Goal: Task Accomplishment & Management: Manage account settings

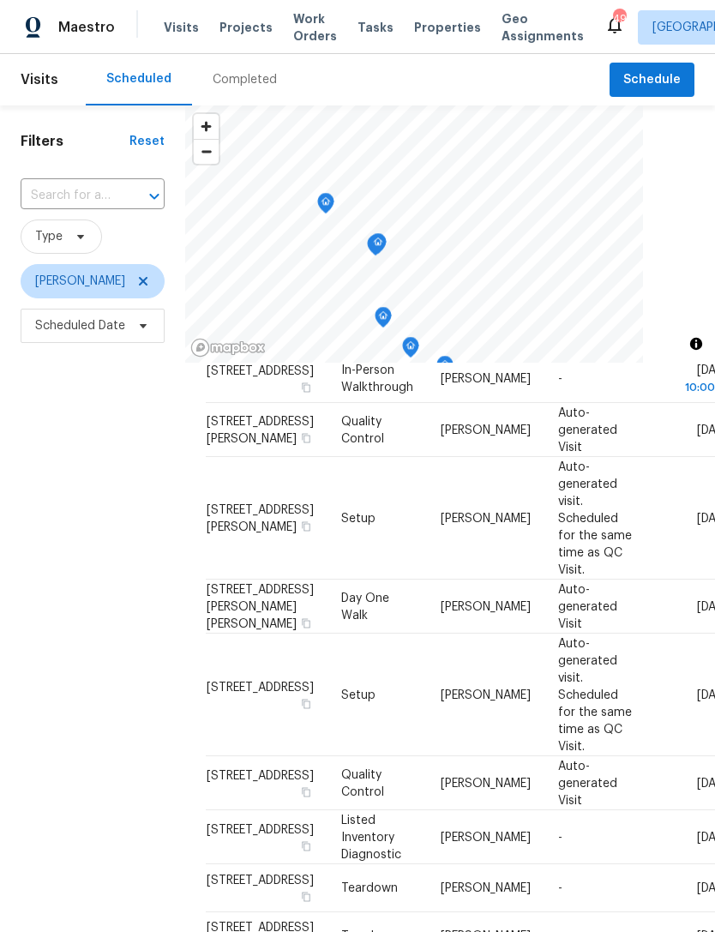
scroll to position [382, 0]
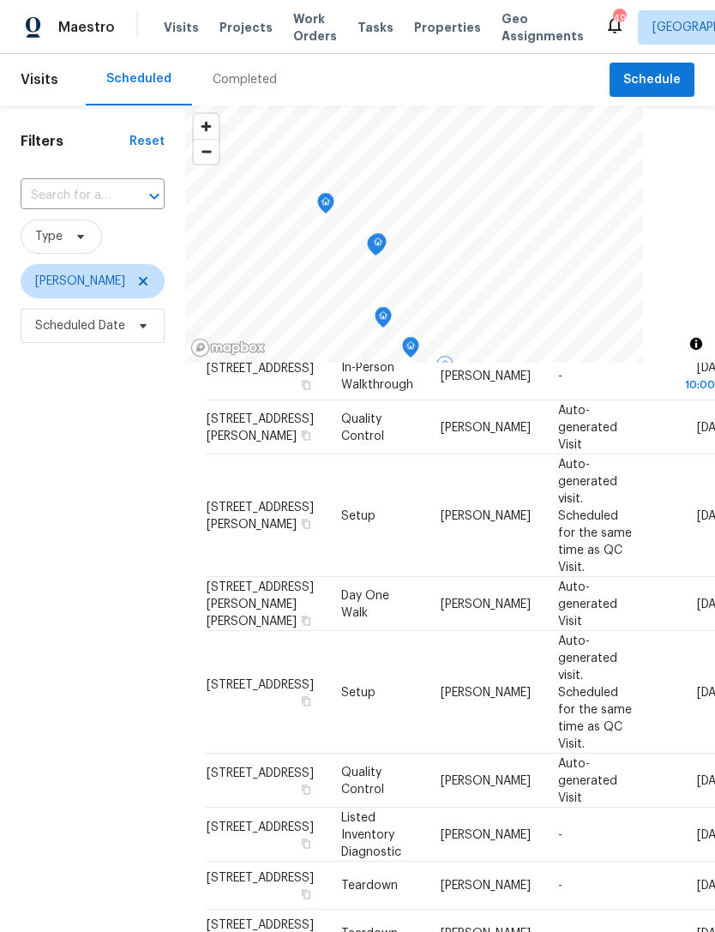
click at [0, 0] on icon at bounding box center [0, 0] width 0 height 0
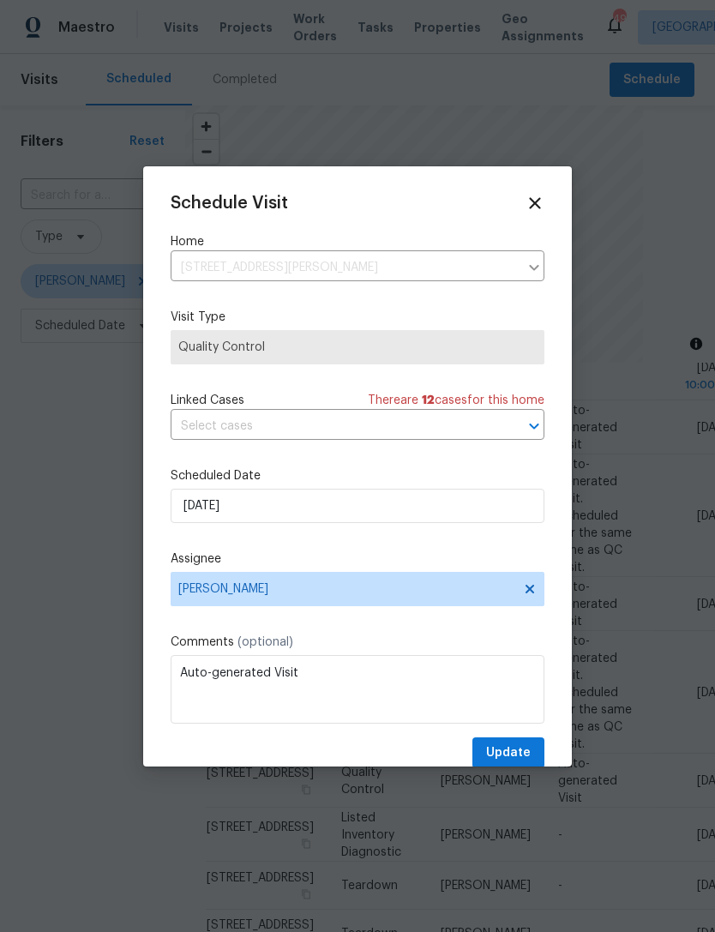
click at [542, 197] on icon at bounding box center [535, 203] width 19 height 19
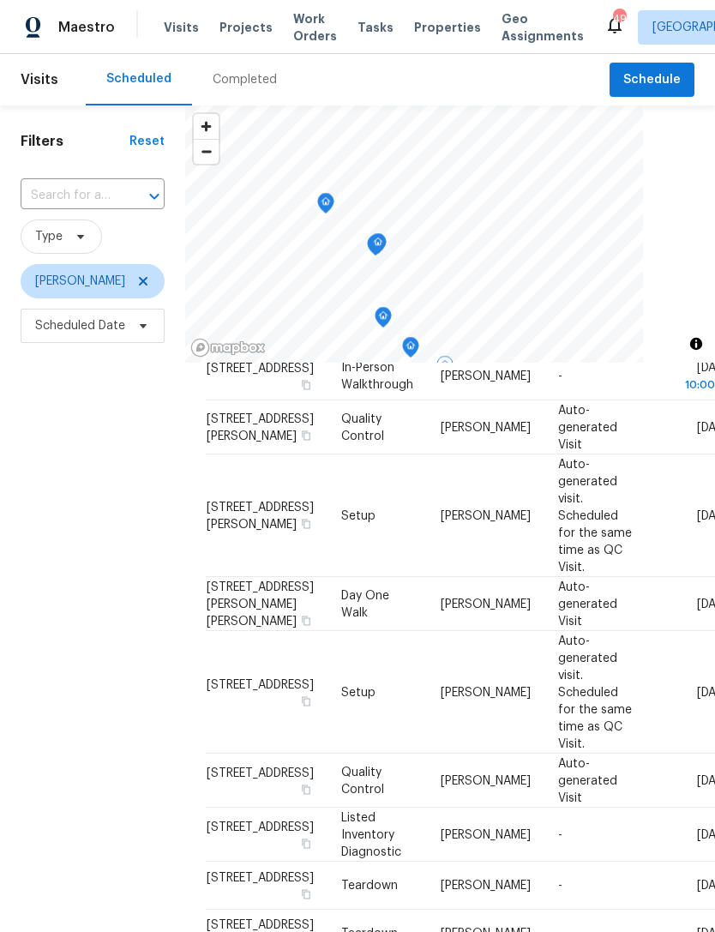
click at [0, 0] on icon at bounding box center [0, 0] width 0 height 0
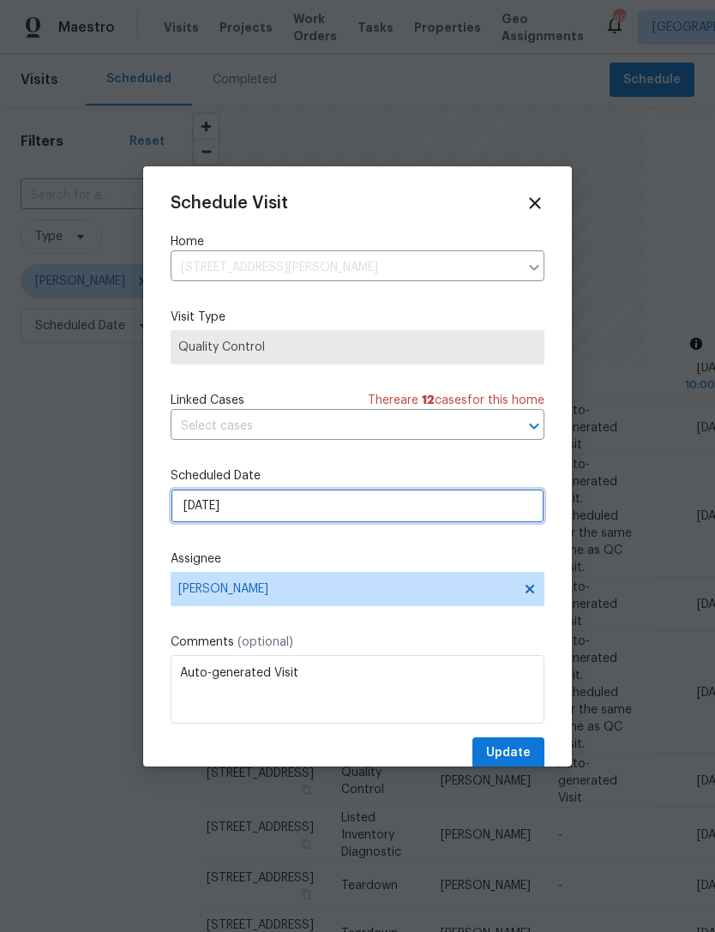
click at [289, 514] on input "8/15/2025" at bounding box center [358, 506] width 374 height 34
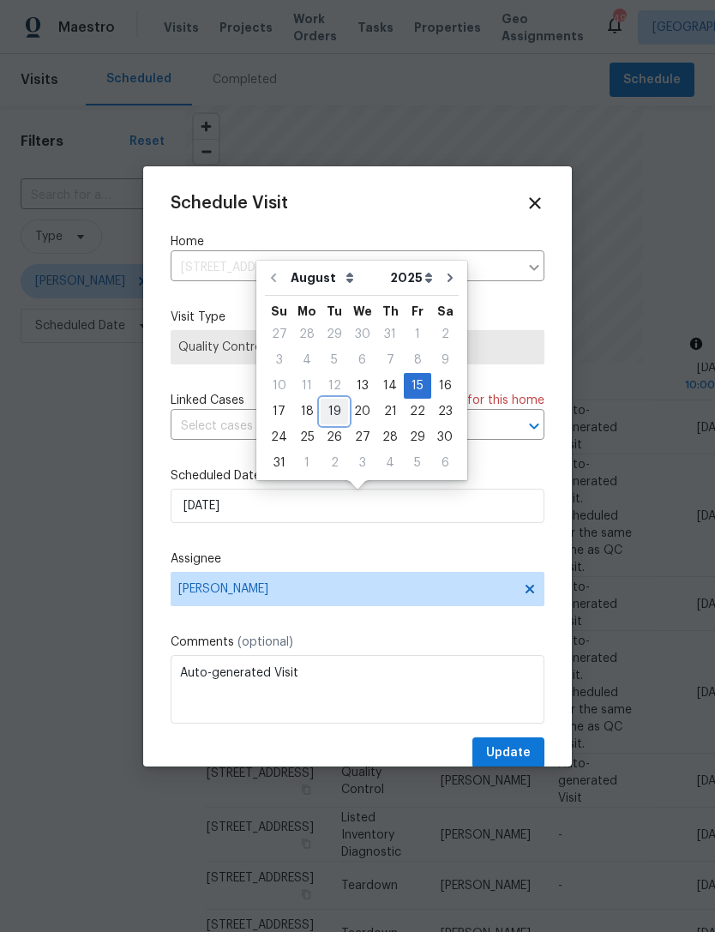
click at [336, 408] on div "19" at bounding box center [334, 412] width 27 height 24
type input "8/19/2025"
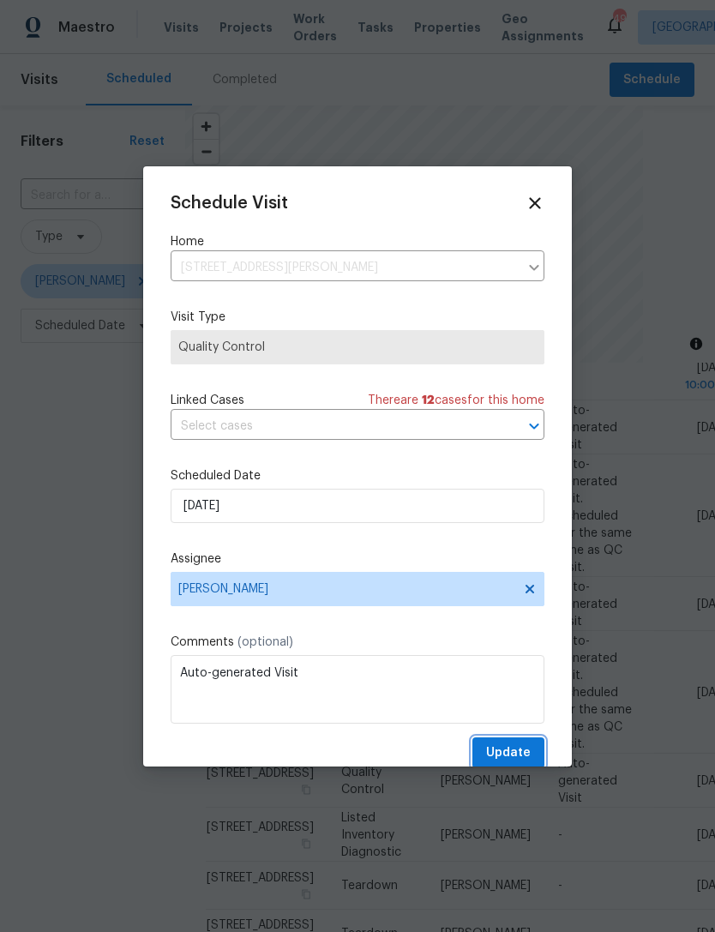
click at [520, 743] on button "Update" at bounding box center [508, 753] width 72 height 32
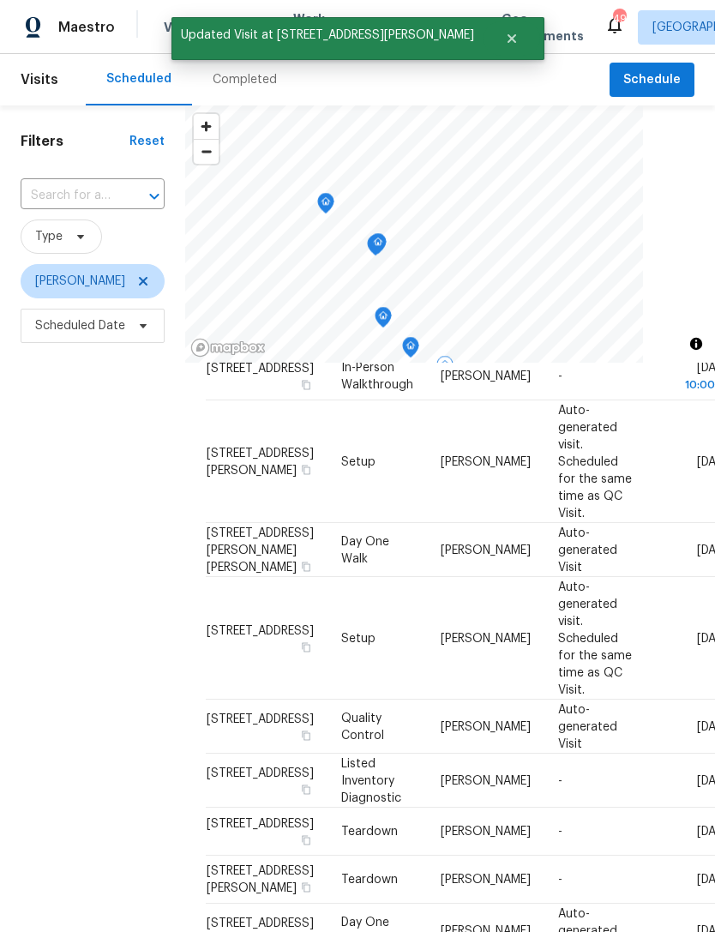
click at [0, 0] on icon at bounding box center [0, 0] width 0 height 0
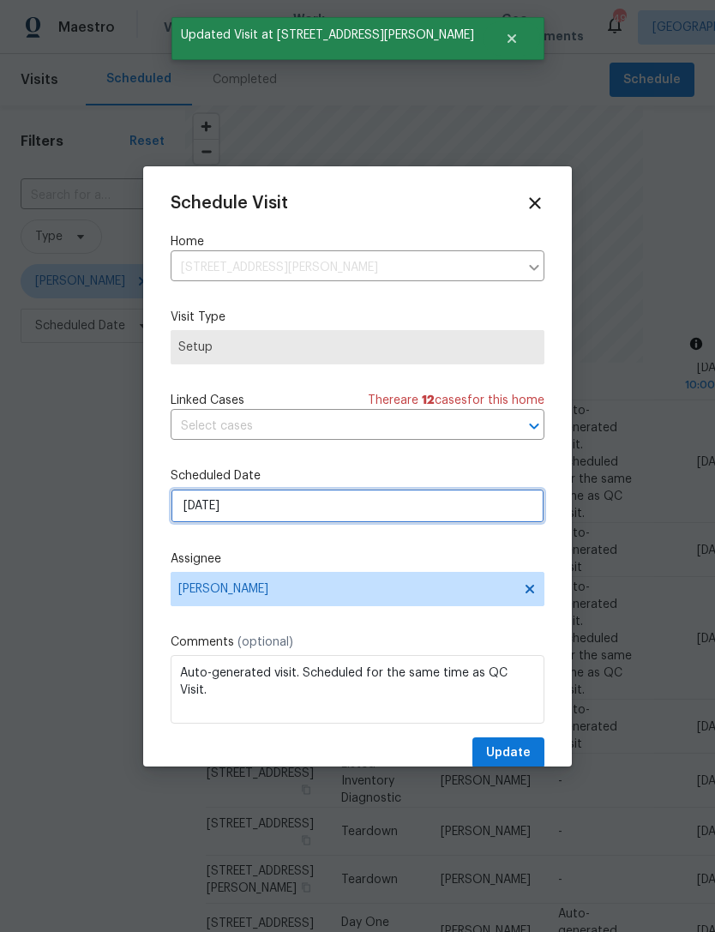
click at [310, 504] on input "8/15/2025" at bounding box center [358, 506] width 374 height 34
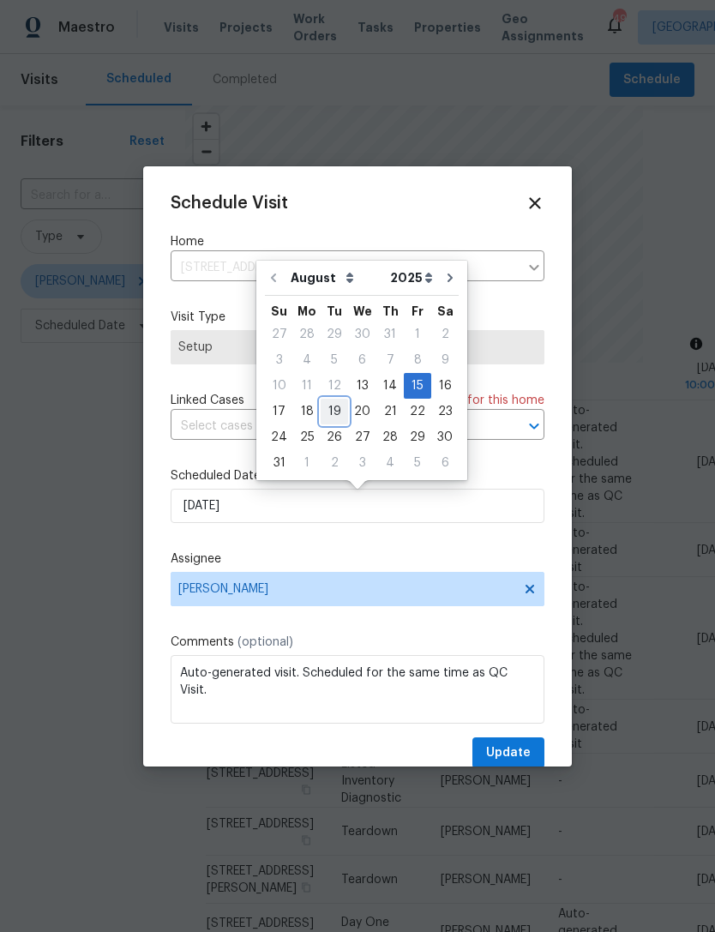
click at [332, 406] on div "19" at bounding box center [334, 412] width 27 height 24
type input "8/19/2025"
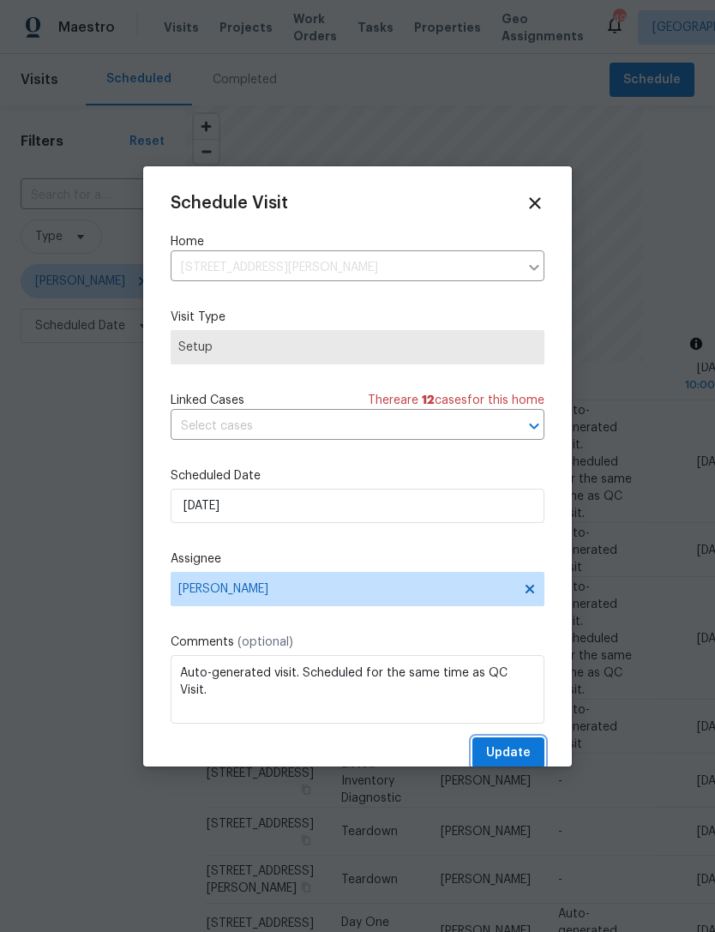
click at [514, 751] on span "Update" at bounding box center [508, 753] width 45 height 21
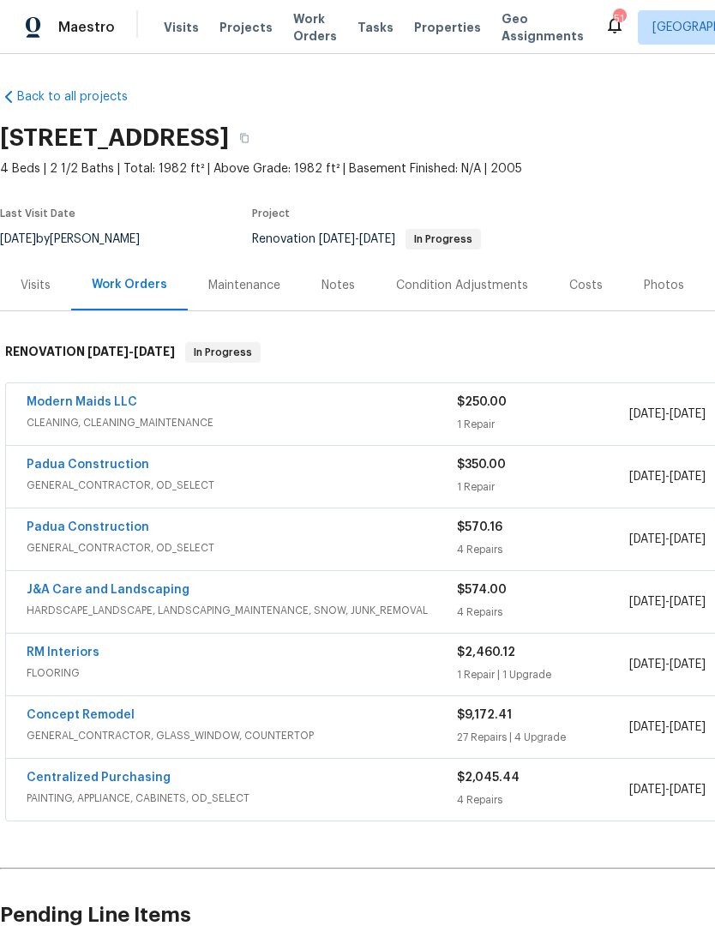
click at [105, 404] on link "Modern Maids LLC" at bounding box center [82, 402] width 111 height 12
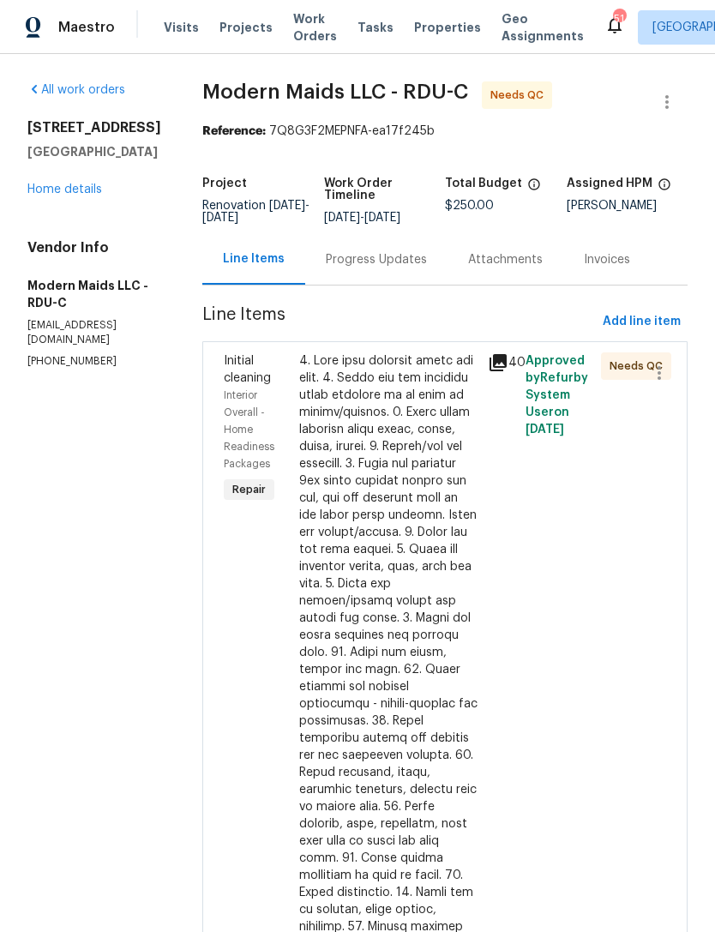
click at [401, 503] on div at bounding box center [388, 763] width 178 height 823
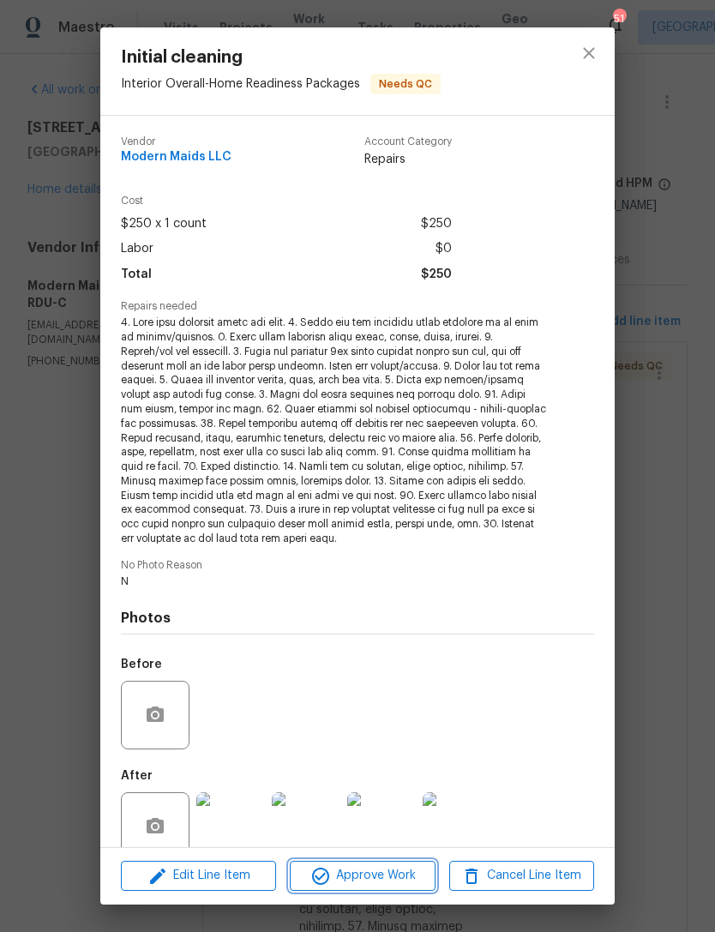
click at [363, 877] on span "Approve Work" at bounding box center [362, 875] width 135 height 21
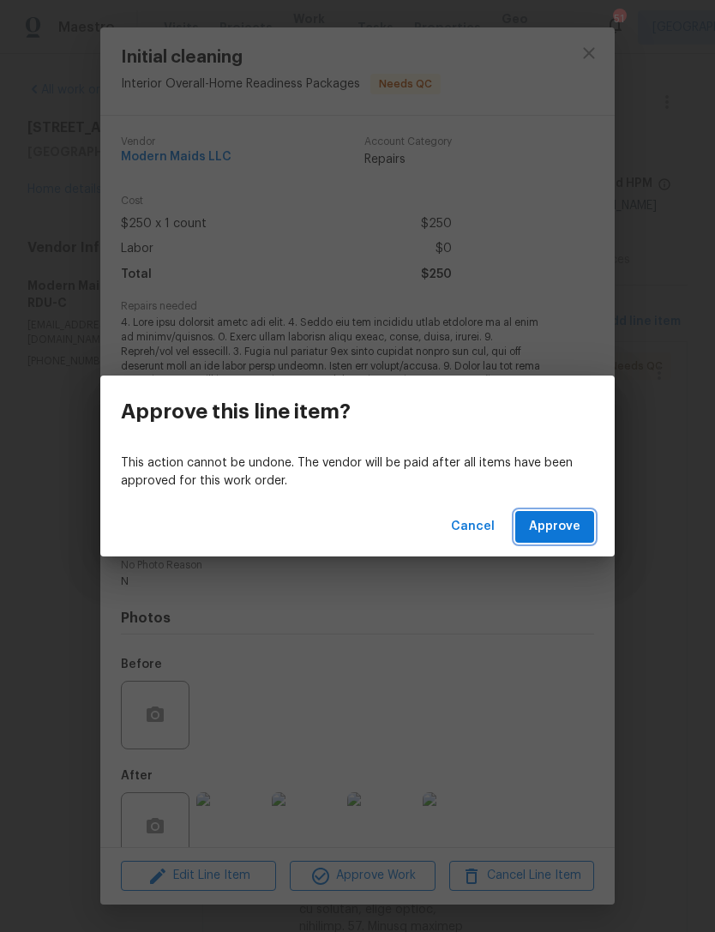
click at [544, 541] on button "Approve" at bounding box center [554, 527] width 79 height 32
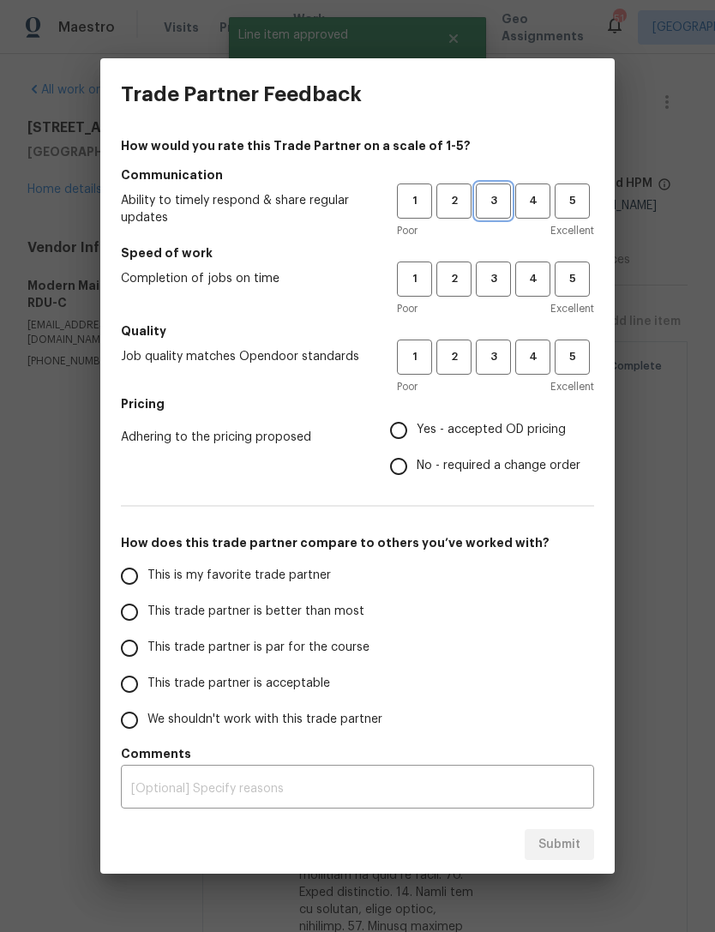
click at [486, 201] on span "3" at bounding box center [494, 201] width 32 height 20
click at [498, 265] on button "3" at bounding box center [493, 279] width 35 height 35
click at [497, 357] on span "3" at bounding box center [494, 357] width 32 height 20
click at [423, 426] on span "Yes - accepted OD pricing" at bounding box center [491, 430] width 149 height 18
click at [417, 426] on input "Yes - accepted OD pricing" at bounding box center [399, 430] width 36 height 36
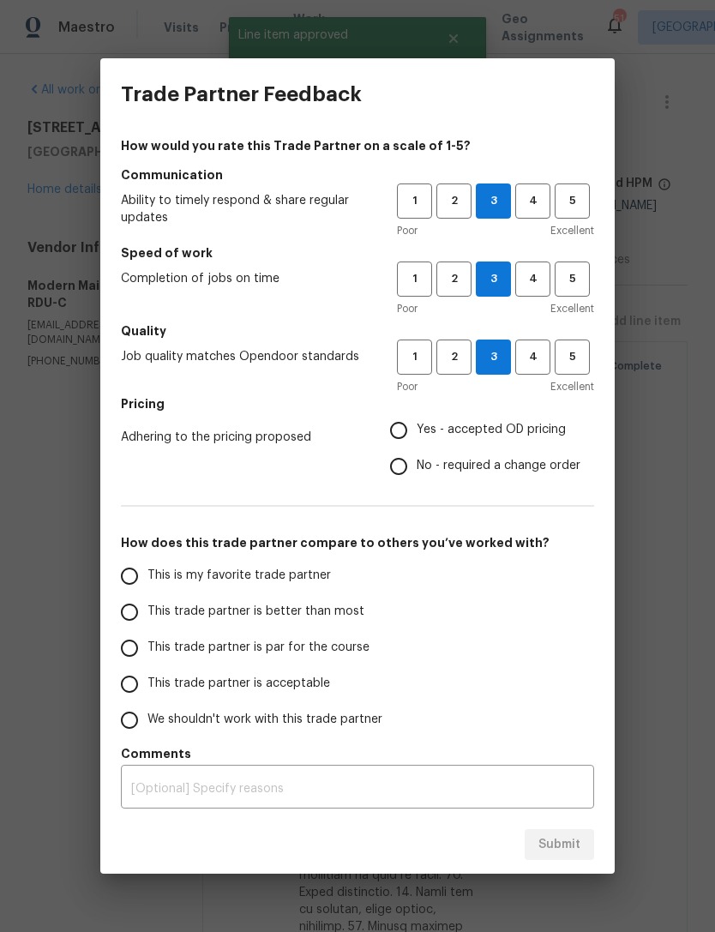
radio input "true"
click at [208, 682] on span "This trade partner is acceptable" at bounding box center [238, 684] width 183 height 18
click at [147, 682] on input "This trade partner is acceptable" at bounding box center [129, 684] width 36 height 36
click at [568, 849] on span "Submit" at bounding box center [559, 844] width 42 height 21
radio input "true"
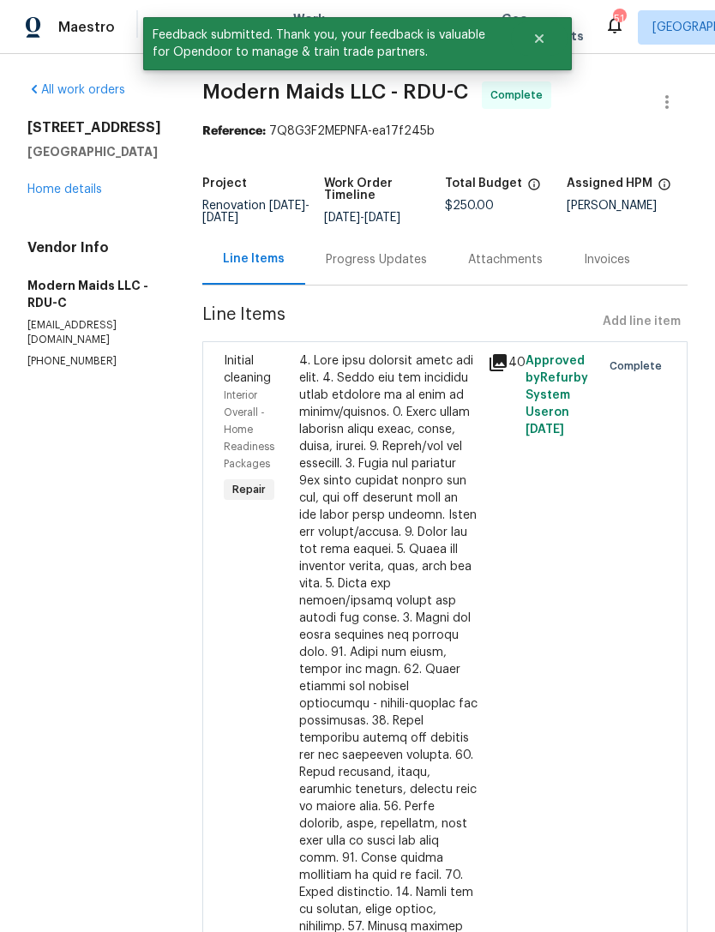
click at [67, 191] on link "Home details" at bounding box center [64, 189] width 75 height 12
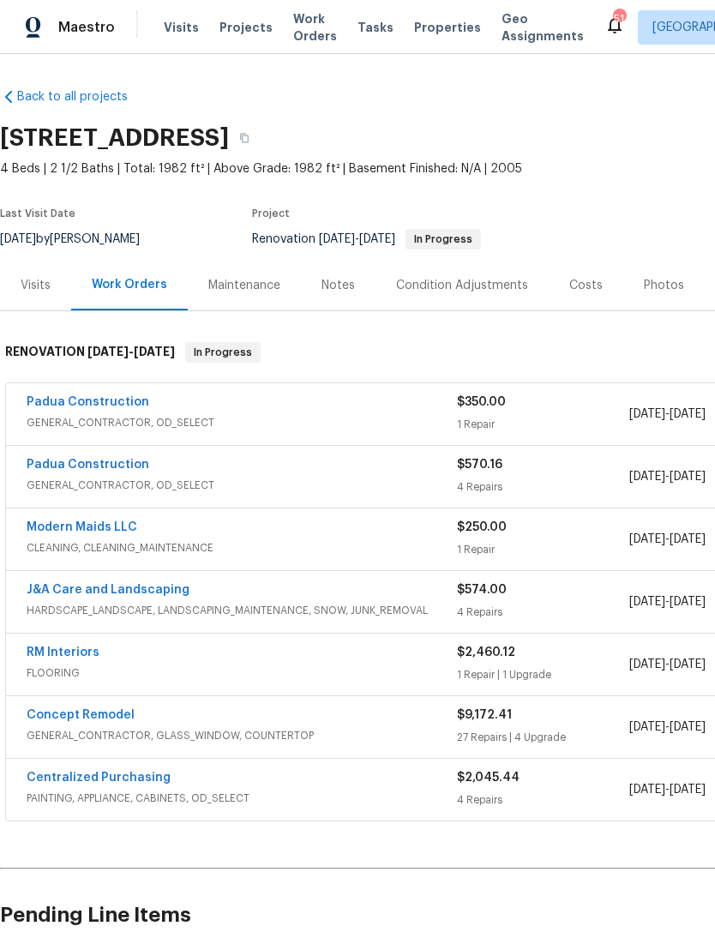
click at [113, 460] on link "Padua Construction" at bounding box center [88, 465] width 123 height 12
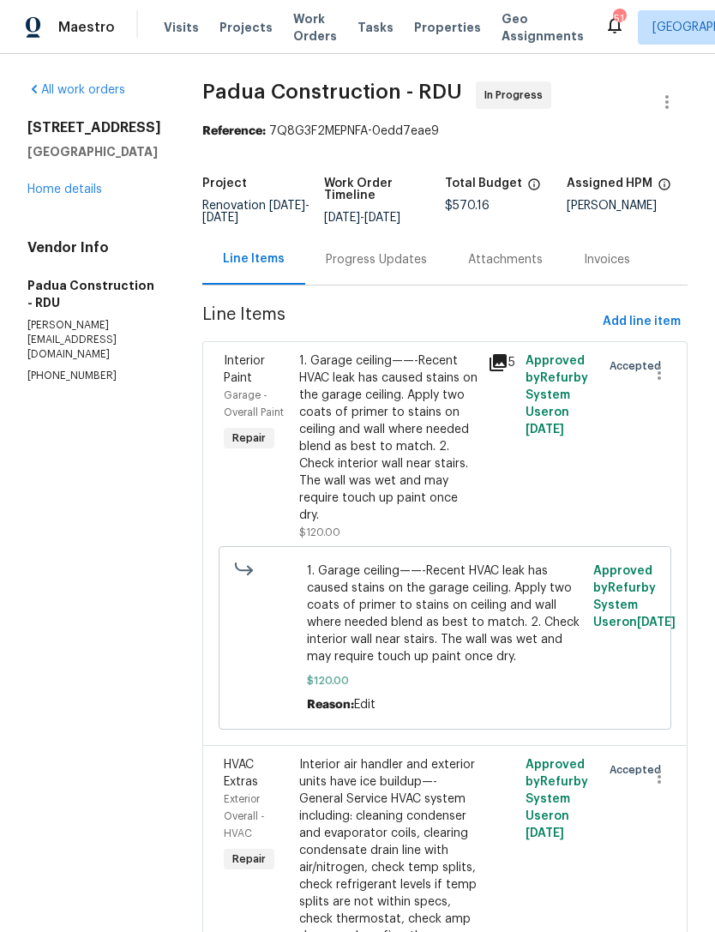
click at [84, 195] on link "Home details" at bounding box center [64, 189] width 75 height 12
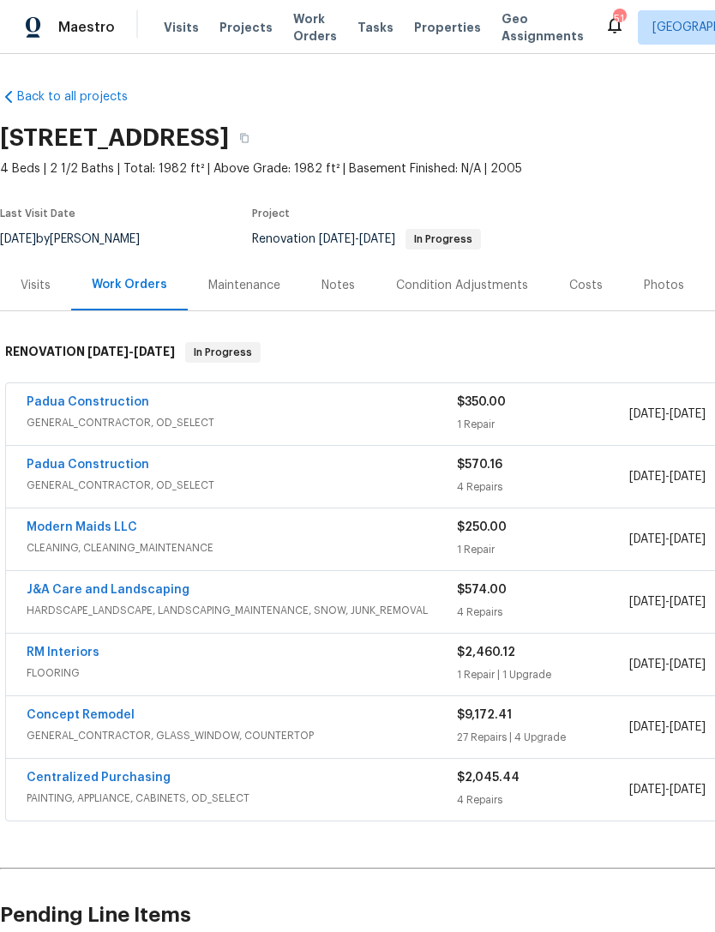
click at [95, 463] on link "Padua Construction" at bounding box center [88, 465] width 123 height 12
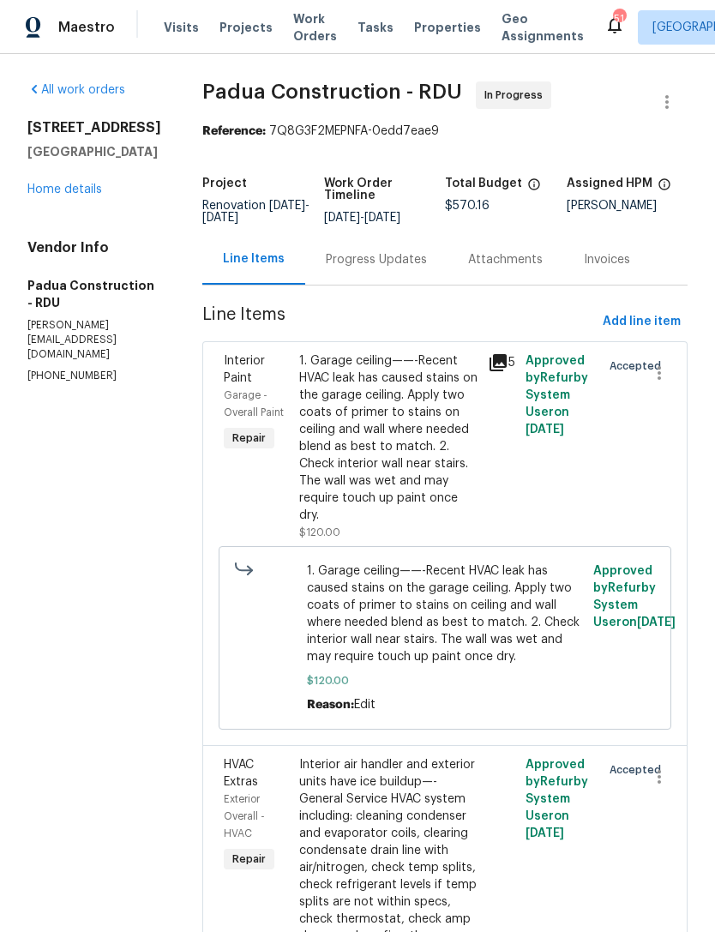
click at [71, 195] on link "Home details" at bounding box center [64, 189] width 75 height 12
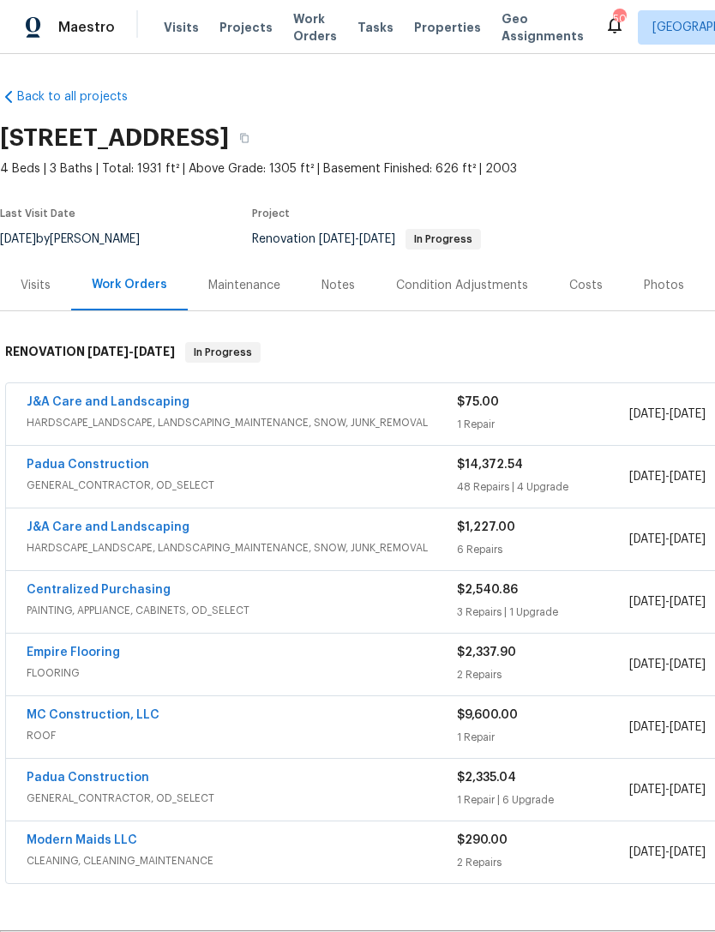
click at [102, 466] on link "Padua Construction" at bounding box center [88, 465] width 123 height 12
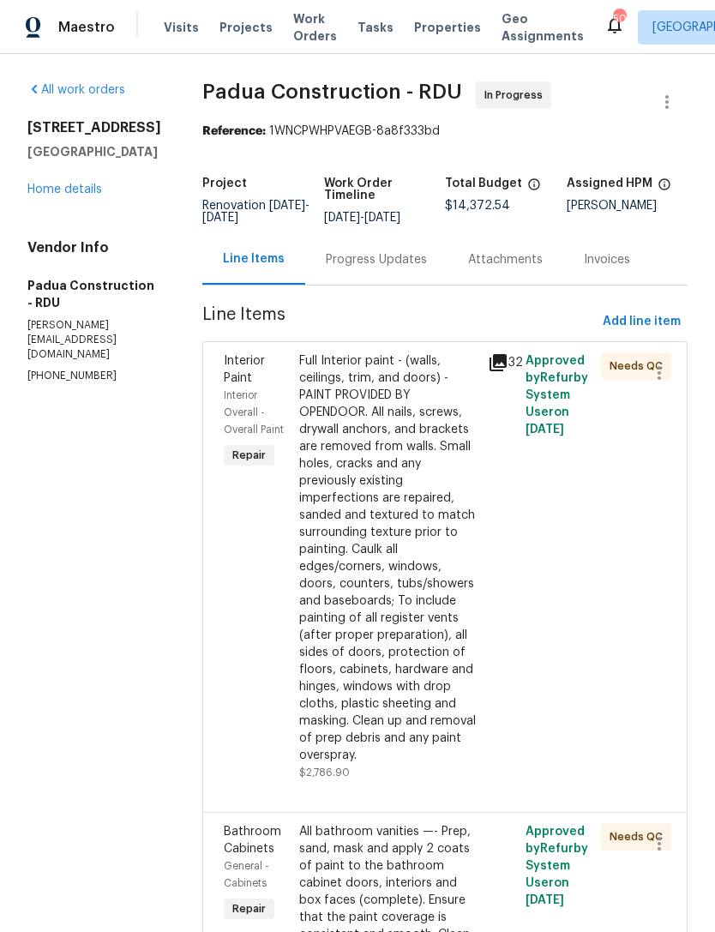
click at [63, 195] on link "Home details" at bounding box center [64, 189] width 75 height 12
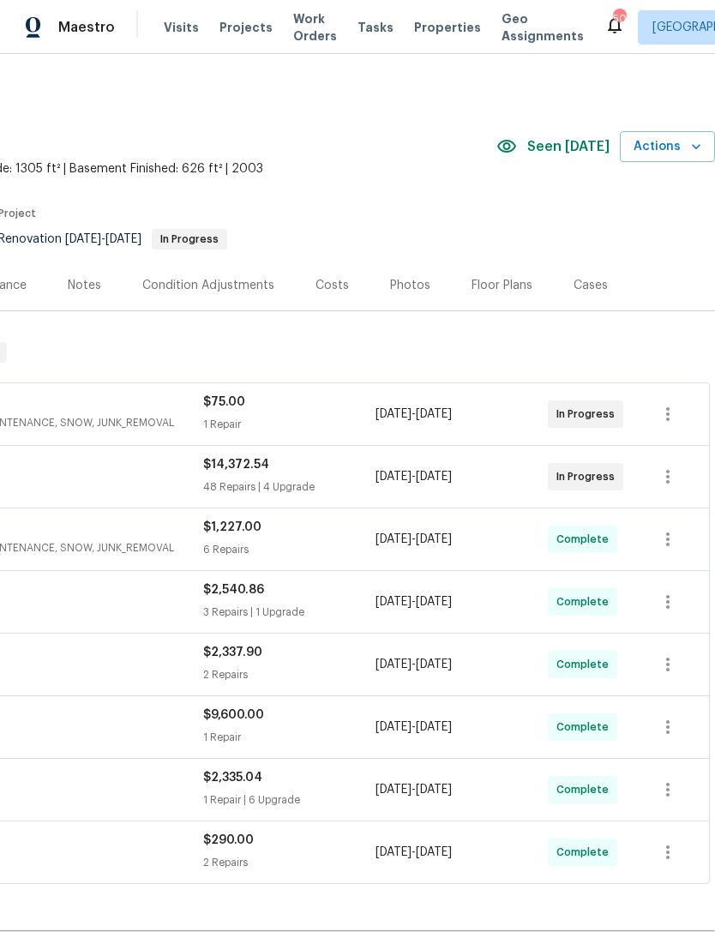
scroll to position [0, 254]
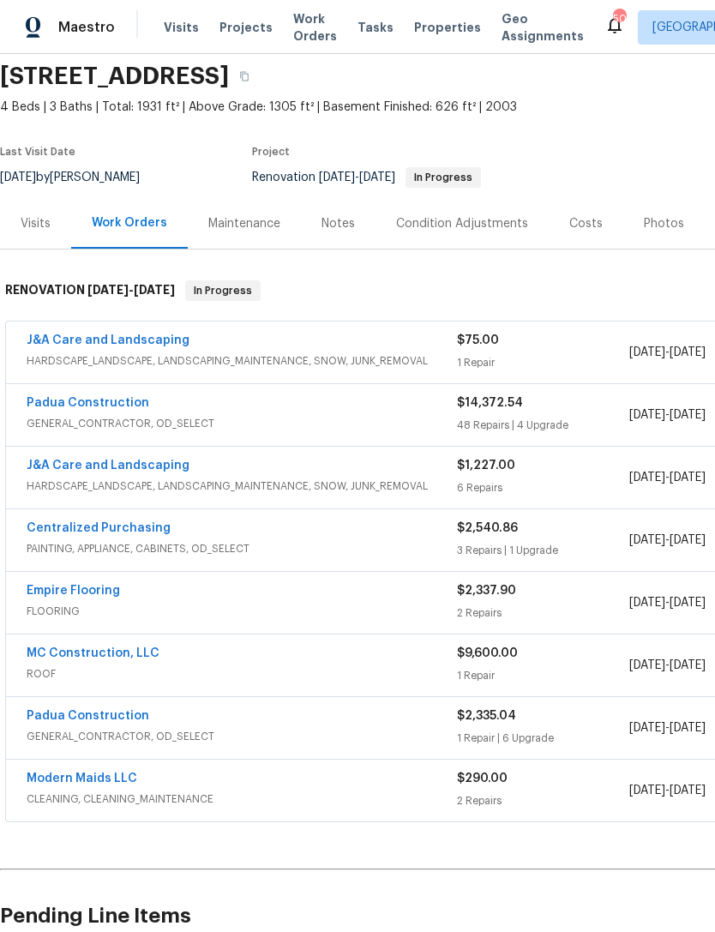
scroll to position [27, 4]
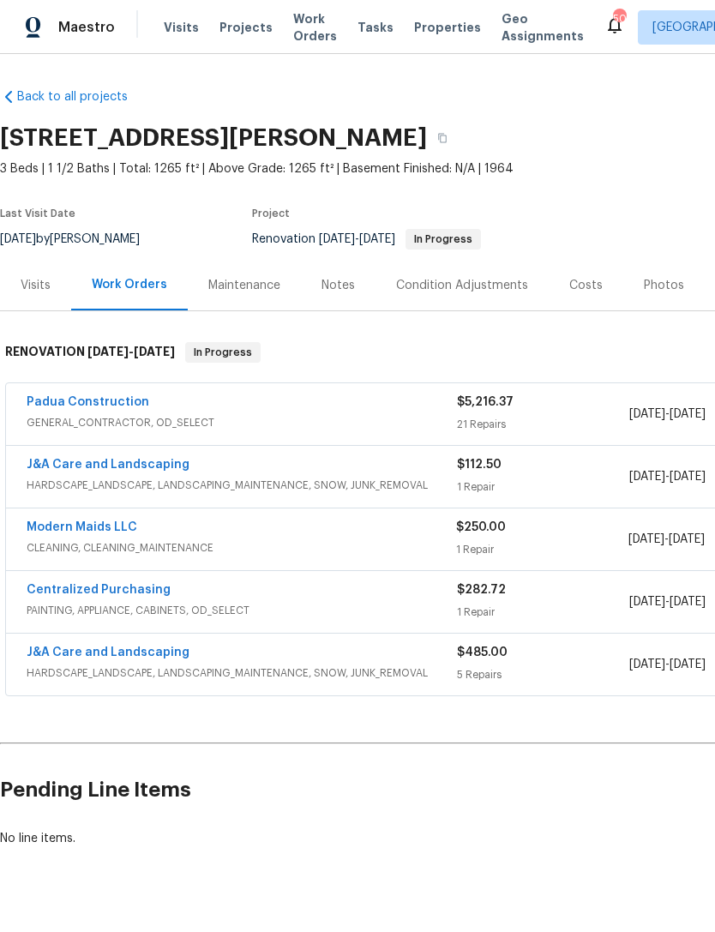
click at [581, 290] on div "Costs" at bounding box center [585, 285] width 33 height 17
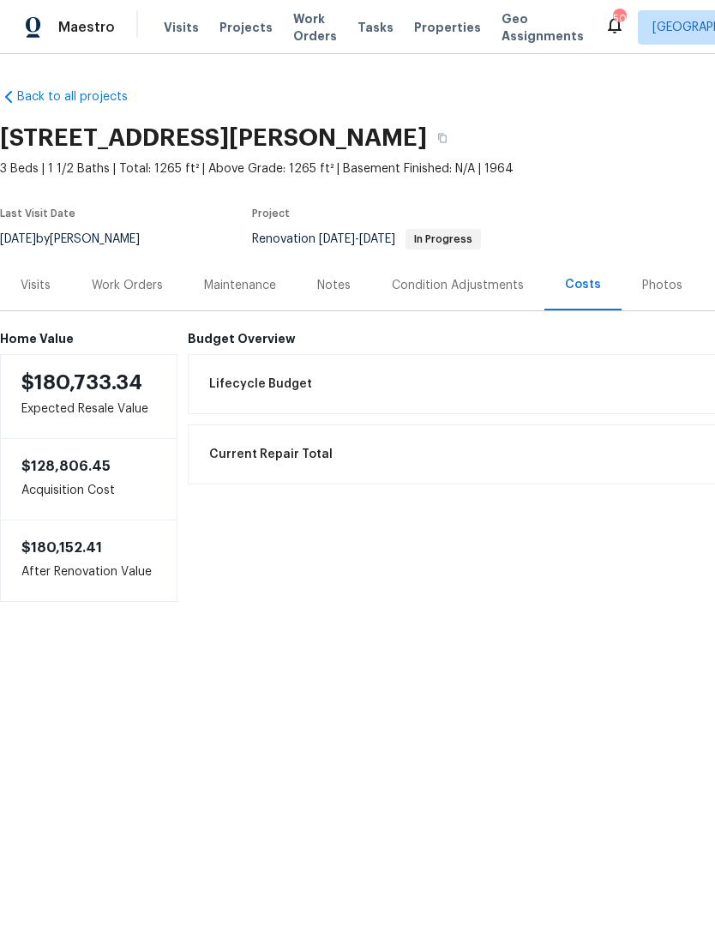
click at [131, 292] on div "Work Orders" at bounding box center [127, 285] width 71 height 17
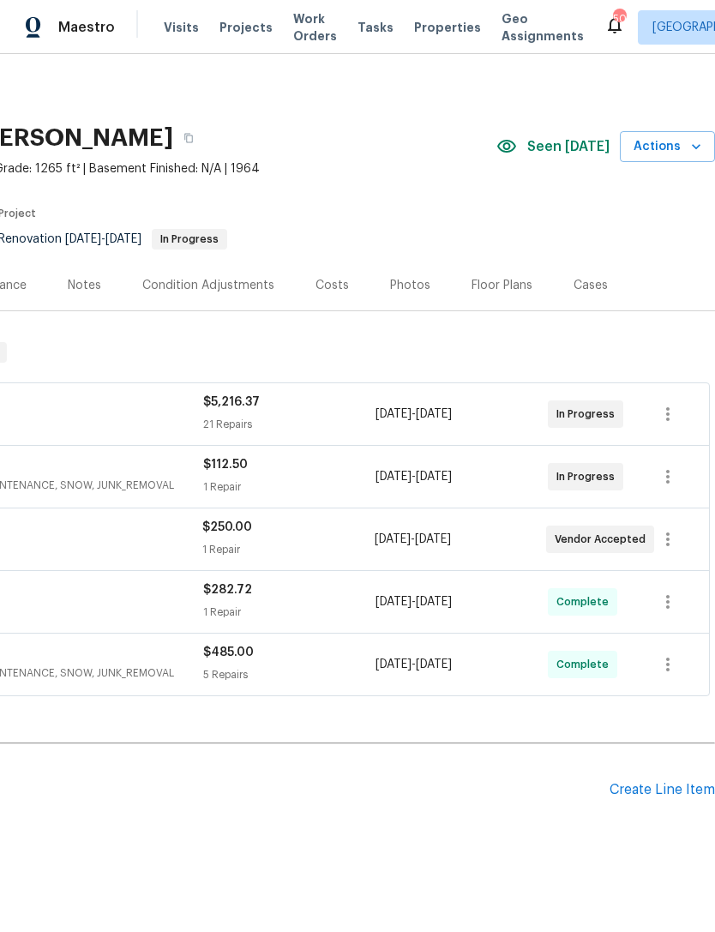
scroll to position [0, 254]
click at [332, 286] on div "Costs" at bounding box center [332, 285] width 33 height 17
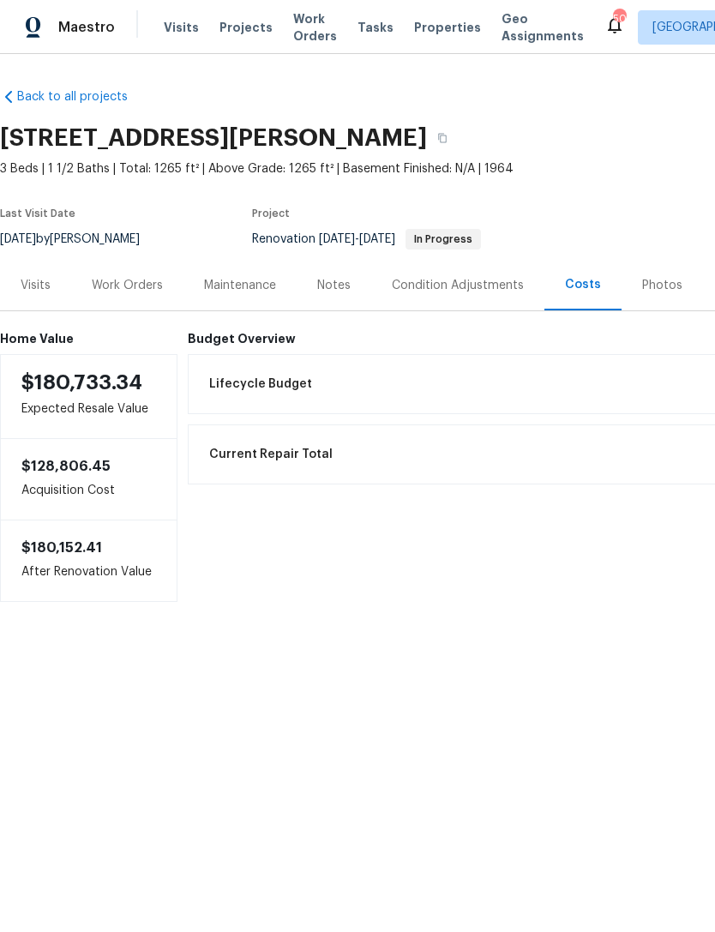
click at [114, 293] on div "Work Orders" at bounding box center [127, 285] width 71 height 17
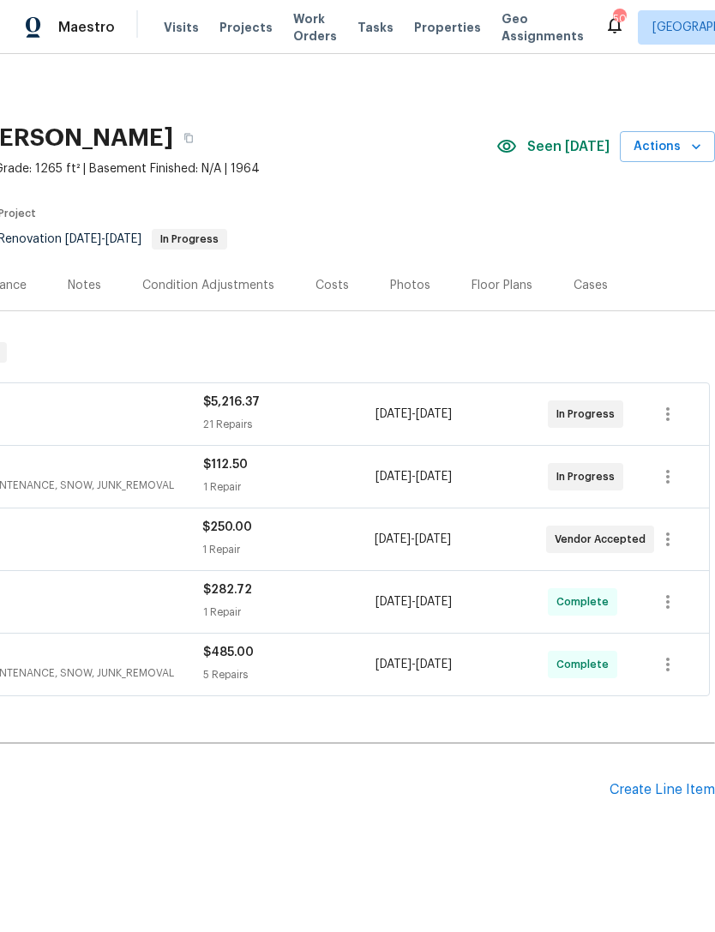
scroll to position [0, 254]
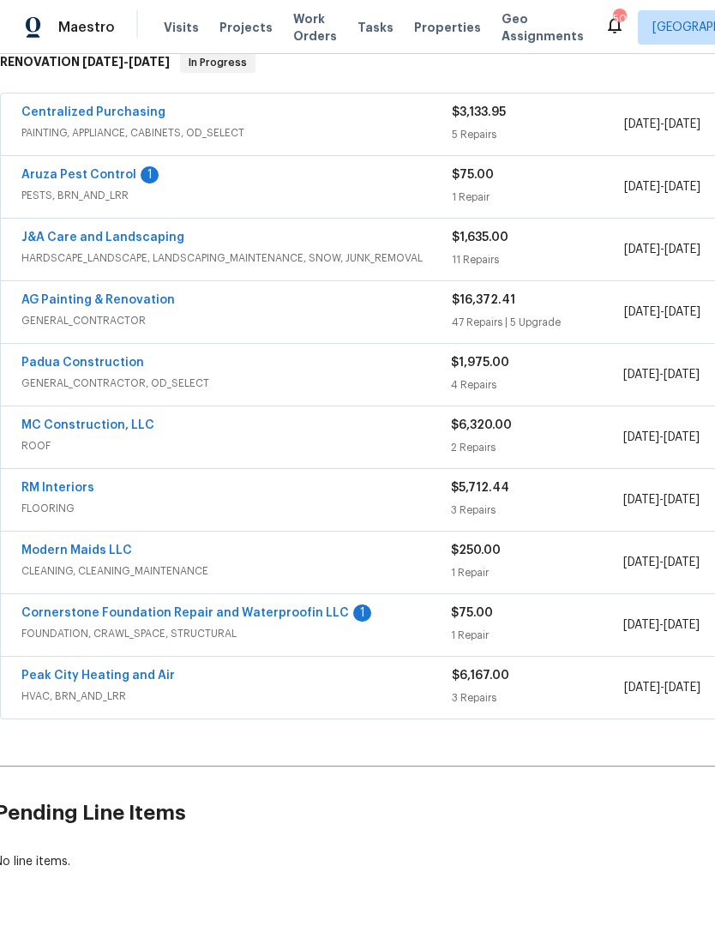
scroll to position [289, 6]
click at [313, 617] on link "Cornerstone Foundation Repair and Waterproofin LLC" at bounding box center [185, 614] width 328 height 12
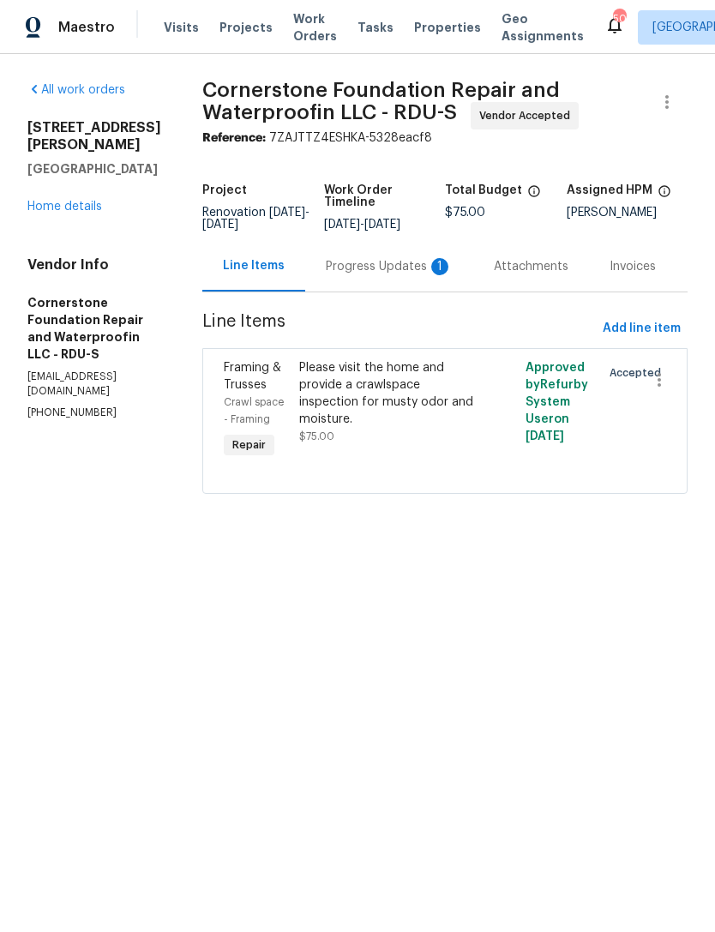
click at [388, 274] on div "Progress Updates 1" at bounding box center [389, 266] width 127 height 17
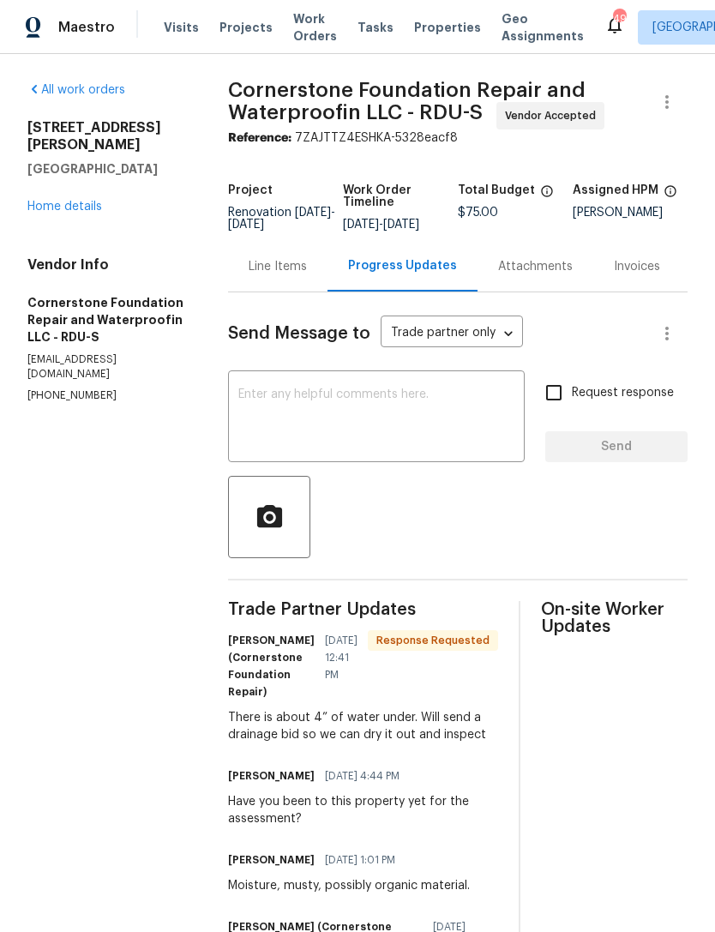
click at [364, 427] on textarea at bounding box center [376, 418] width 276 height 60
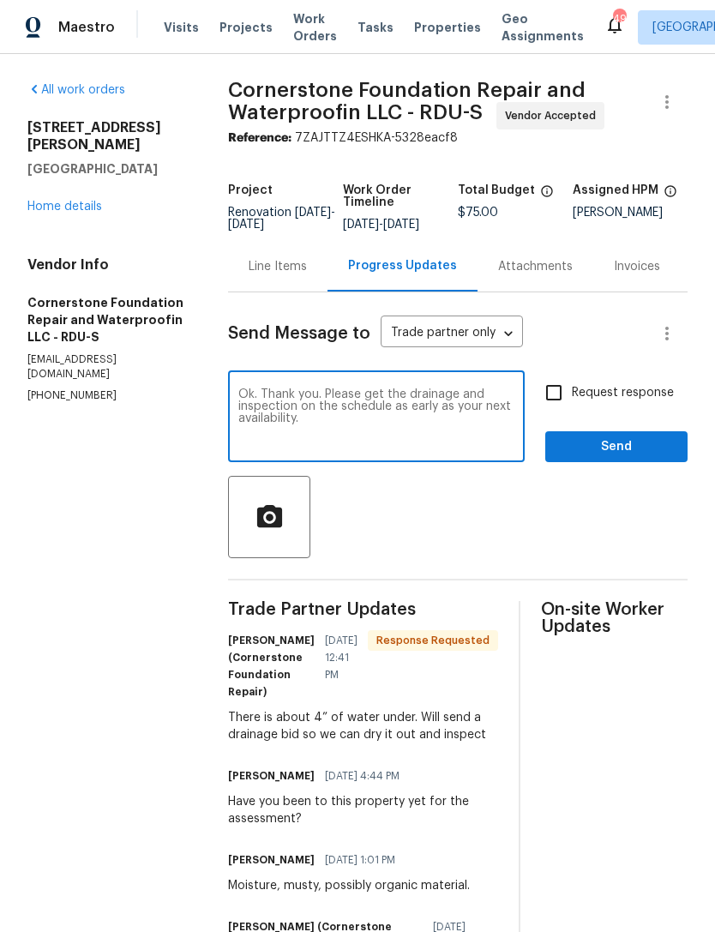
type textarea "Ok. Thank you. Please get the drainage and inspection on the schedule as early …"
click at [559, 396] on input "Request response" at bounding box center [554, 393] width 36 height 36
checkbox input "true"
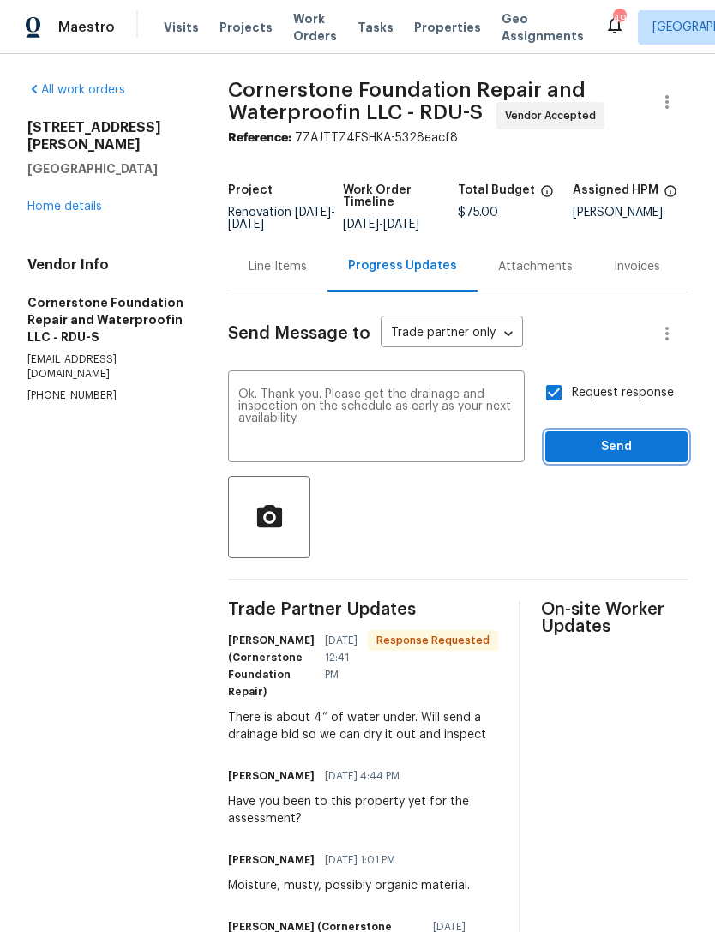
click at [596, 458] on span "Send" at bounding box center [616, 446] width 115 height 21
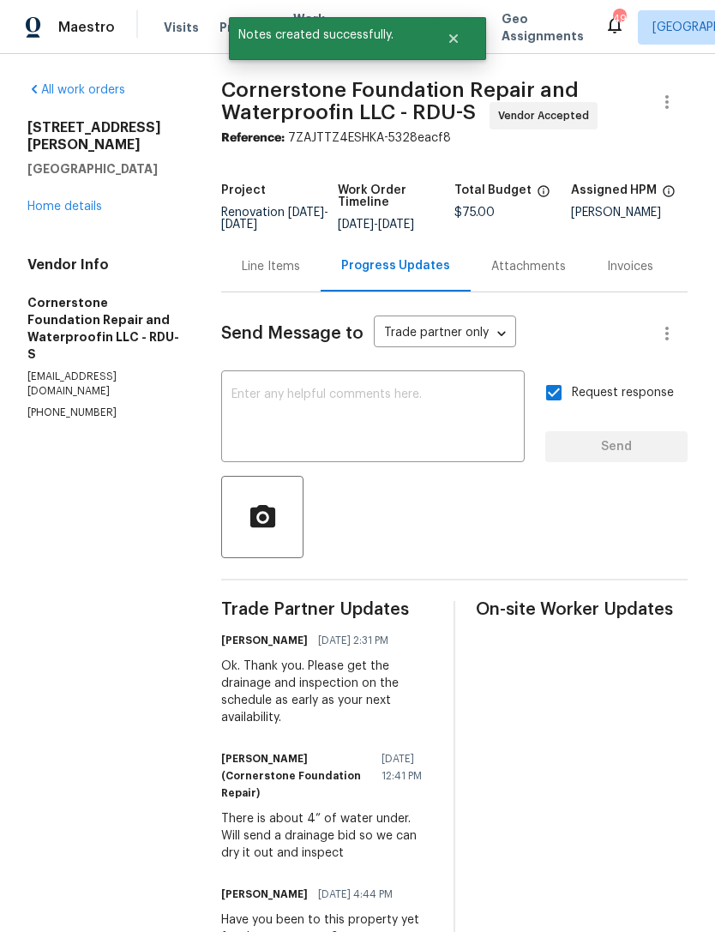
click at [73, 201] on link "Home details" at bounding box center [64, 207] width 75 height 12
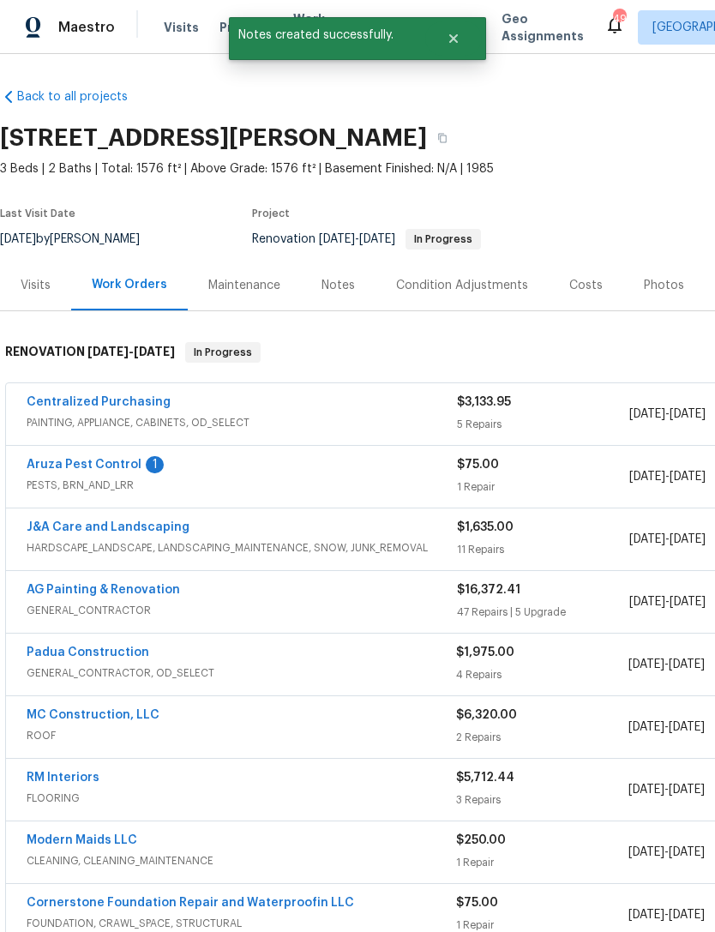
click at [326, 290] on div "Notes" at bounding box center [338, 285] width 33 height 17
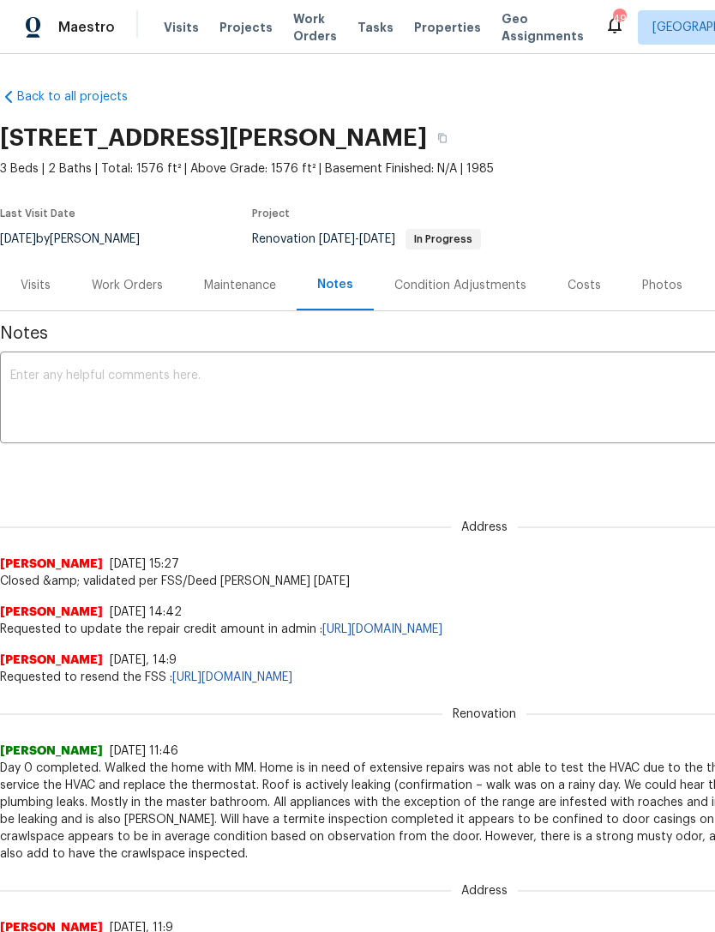
click at [127, 283] on div "Work Orders" at bounding box center [127, 285] width 71 height 17
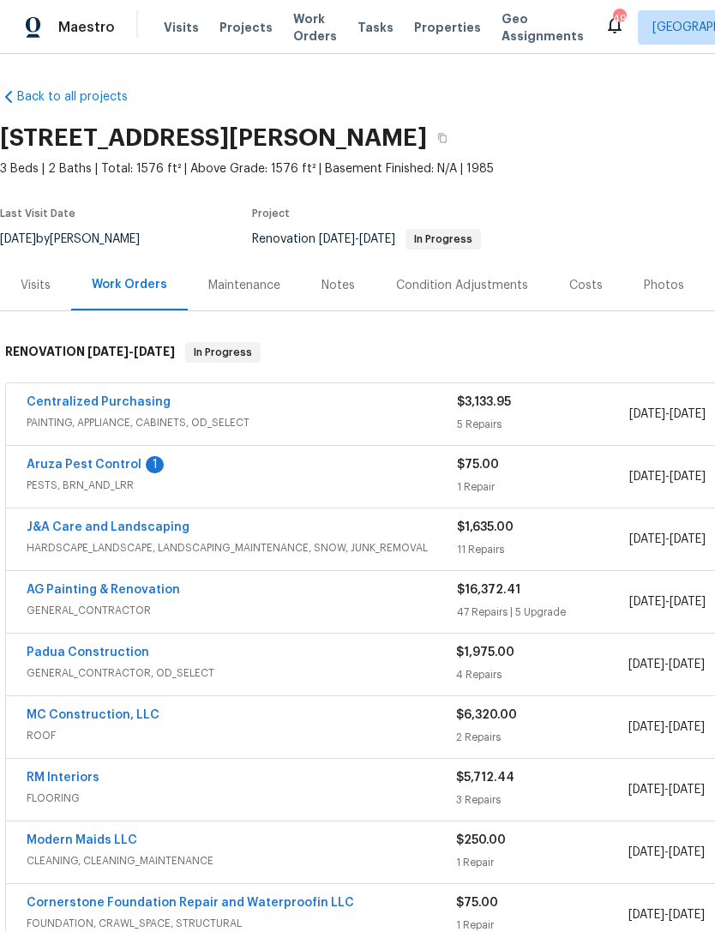
click at [116, 466] on link "Aruza Pest Control" at bounding box center [84, 465] width 115 height 12
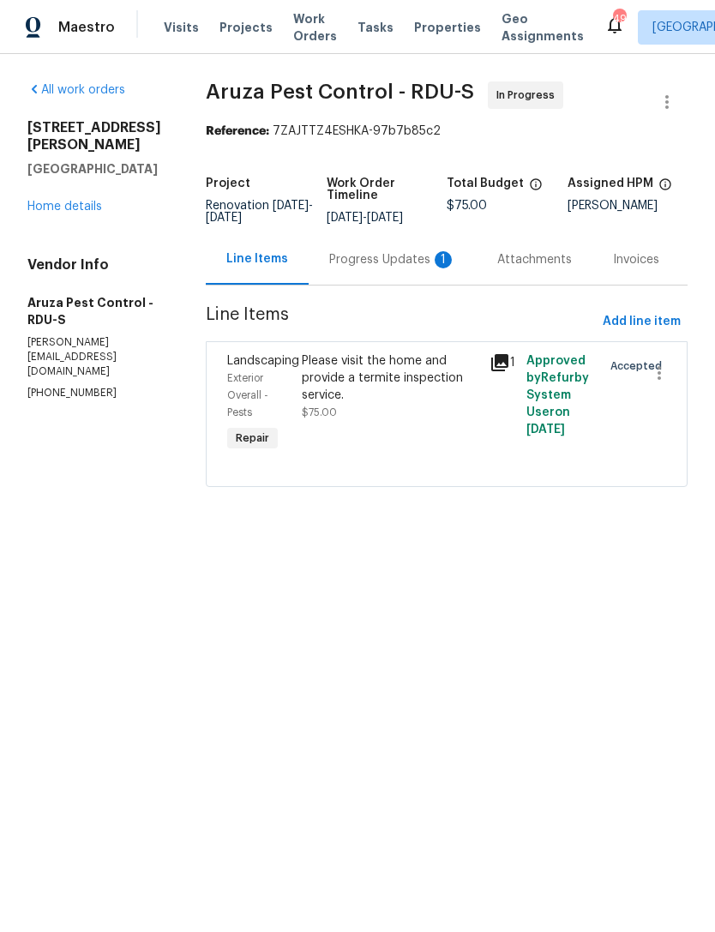
click at [381, 265] on div "Progress Updates 1" at bounding box center [392, 259] width 127 height 17
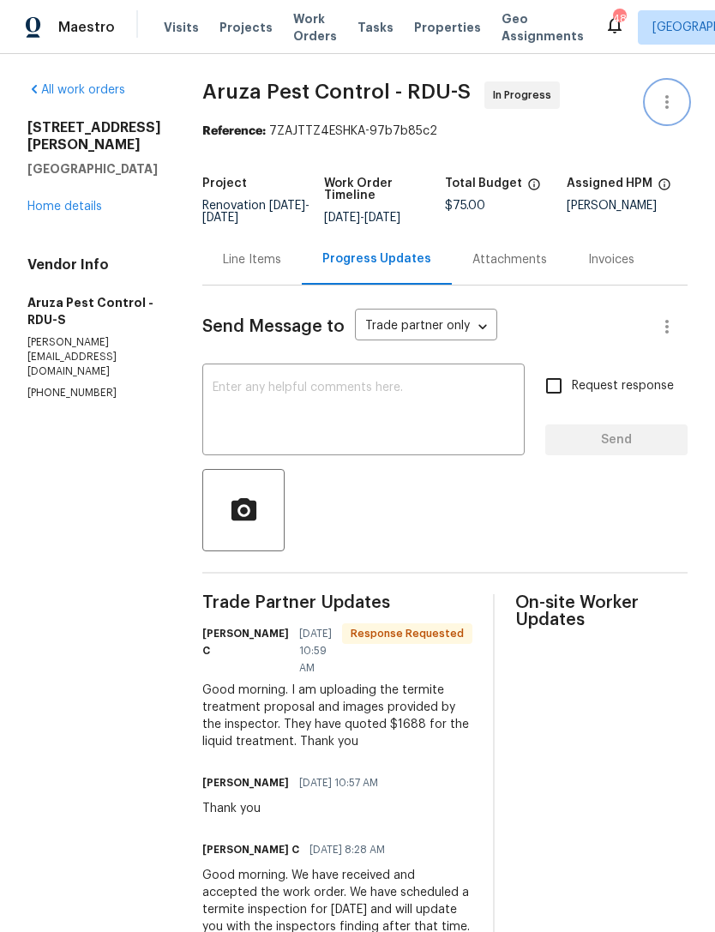
click at [672, 93] on icon "button" at bounding box center [667, 102] width 21 height 21
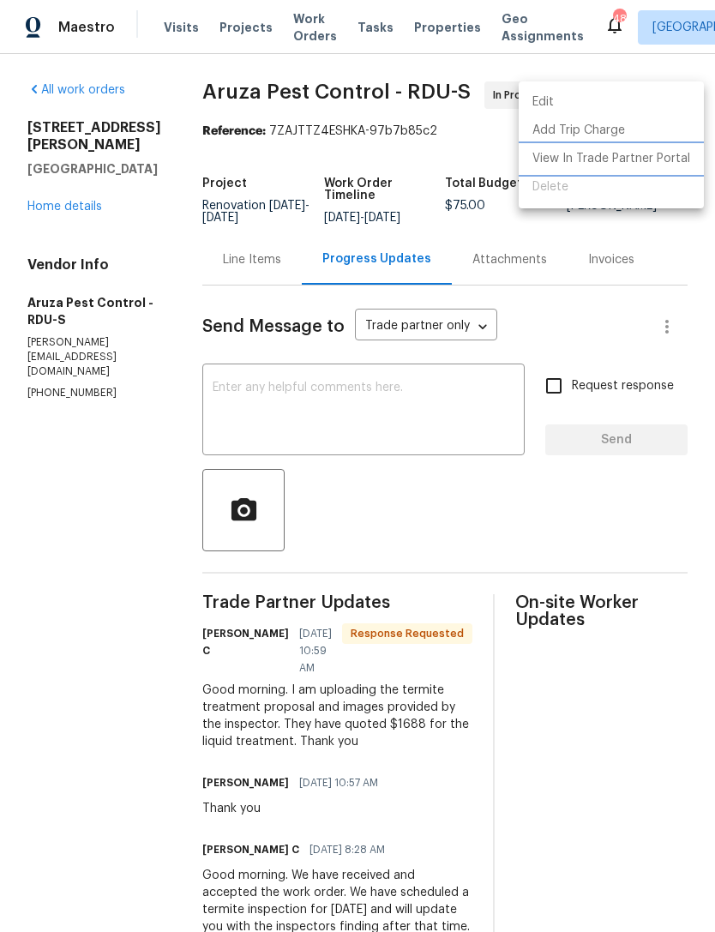
click at [637, 156] on li "View In Trade Partner Portal" at bounding box center [611, 159] width 185 height 28
click at [47, 221] on div at bounding box center [357, 466] width 715 height 932
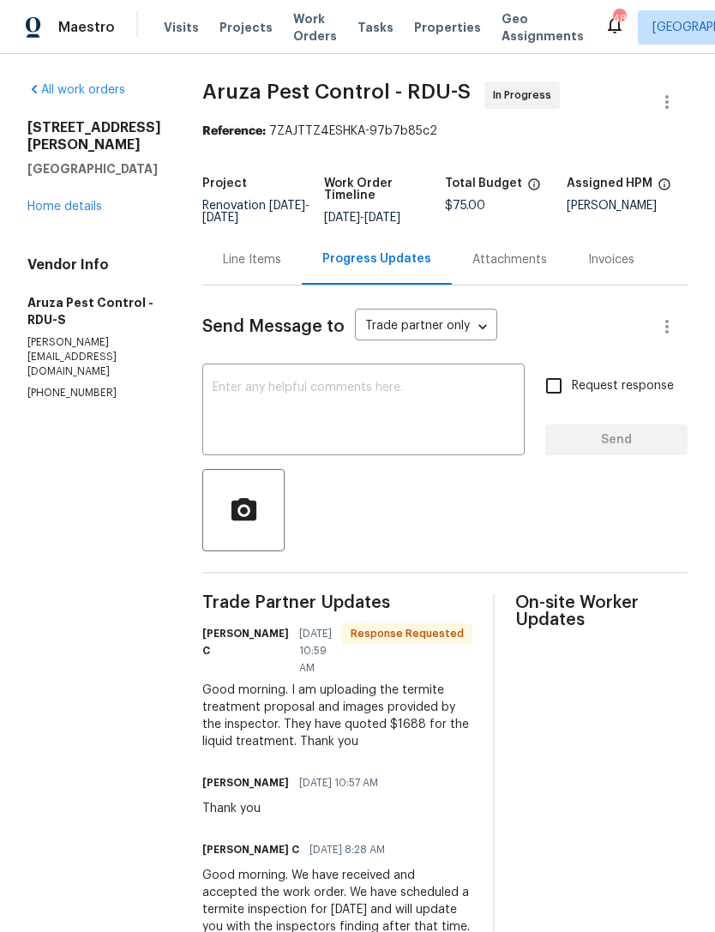
click at [75, 205] on link "Home details" at bounding box center [64, 207] width 75 height 12
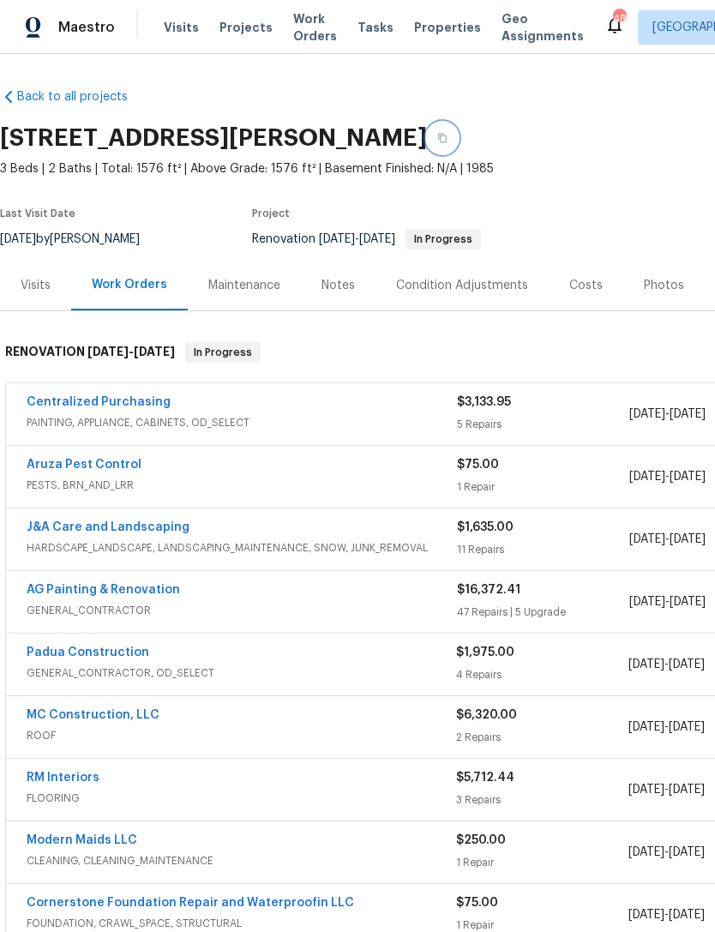
click at [448, 141] on icon "button" at bounding box center [442, 138] width 10 height 10
click at [458, 142] on button "button" at bounding box center [442, 138] width 31 height 31
click at [334, 293] on div "Notes" at bounding box center [338, 285] width 33 height 17
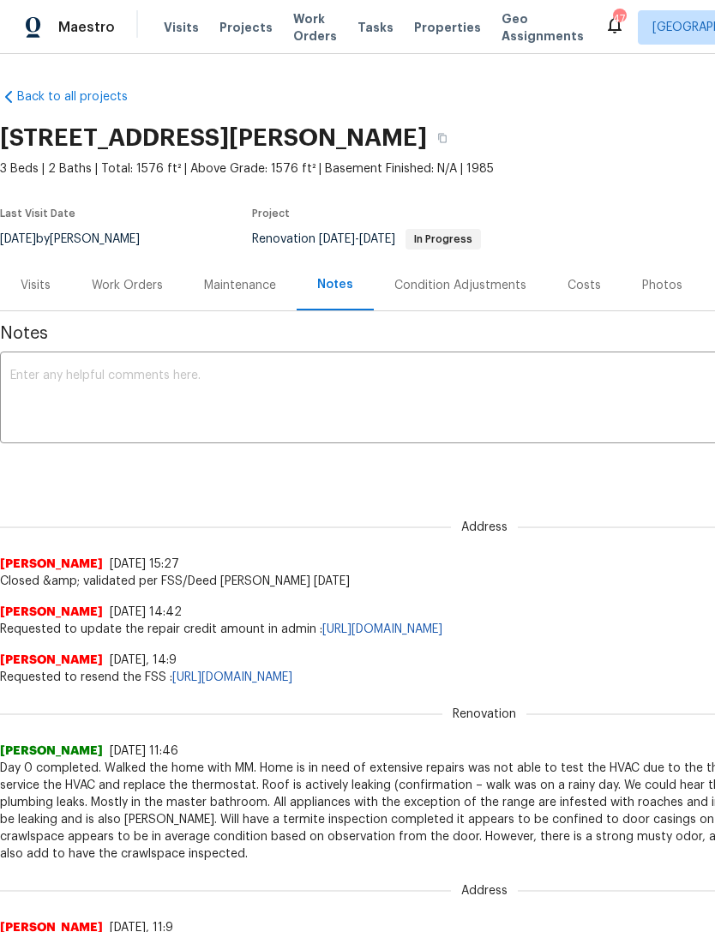
click at [147, 384] on textarea at bounding box center [484, 400] width 948 height 60
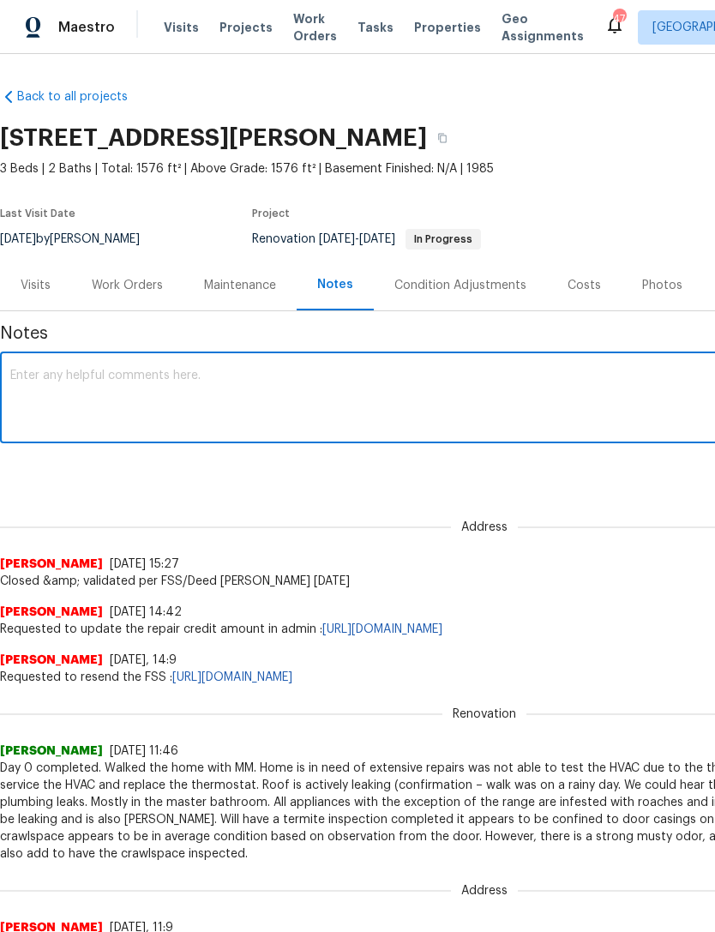
click at [58, 377] on textarea at bounding box center [484, 400] width 948 height 60
paste textarea "Matt Berry Nicholas.Russell Just so you’re tracking. There’s active termites at…"
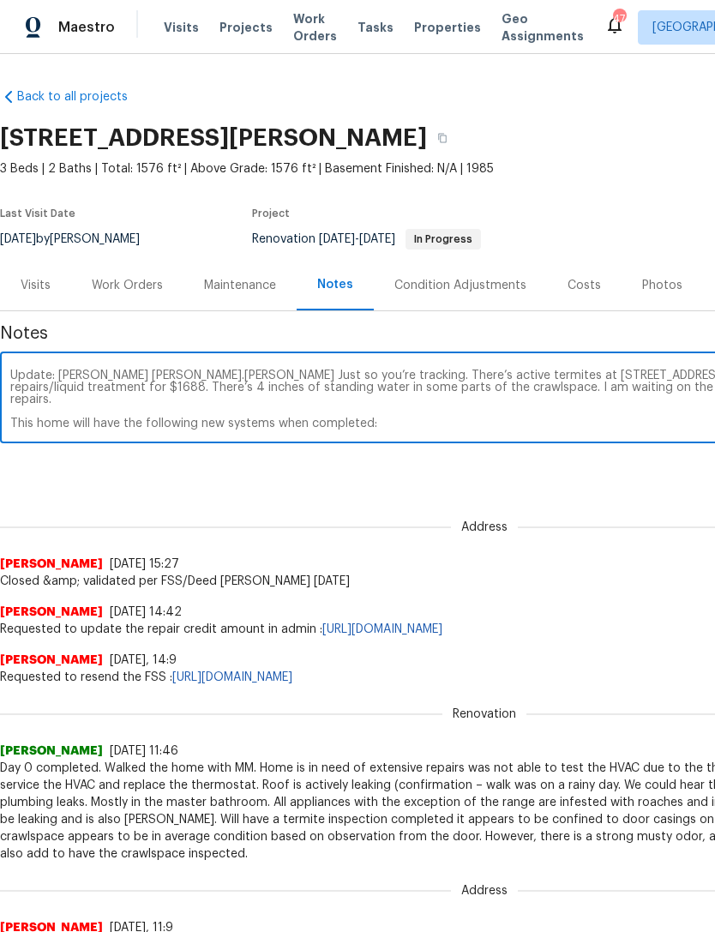
click at [339, 380] on textarea "Update: Matt Berry Nicholas.Russell Just so you’re tracking. There’s active ter…" at bounding box center [484, 400] width 948 height 60
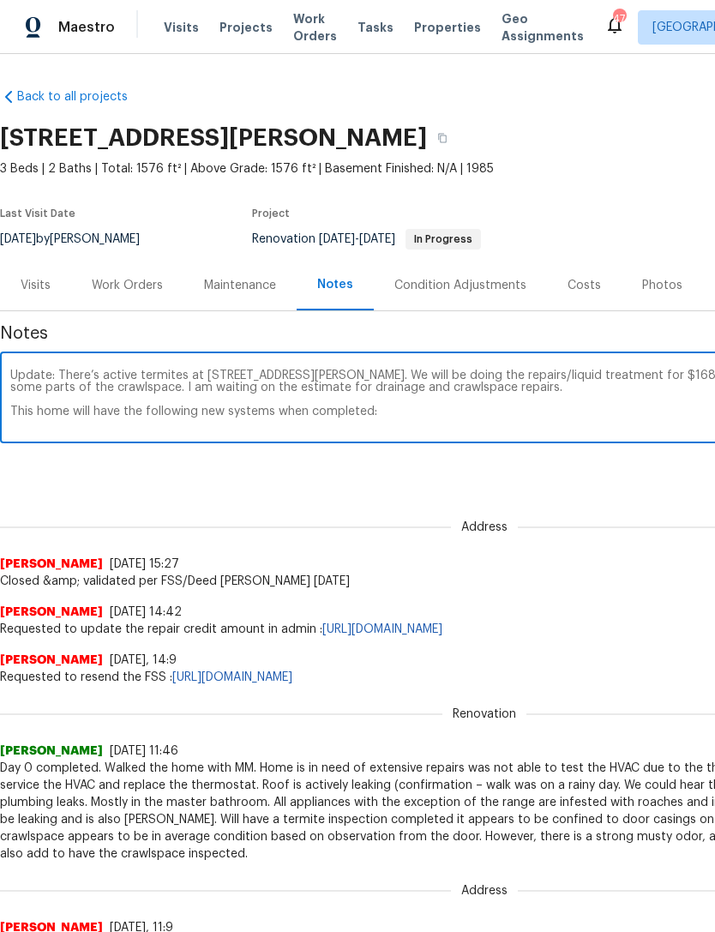
click at [193, 371] on textarea "Update: There’s active termites at 6130 Saint Andrews Dr, Sanford, NC 27332. We…" at bounding box center [484, 400] width 948 height 60
click at [192, 370] on textarea "Update: There’s active termites at 6130 Saint Andrews Dr, Sanford, NC 27332. We…" at bounding box center [484, 400] width 948 height 60
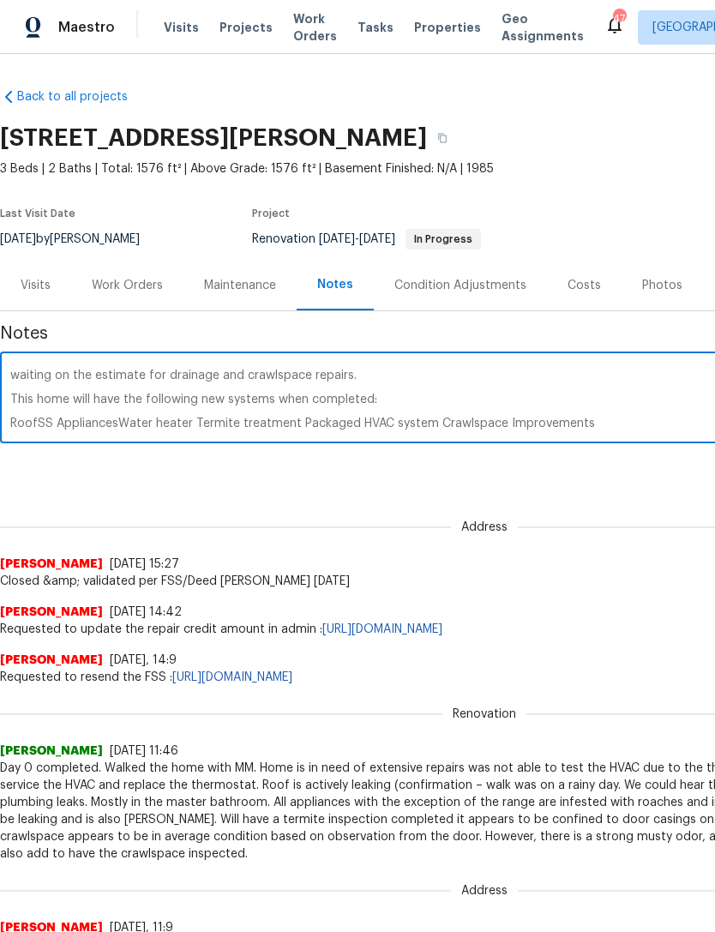
scroll to position [12, 0]
click at [606, 427] on textarea "Update: There’s active termites. We will be doing the repairs/liquid treatment …" at bounding box center [484, 400] width 948 height 60
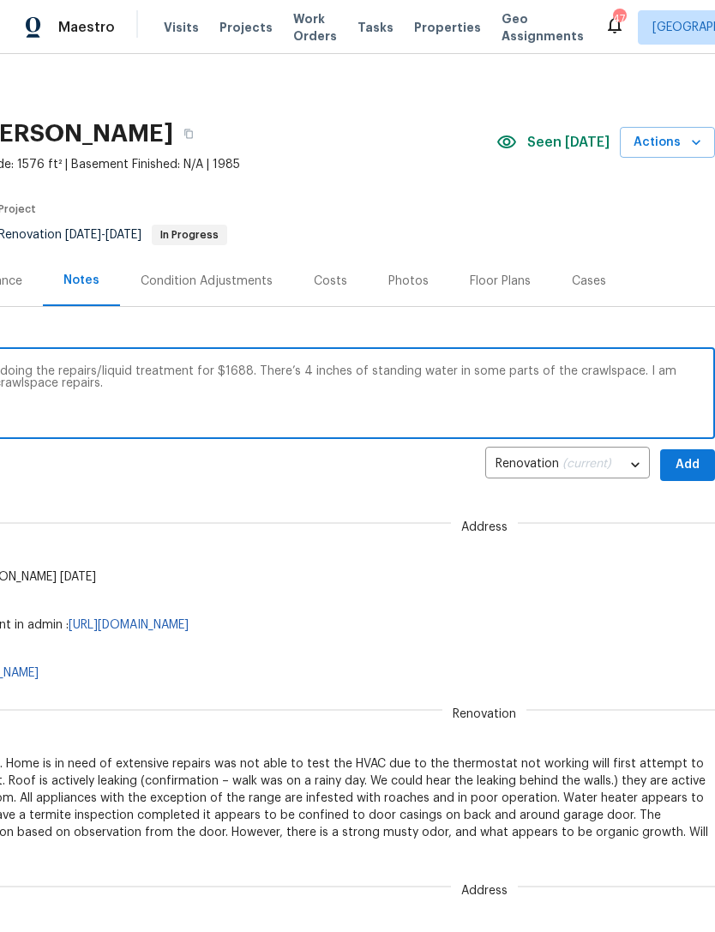
scroll to position [4, 254]
type textarea "Update: There’s active termites. We will be doing the repairs/liquid treatment …"
click at [695, 459] on span "Add" at bounding box center [687, 464] width 27 height 21
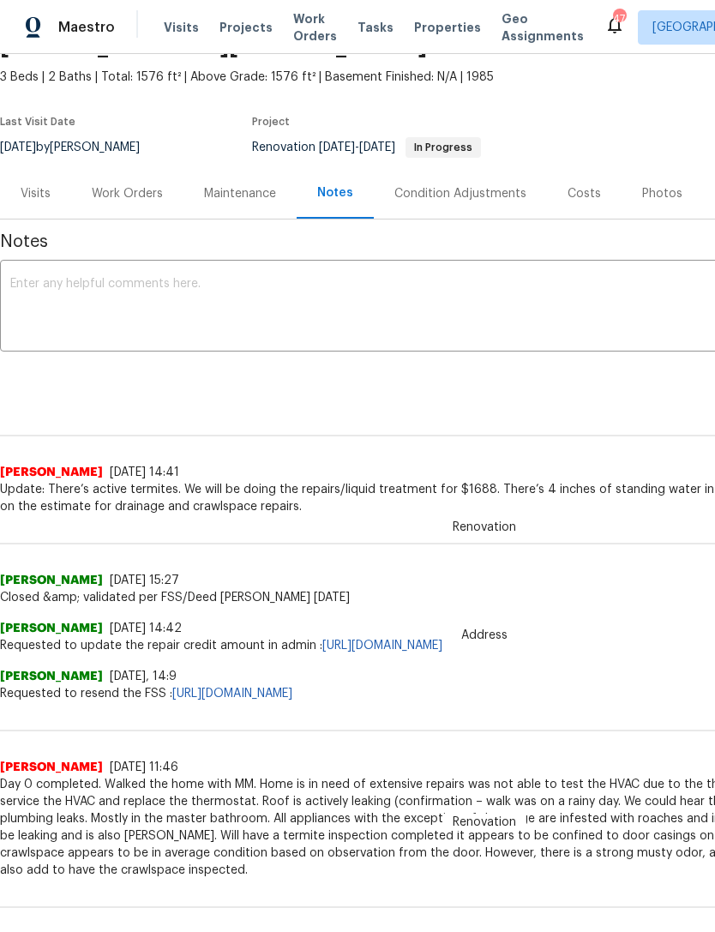
scroll to position [93, 0]
click at [135, 192] on div "Work Orders" at bounding box center [127, 192] width 71 height 17
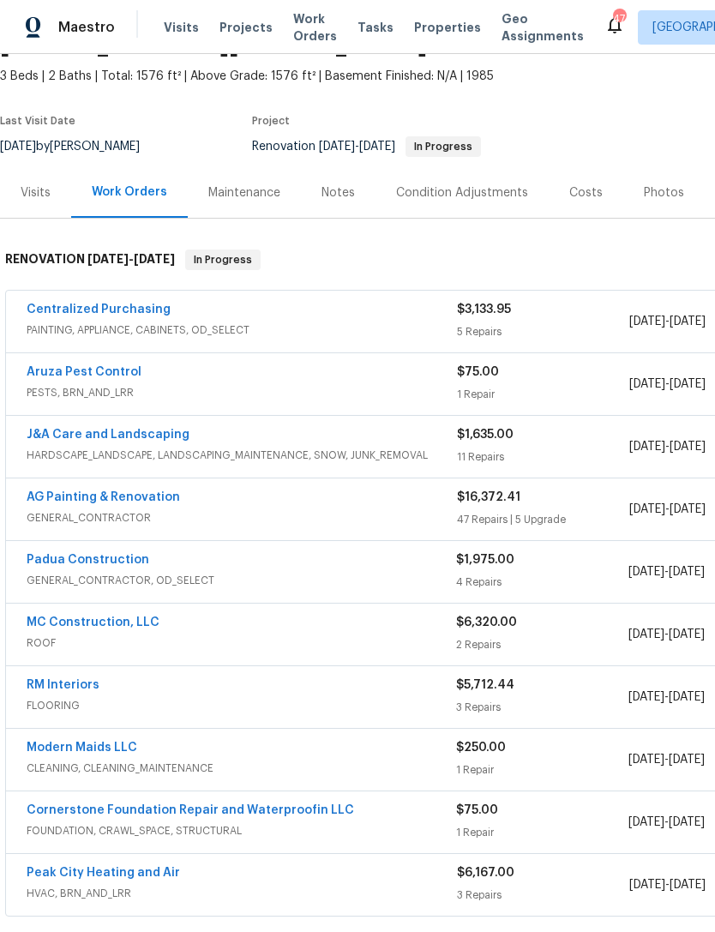
click at [113, 374] on link "Aruza Pest Control" at bounding box center [84, 372] width 115 height 12
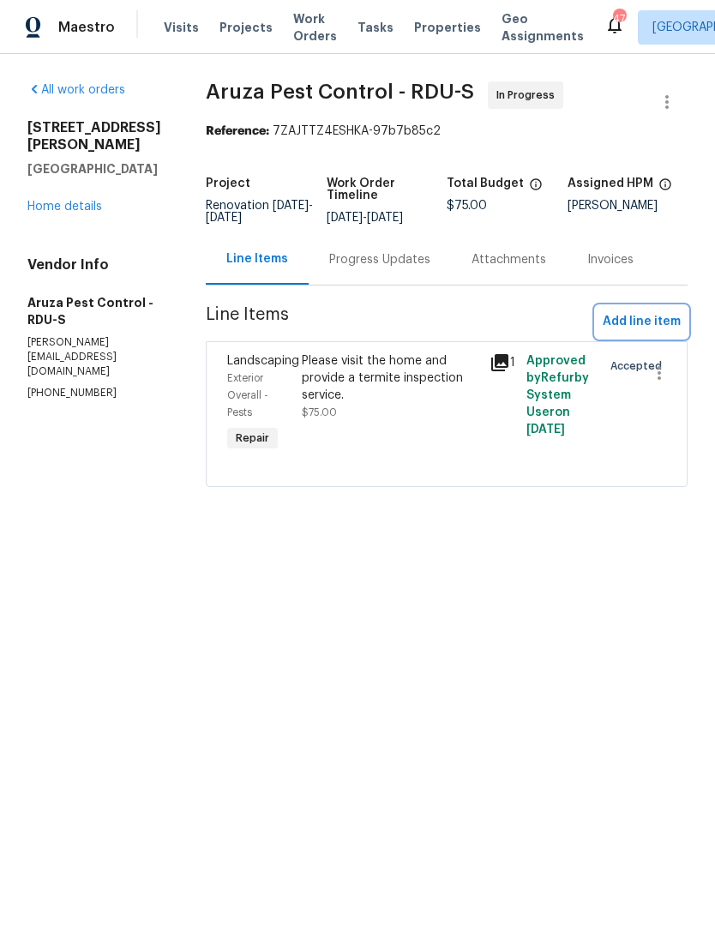
click at [610, 326] on span "Add line item" at bounding box center [642, 321] width 78 height 21
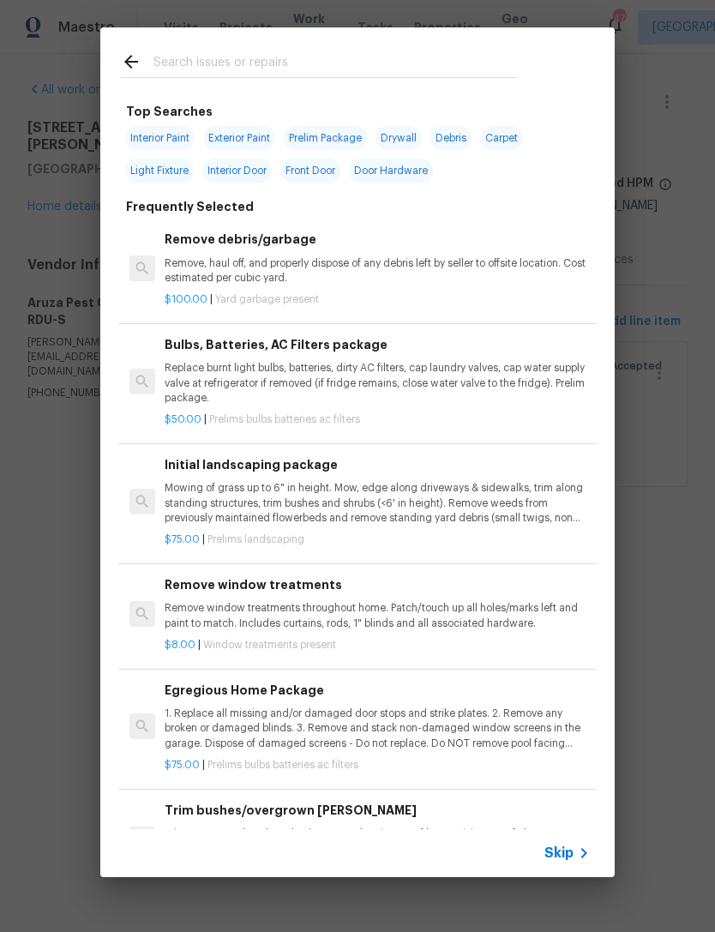
click at [185, 68] on input "text" at bounding box center [335, 64] width 364 height 26
click at [662, 444] on div "Top Searches Interior Paint Exterior Paint Prelim Package Drywall Debris Carpet…" at bounding box center [357, 452] width 715 height 905
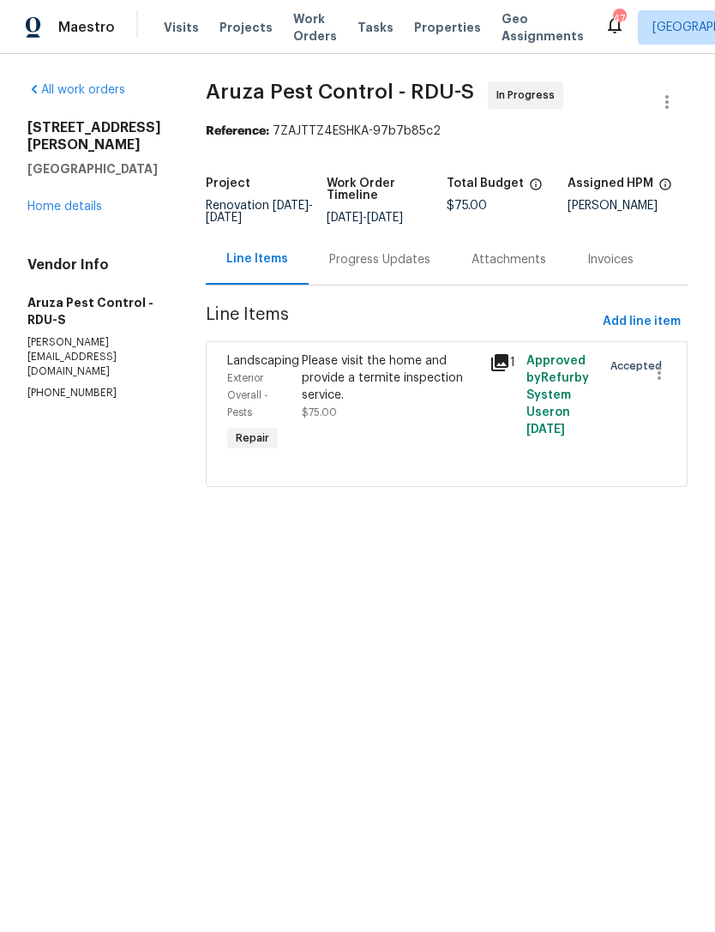
click at [367, 262] on div "Progress Updates" at bounding box center [379, 259] width 101 height 17
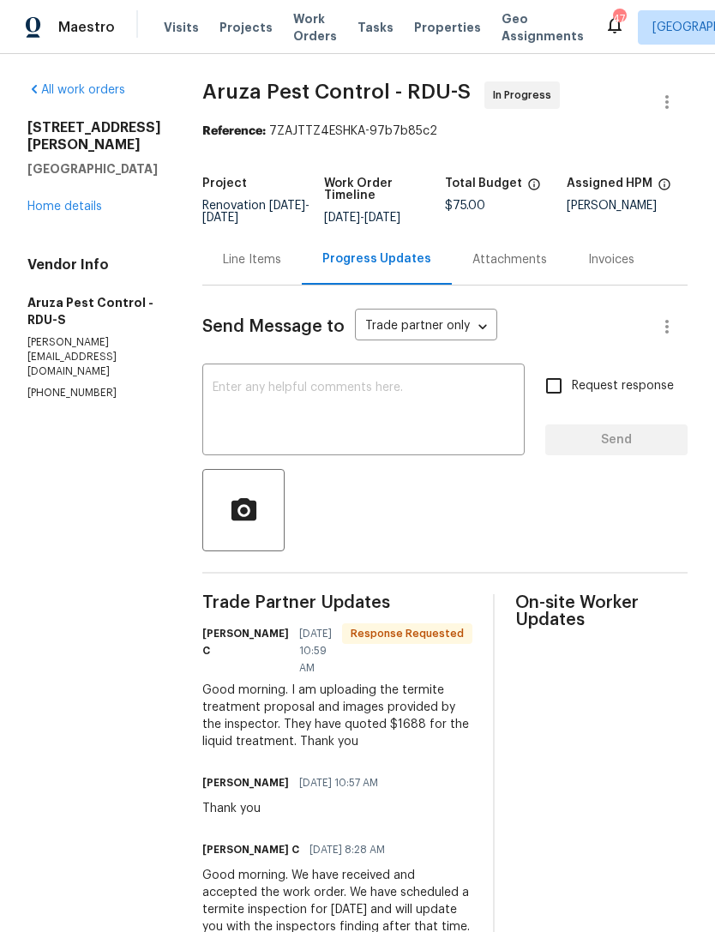
click at [343, 408] on textarea at bounding box center [364, 412] width 302 height 60
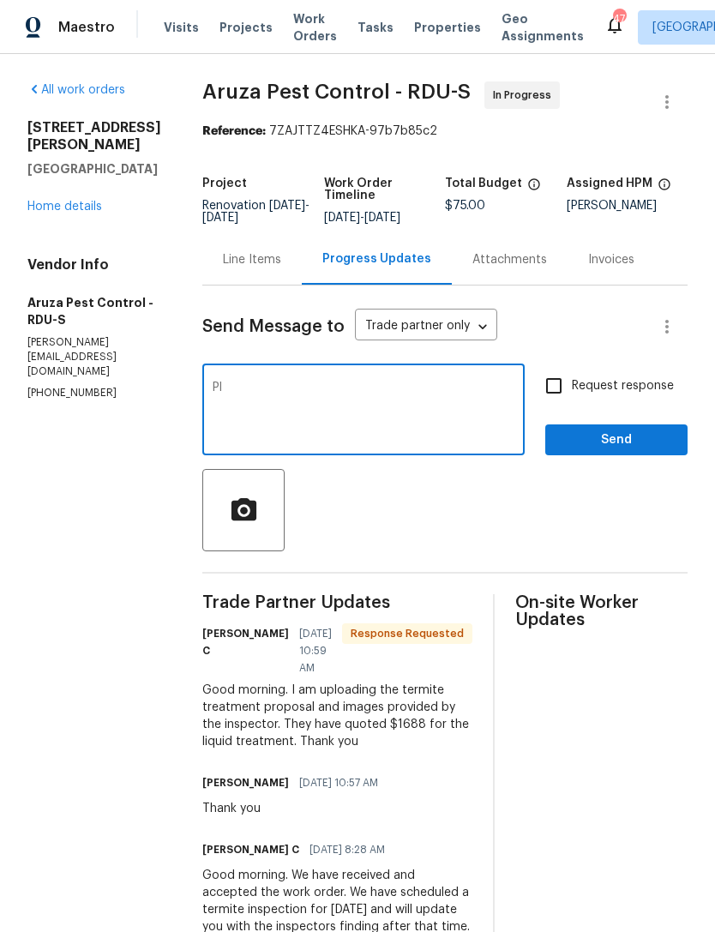
type textarea "P"
type textarea "Treatment proposal approved. Please get this on your schedule for the earliest …"
click at [557, 388] on input "Request response" at bounding box center [554, 386] width 36 height 36
checkbox input "true"
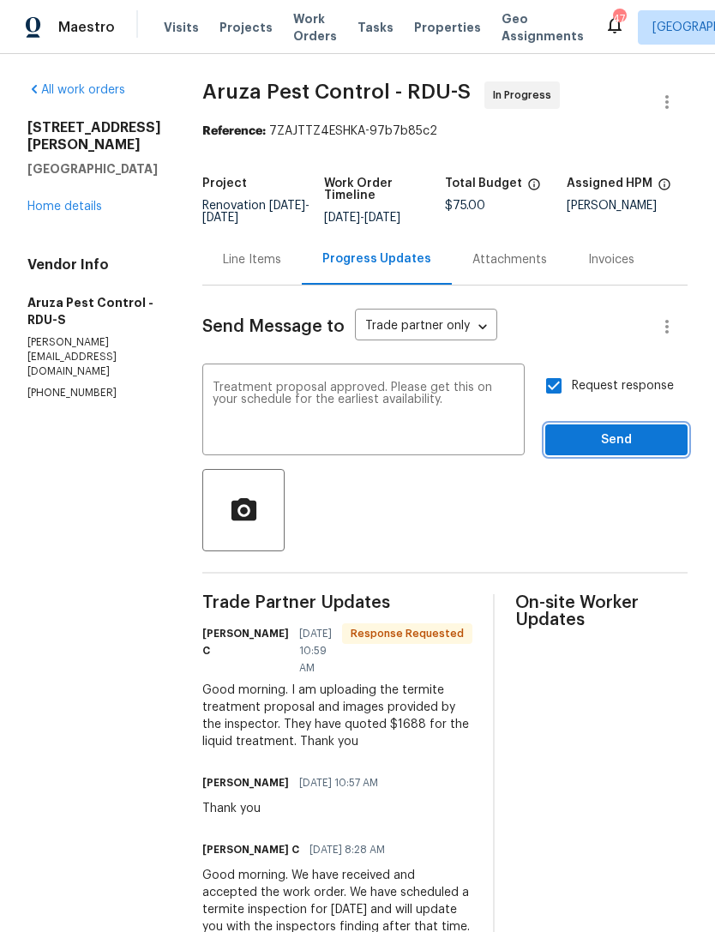
click at [615, 448] on span "Send" at bounding box center [616, 440] width 115 height 21
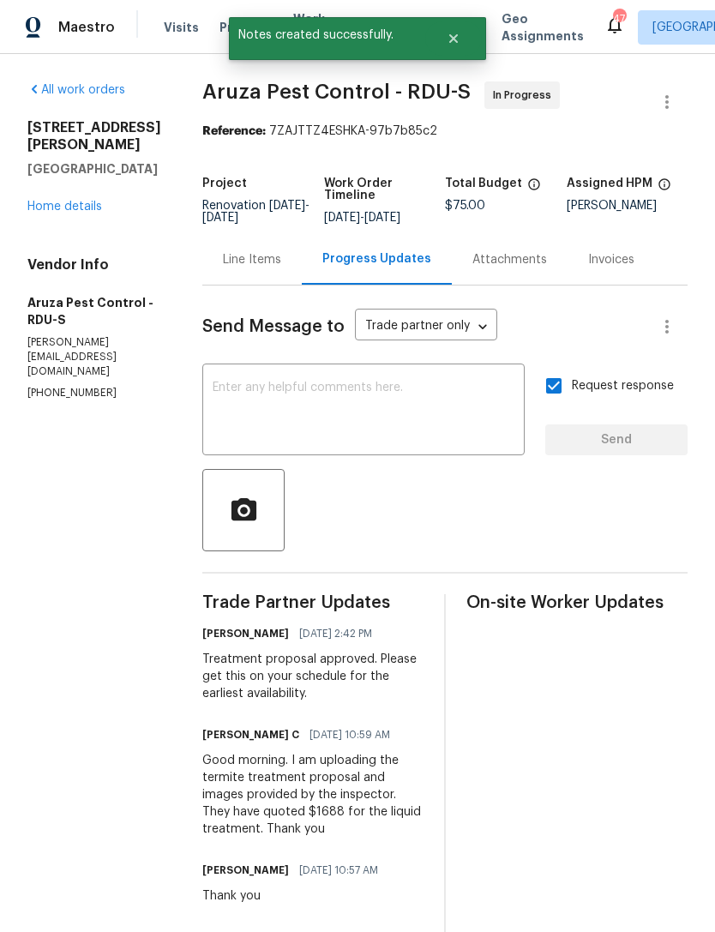
click at [260, 258] on div "Line Items" at bounding box center [252, 259] width 58 height 17
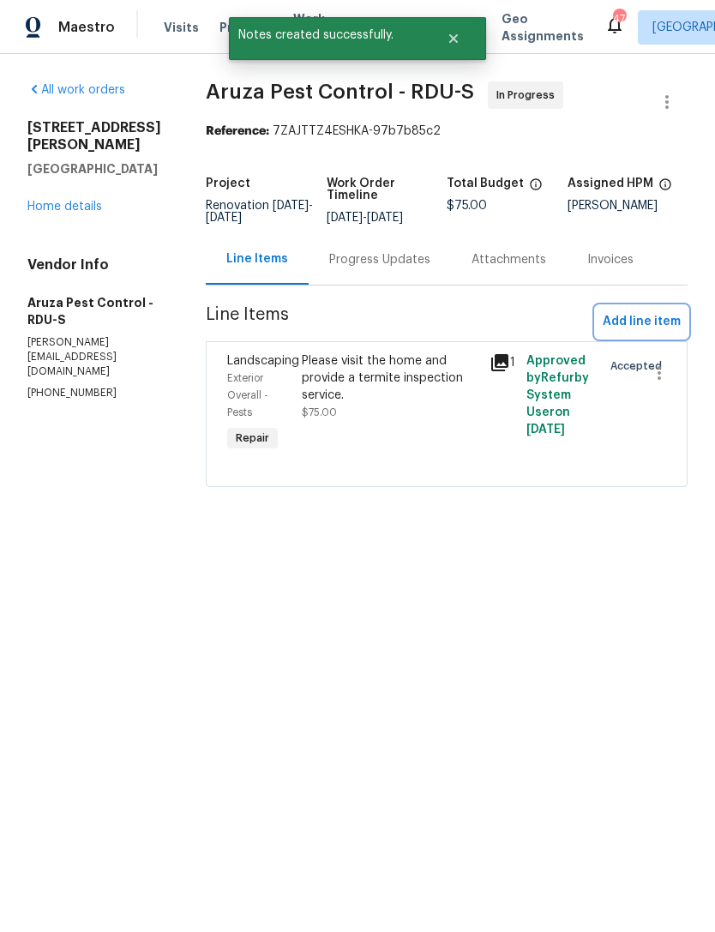
click at [623, 319] on span "Add line item" at bounding box center [642, 321] width 78 height 21
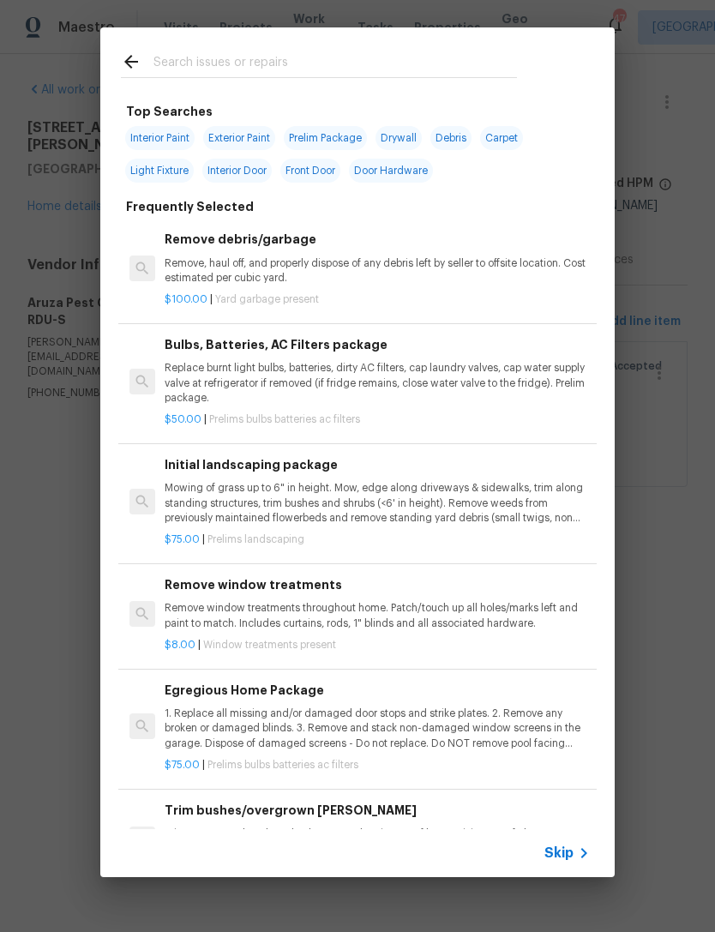
click at [256, 69] on input "text" at bounding box center [335, 64] width 364 height 26
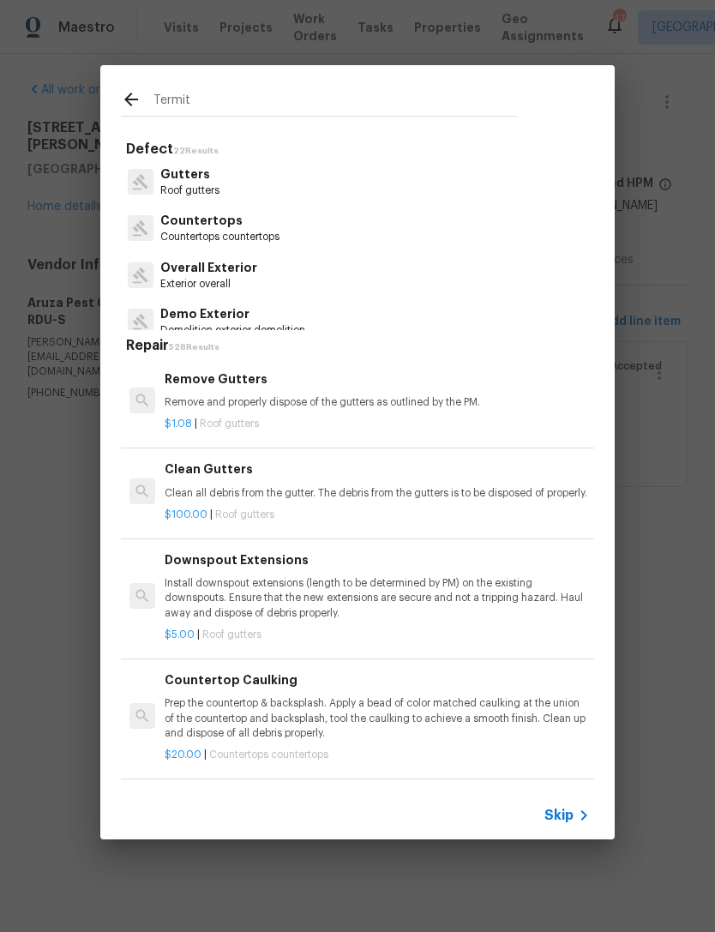
type input "Termite"
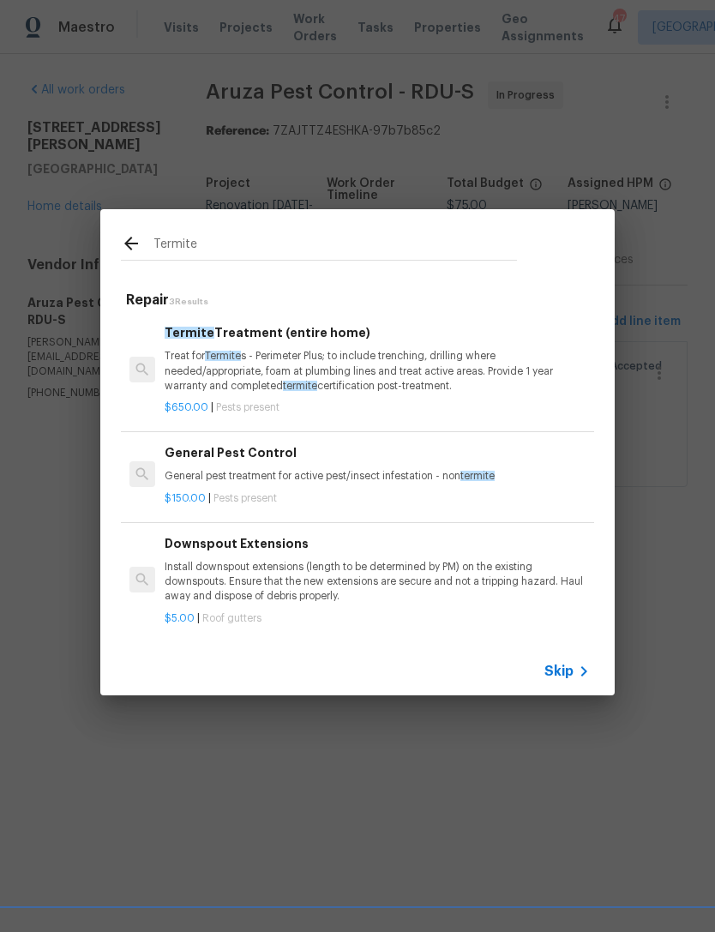
click at [411, 367] on p "Treat for Termite s - Perimeter Plus; to include trenching, drilling where need…" at bounding box center [377, 371] width 425 height 44
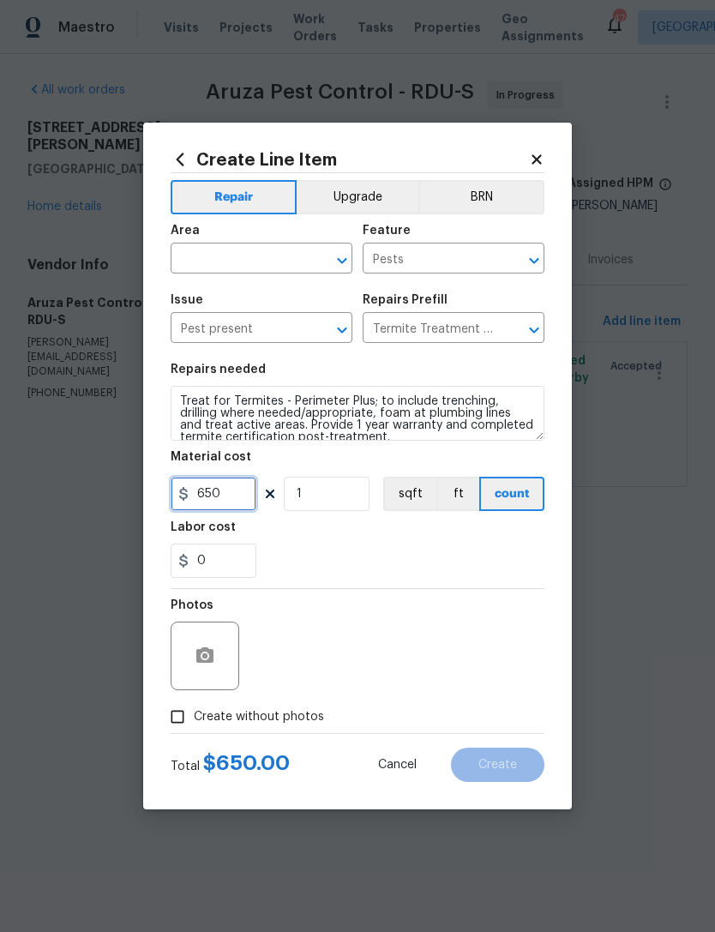
click at [241, 498] on input "650" at bounding box center [214, 494] width 86 height 34
type input "1688"
click at [382, 558] on div "0" at bounding box center [358, 561] width 374 height 34
click at [264, 254] on input "text" at bounding box center [238, 260] width 134 height 27
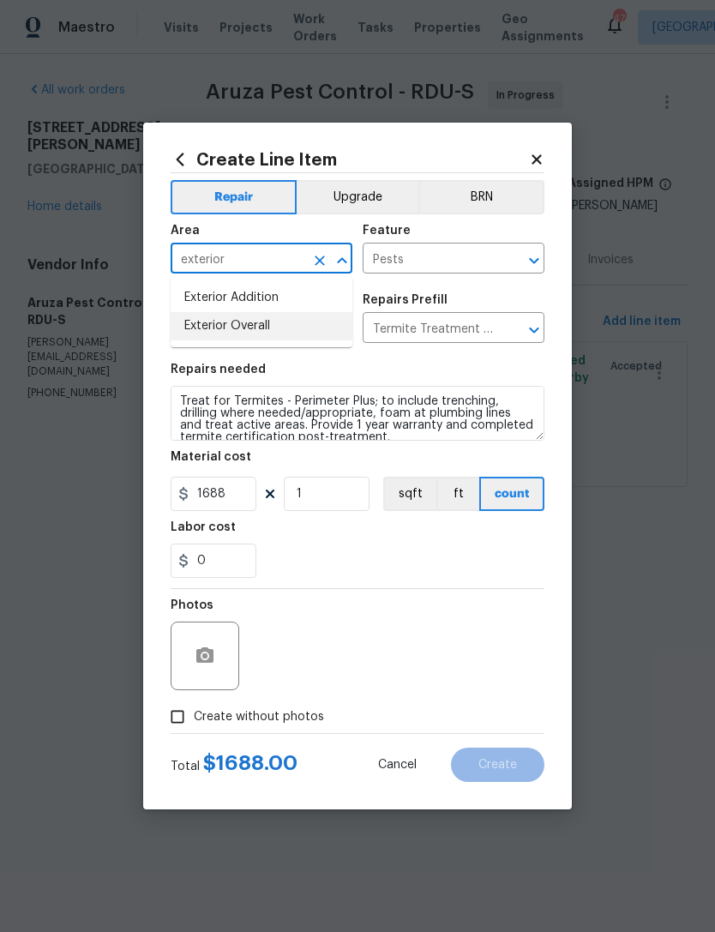
click at [264, 331] on li "Exterior Overall" at bounding box center [262, 326] width 182 height 28
type input "Exterior Overall"
click at [365, 573] on div "0" at bounding box center [358, 561] width 374 height 34
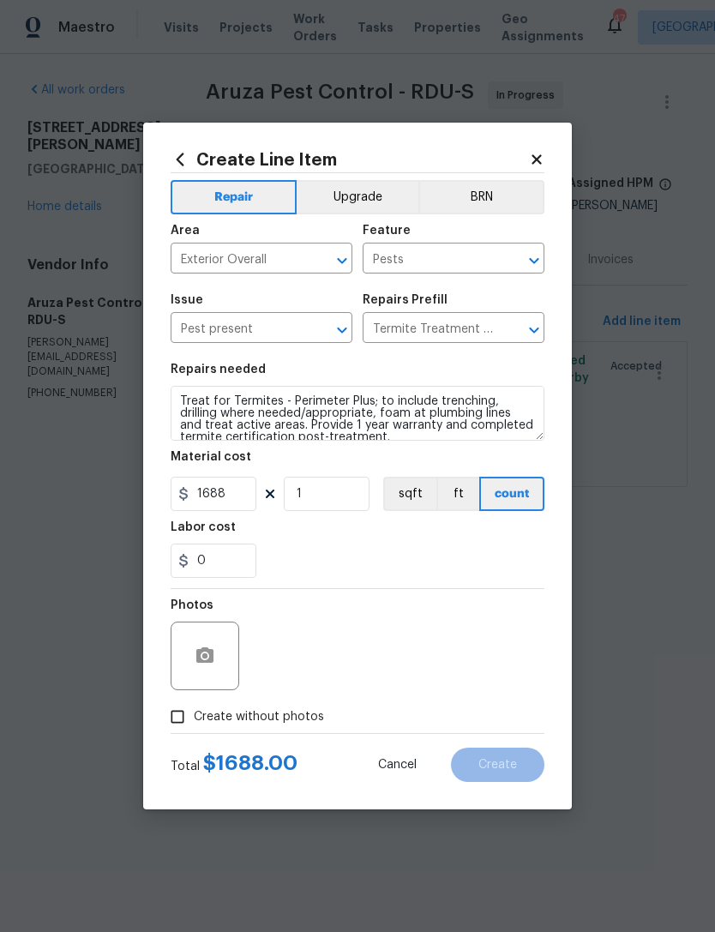
click at [283, 720] on span "Create without photos" at bounding box center [259, 717] width 130 height 18
click at [194, 720] on input "Create without photos" at bounding box center [177, 717] width 33 height 33
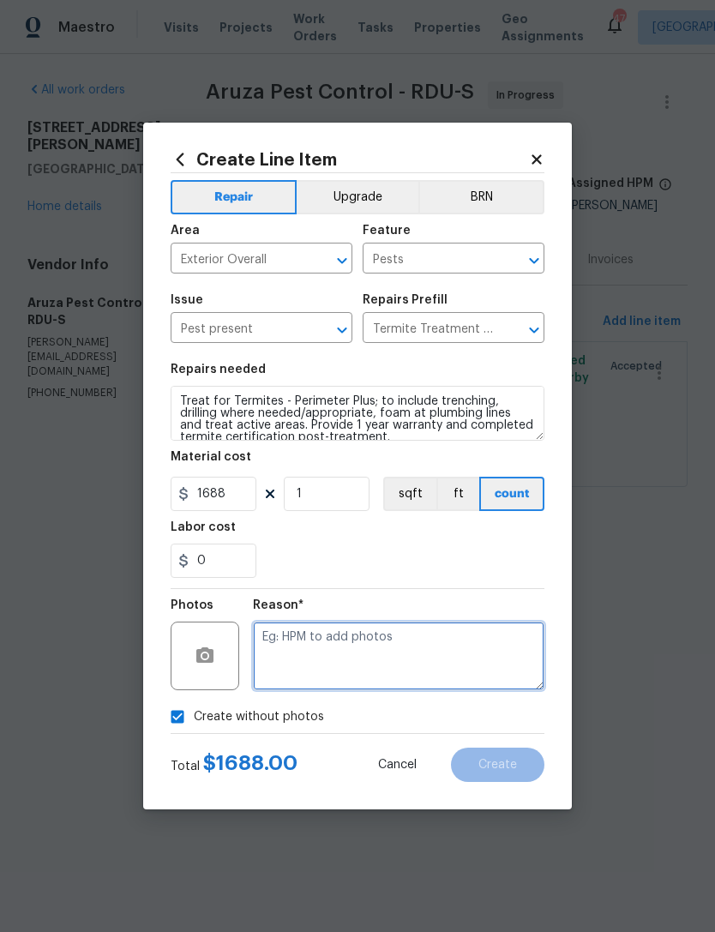
click at [354, 646] on textarea at bounding box center [399, 656] width 292 height 69
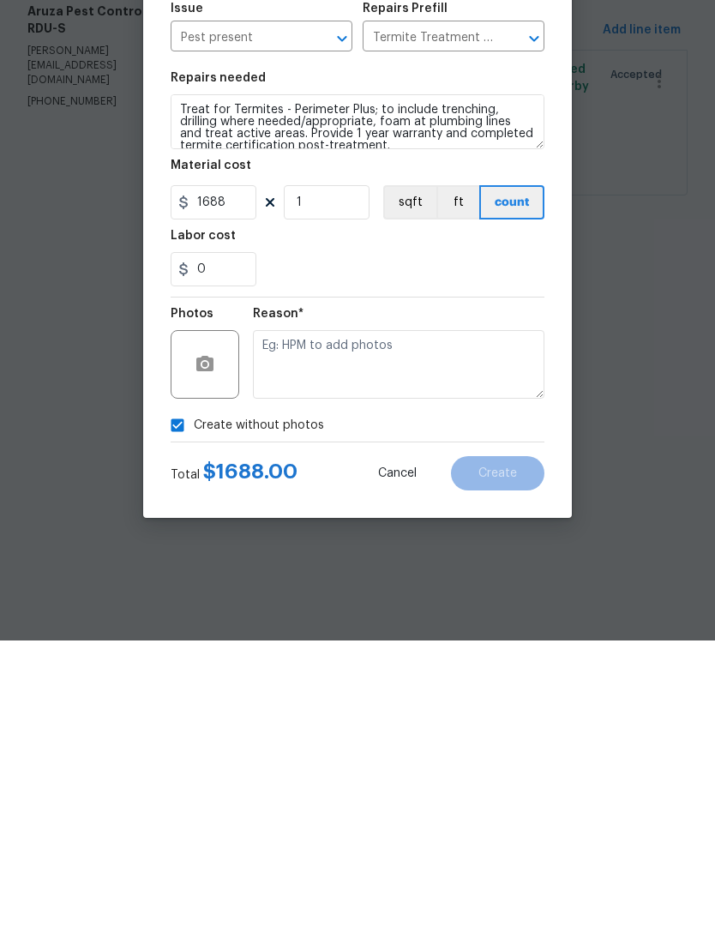
click at [190, 701] on input "Create without photos" at bounding box center [177, 717] width 33 height 33
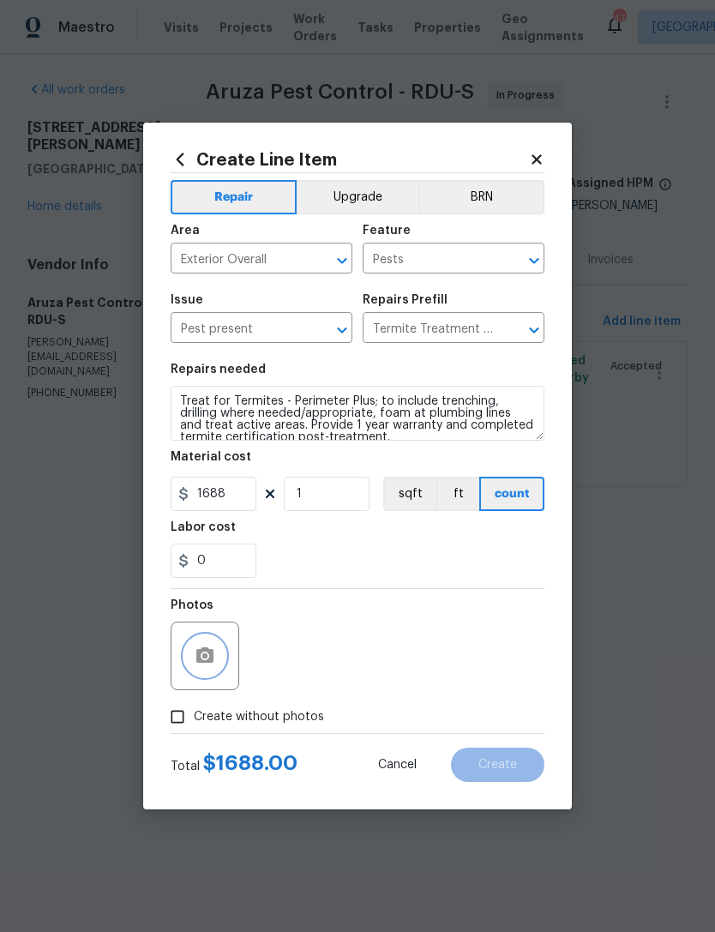
click at [201, 657] on icon "button" at bounding box center [205, 656] width 21 height 21
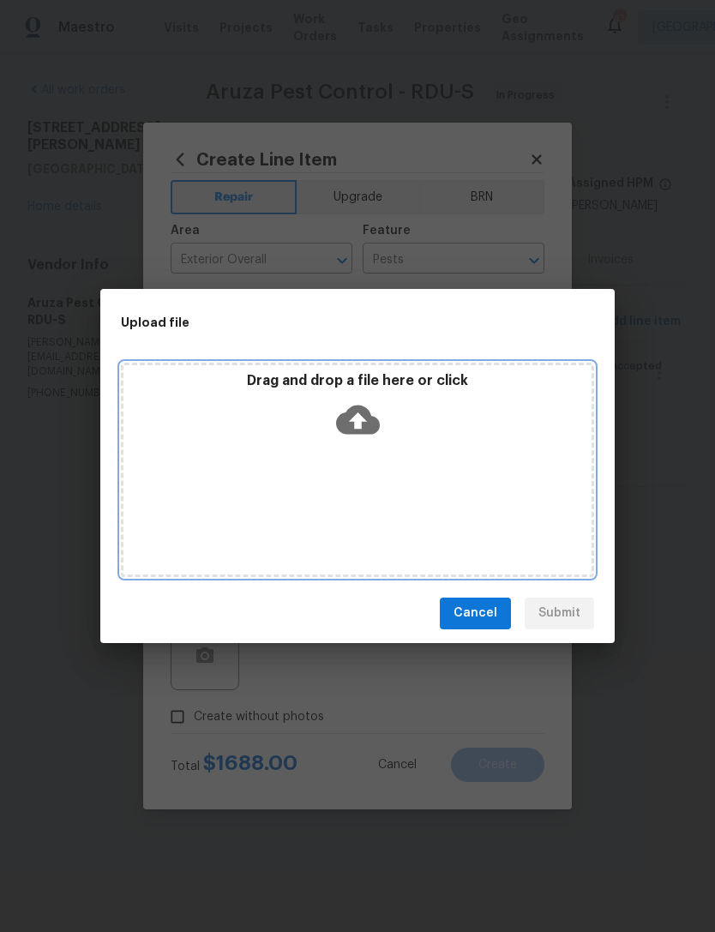
click at [359, 419] on icon at bounding box center [358, 420] width 44 height 44
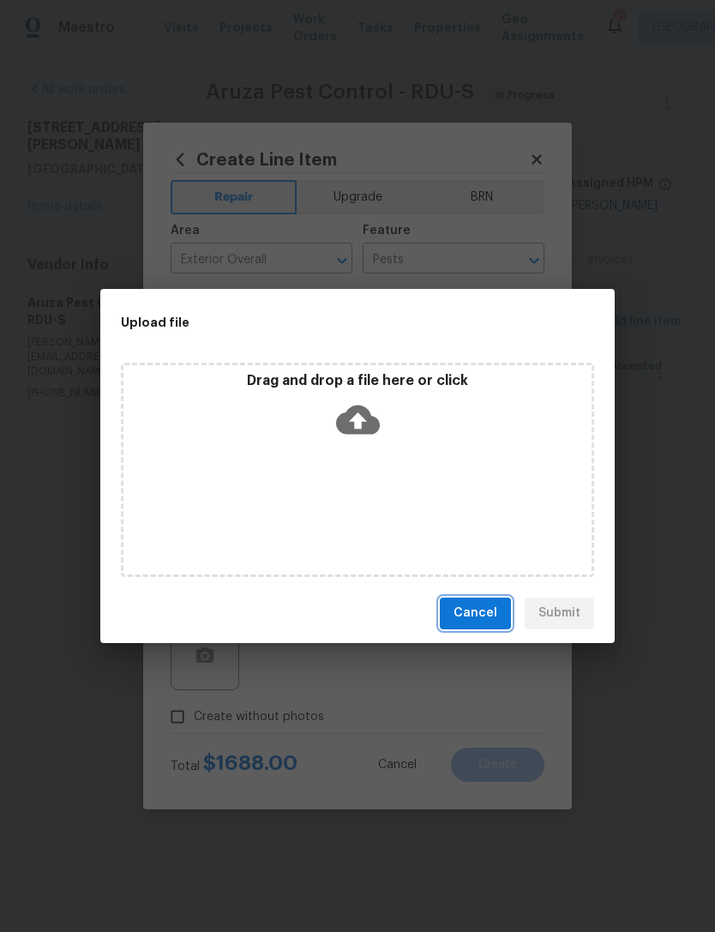
click at [482, 625] on button "Cancel" at bounding box center [475, 614] width 71 height 32
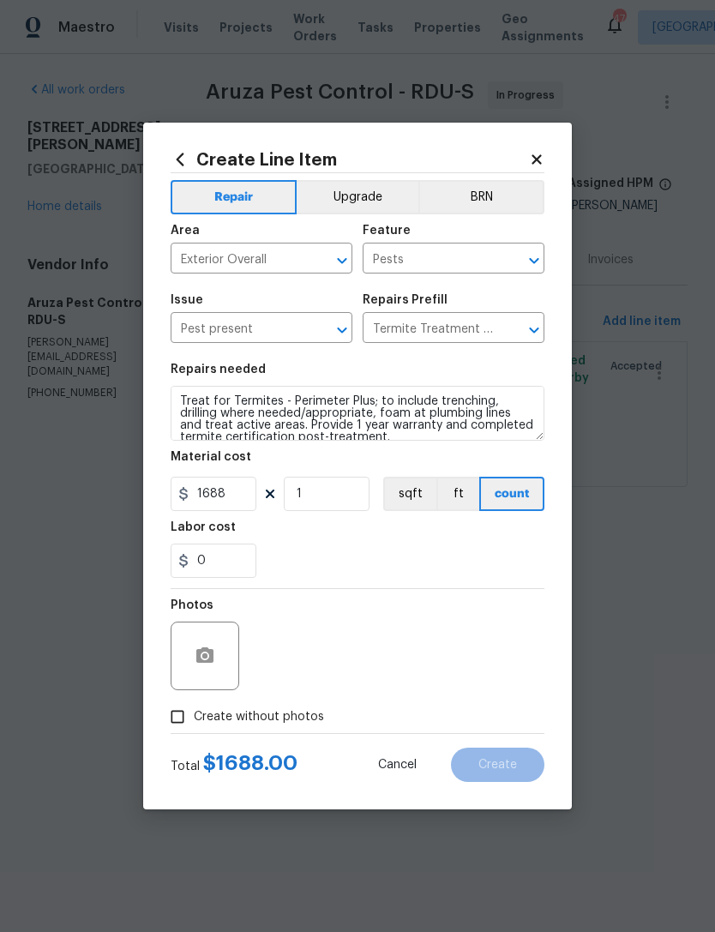
click at [252, 715] on span "Create without photos" at bounding box center [259, 717] width 130 height 18
click at [194, 715] on input "Create without photos" at bounding box center [177, 717] width 33 height 33
checkbox input "true"
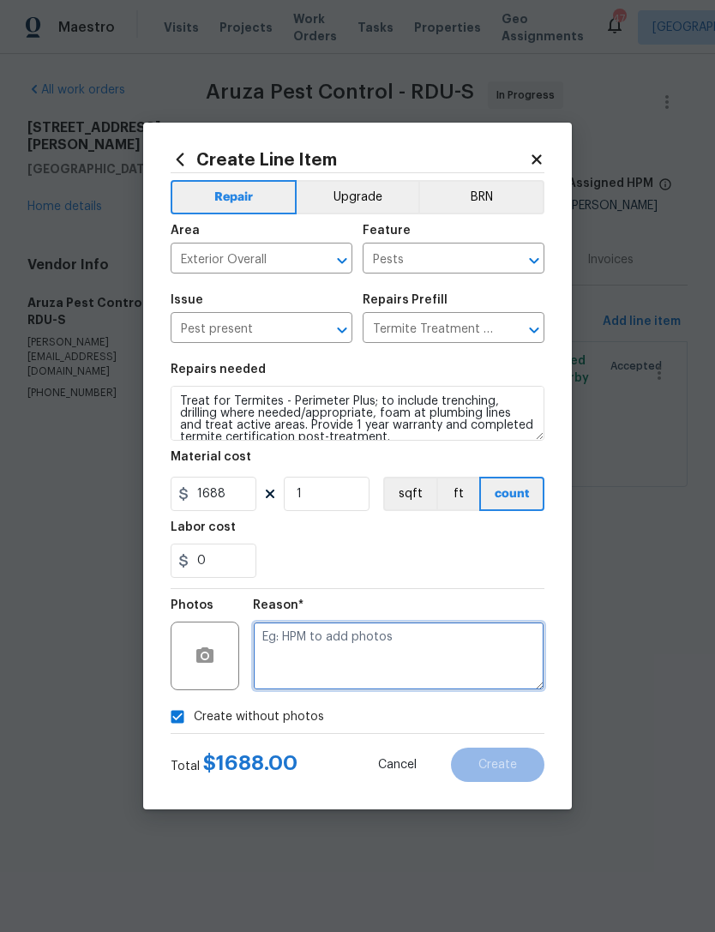
click at [442, 646] on textarea at bounding box center [399, 656] width 292 height 69
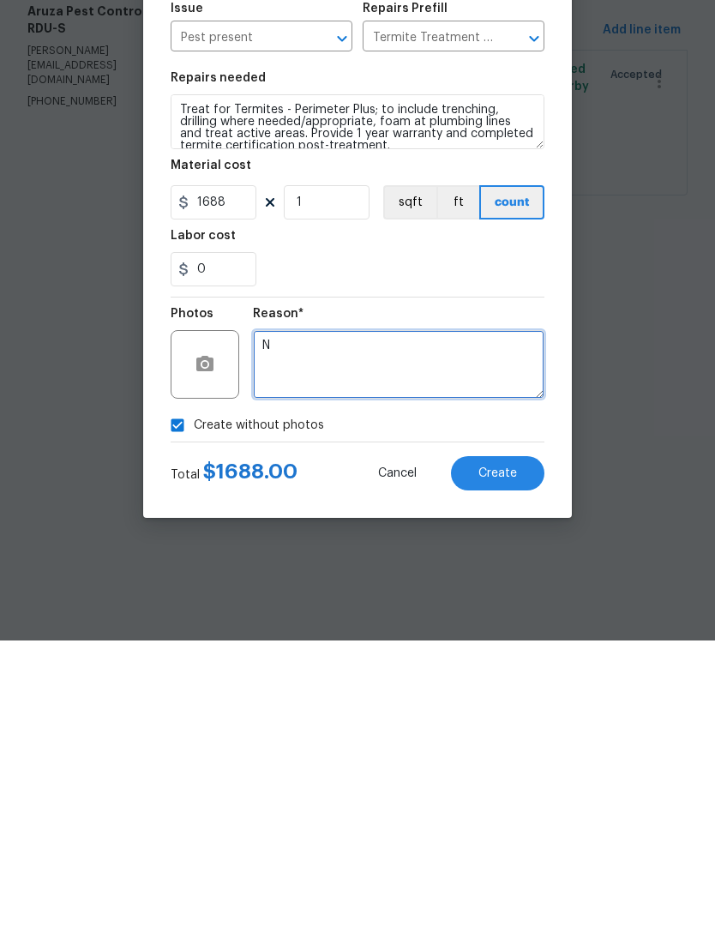
type textarea "N"
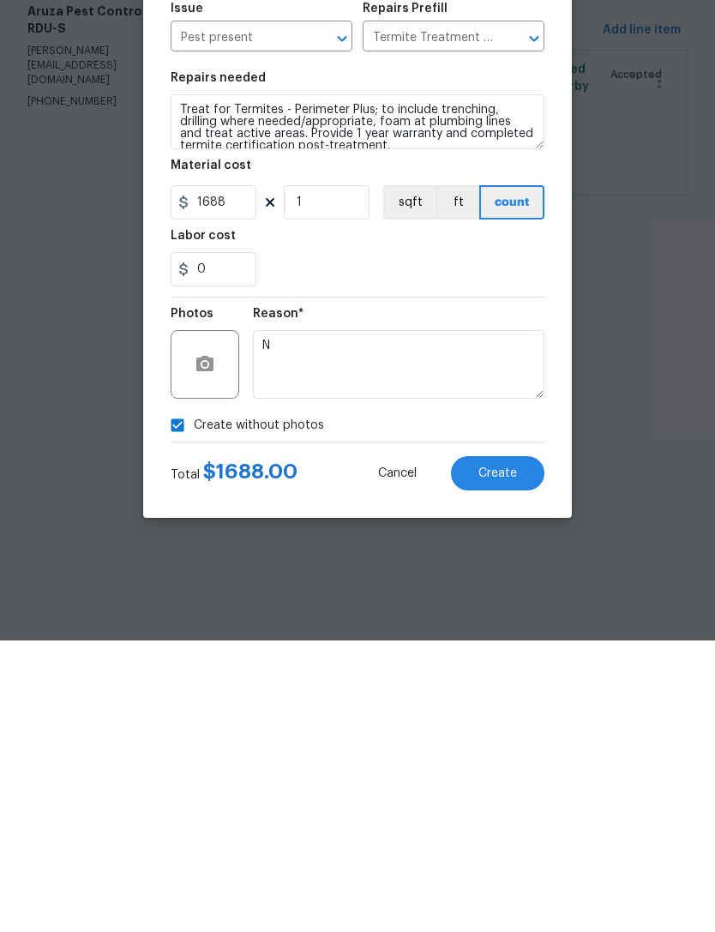
click at [507, 759] on span "Create" at bounding box center [497, 765] width 39 height 13
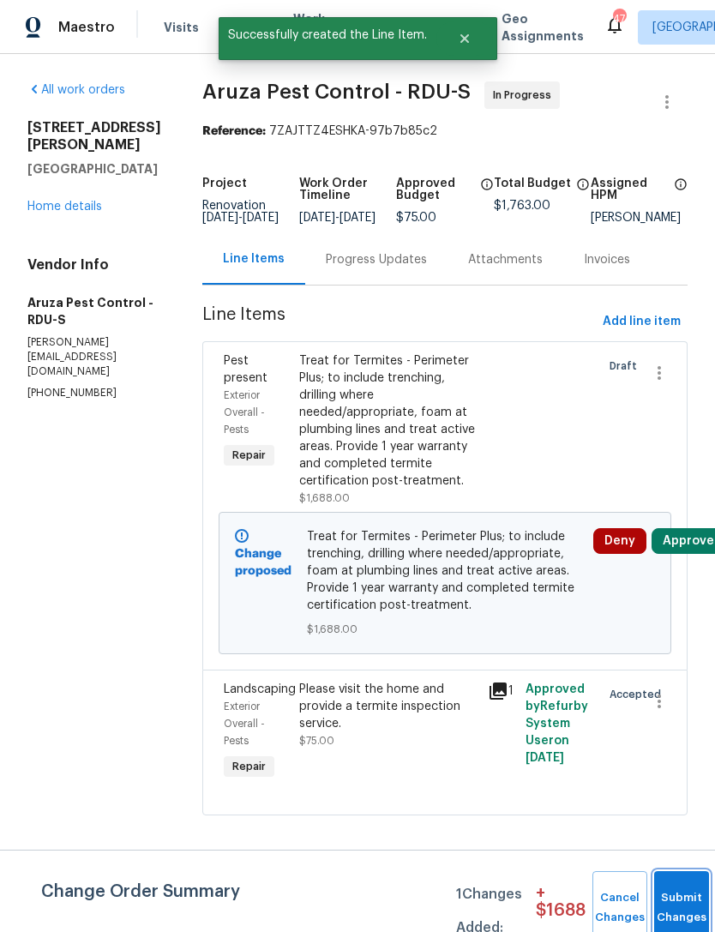
click at [676, 898] on button "Submit Changes" at bounding box center [681, 908] width 55 height 74
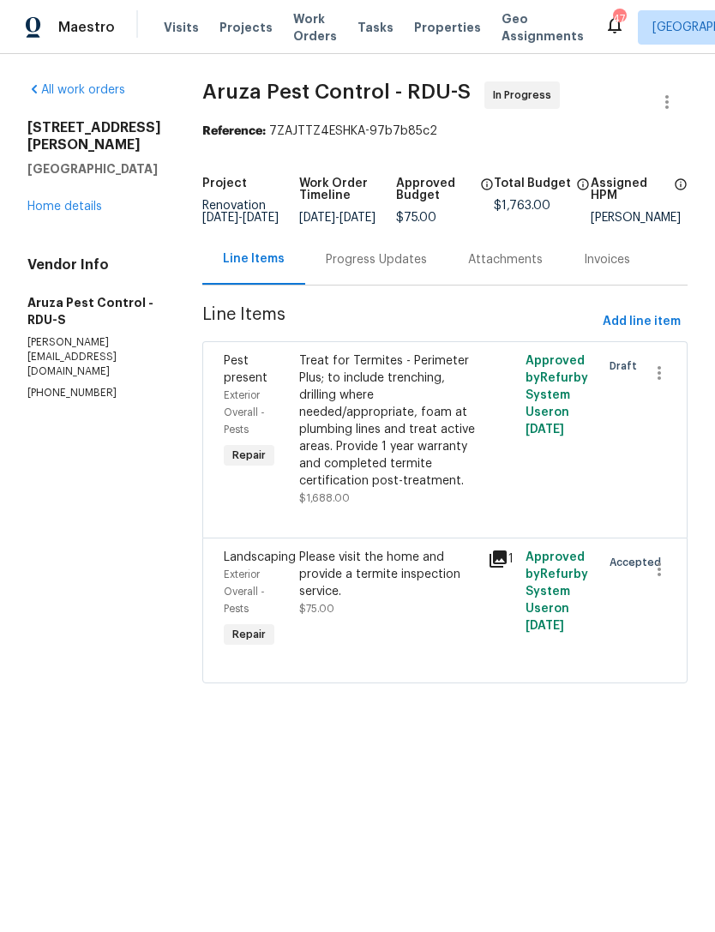
click at [67, 205] on link "Home details" at bounding box center [64, 207] width 75 height 12
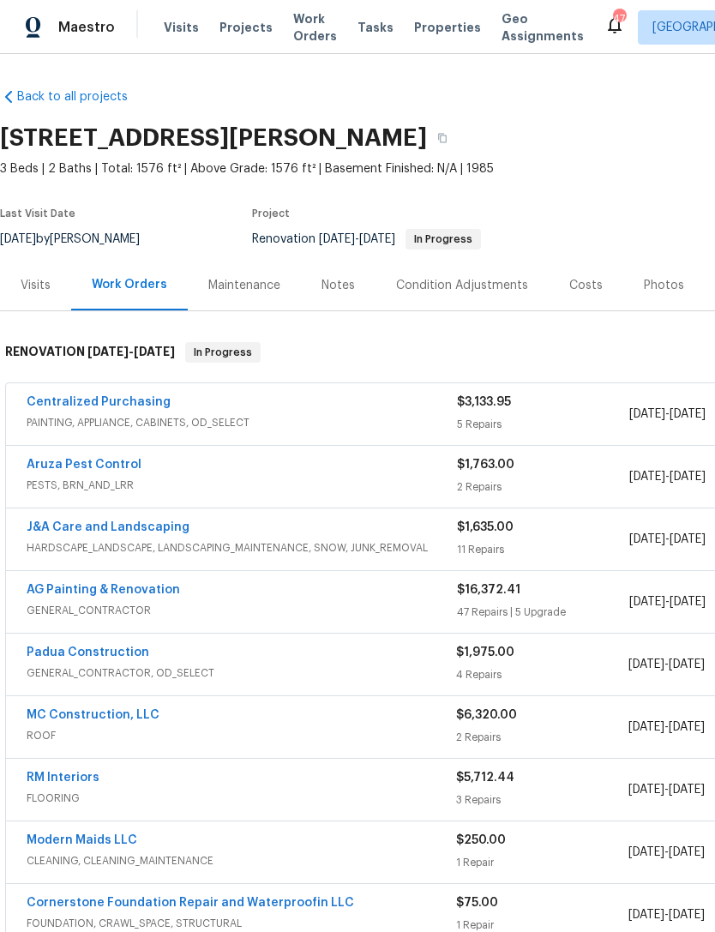
click at [586, 293] on div "Costs" at bounding box center [585, 285] width 33 height 17
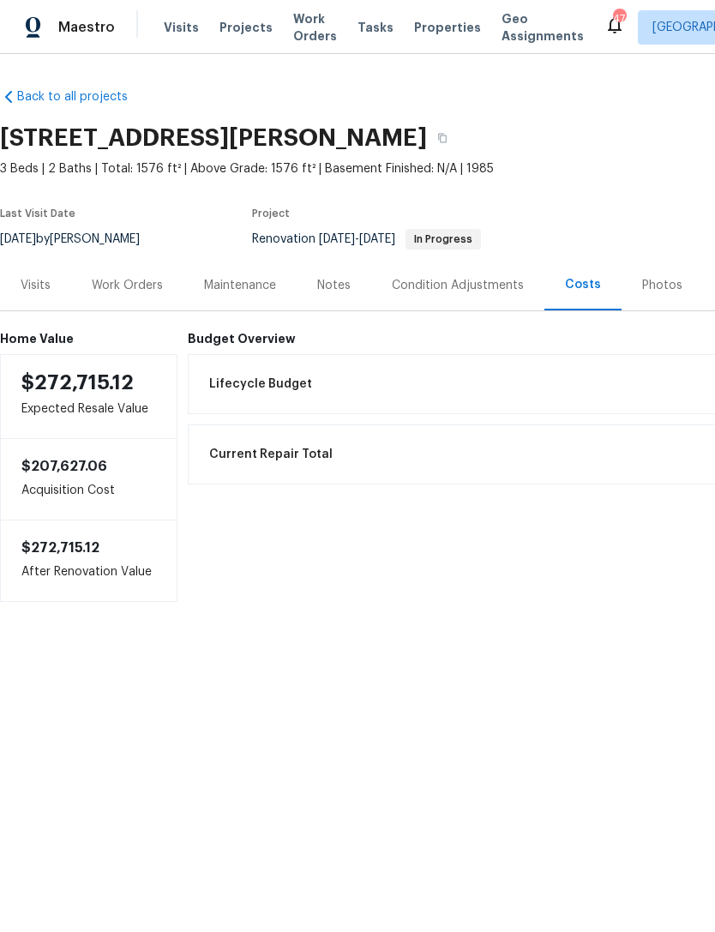
click at [131, 293] on div "Work Orders" at bounding box center [127, 285] width 71 height 17
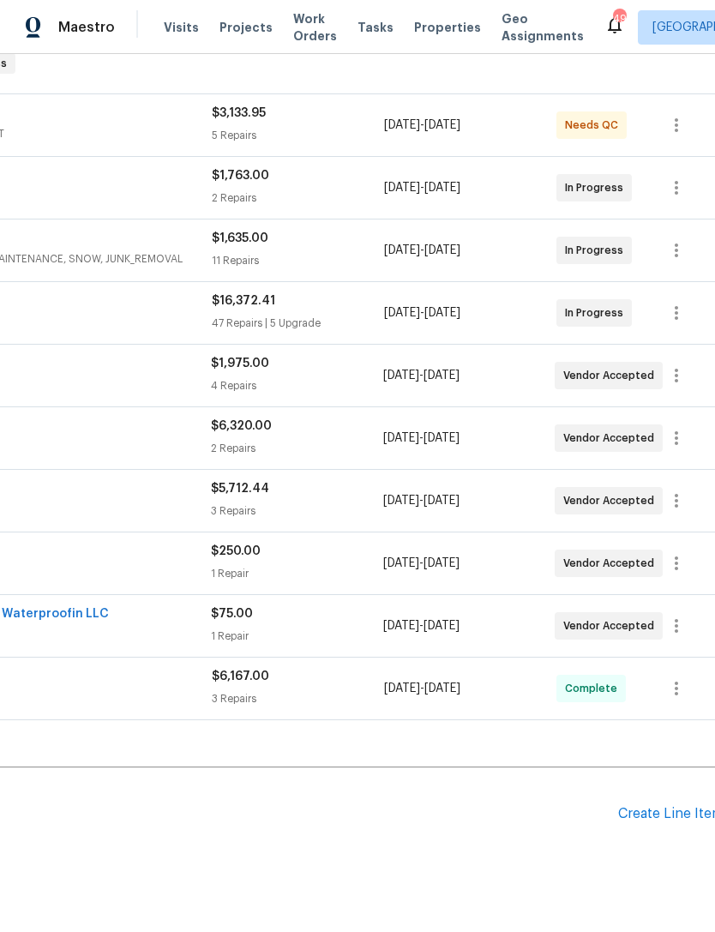
scroll to position [289, 247]
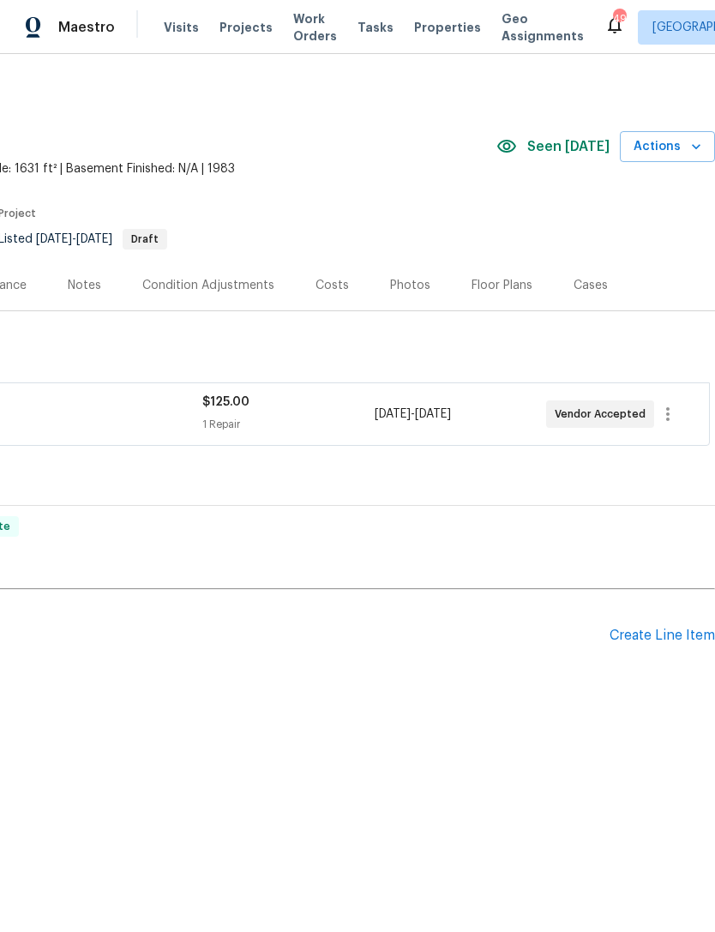
scroll to position [0, 254]
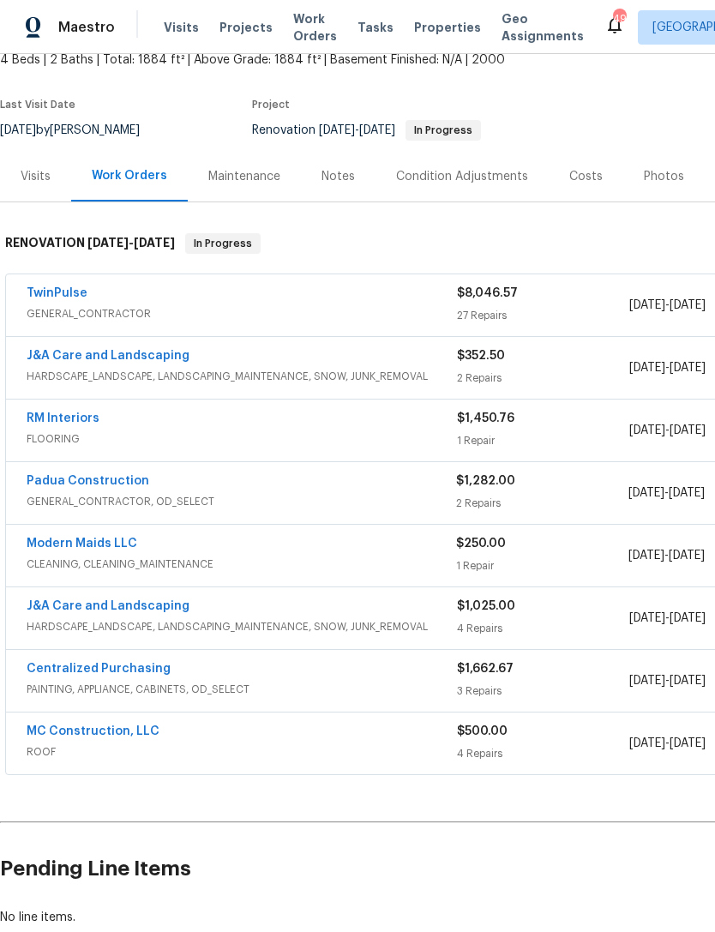
scroll to position [109, 0]
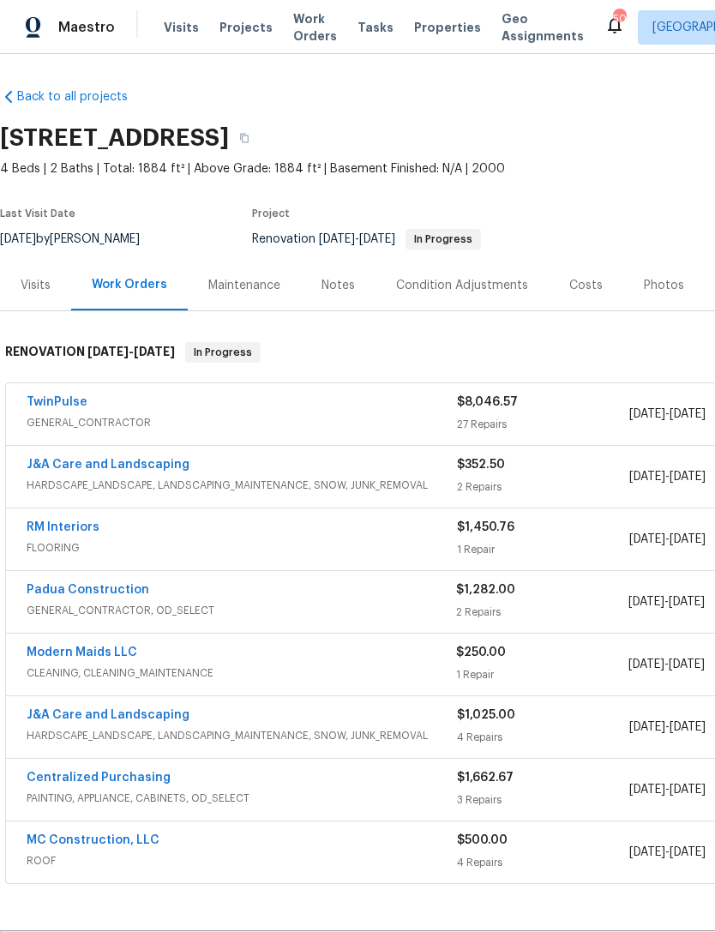
click at [38, 281] on div "Visits" at bounding box center [36, 285] width 30 height 17
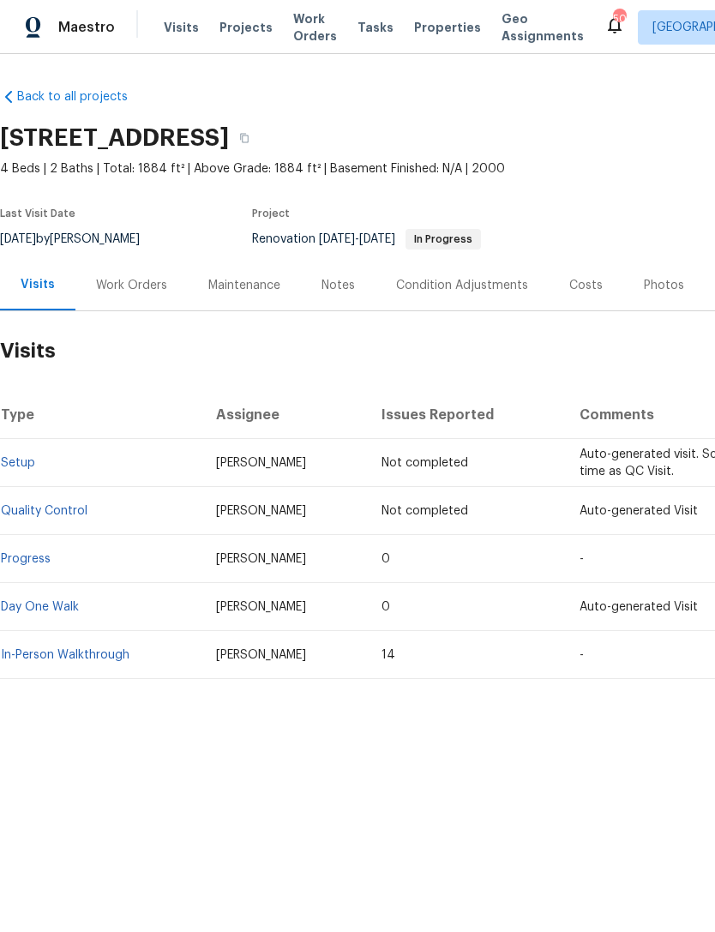
click at [128, 292] on div "Work Orders" at bounding box center [131, 285] width 71 height 17
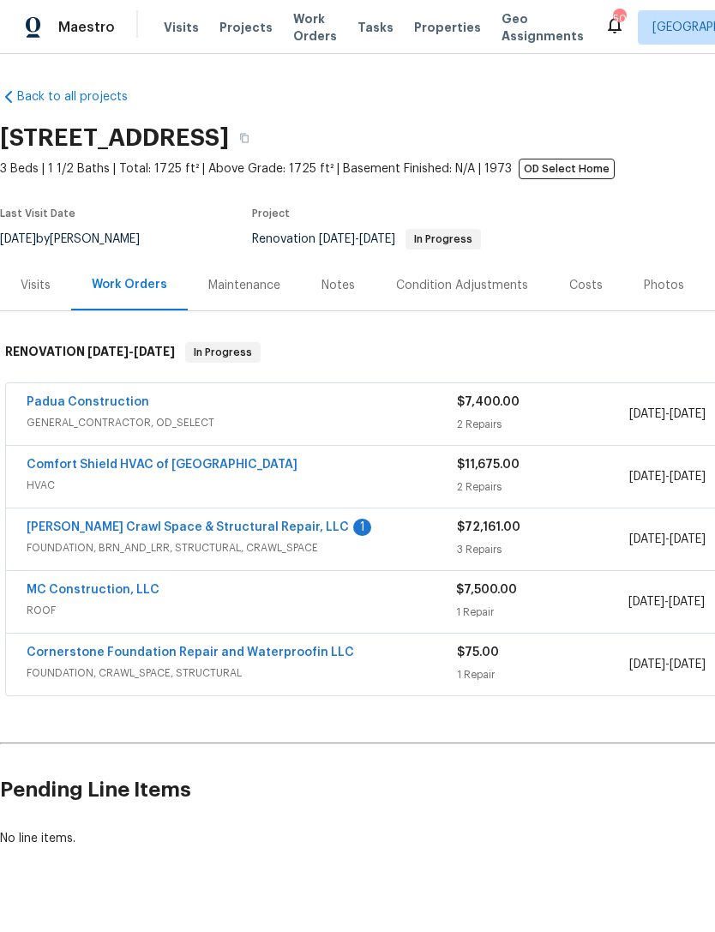
click at [262, 523] on link "[PERSON_NAME] Crawl Space & Structural Repair, LLC" at bounding box center [188, 527] width 322 height 12
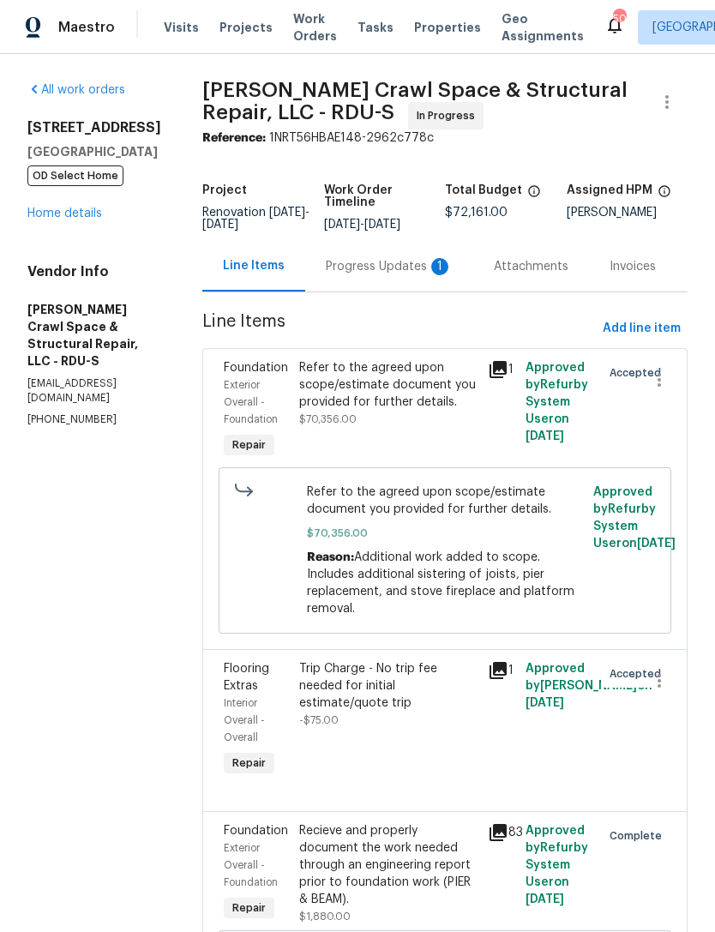
click at [385, 275] on div "Progress Updates 1" at bounding box center [389, 266] width 127 height 17
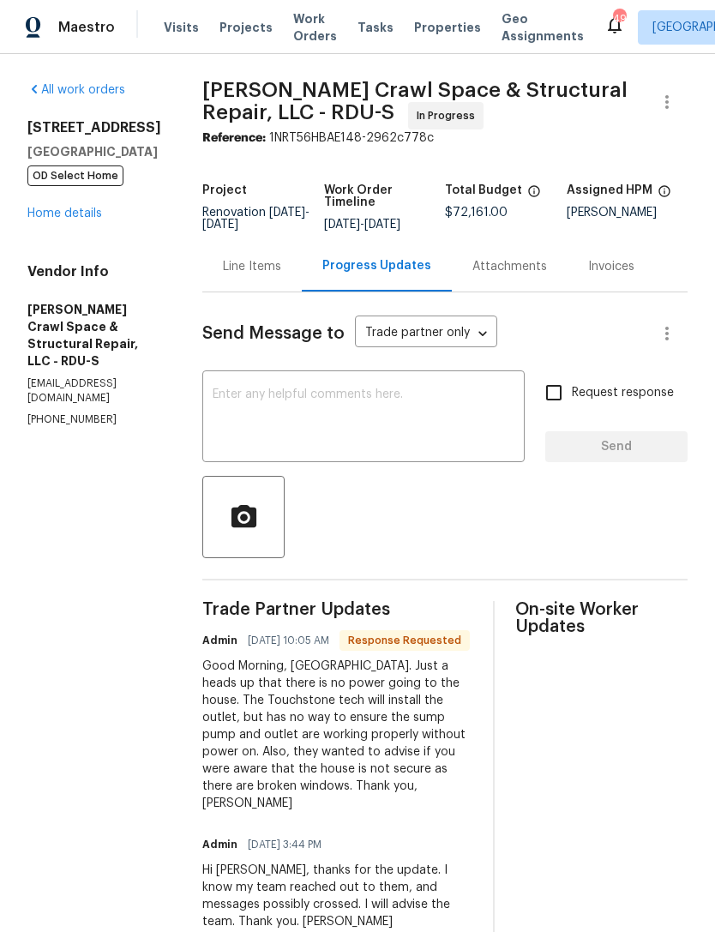
click at [67, 219] on link "Home details" at bounding box center [64, 213] width 75 height 12
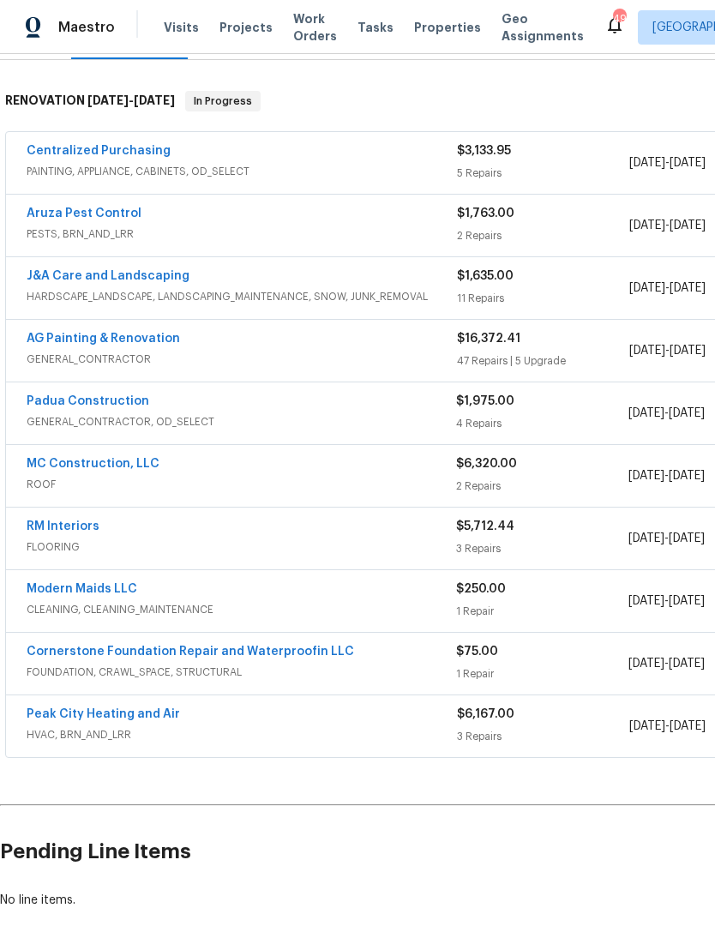
scroll to position [251, 0]
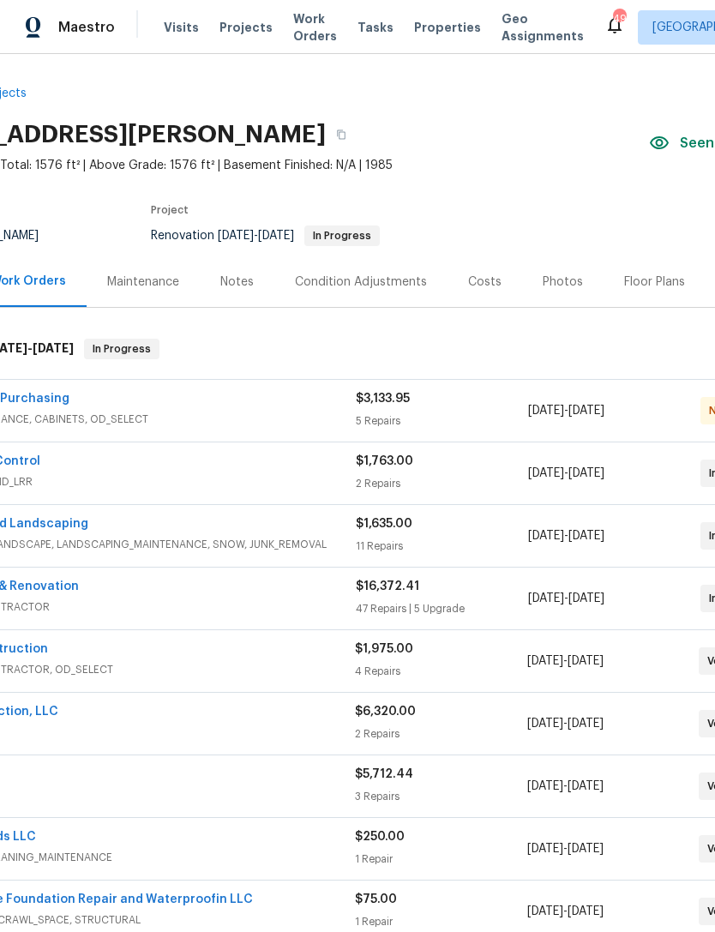
scroll to position [3, 102]
click at [490, 277] on div "Costs" at bounding box center [483, 282] width 33 height 17
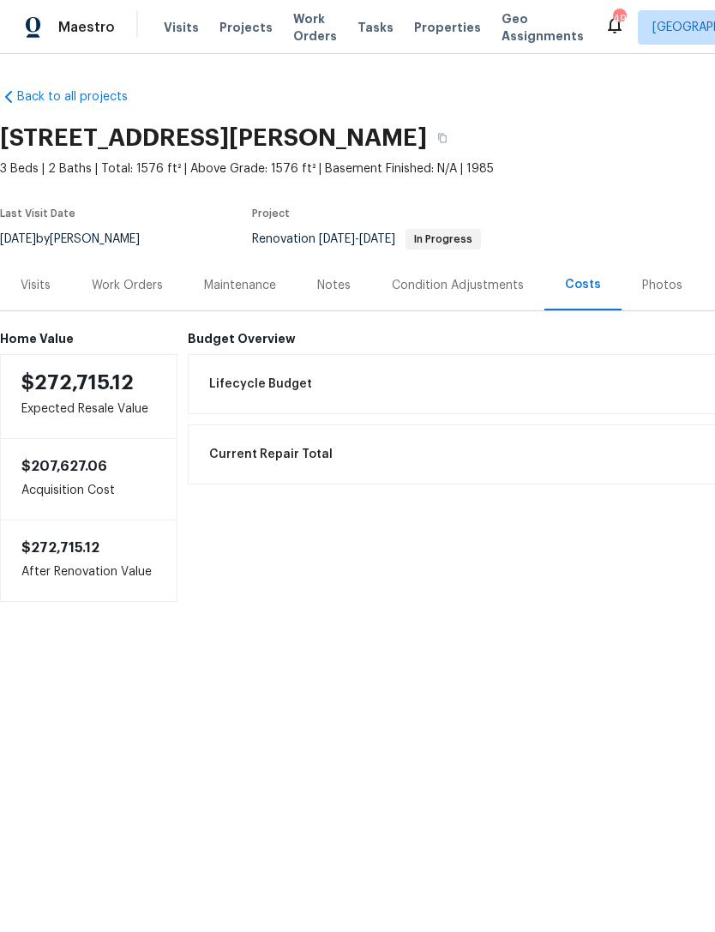
click at [448, 278] on div "Condition Adjustments" at bounding box center [458, 285] width 132 height 17
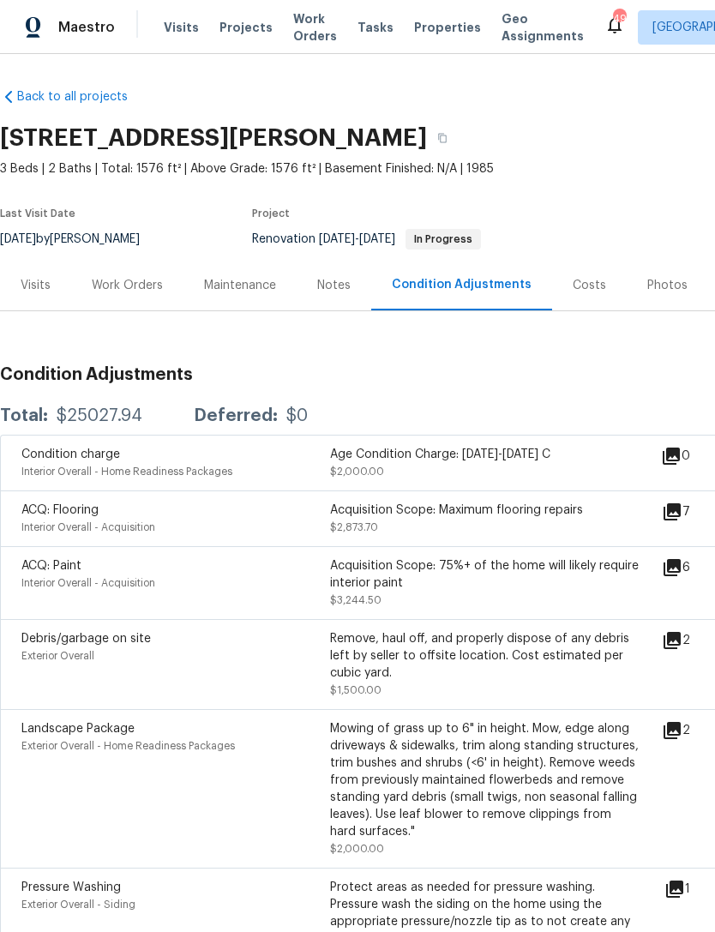
click at [130, 291] on div "Work Orders" at bounding box center [127, 285] width 71 height 17
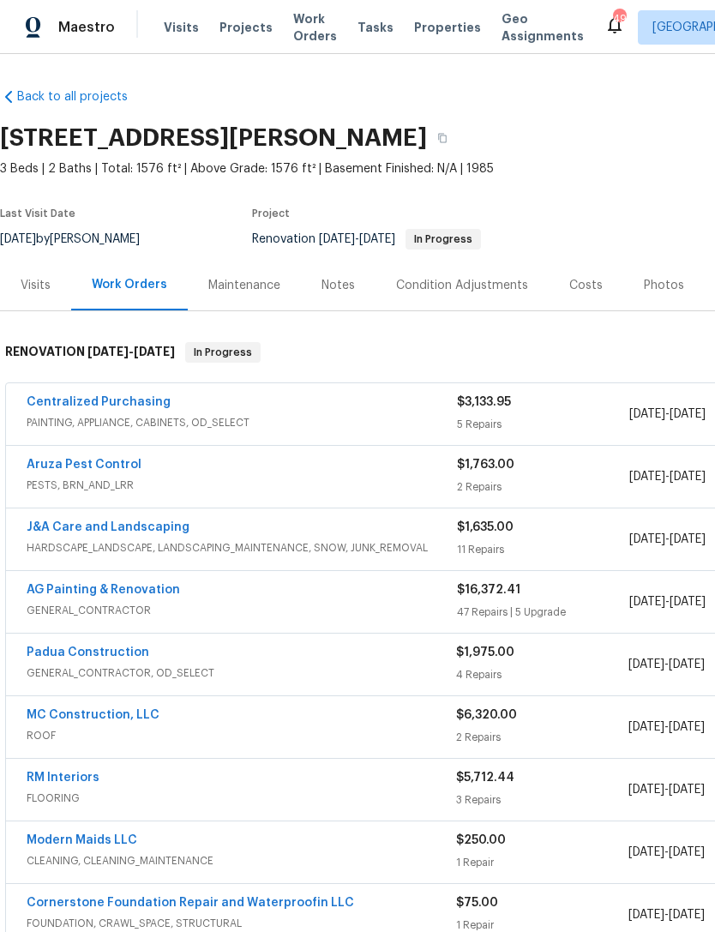
click at [357, 292] on div "Notes" at bounding box center [338, 285] width 75 height 51
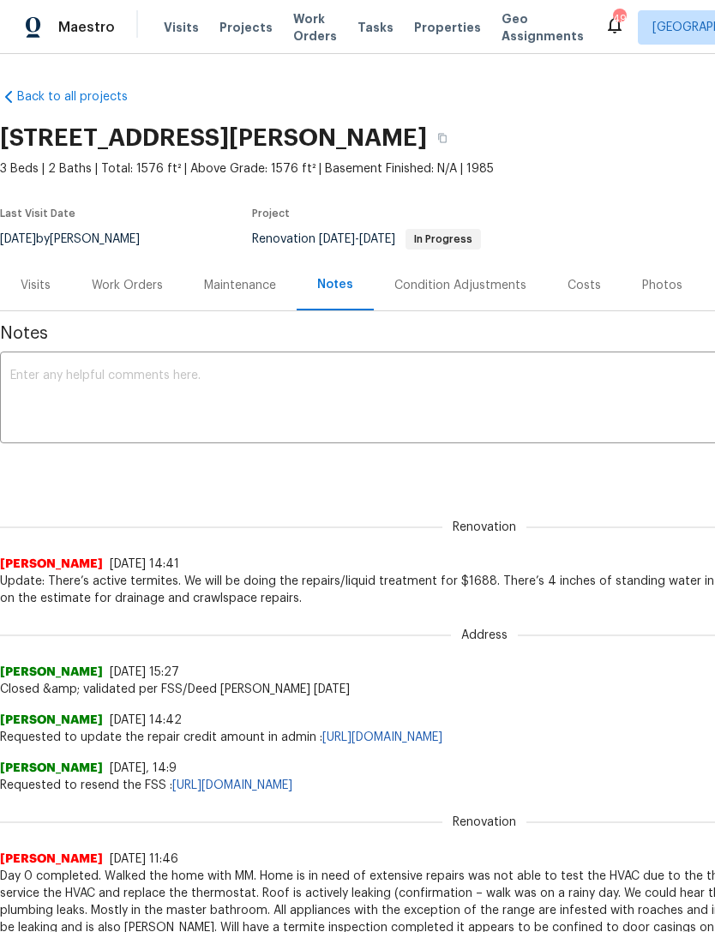
click at [233, 290] on div "Maintenance" at bounding box center [240, 285] width 72 height 17
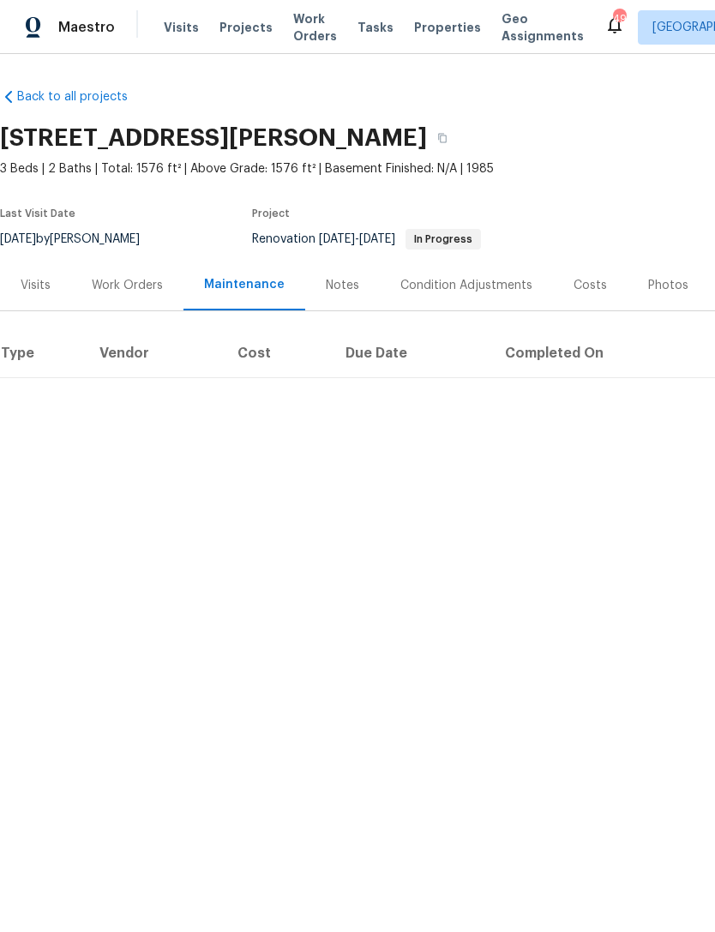
click at [360, 288] on div "Notes" at bounding box center [342, 285] width 75 height 51
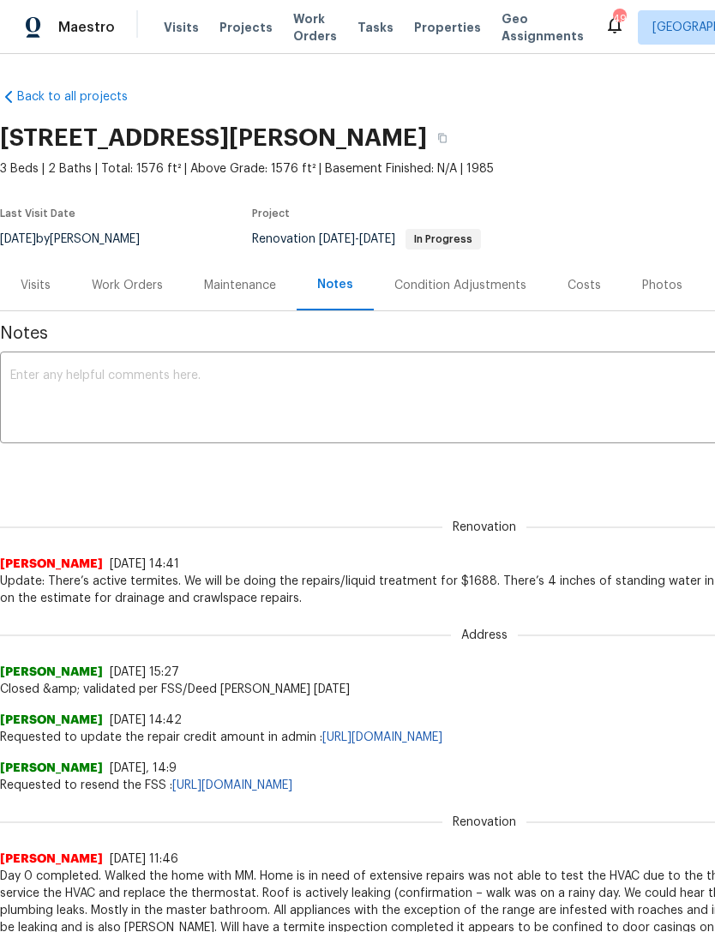
click at [468, 288] on div "Condition Adjustments" at bounding box center [460, 285] width 132 height 17
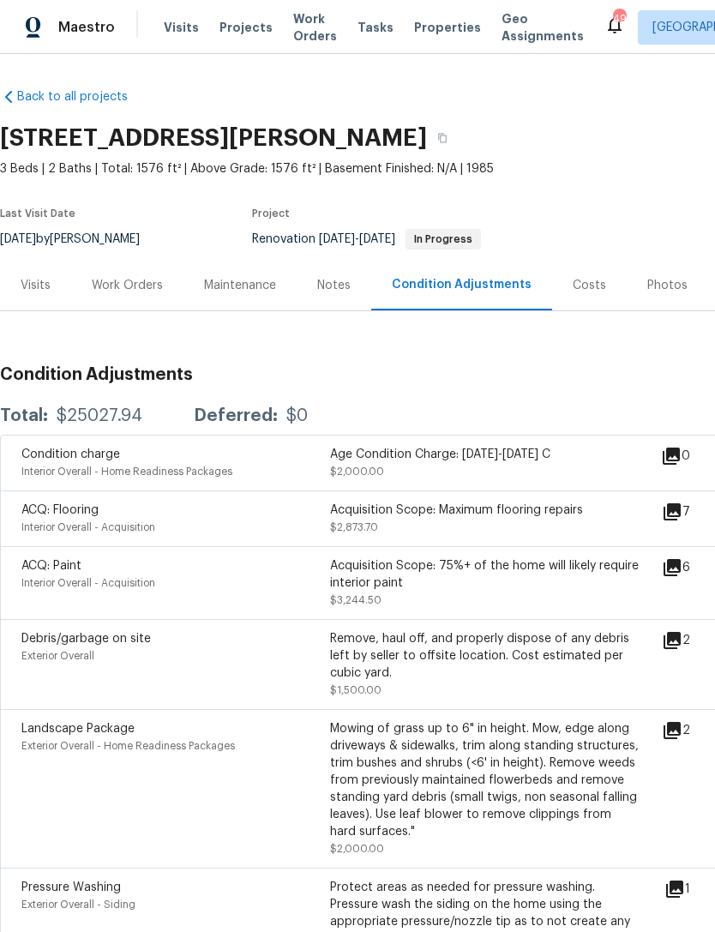
click at [575, 289] on div "Costs" at bounding box center [589, 285] width 33 height 17
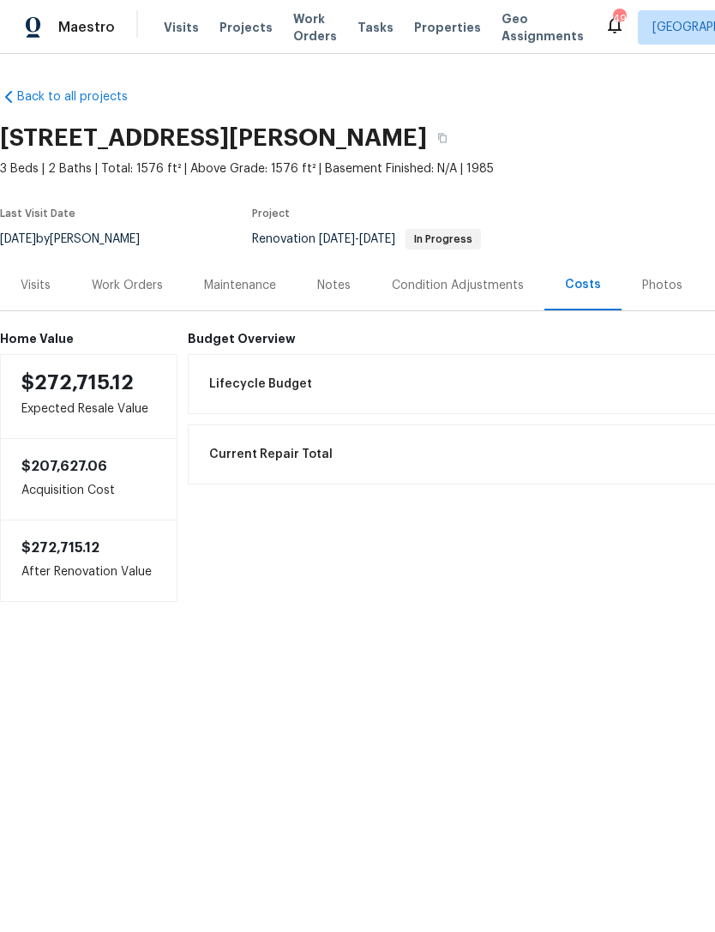
click at [135, 288] on div "Work Orders" at bounding box center [127, 285] width 71 height 17
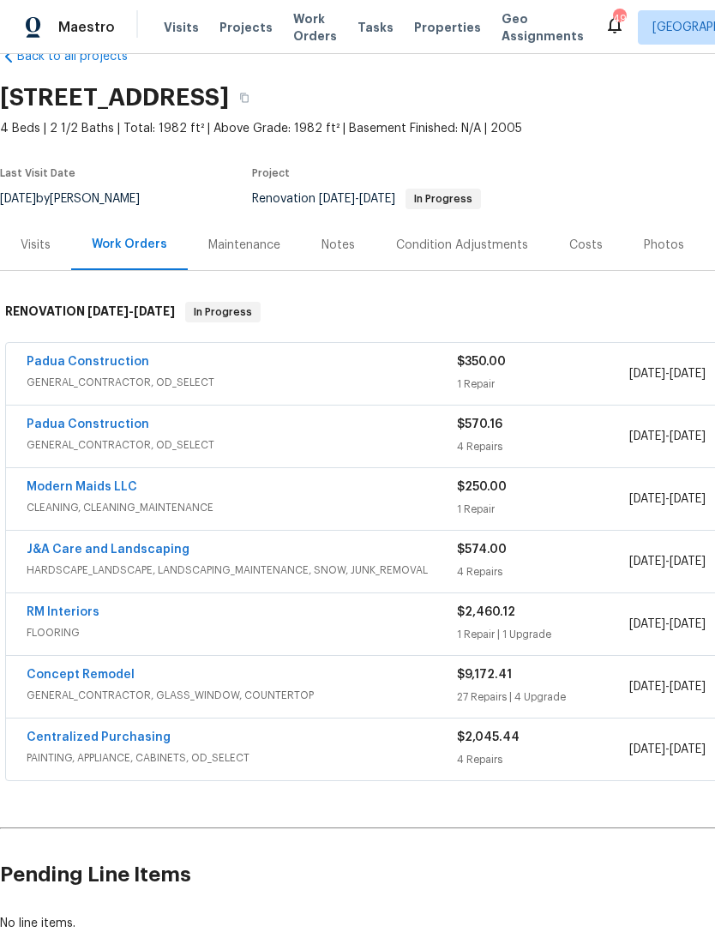
scroll to position [41, 0]
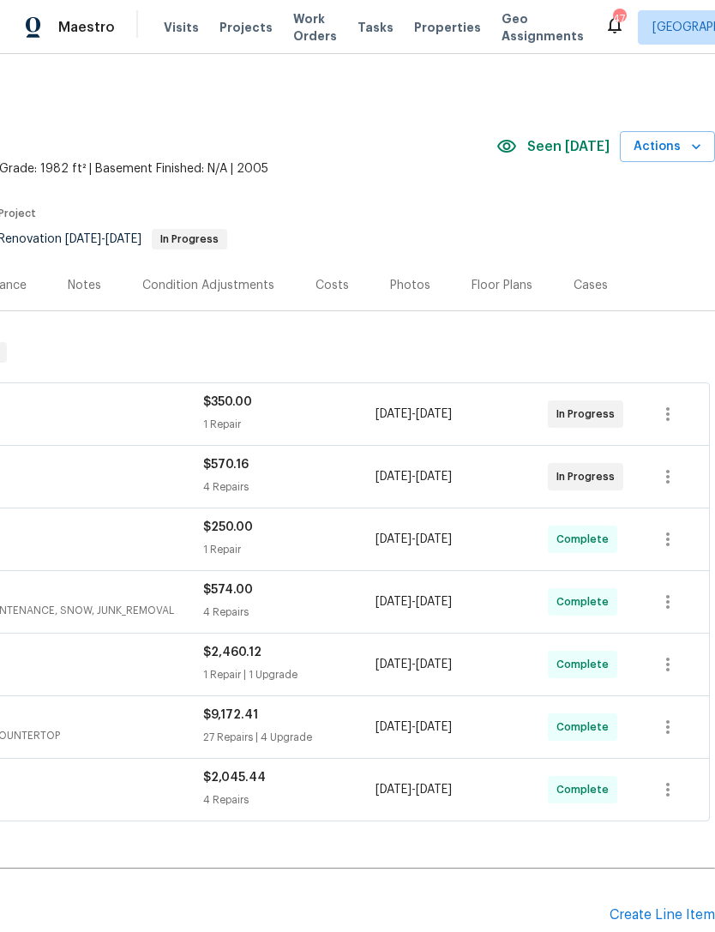
scroll to position [0, 254]
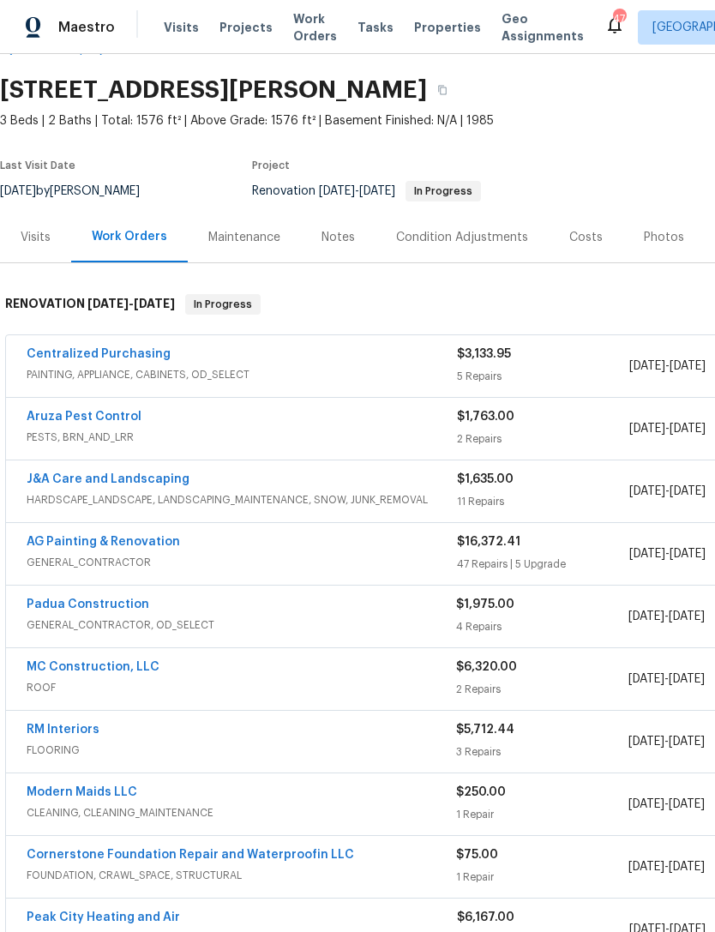
scroll to position [46, 0]
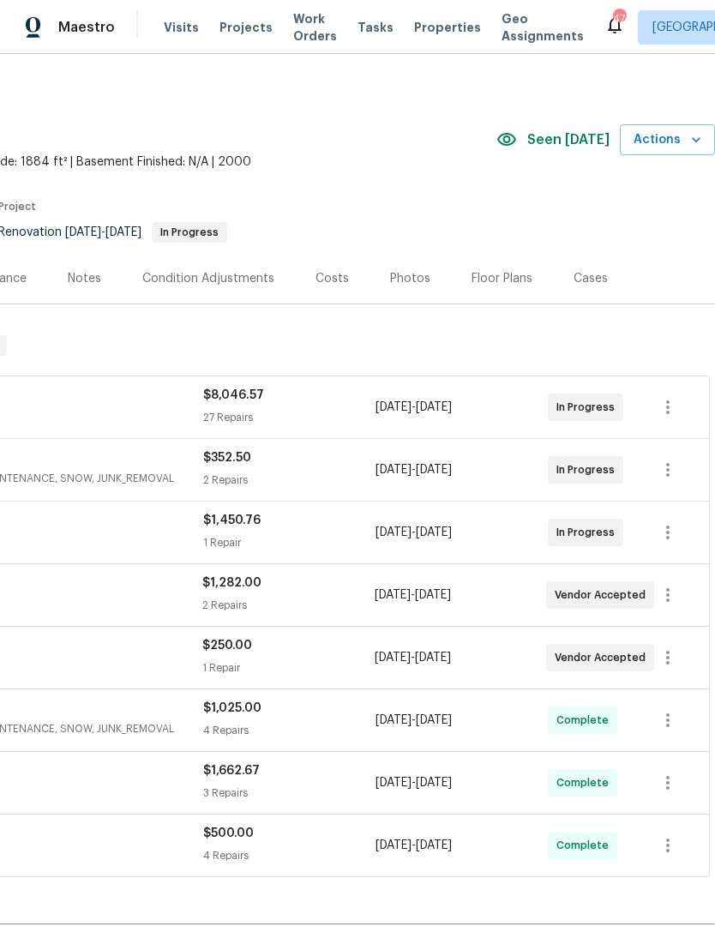
scroll to position [7, 254]
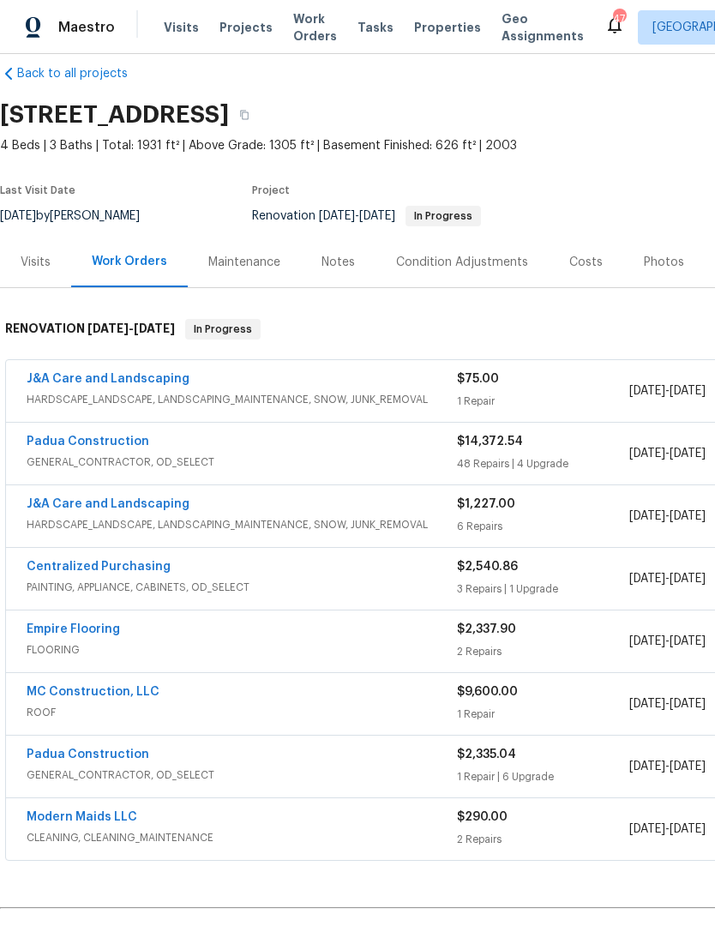
scroll to position [24, 0]
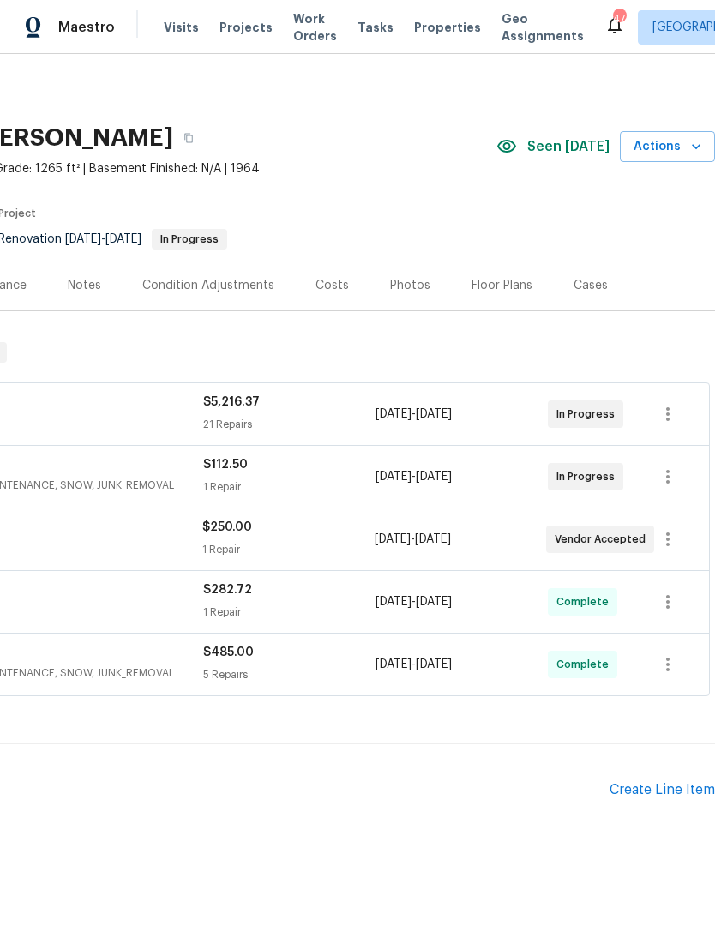
scroll to position [0, 254]
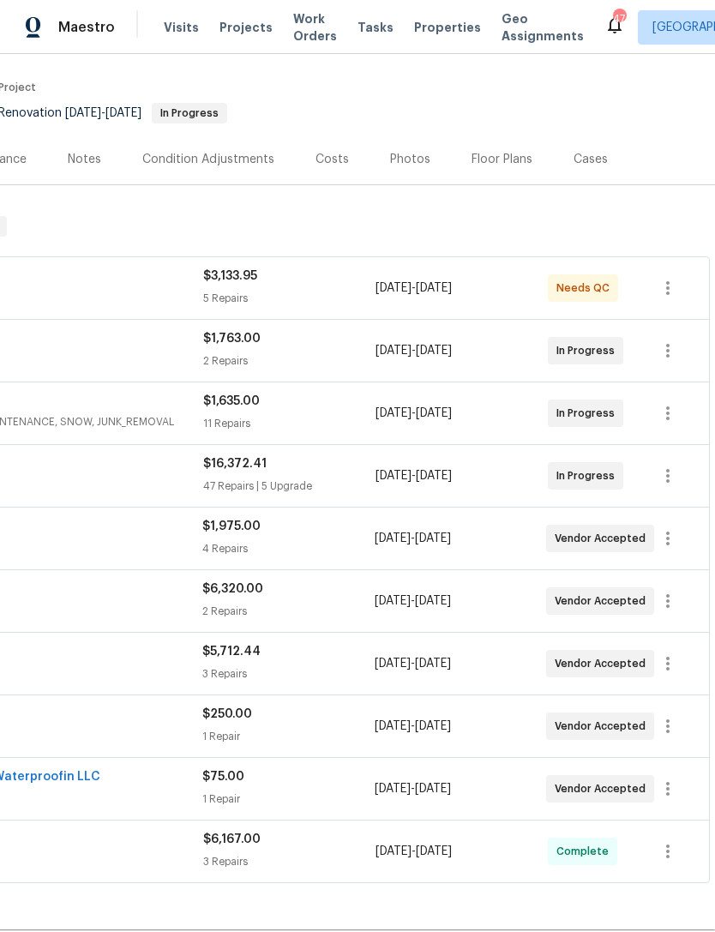
scroll to position [128, 254]
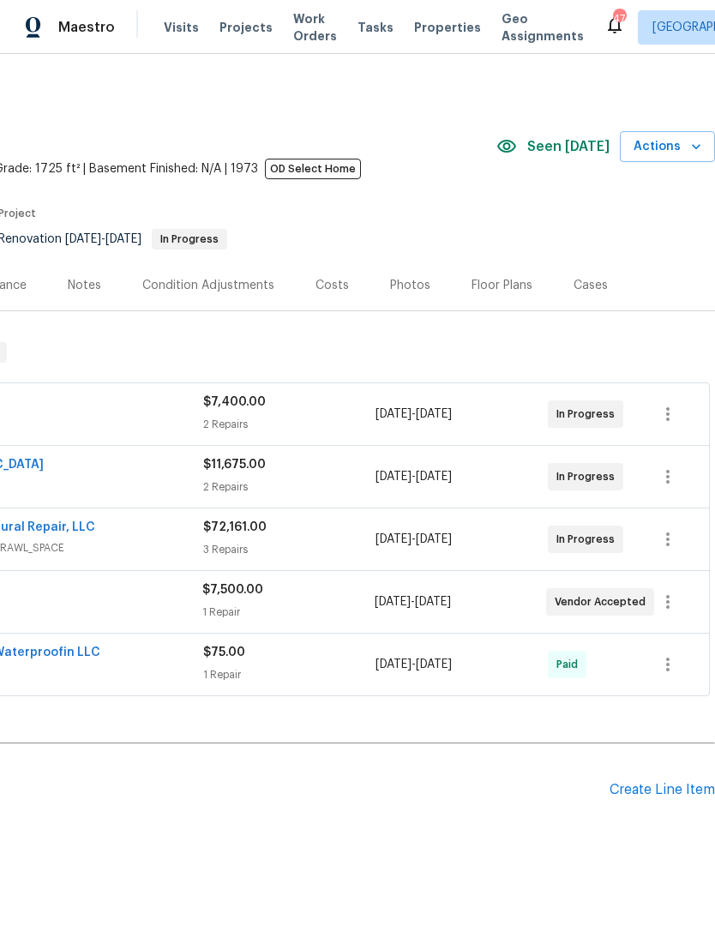
scroll to position [0, 254]
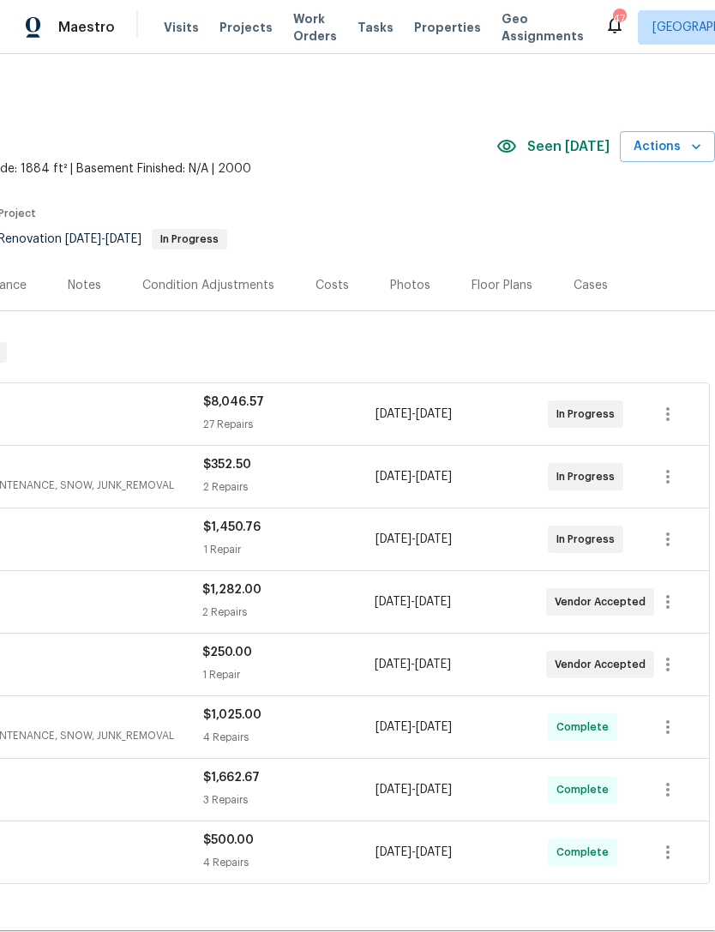
scroll to position [0, 254]
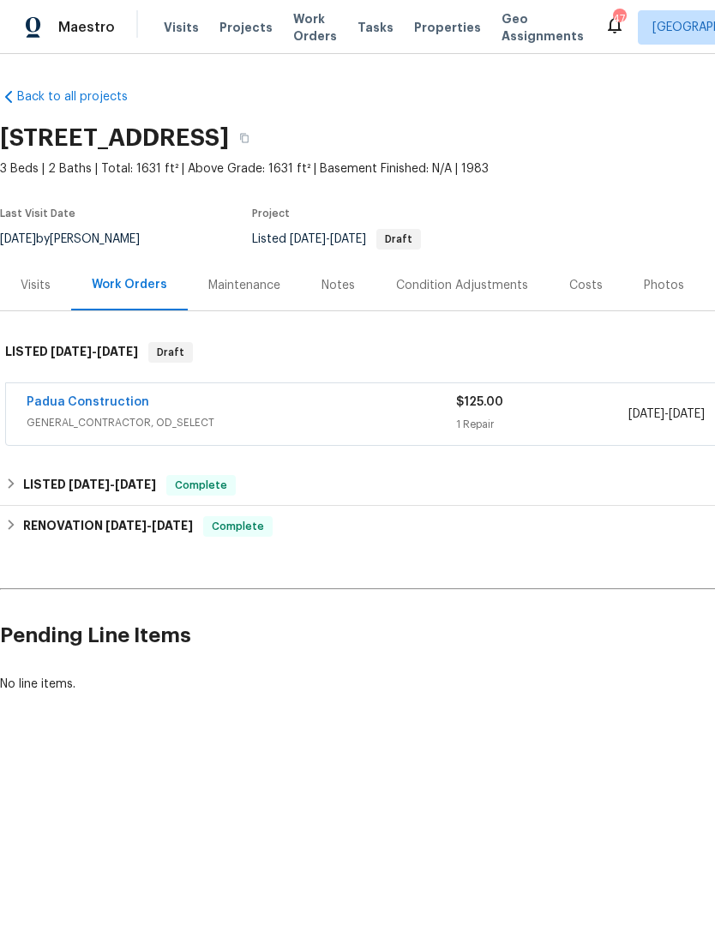
click at [230, 287] on div "Maintenance" at bounding box center [244, 285] width 72 height 17
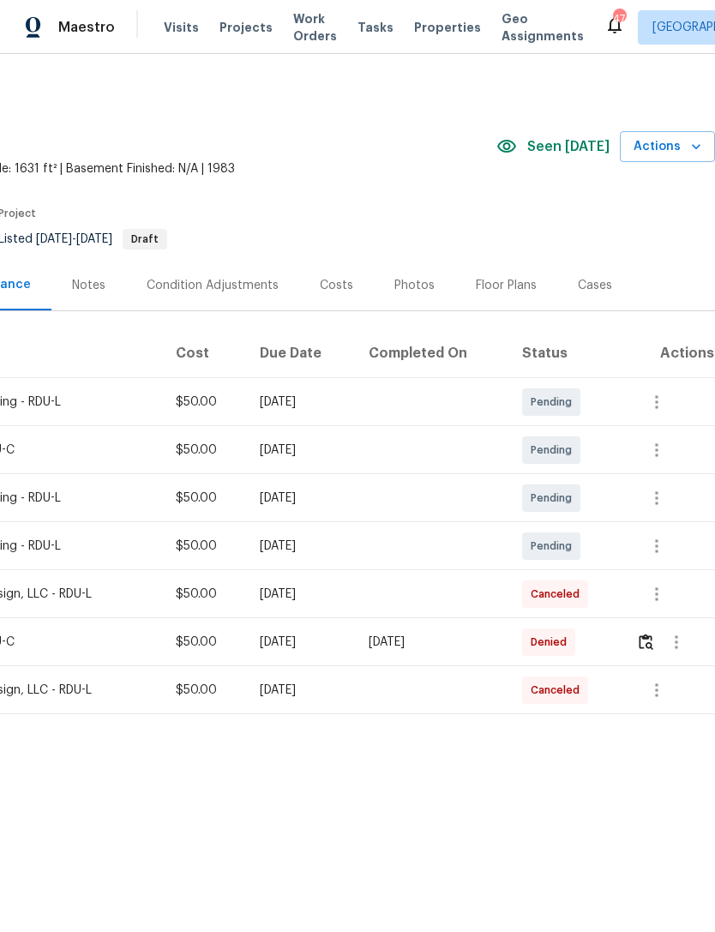
scroll to position [0, 254]
click at [651, 642] on img "button" at bounding box center [646, 642] width 15 height 16
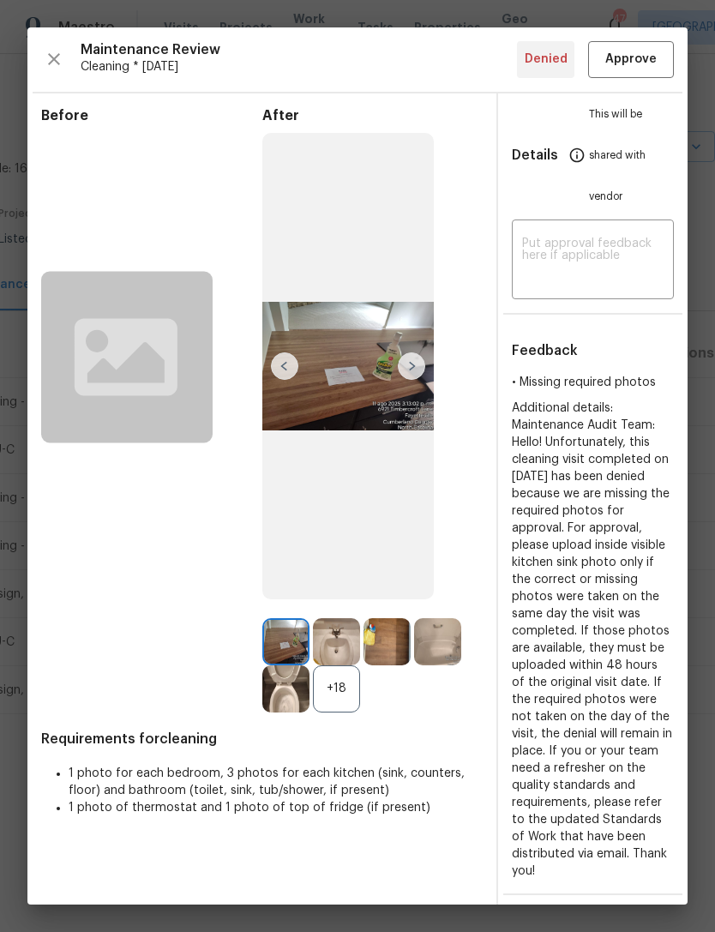
click at [336, 381] on img at bounding box center [347, 366] width 171 height 466
click at [293, 665] on img at bounding box center [285, 641] width 47 height 47
click at [417, 380] on img at bounding box center [411, 365] width 27 height 27
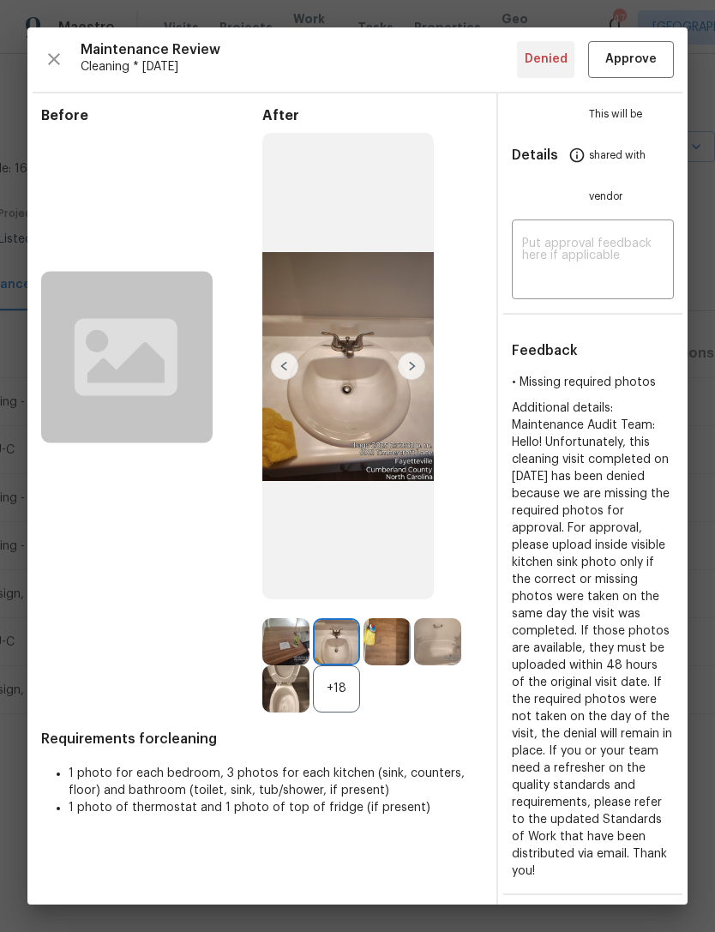
click at [418, 378] on img at bounding box center [411, 365] width 27 height 27
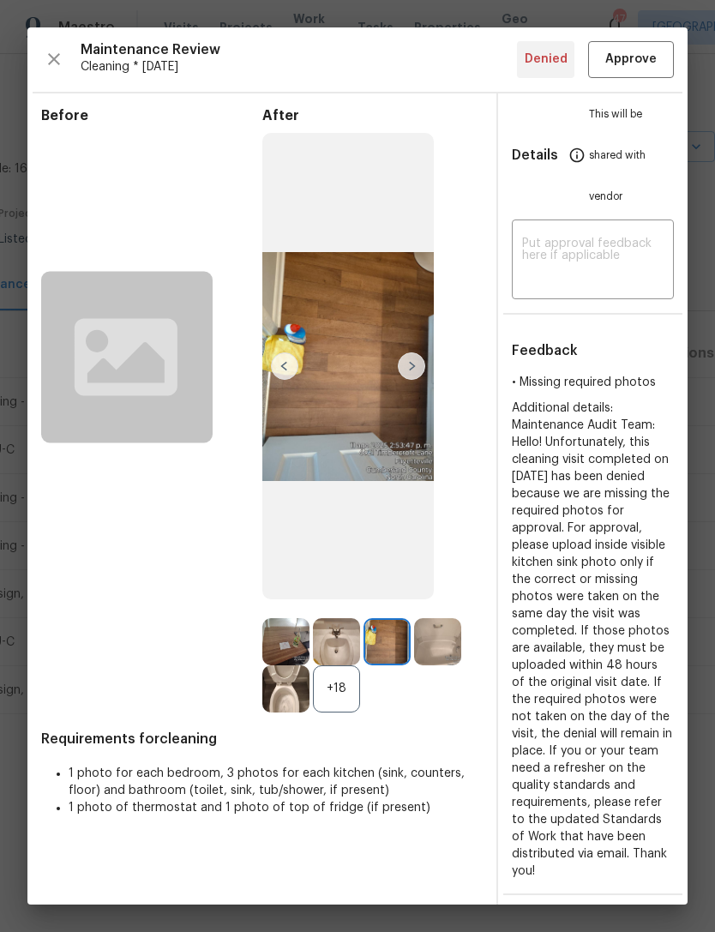
click at [415, 380] on img at bounding box center [411, 365] width 27 height 27
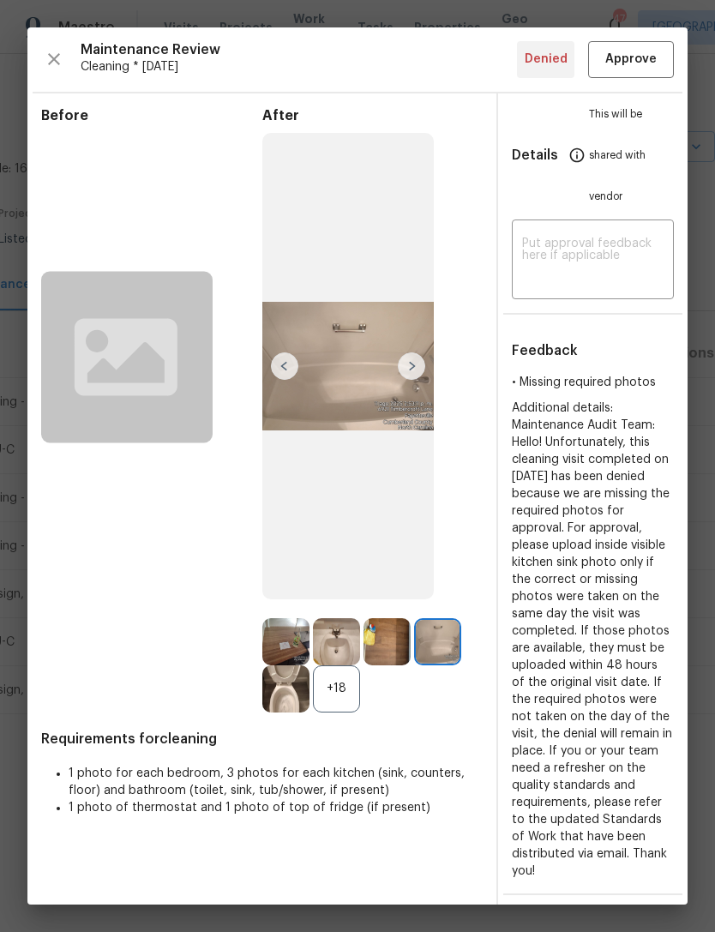
click at [418, 380] on img at bounding box center [411, 365] width 27 height 27
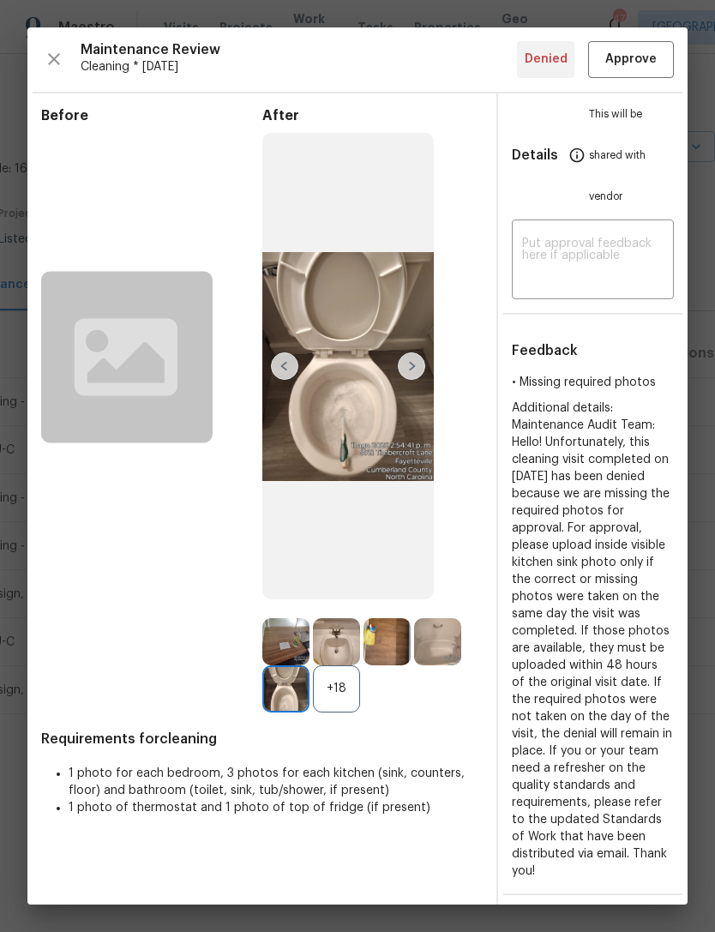
click at [418, 379] on img at bounding box center [411, 365] width 27 height 27
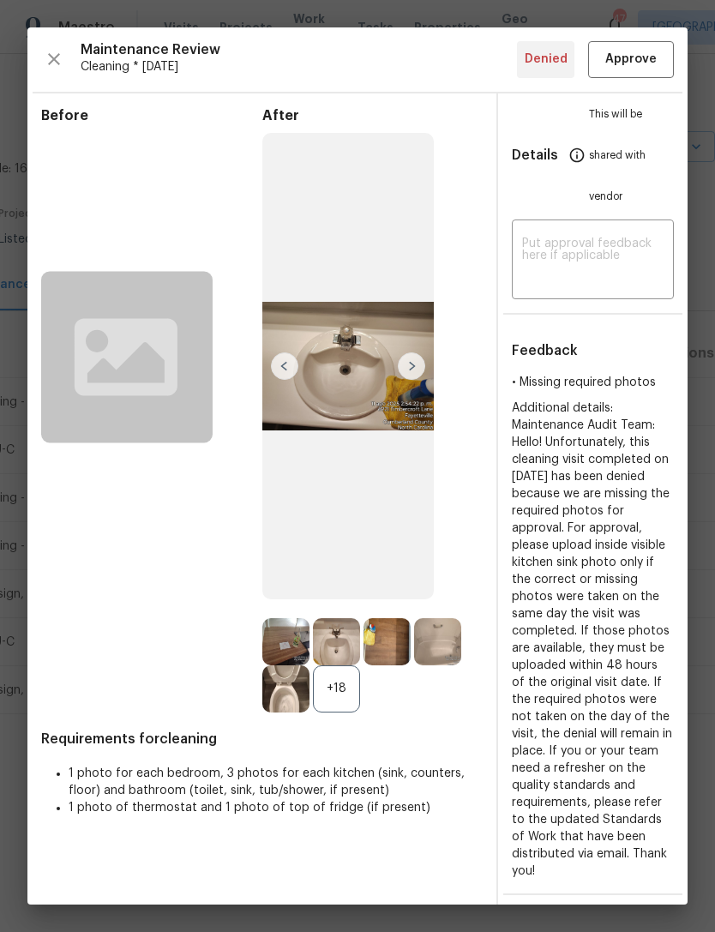
click at [418, 380] on img at bounding box center [411, 365] width 27 height 27
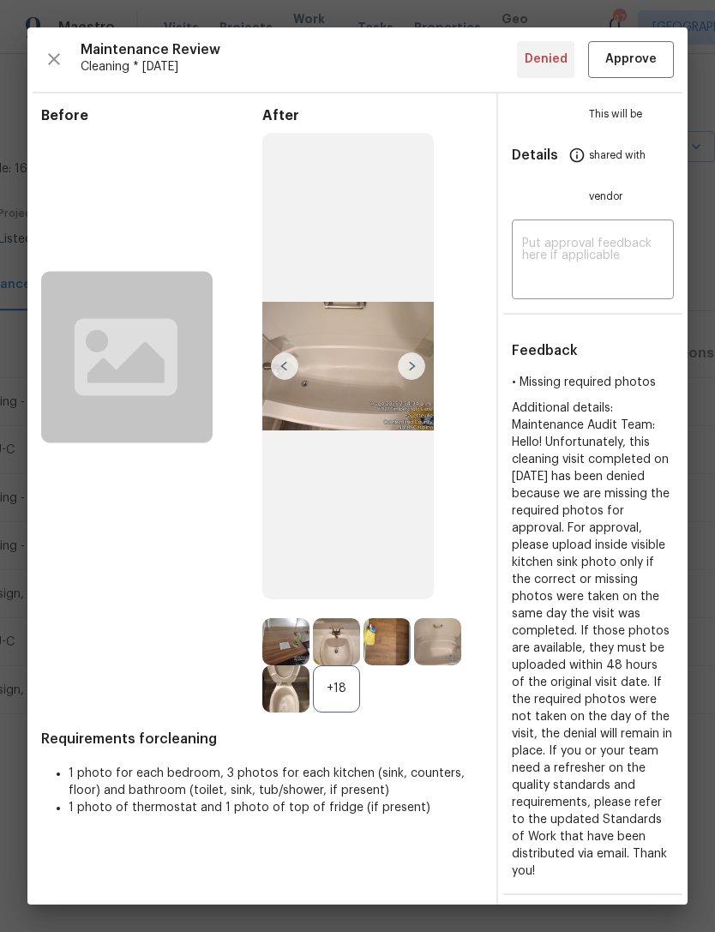
click at [414, 380] on img at bounding box center [411, 365] width 27 height 27
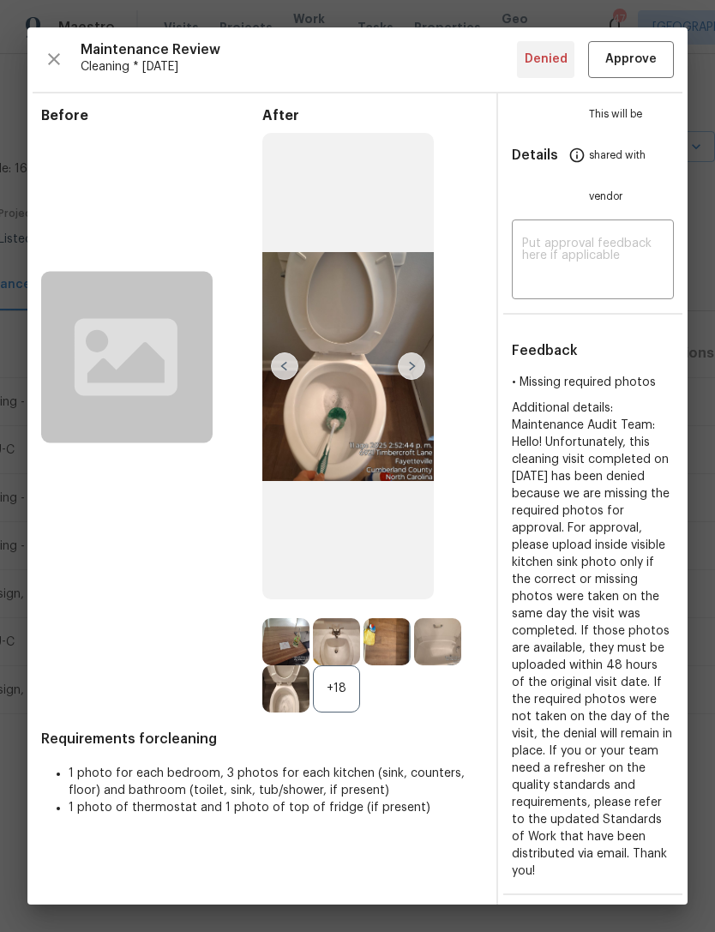
scroll to position [3, 0]
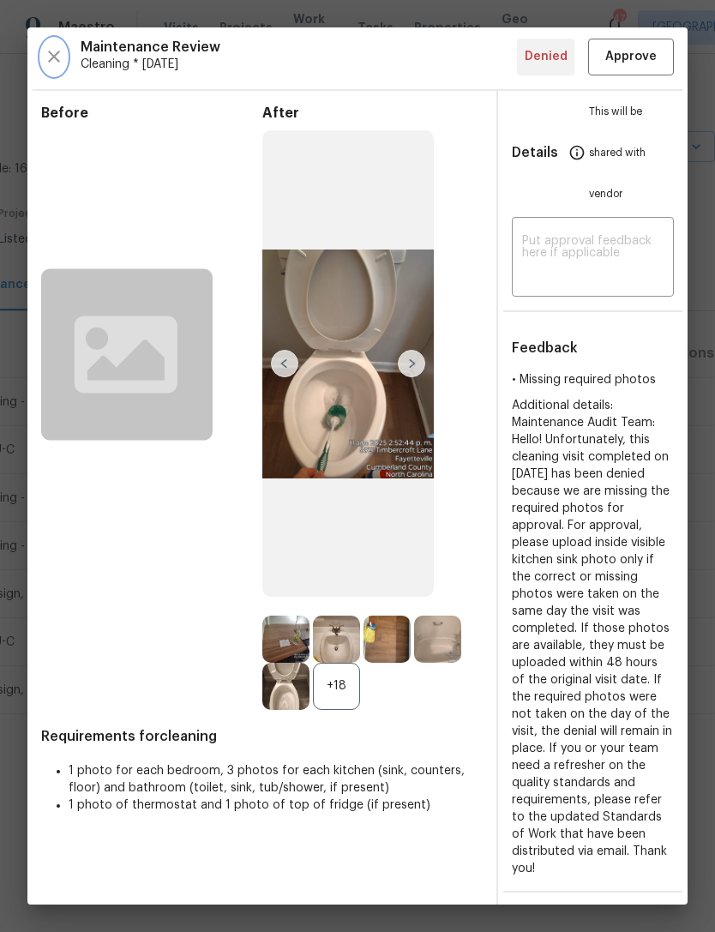
click at [59, 54] on icon "button" at bounding box center [54, 56] width 21 height 21
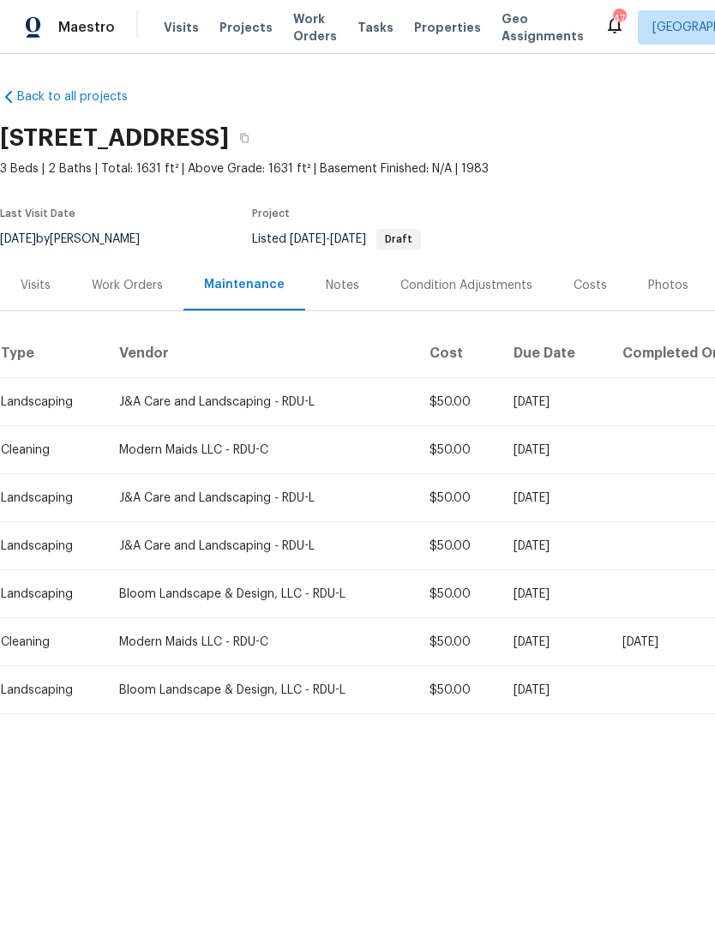
scroll to position [0, 0]
click at [39, 292] on div "Visits" at bounding box center [36, 285] width 30 height 17
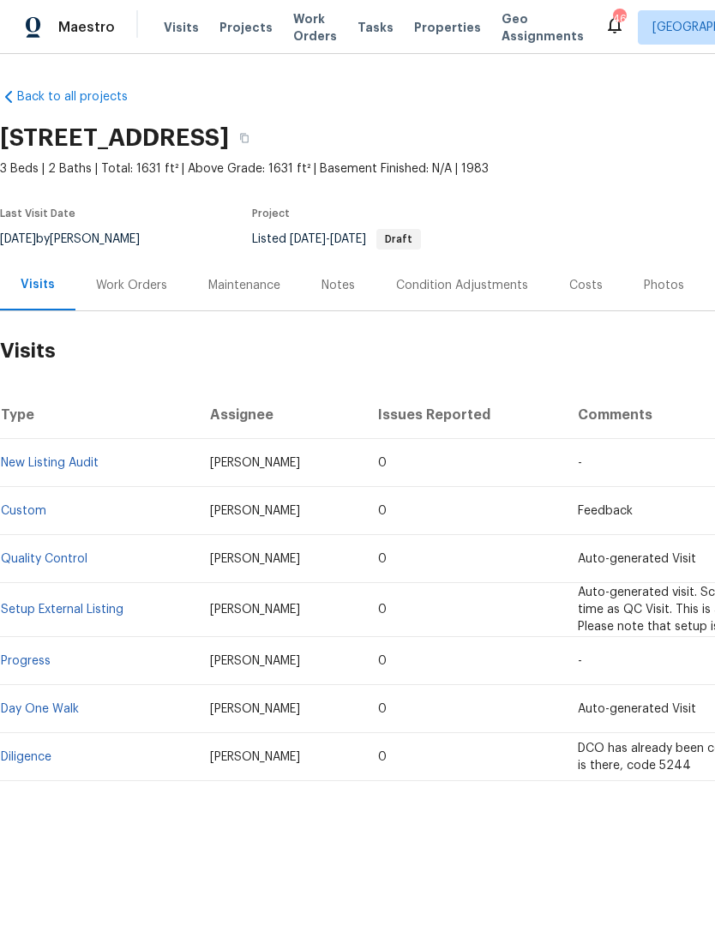
click at [130, 288] on div "Work Orders" at bounding box center [131, 285] width 71 height 17
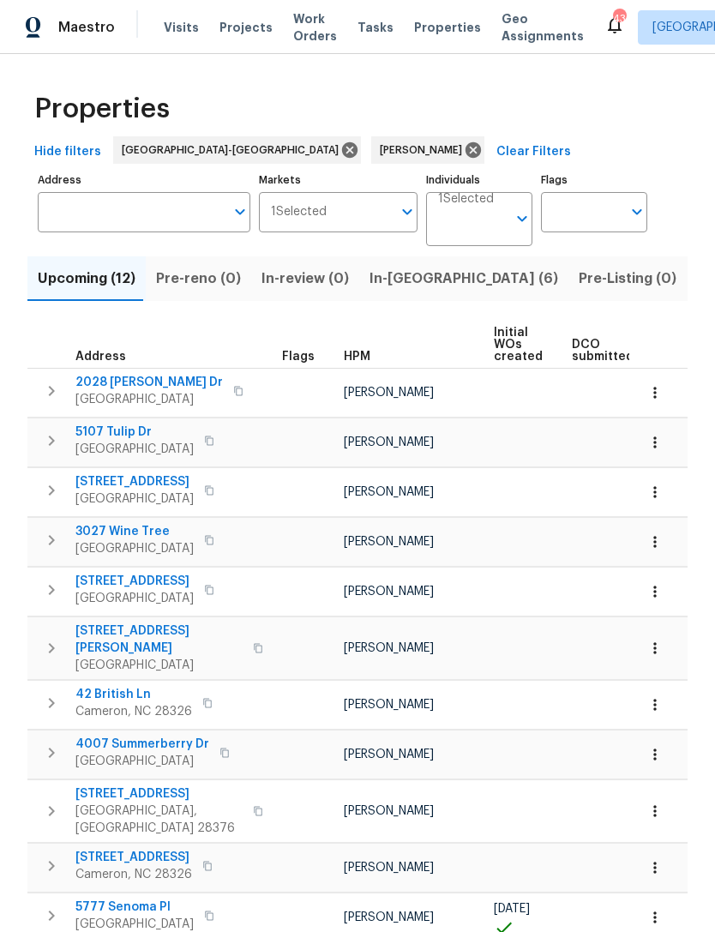
click at [149, 385] on span "2028 Sir Michael Dr" at bounding box center [148, 382] width 147 height 17
click at [121, 428] on span "5107 Tulip Dr" at bounding box center [134, 432] width 118 height 17
click at [129, 483] on span "2709 Leabrook Dr" at bounding box center [134, 481] width 118 height 17
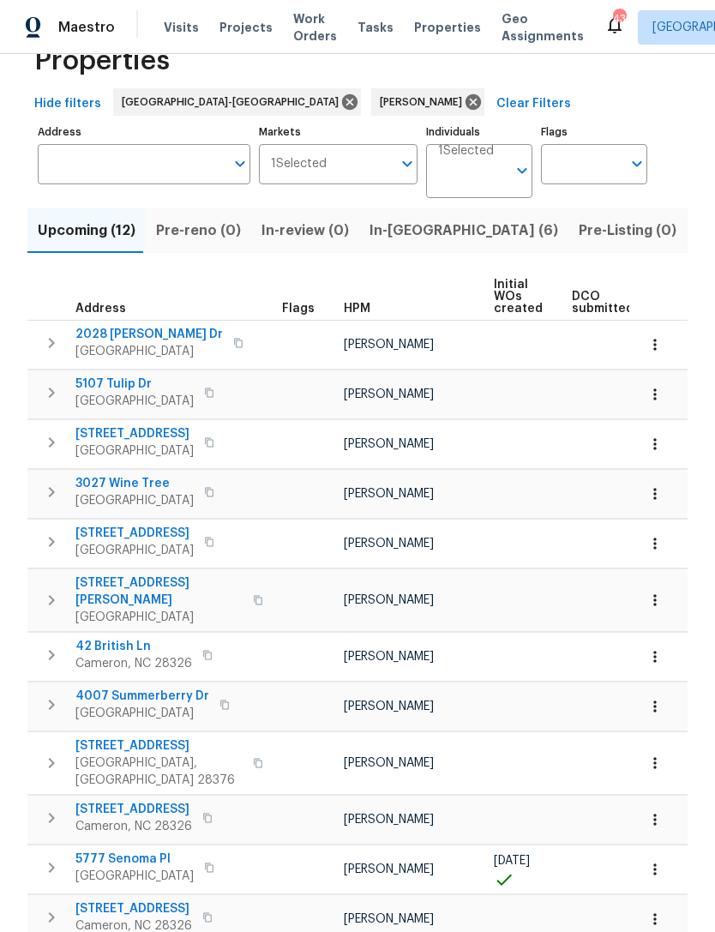
click at [122, 487] on span "3027 Wine Tree" at bounding box center [134, 483] width 118 height 17
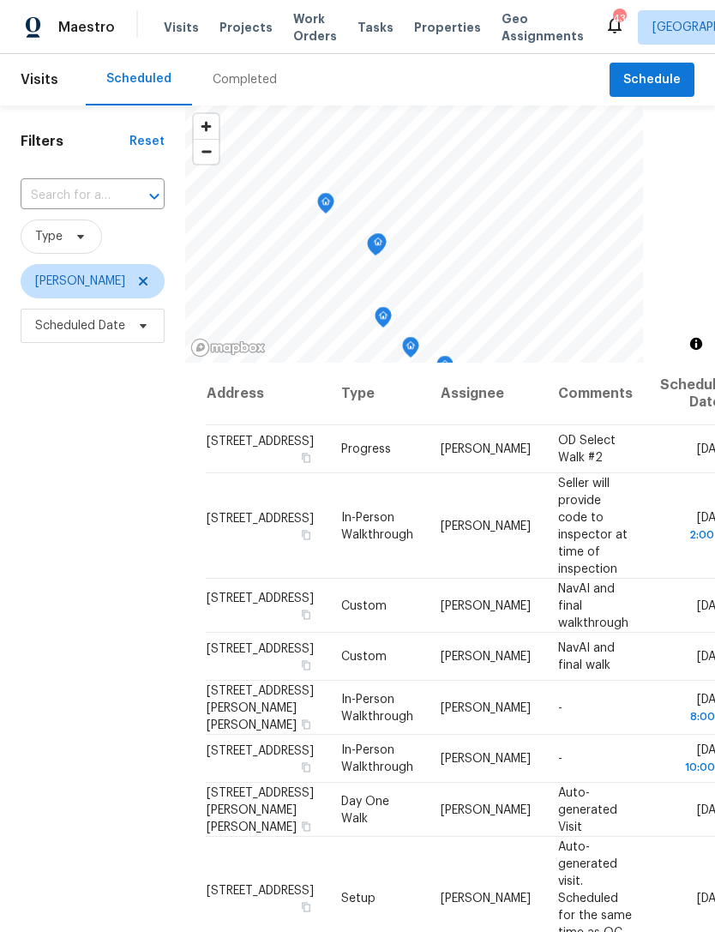
click at [0, 0] on icon at bounding box center [0, 0] width 0 height 0
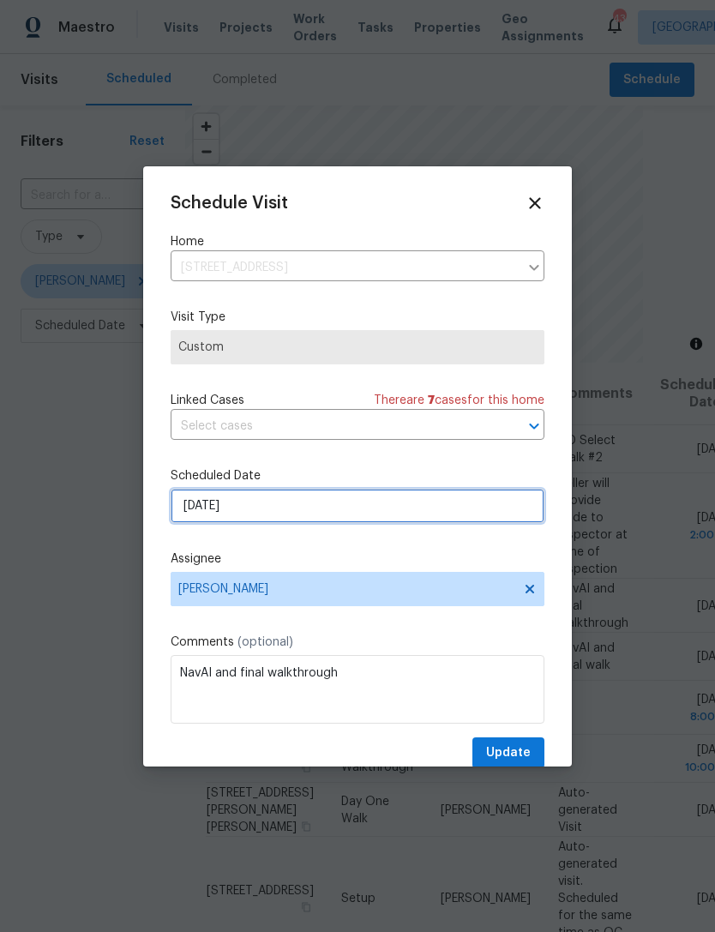
click at [290, 502] on input "8/14/2025" at bounding box center [358, 506] width 374 height 34
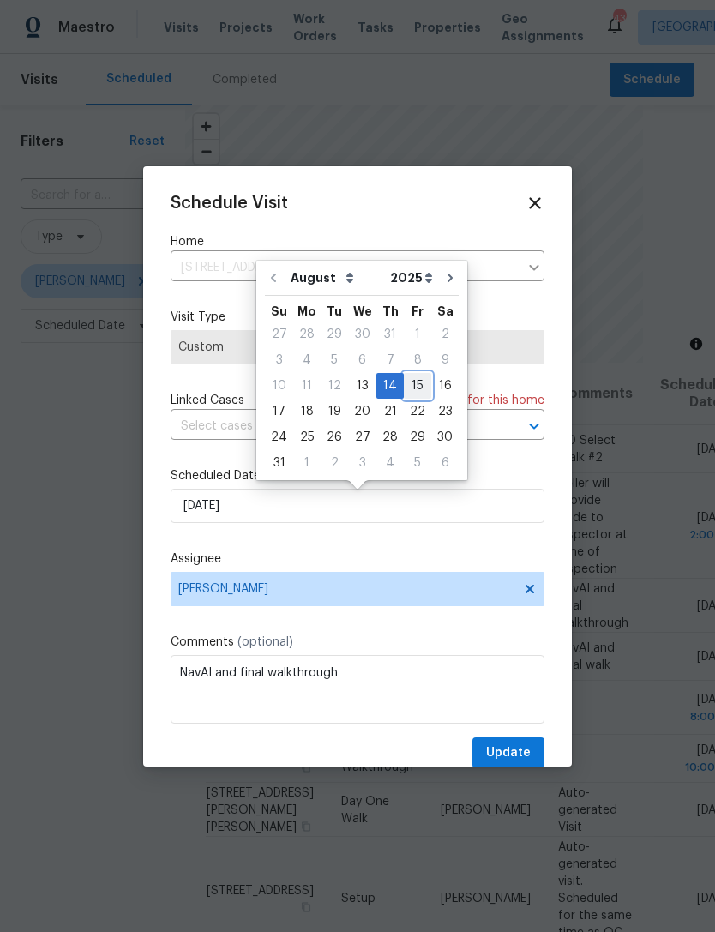
click at [412, 382] on div "15" at bounding box center [417, 386] width 27 height 24
type input "8/15/2025"
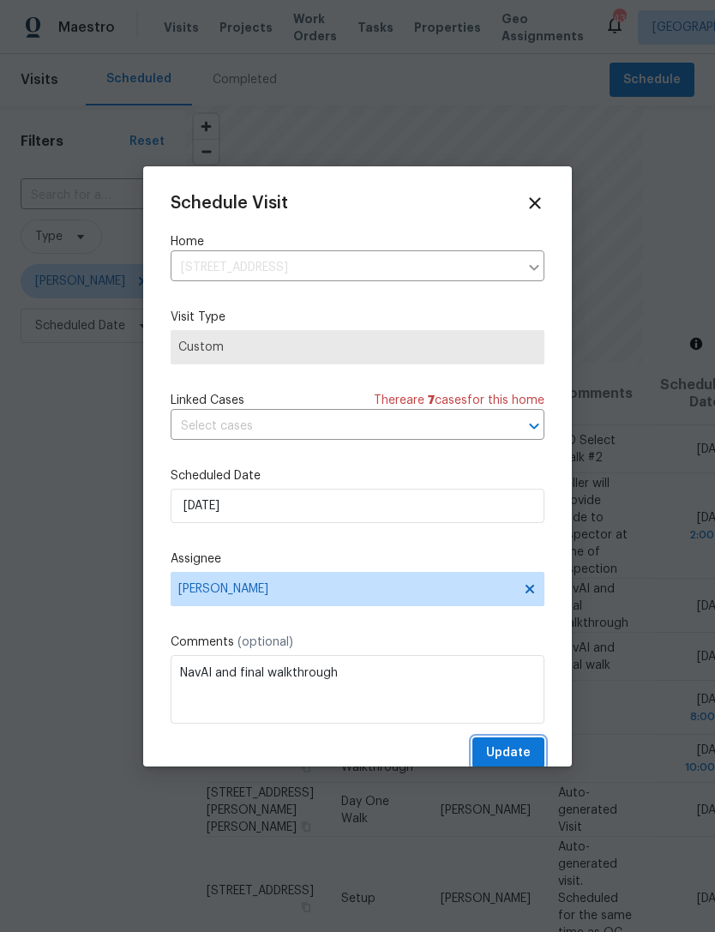
click at [518, 753] on span "Update" at bounding box center [508, 753] width 45 height 21
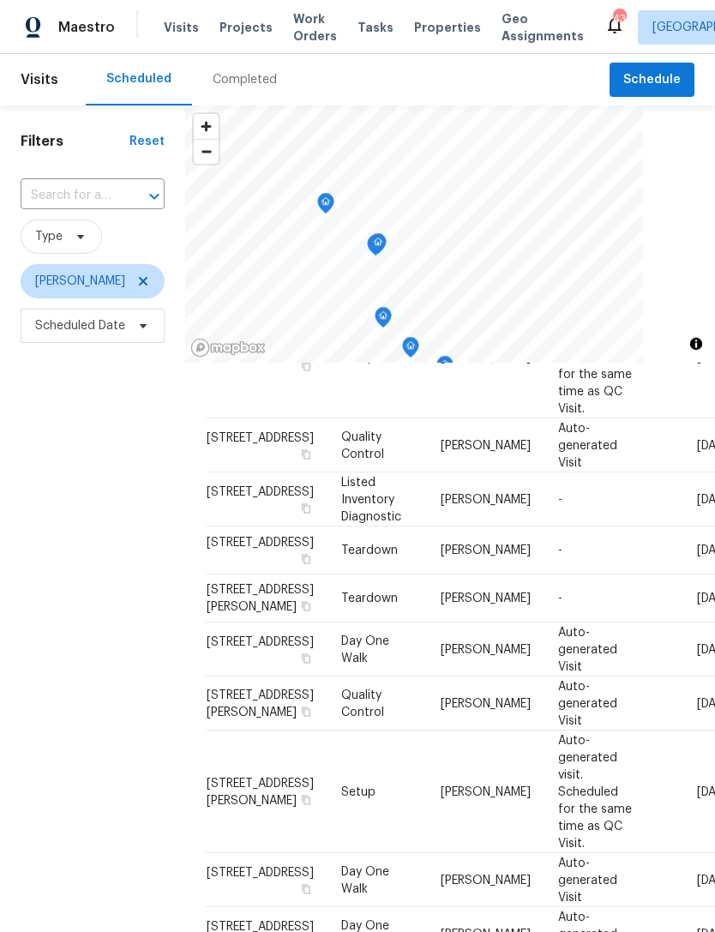
scroll to position [542, 0]
click at [646, 622] on td "Mon, Aug 18" at bounding box center [689, 598] width 87 height 48
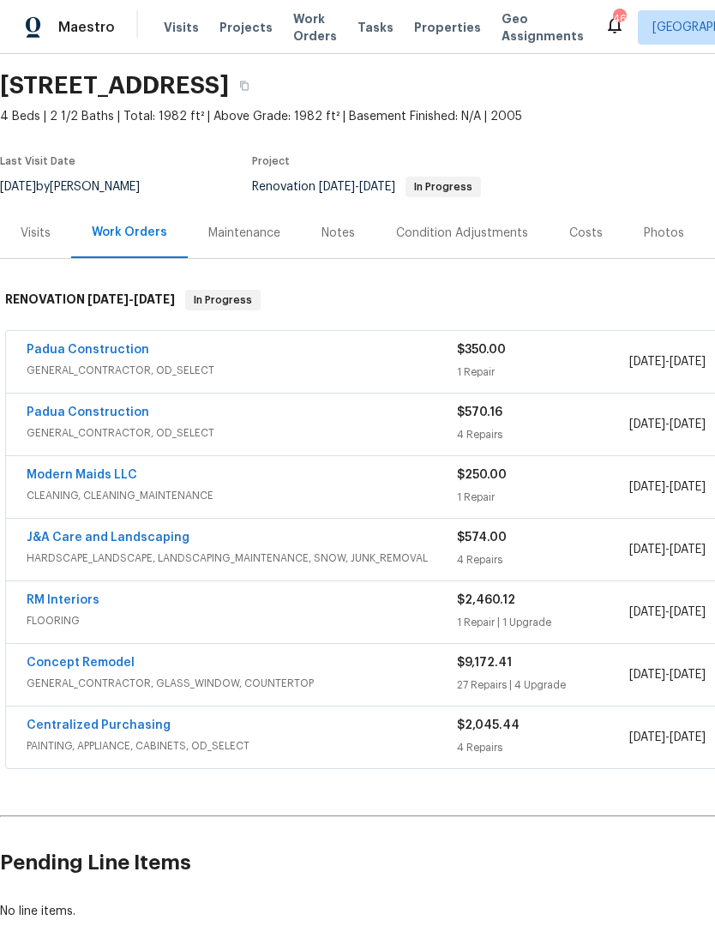
scroll to position [54, 0]
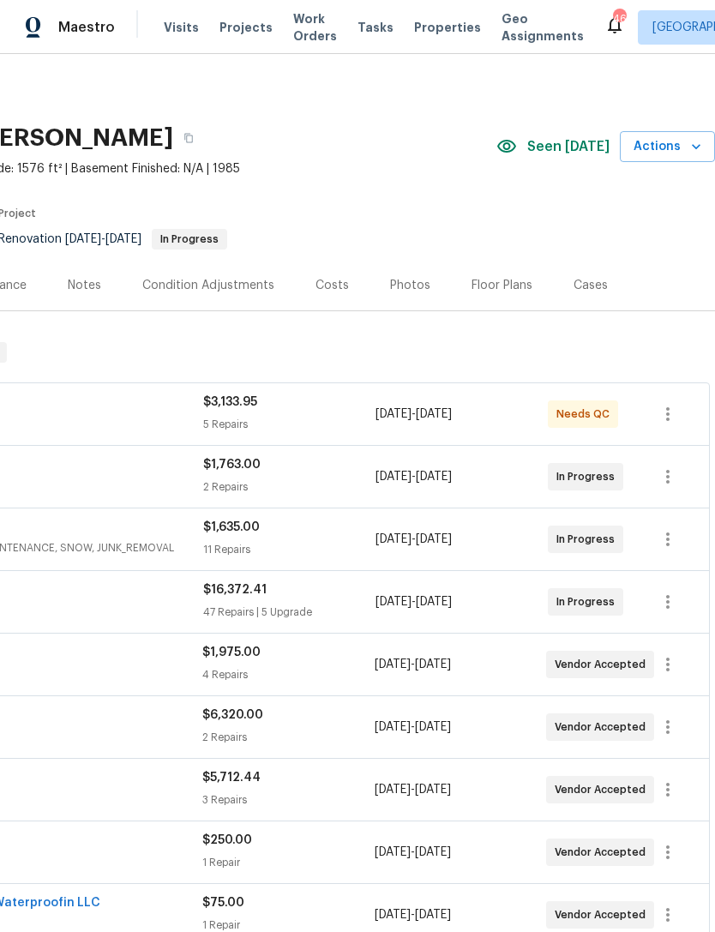
scroll to position [0, 254]
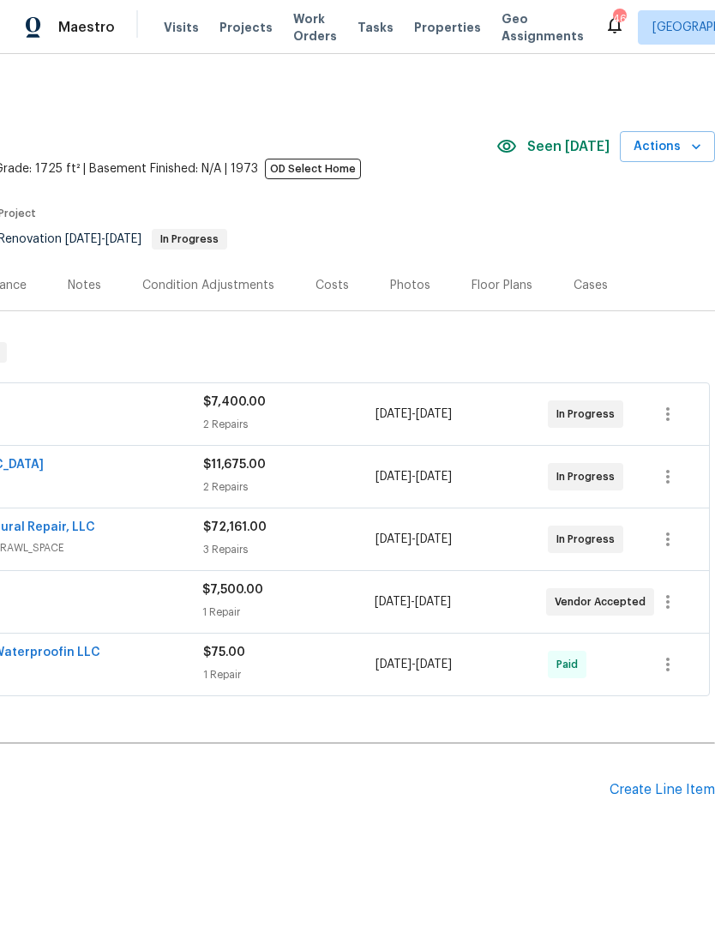
scroll to position [0, 254]
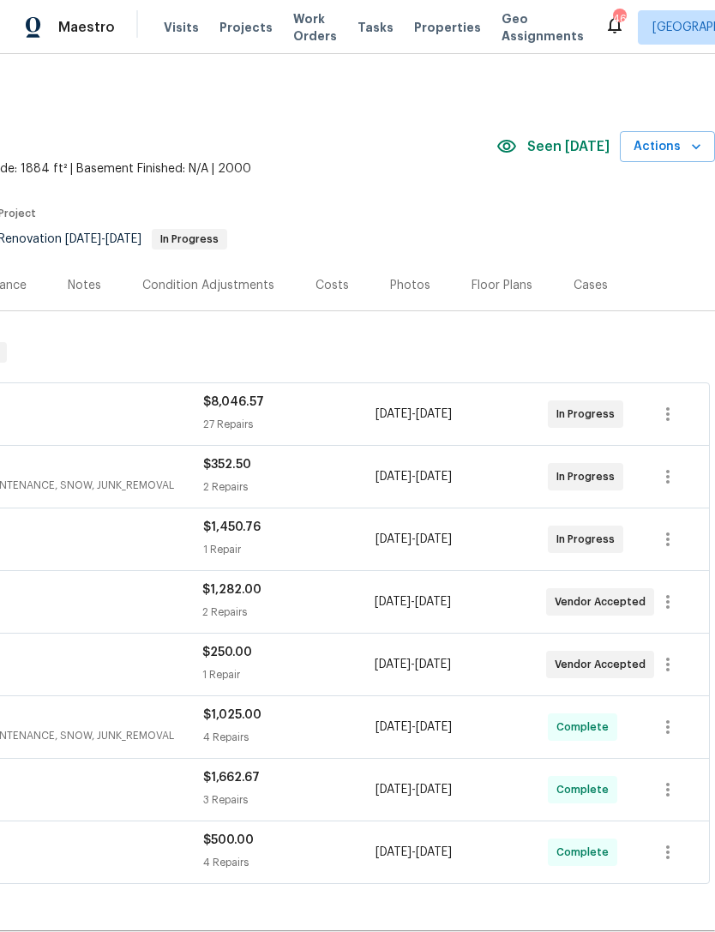
scroll to position [0, 254]
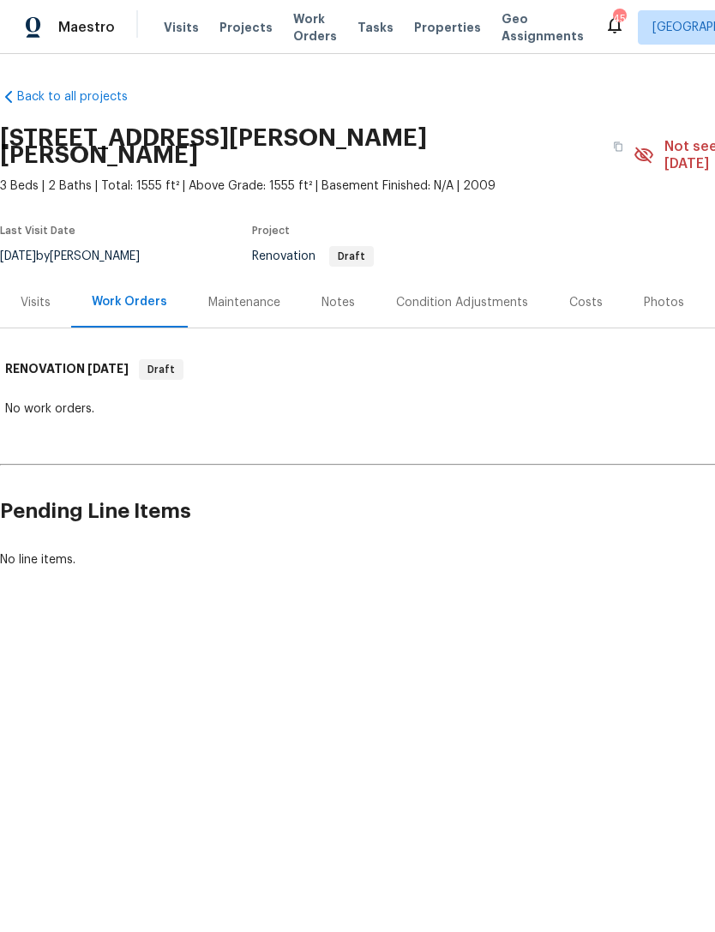
click at [346, 294] on div "Notes" at bounding box center [338, 302] width 33 height 17
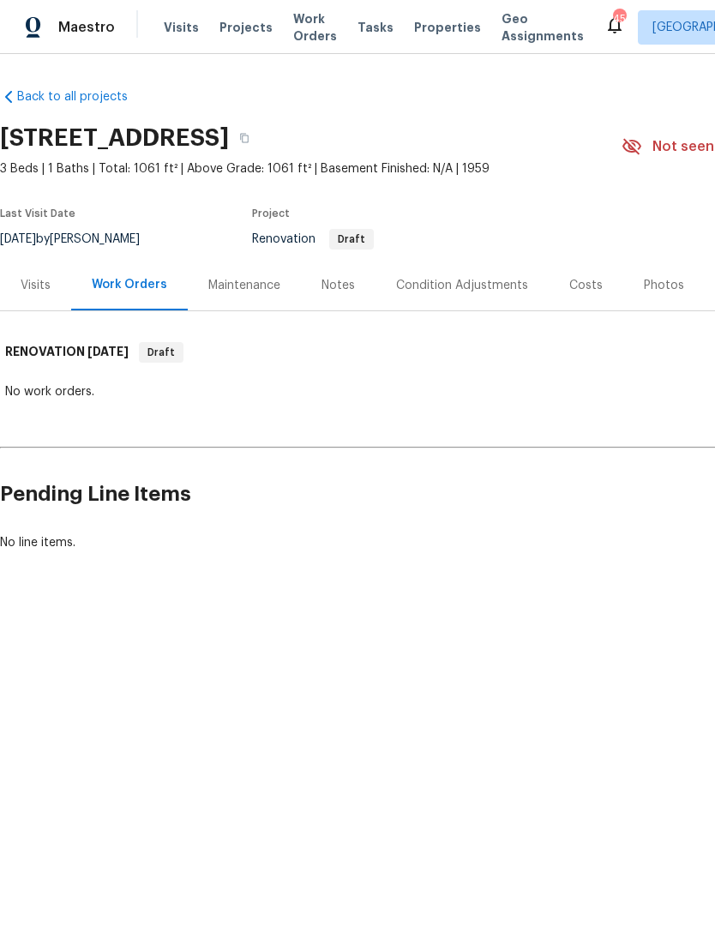
click at [331, 285] on div "Notes" at bounding box center [338, 285] width 33 height 17
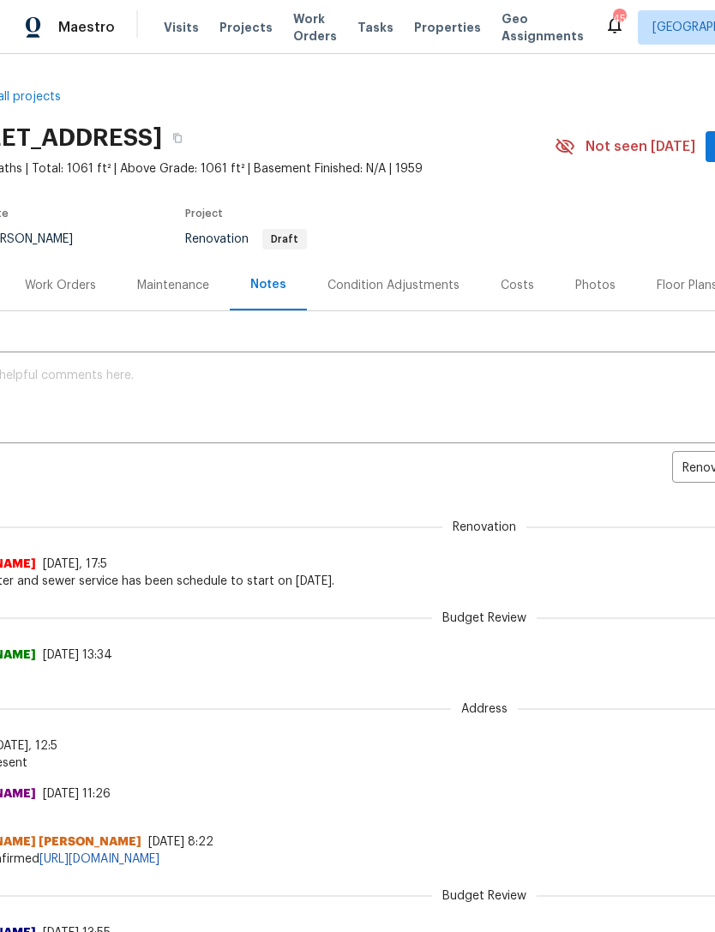
scroll to position [0, 68]
click at [406, 278] on div "Condition Adjustments" at bounding box center [393, 285] width 132 height 17
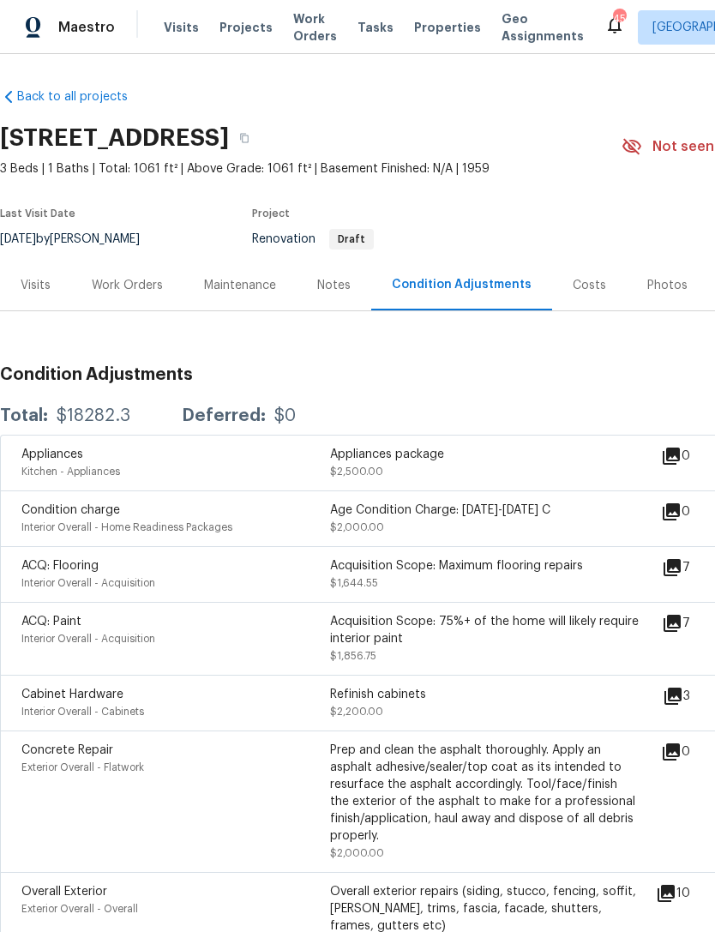
click at [124, 294] on div "Work Orders" at bounding box center [127, 285] width 112 height 51
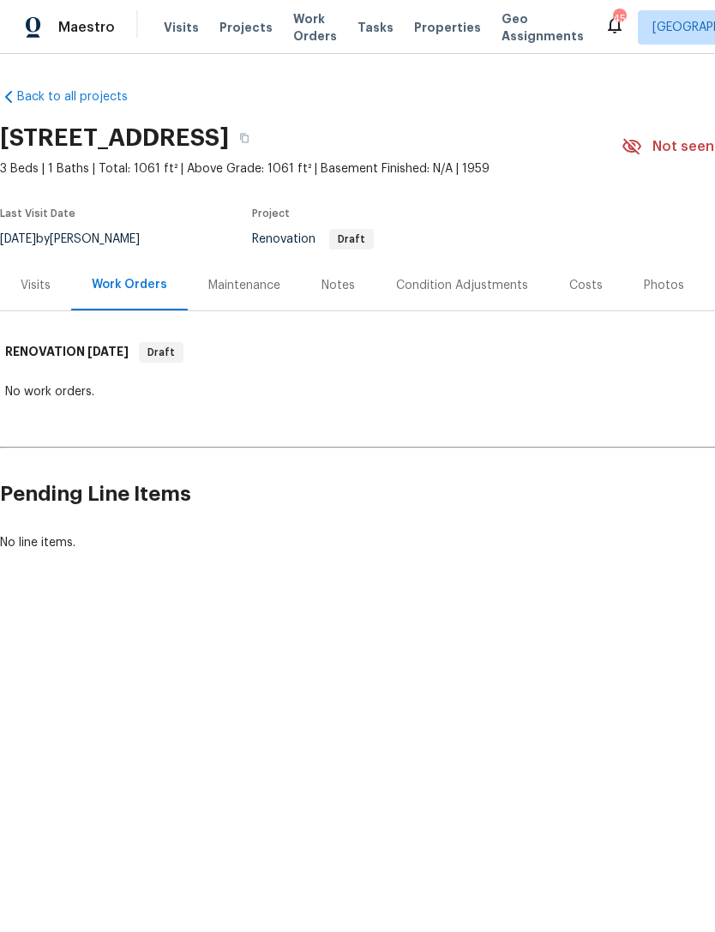
click at [35, 289] on div "Visits" at bounding box center [36, 285] width 30 height 17
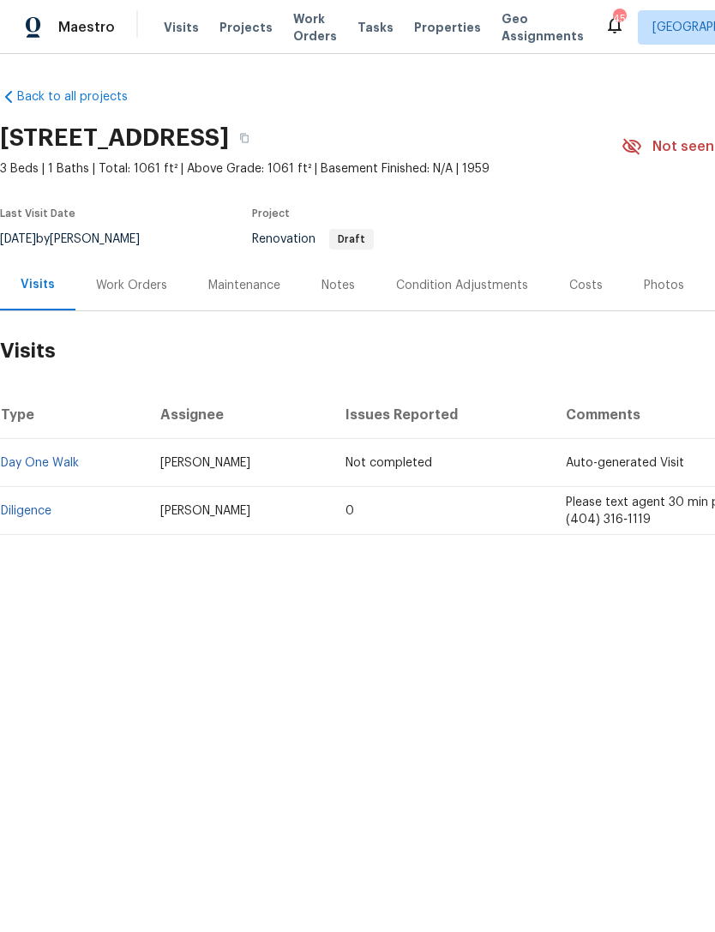
click at [129, 294] on div "Work Orders" at bounding box center [131, 285] width 112 height 51
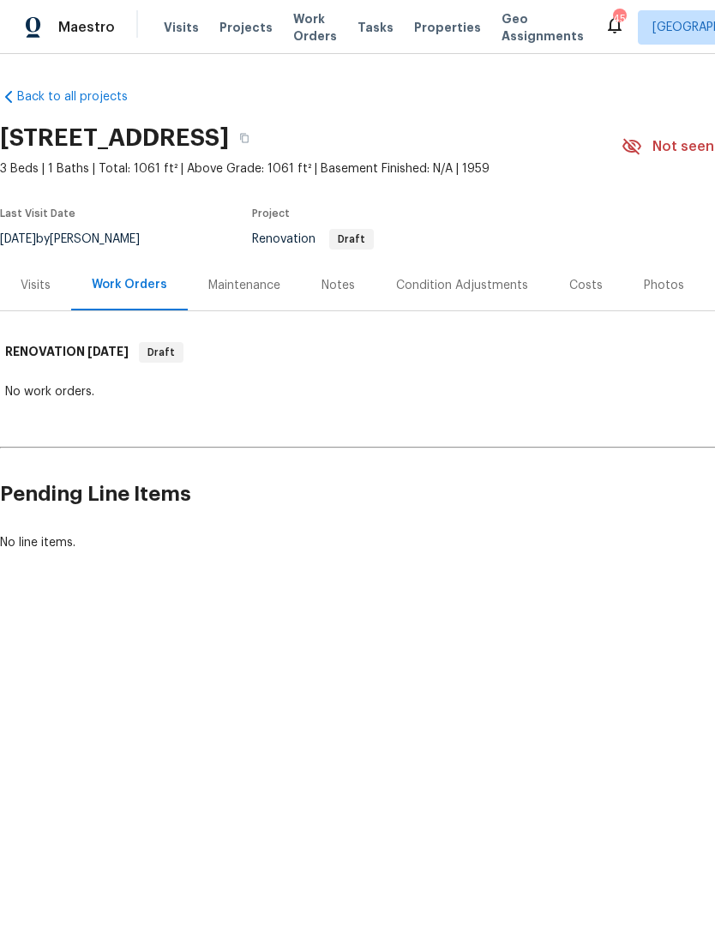
click at [322, 291] on div "Notes" at bounding box center [338, 285] width 33 height 17
click at [341, 285] on div "Notes" at bounding box center [338, 285] width 33 height 17
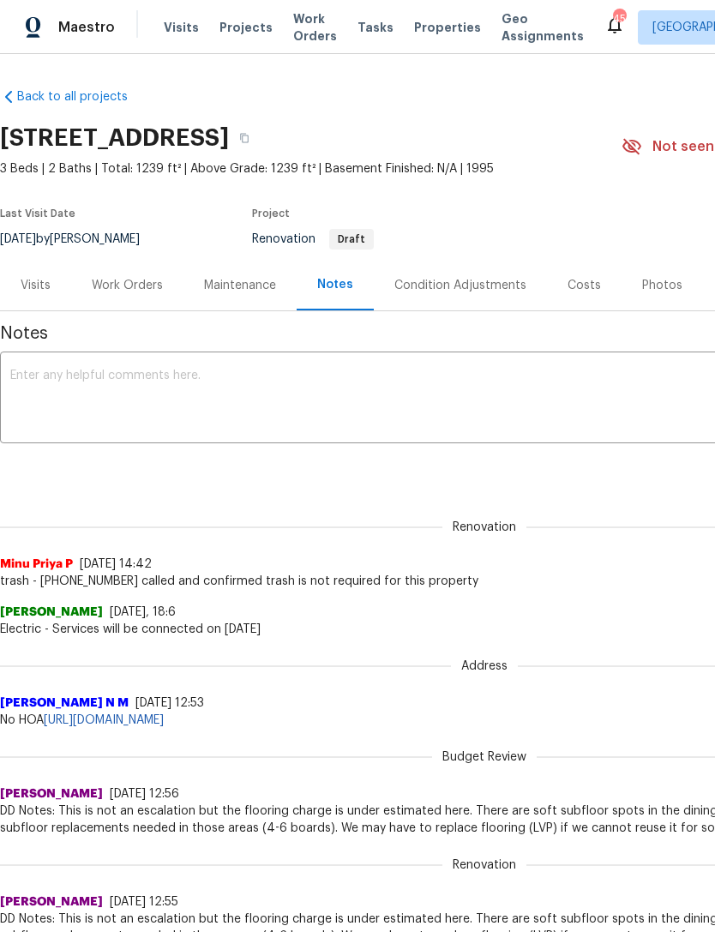
click at [478, 285] on div "Condition Adjustments" at bounding box center [460, 285] width 132 height 17
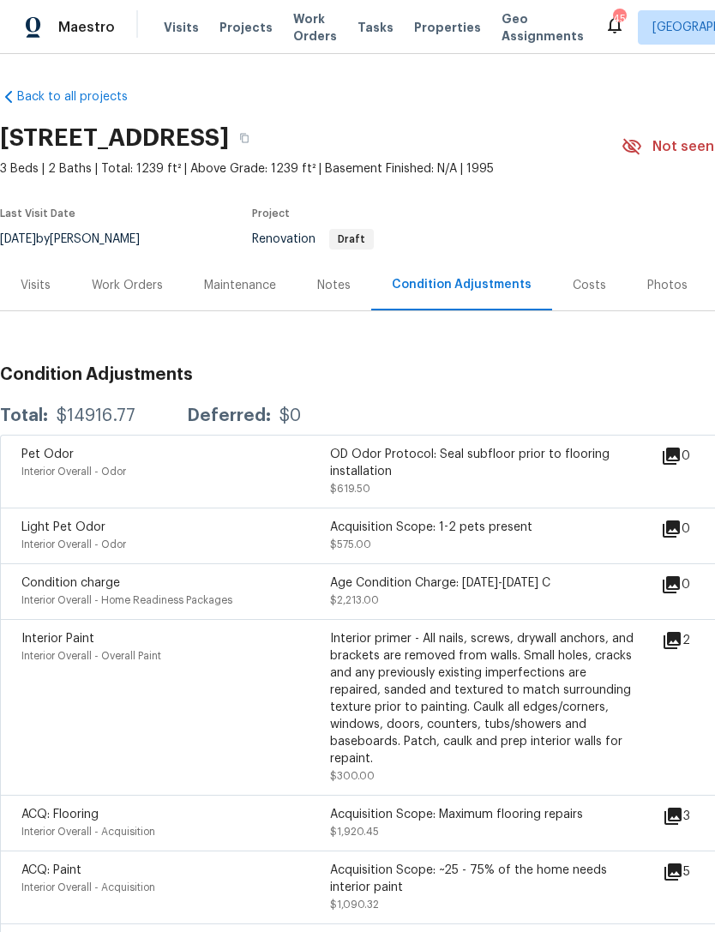
click at [700, 651] on div "2" at bounding box center [703, 640] width 83 height 21
click at [681, 640] on icon at bounding box center [672, 640] width 17 height 17
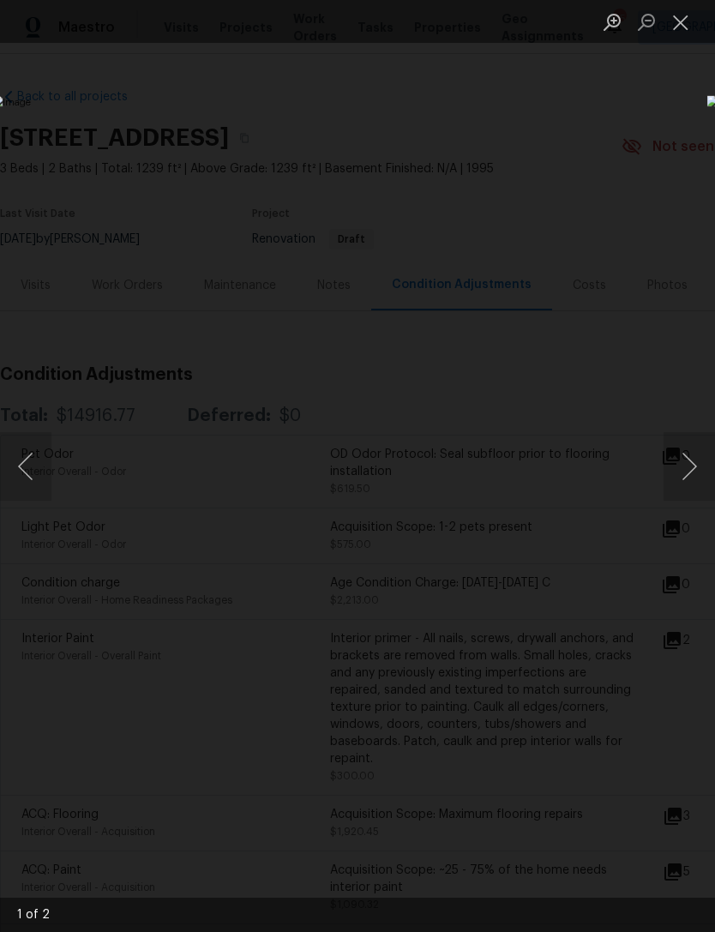
click at [697, 483] on button "Next image" at bounding box center [689, 466] width 51 height 69
click at [698, 478] on button "Next image" at bounding box center [689, 466] width 51 height 69
click at [698, 477] on button "Next image" at bounding box center [689, 466] width 51 height 69
click at [686, 27] on button "Close lightbox" at bounding box center [681, 22] width 34 height 30
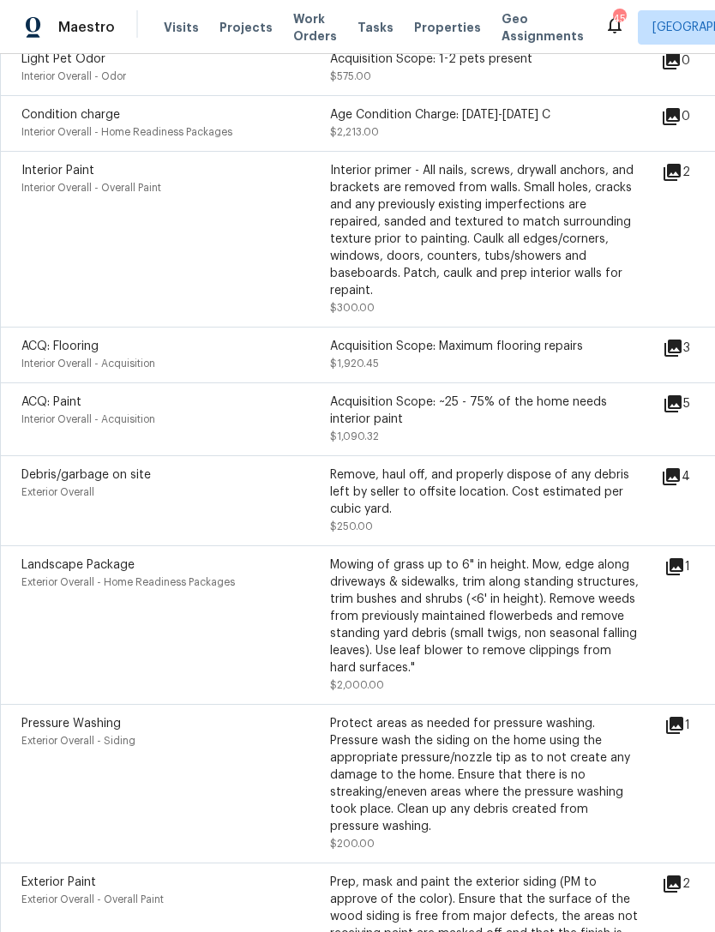
scroll to position [466, 0]
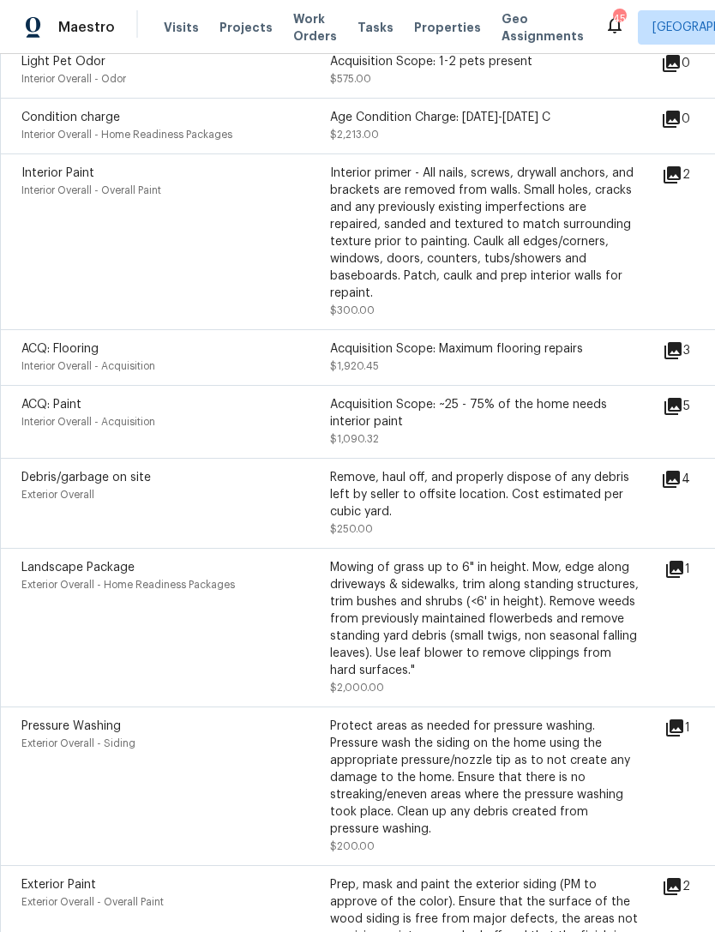
click at [680, 471] on icon at bounding box center [671, 479] width 17 height 17
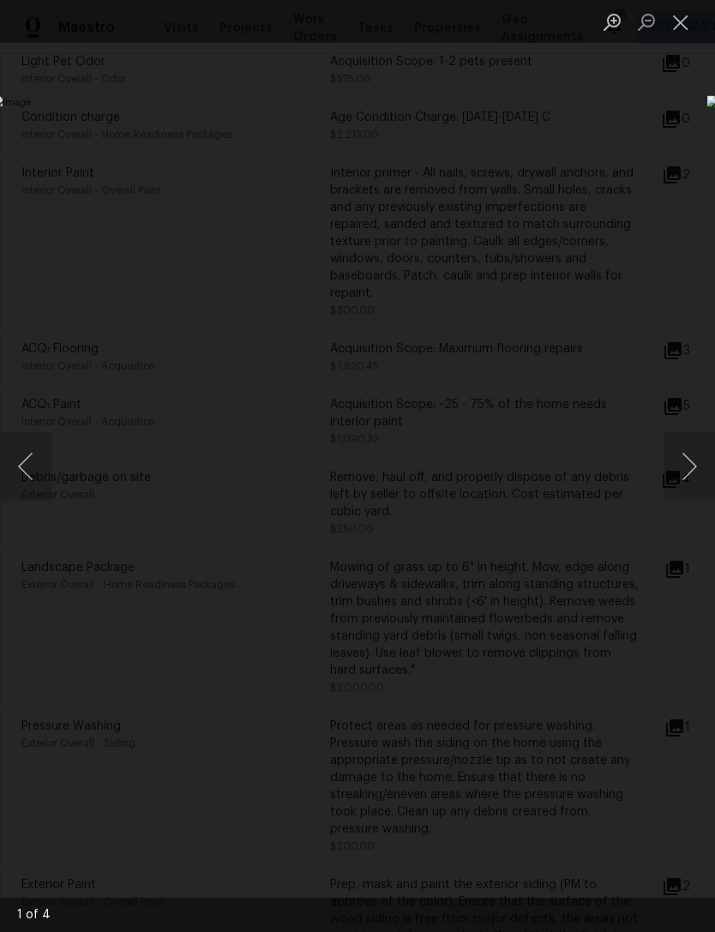
click at [692, 452] on button "Next image" at bounding box center [689, 466] width 51 height 69
click at [682, 460] on button "Next image" at bounding box center [689, 466] width 51 height 69
click at [689, 473] on button "Next image" at bounding box center [689, 466] width 51 height 69
click at [684, 22] on button "Close lightbox" at bounding box center [681, 22] width 34 height 30
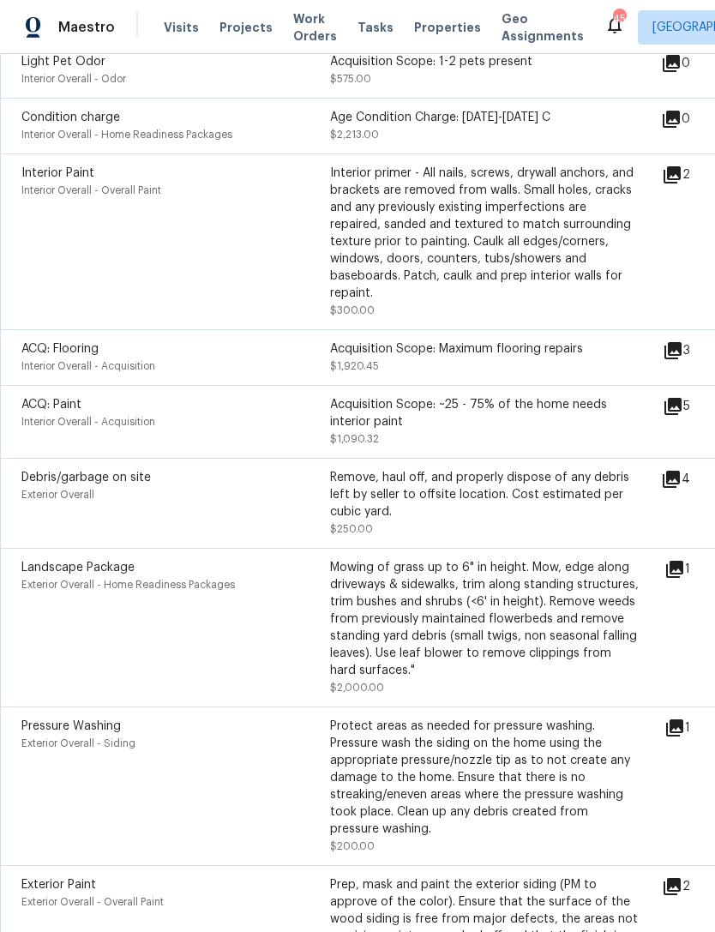
click at [685, 718] on icon at bounding box center [674, 728] width 21 height 21
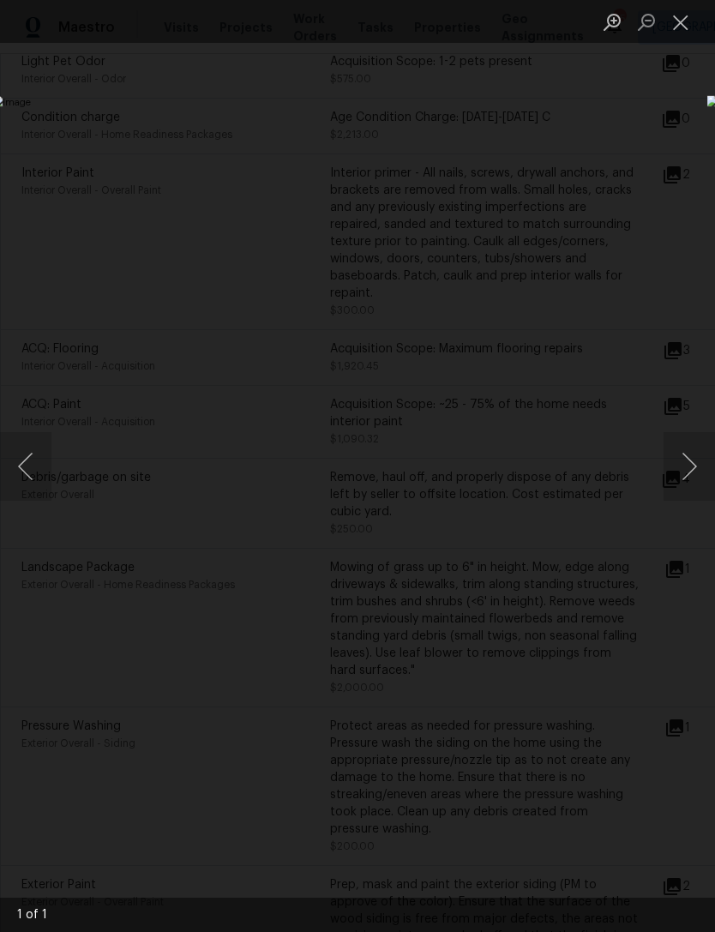
click at [682, 23] on button "Close lightbox" at bounding box center [681, 22] width 34 height 30
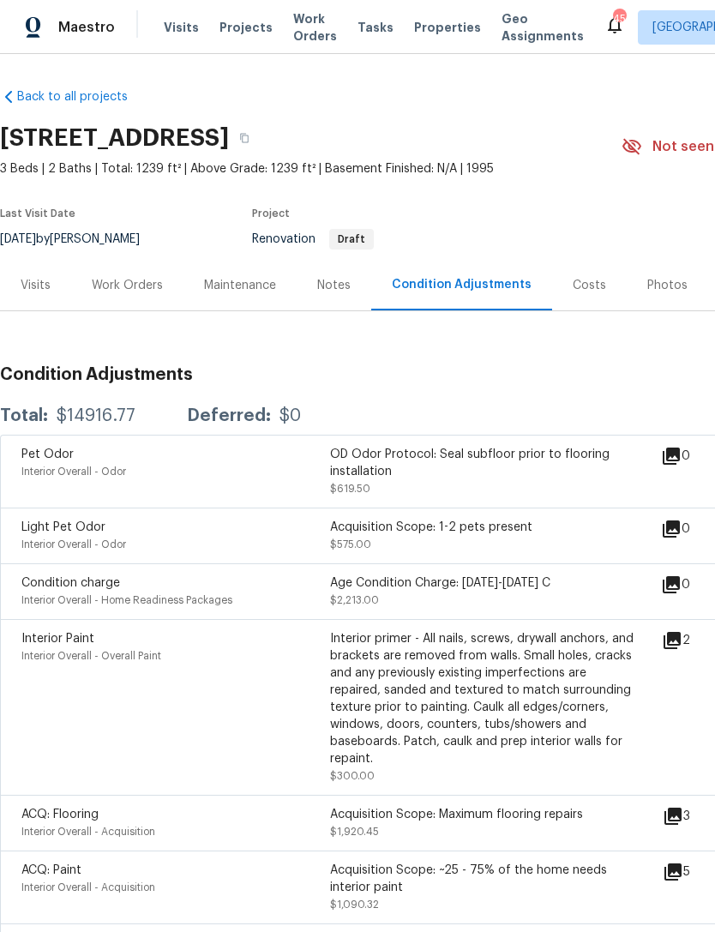
scroll to position [0, 0]
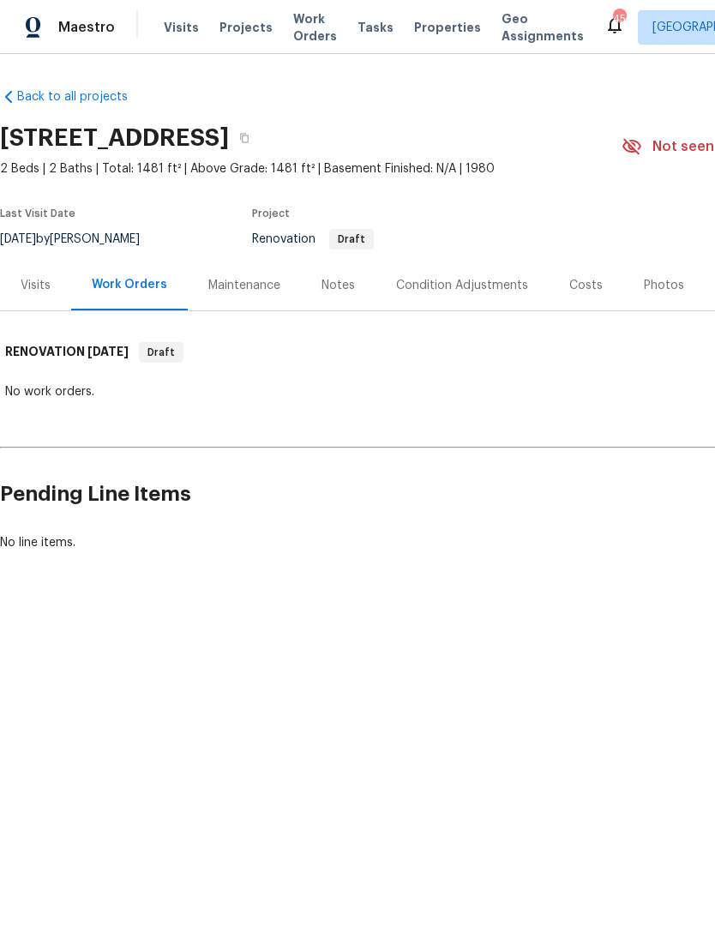
click at [448, 277] on div "Condition Adjustments" at bounding box center [462, 285] width 132 height 17
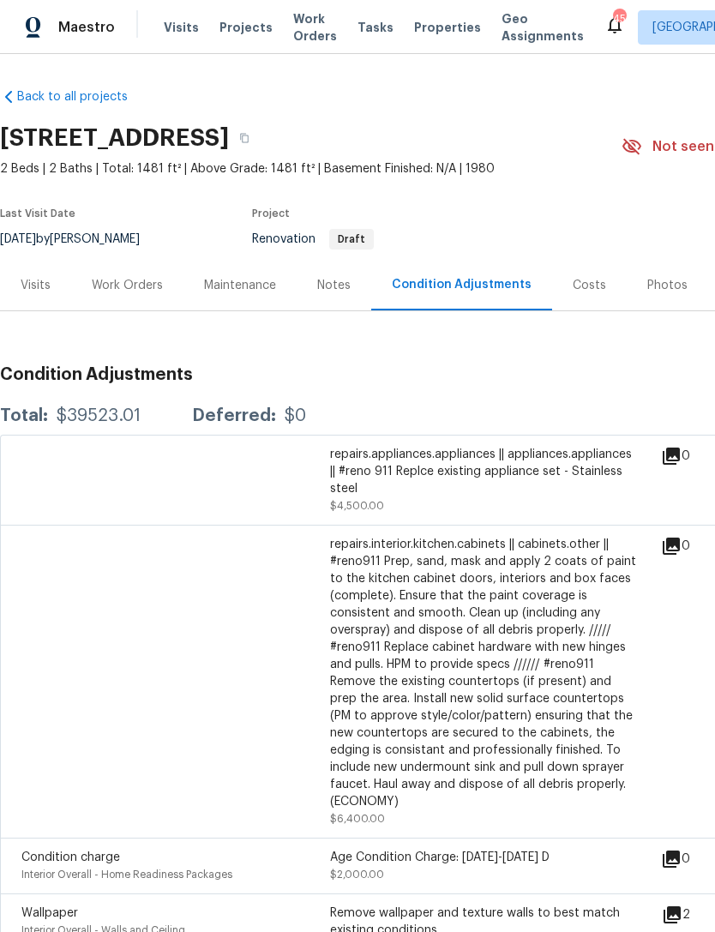
click at [594, 289] on div "Costs" at bounding box center [589, 285] width 33 height 17
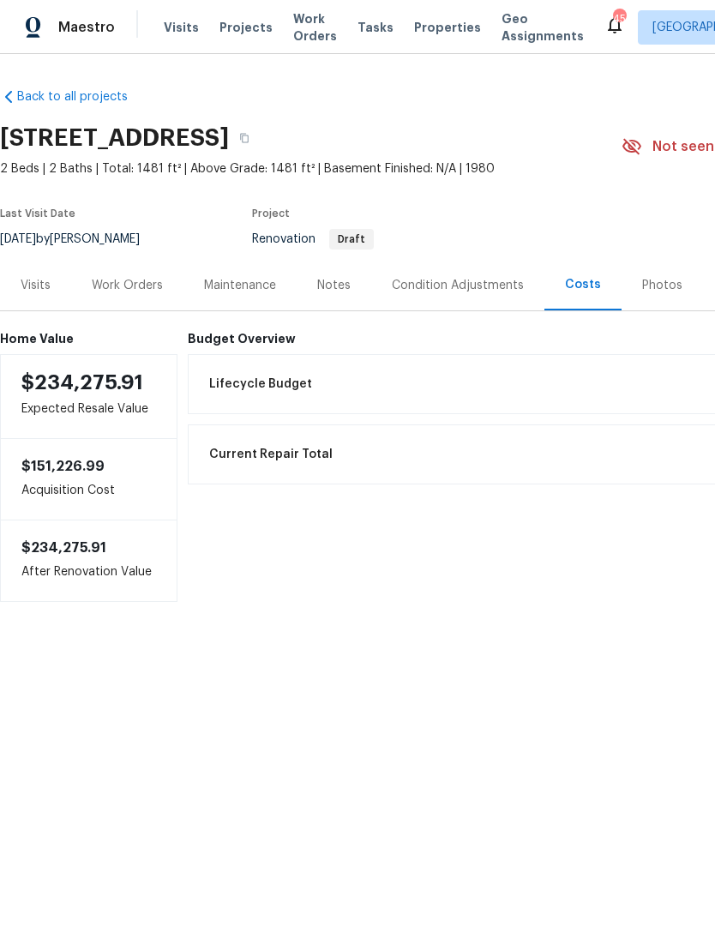
click at [114, 285] on div "Work Orders" at bounding box center [127, 285] width 71 height 17
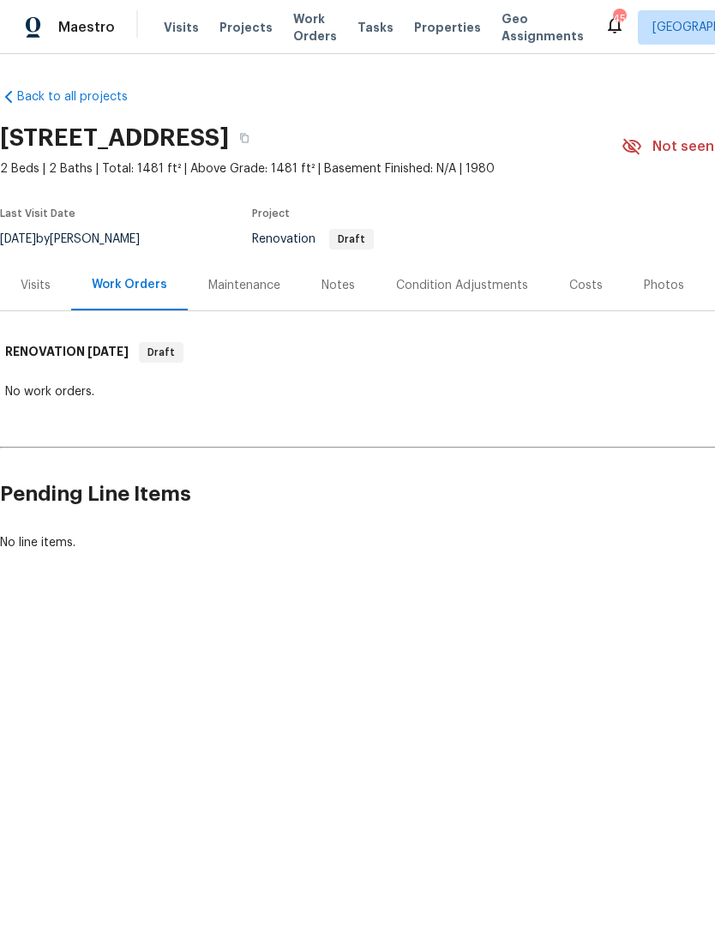
click at [333, 289] on div "Notes" at bounding box center [338, 285] width 33 height 17
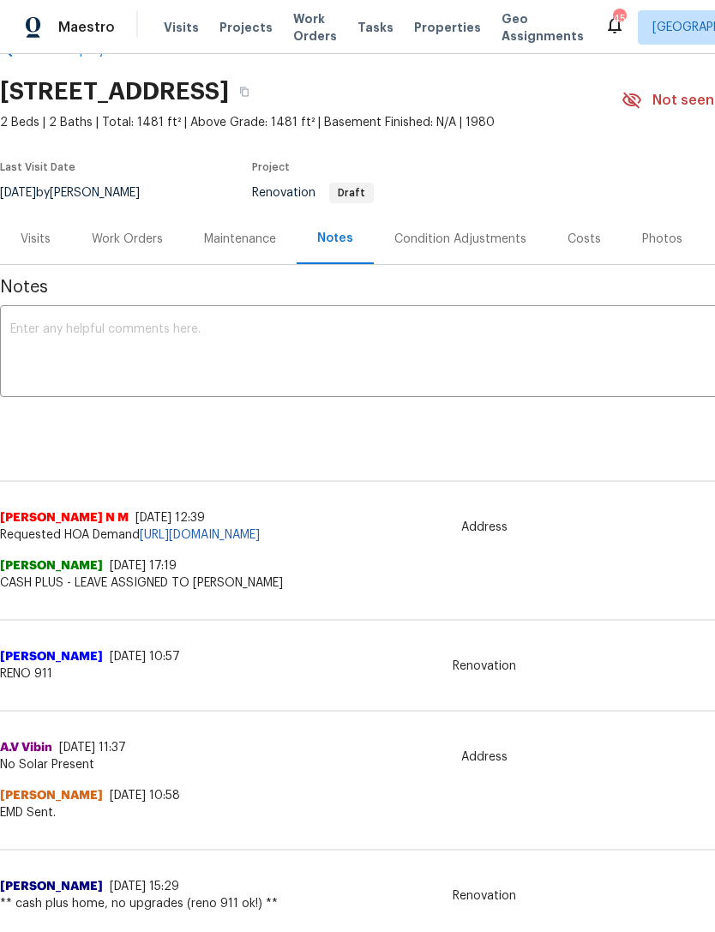
scroll to position [45, 0]
click at [583, 242] on div "Costs" at bounding box center [584, 240] width 33 height 17
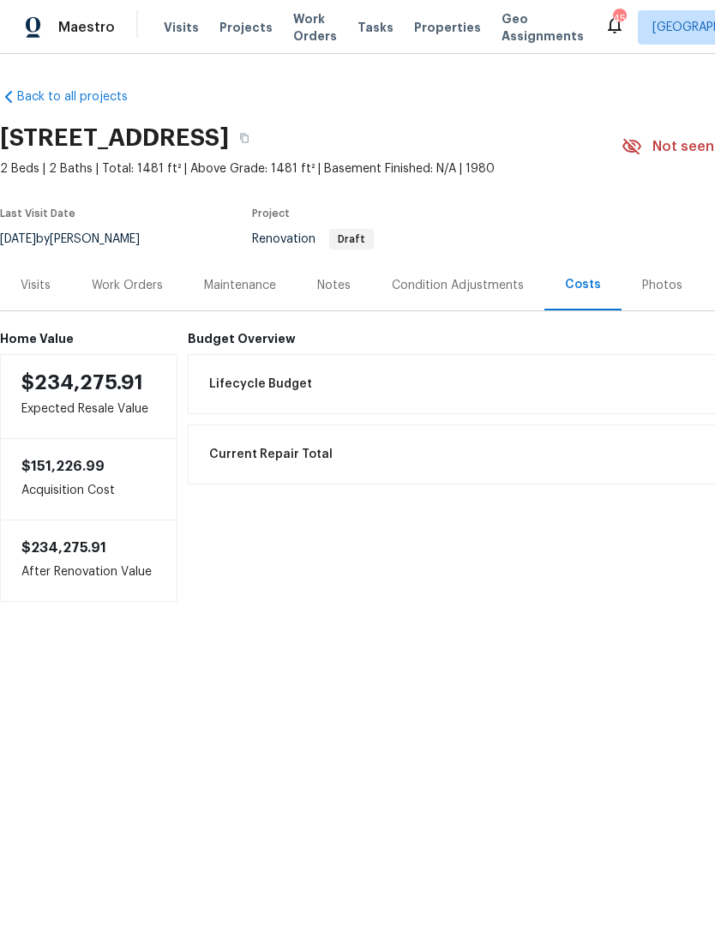
click at [460, 288] on div "Condition Adjustments" at bounding box center [458, 285] width 132 height 17
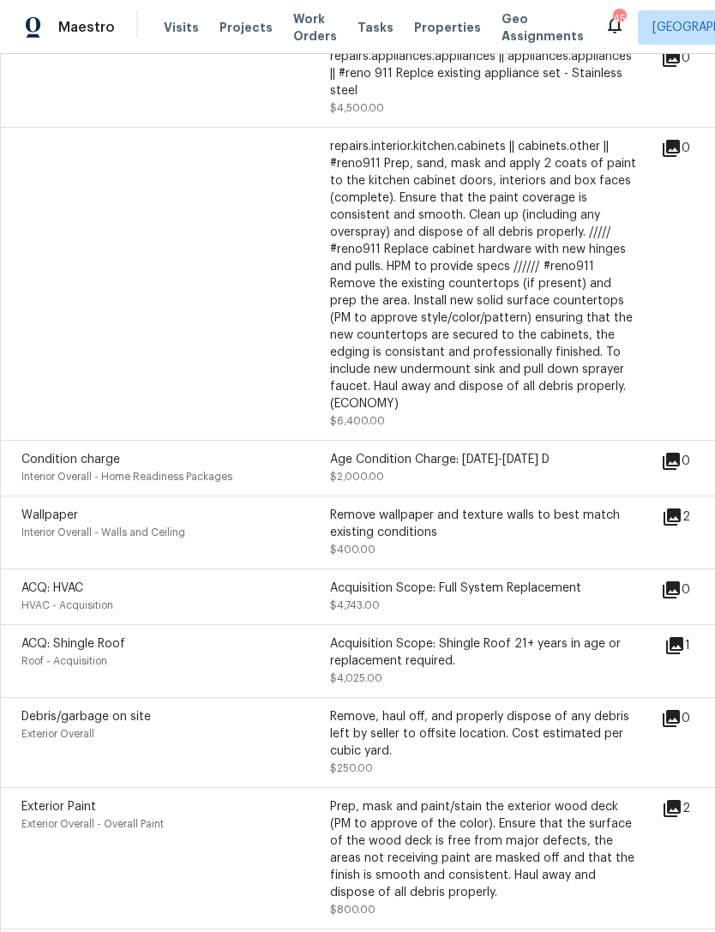
scroll to position [401, 0]
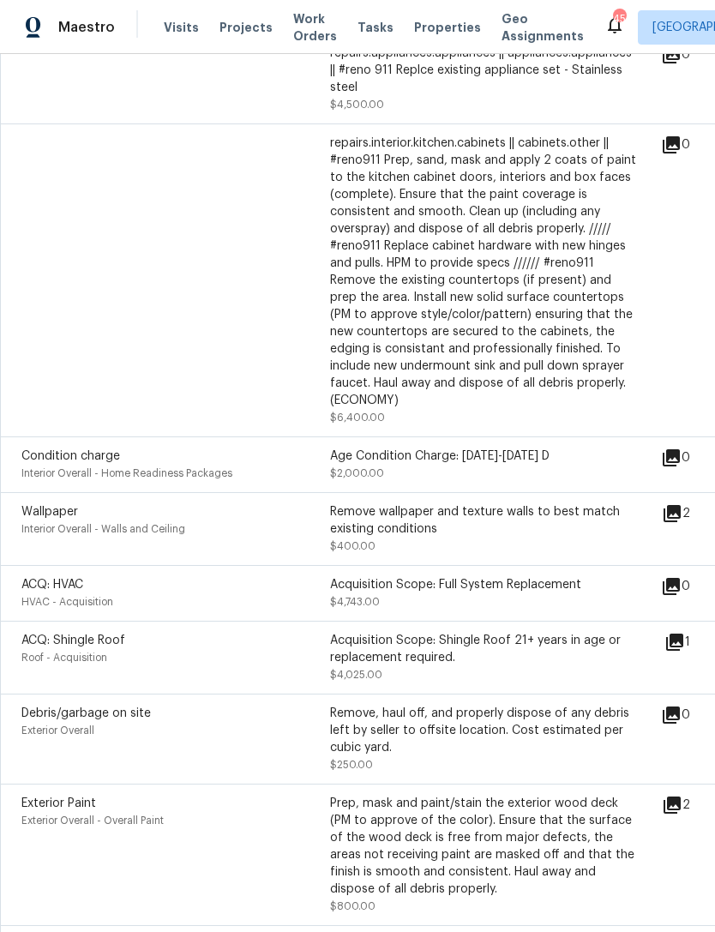
click at [681, 505] on icon at bounding box center [672, 513] width 17 height 17
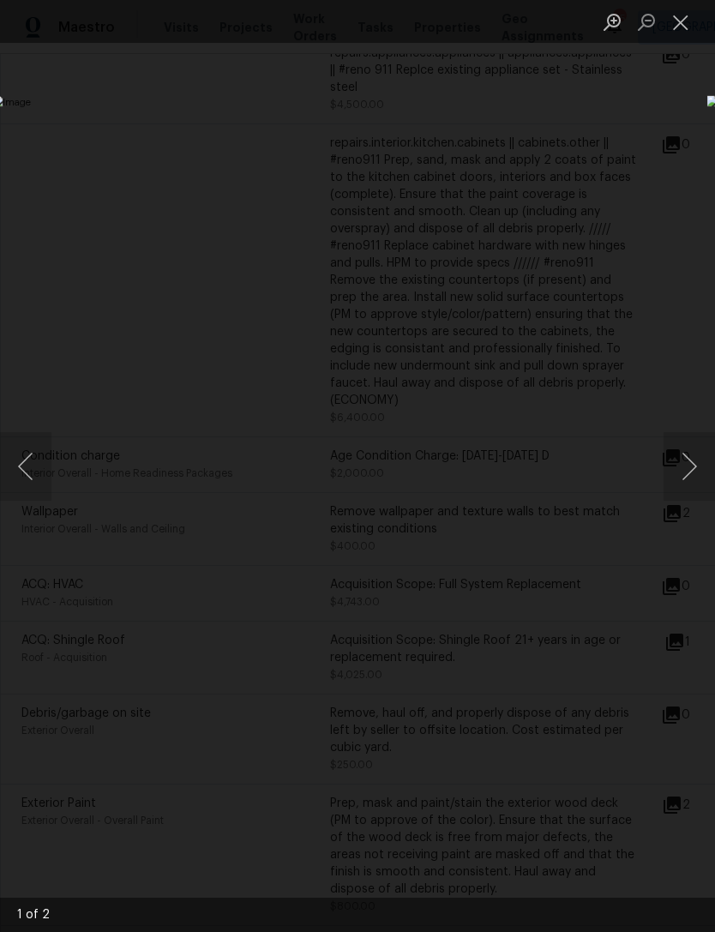
click at [695, 460] on button "Next image" at bounding box center [689, 466] width 51 height 69
click at [695, 466] on button "Next image" at bounding box center [689, 466] width 51 height 69
click at [686, 28] on button "Close lightbox" at bounding box center [681, 22] width 34 height 30
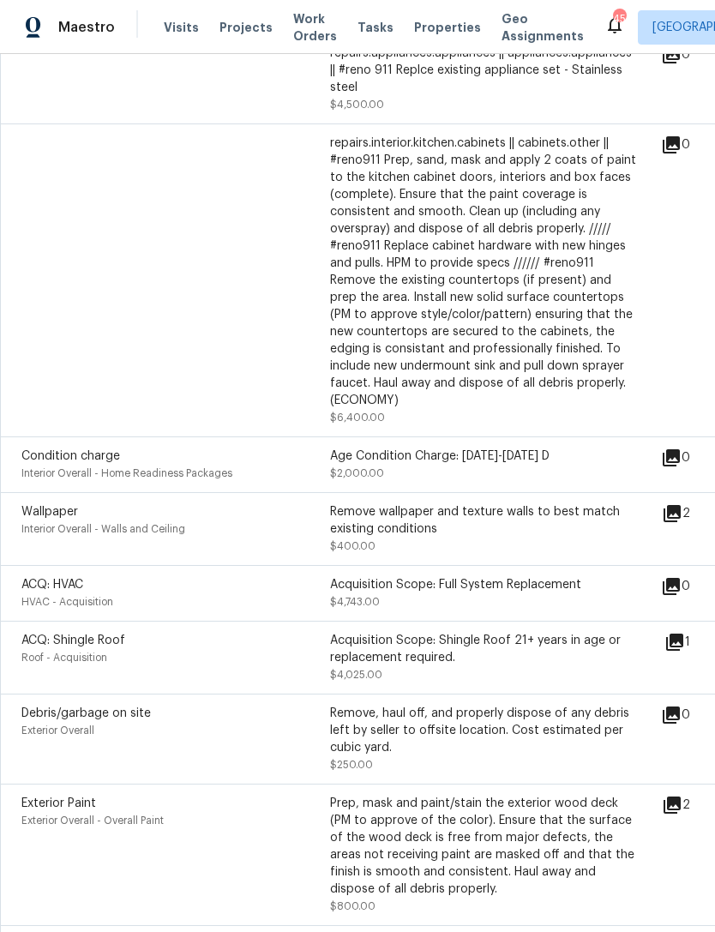
click at [683, 634] on icon at bounding box center [674, 642] width 17 height 17
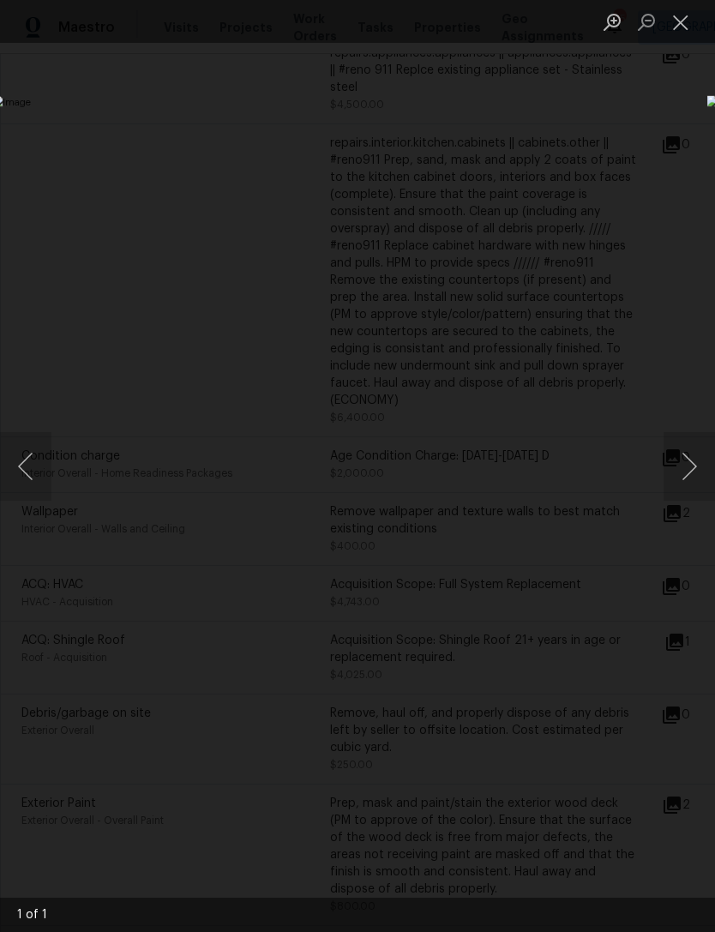
click at [683, 35] on button "Close lightbox" at bounding box center [681, 22] width 34 height 30
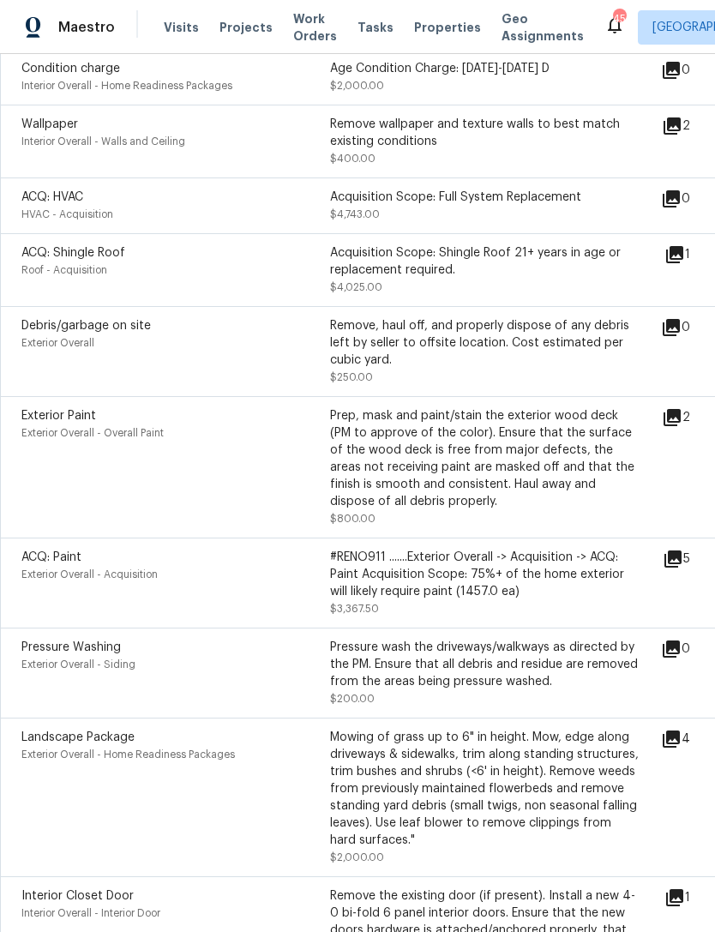
scroll to position [793, 0]
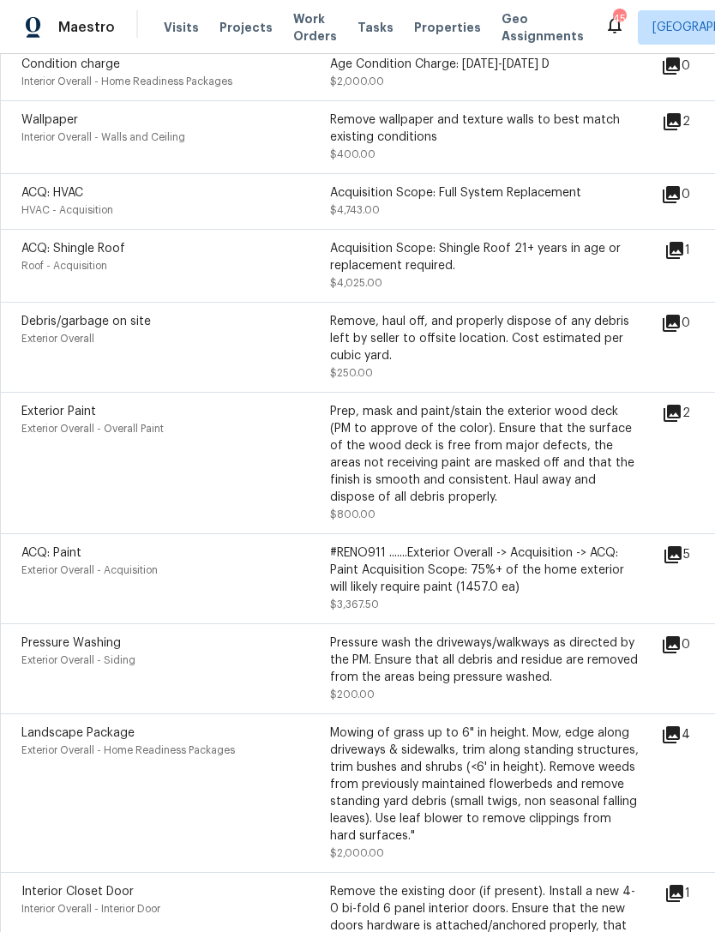
click at [681, 405] on icon at bounding box center [672, 413] width 17 height 17
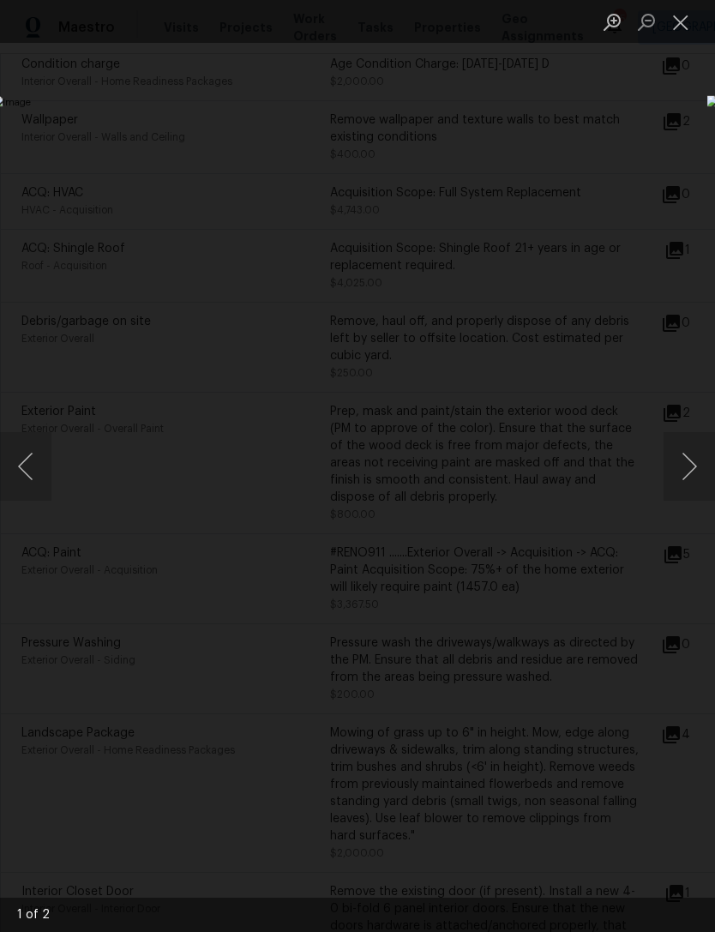
click at [675, 22] on button "Close lightbox" at bounding box center [681, 22] width 34 height 30
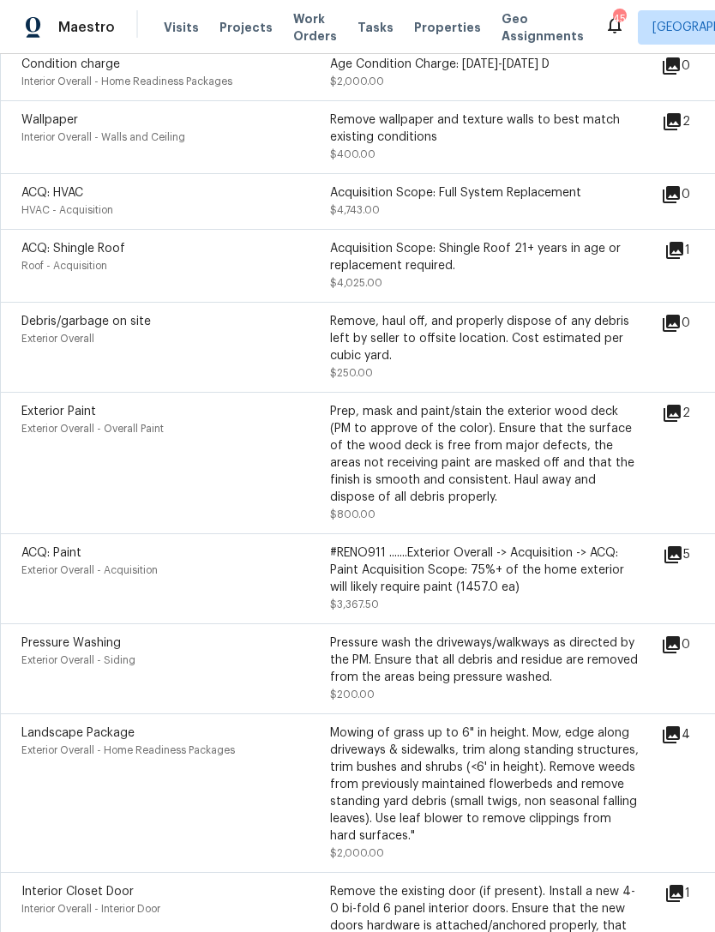
click at [683, 544] on icon at bounding box center [673, 554] width 21 height 21
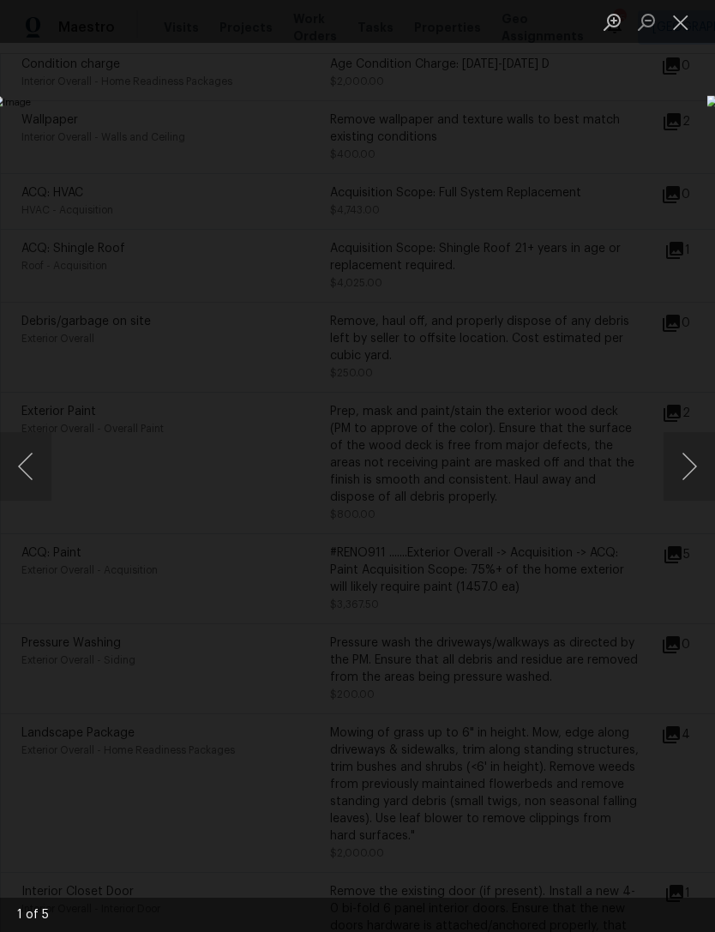
click at [681, 23] on button "Close lightbox" at bounding box center [681, 22] width 34 height 30
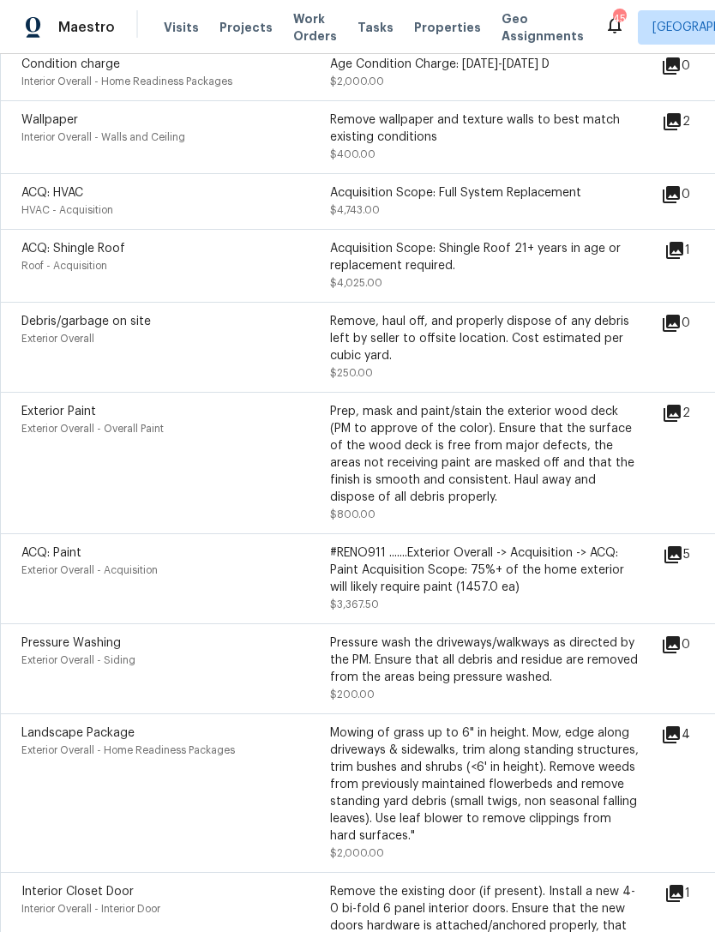
click at [680, 726] on icon at bounding box center [671, 734] width 17 height 17
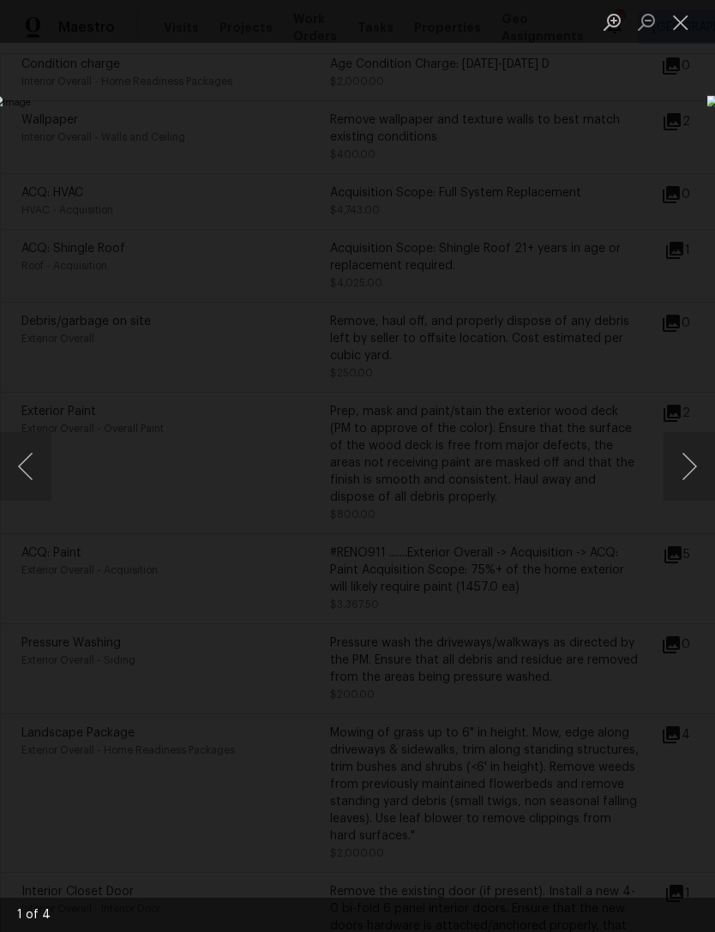
click at [682, 24] on button "Close lightbox" at bounding box center [681, 22] width 34 height 30
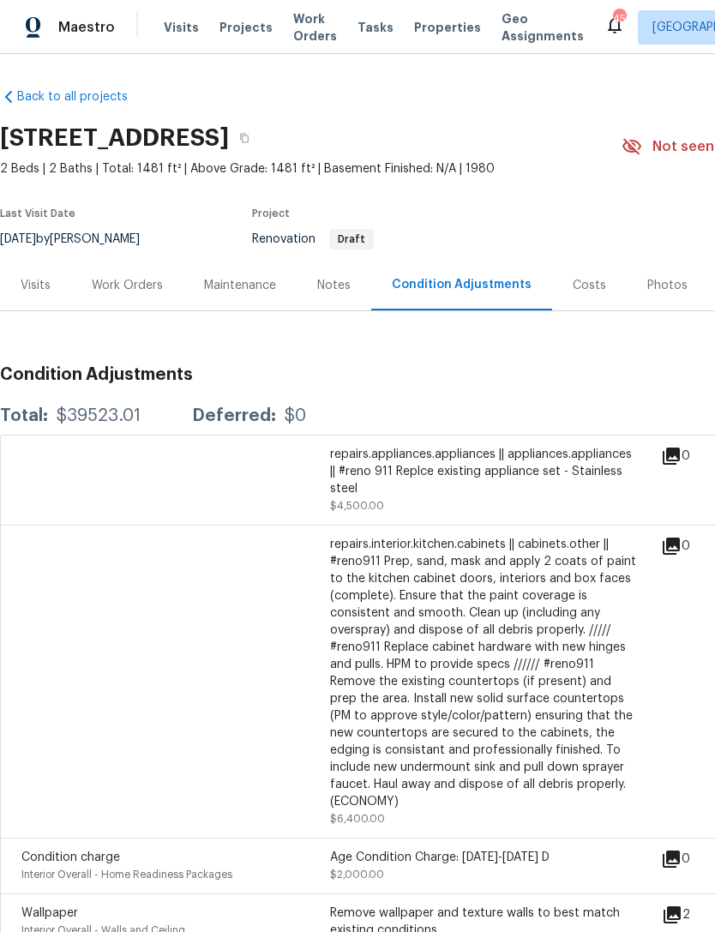
scroll to position [0, 0]
click at [118, 285] on div "Work Orders" at bounding box center [127, 285] width 71 height 17
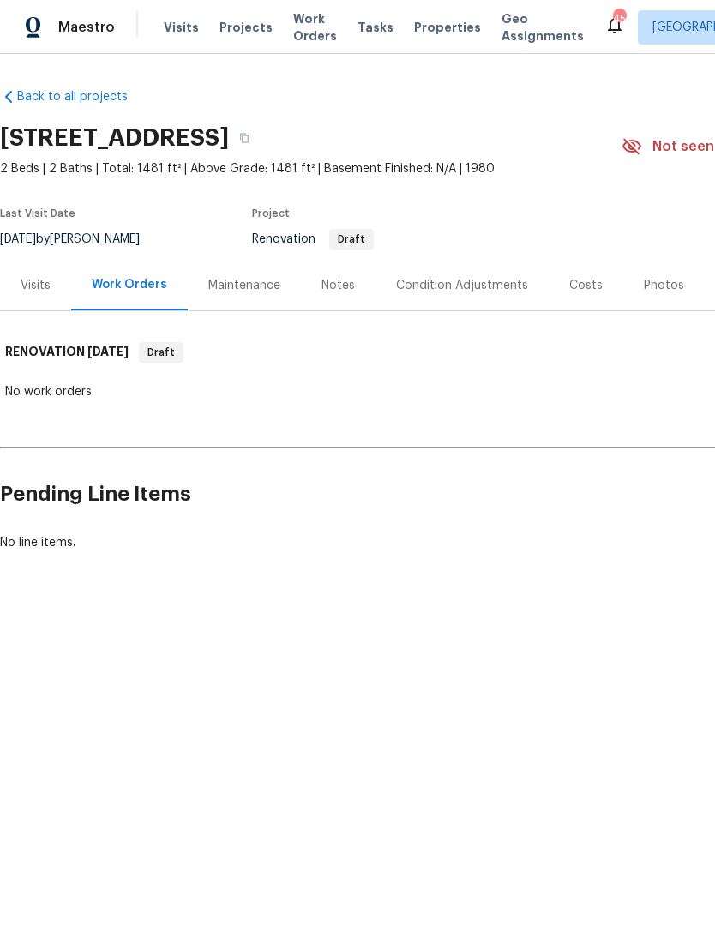
click at [45, 286] on div "Visits" at bounding box center [36, 285] width 30 height 17
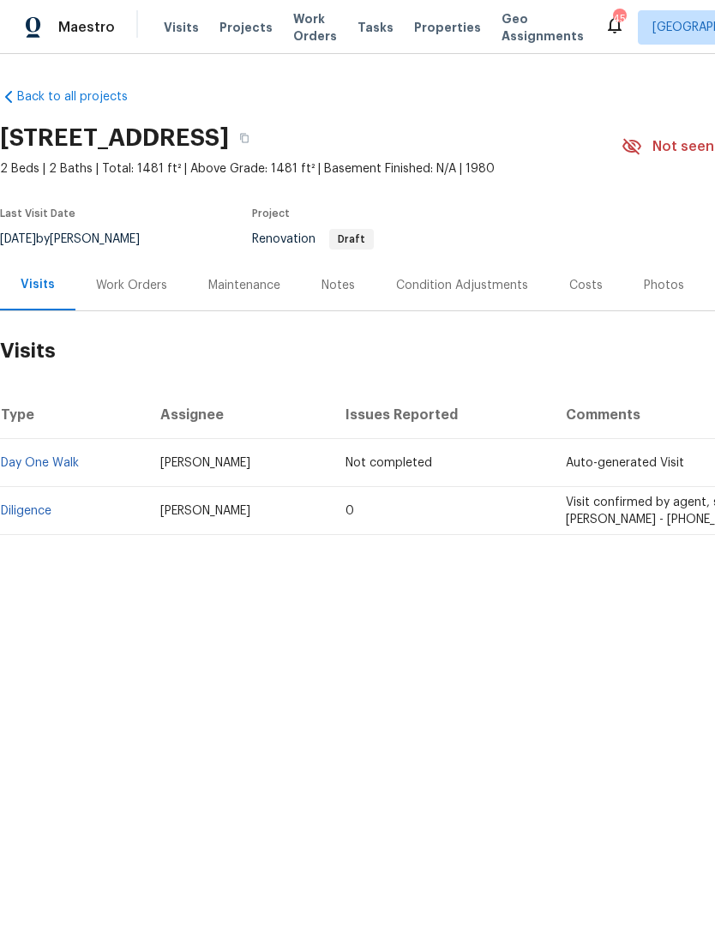
click at [117, 281] on div "Work Orders" at bounding box center [131, 285] width 71 height 17
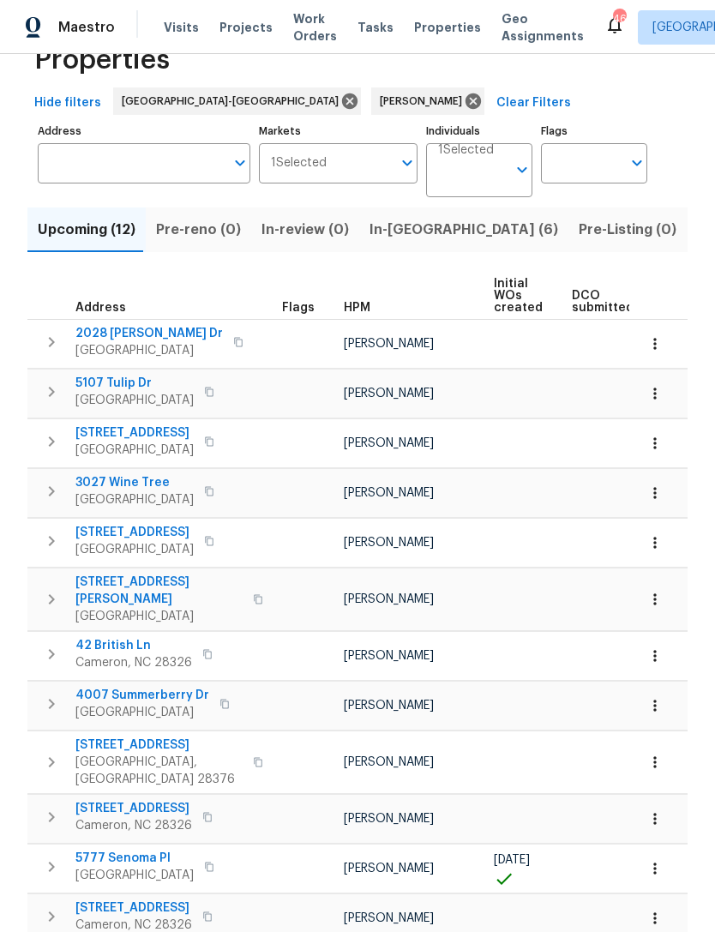
scroll to position [48, 0]
click at [123, 579] on span "[STREET_ADDRESS][PERSON_NAME]" at bounding box center [158, 591] width 167 height 34
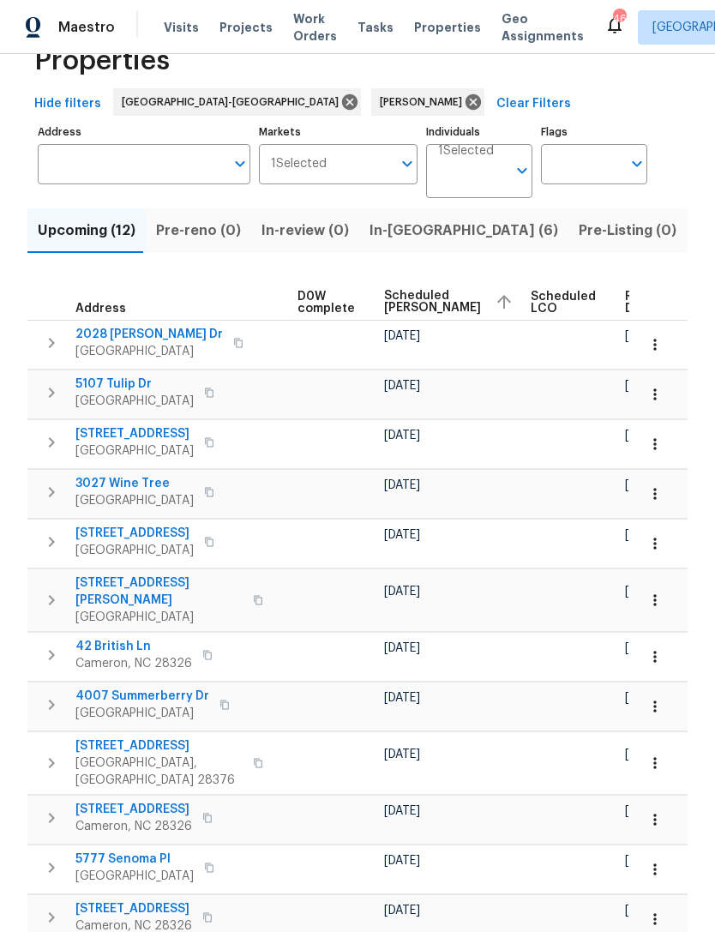
scroll to position [0, 451]
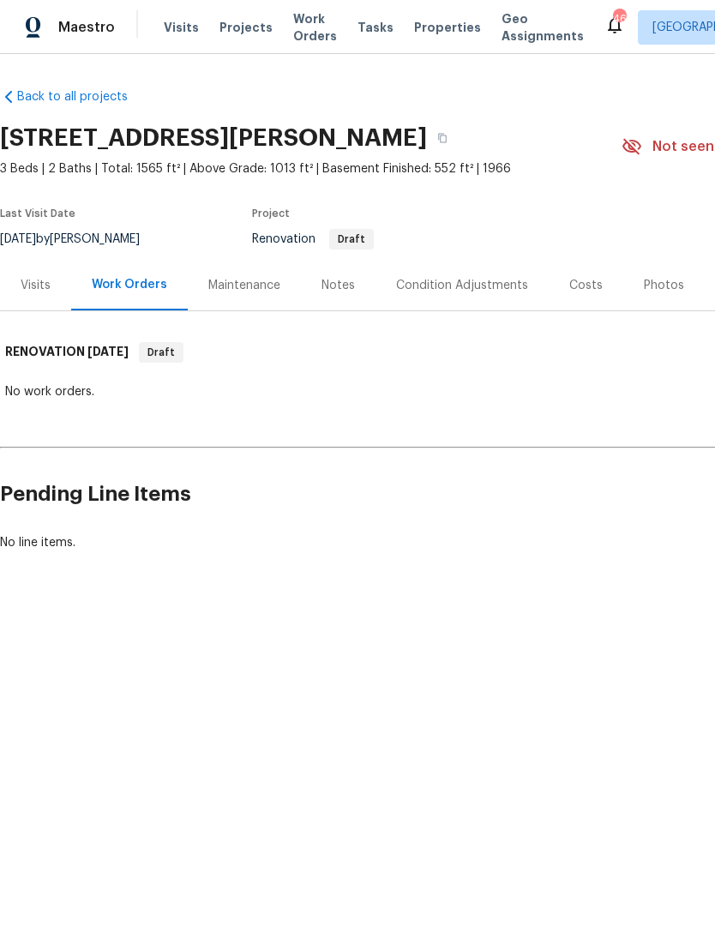
click at [455, 278] on div "Condition Adjustments" at bounding box center [462, 285] width 132 height 17
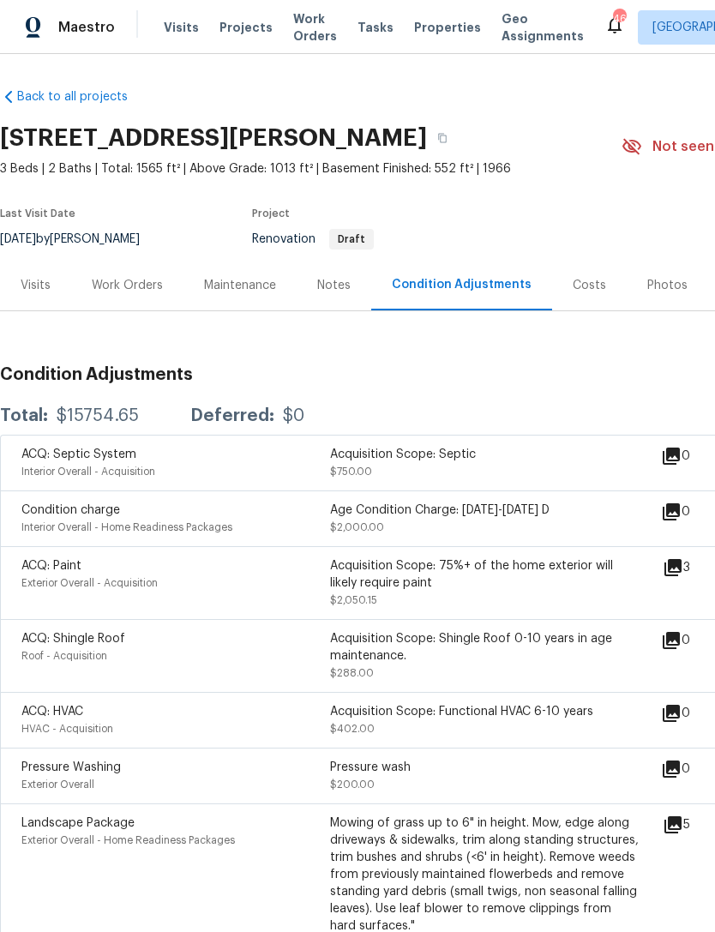
click at [125, 283] on div "Work Orders" at bounding box center [127, 285] width 71 height 17
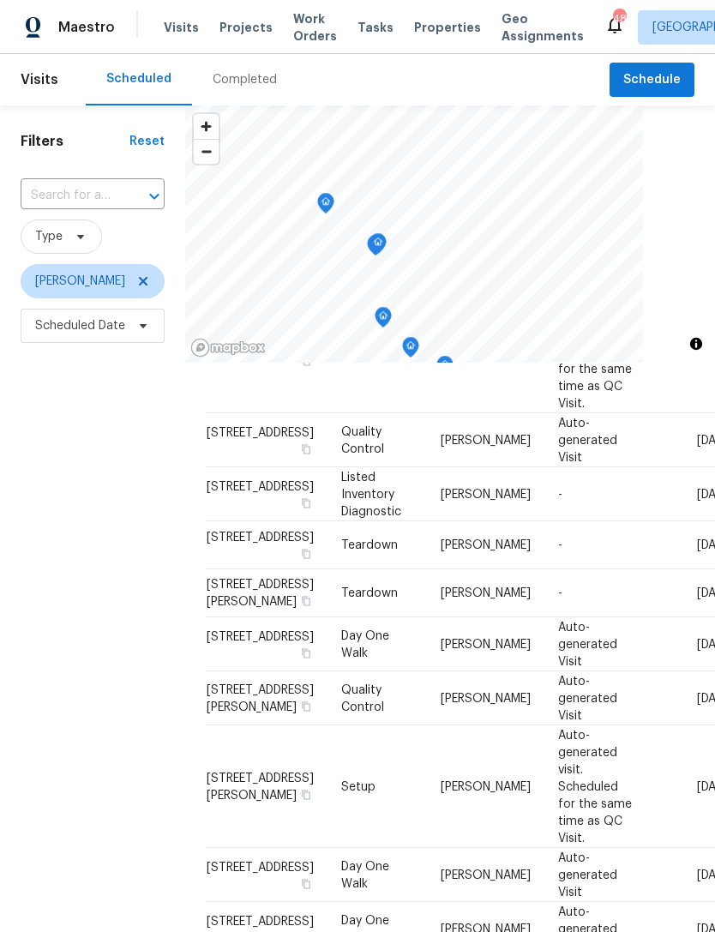
scroll to position [559, 0]
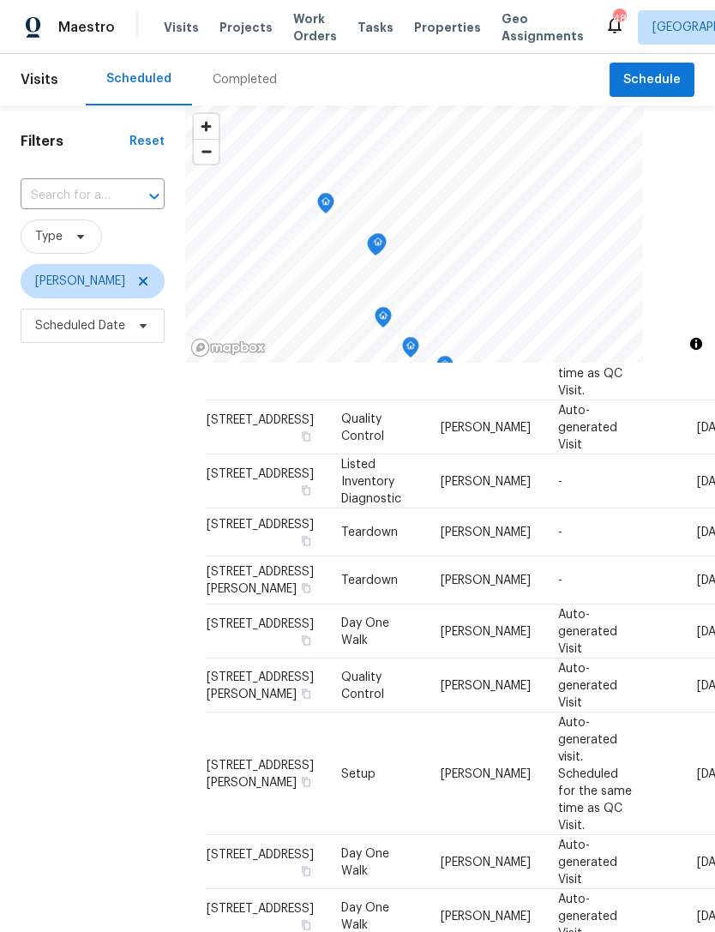
click at [0, 0] on icon at bounding box center [0, 0] width 0 height 0
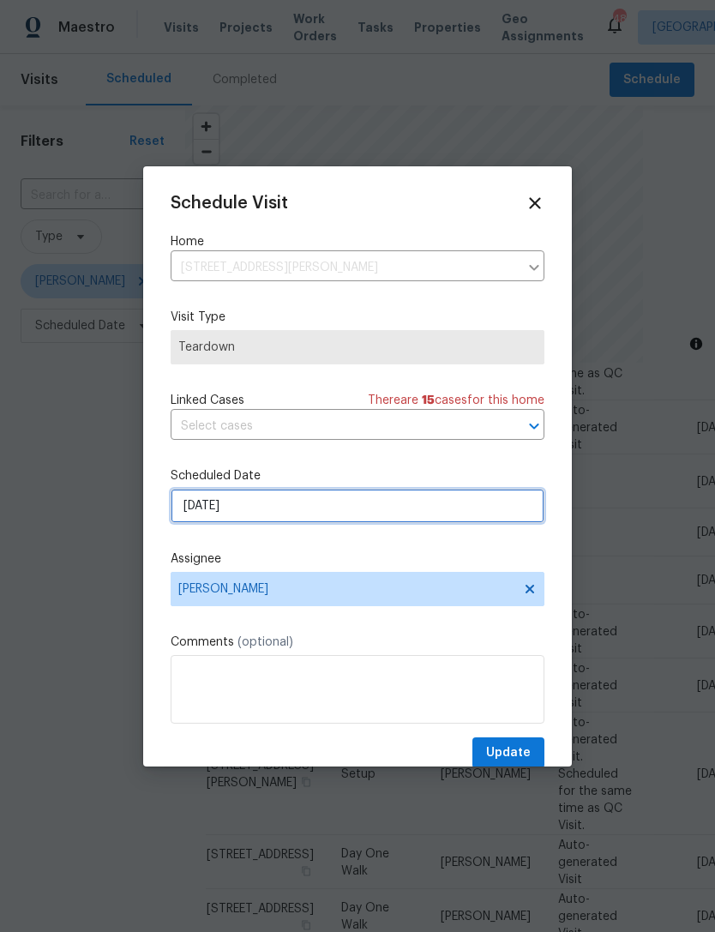
click at [273, 513] on input "[DATE]" at bounding box center [358, 506] width 374 height 34
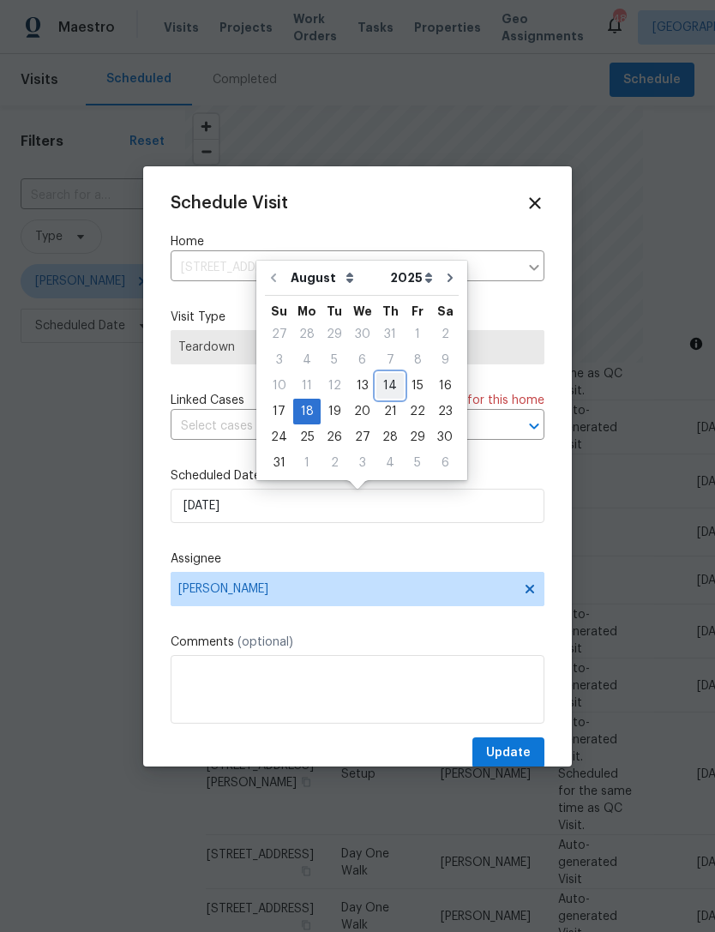
click at [392, 382] on div "14" at bounding box center [389, 386] width 27 height 24
type input "8/14/2025"
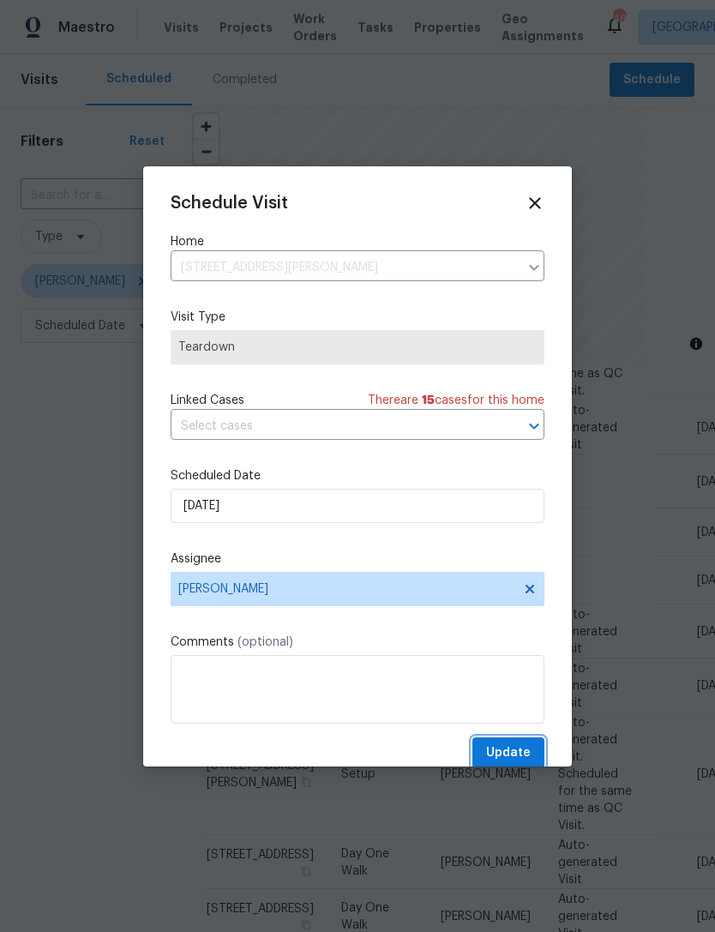
click at [524, 754] on span "Update" at bounding box center [508, 753] width 45 height 21
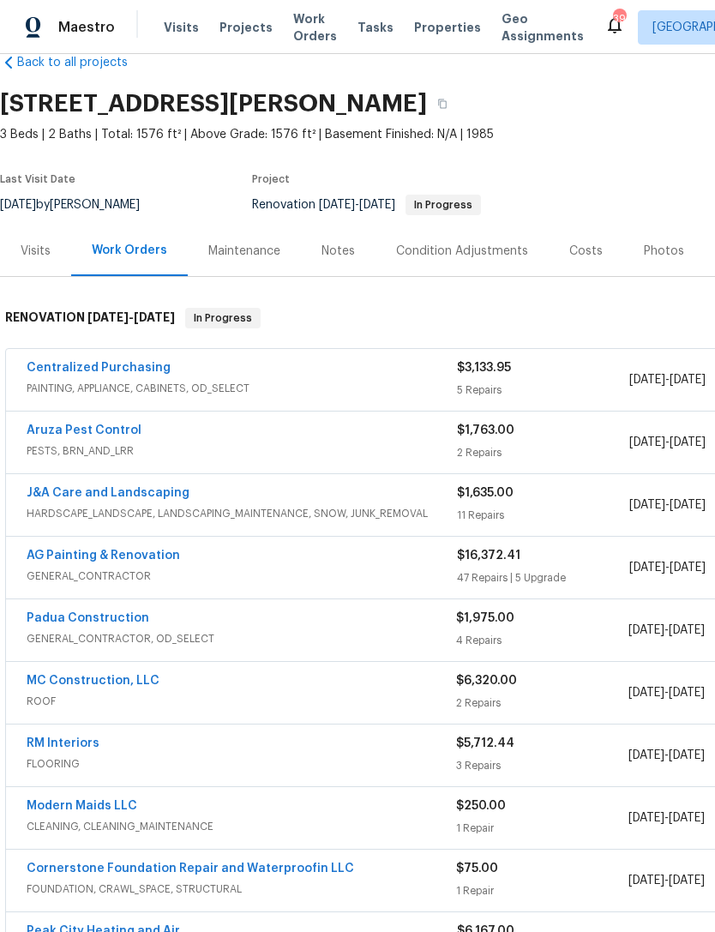
scroll to position [38, 0]
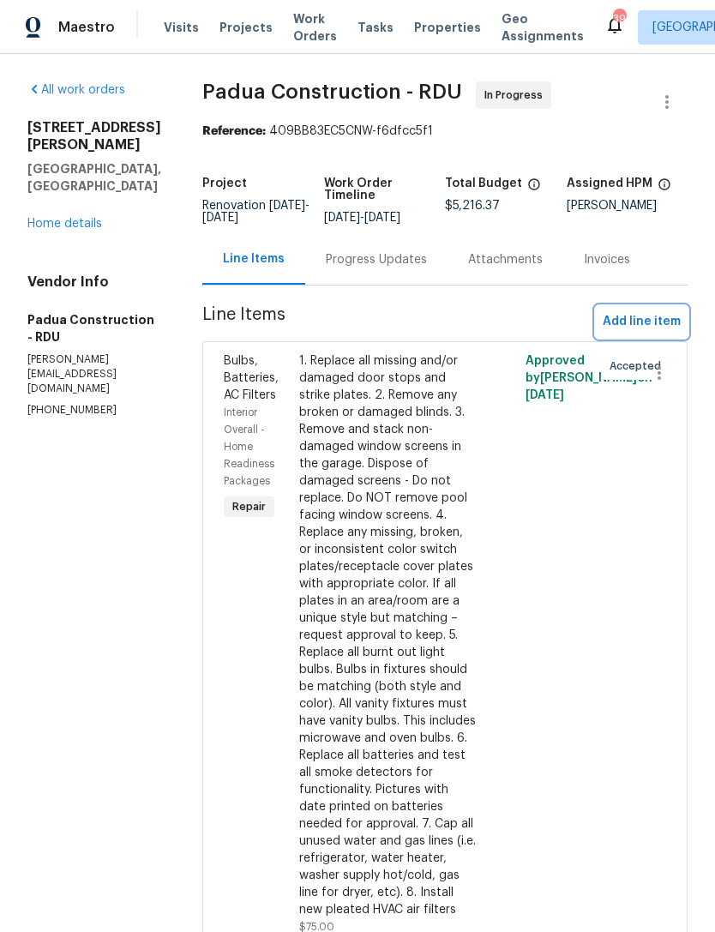
click at [665, 325] on span "Add line item" at bounding box center [642, 321] width 78 height 21
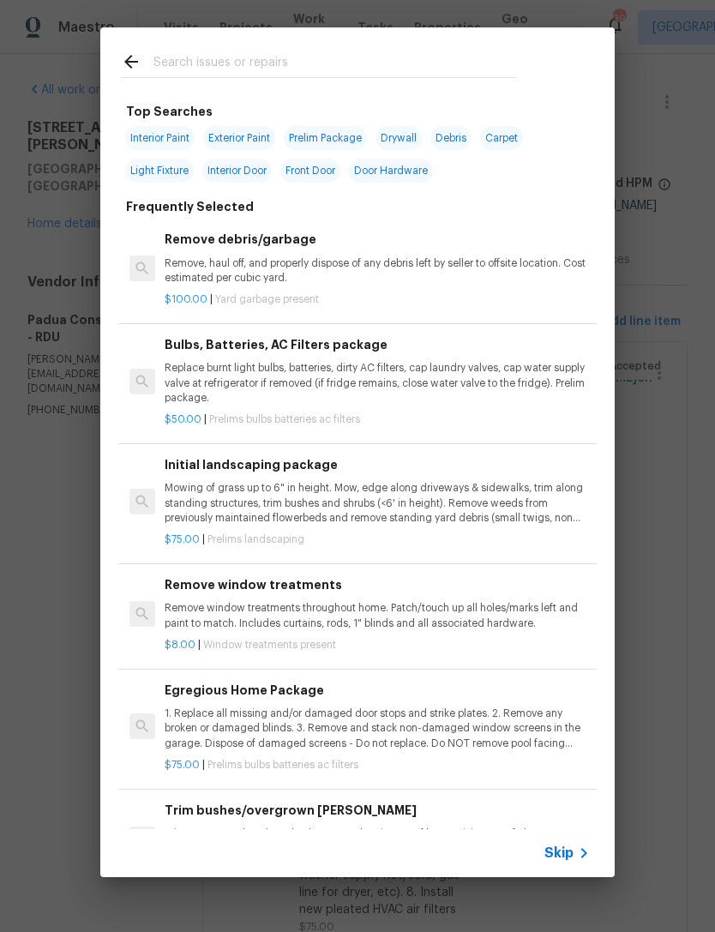
click at [229, 63] on input "text" at bounding box center [335, 64] width 364 height 26
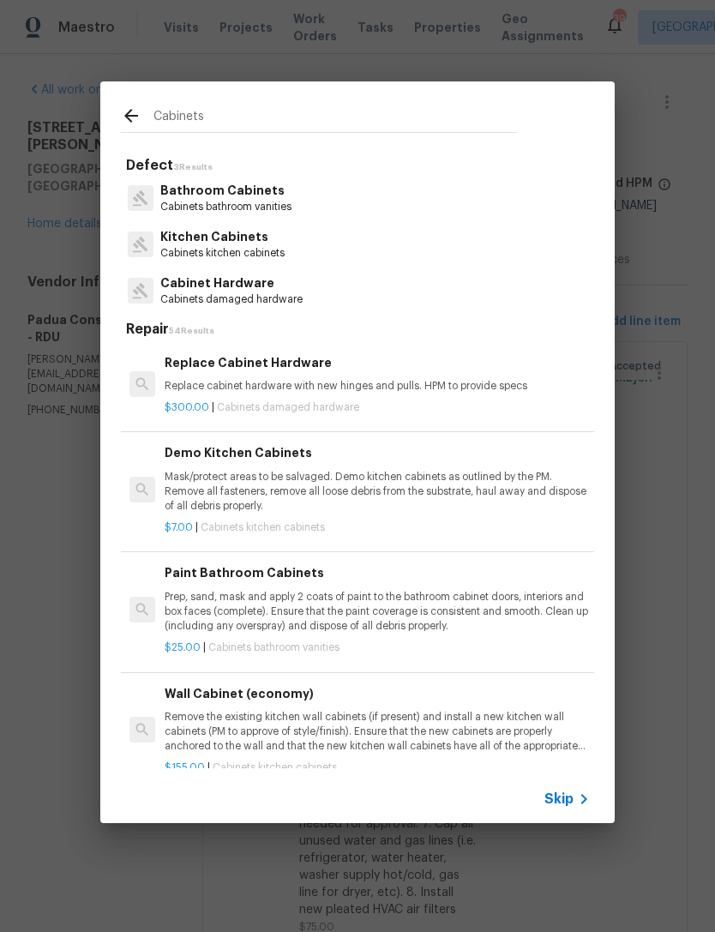
type input "Cabinets"
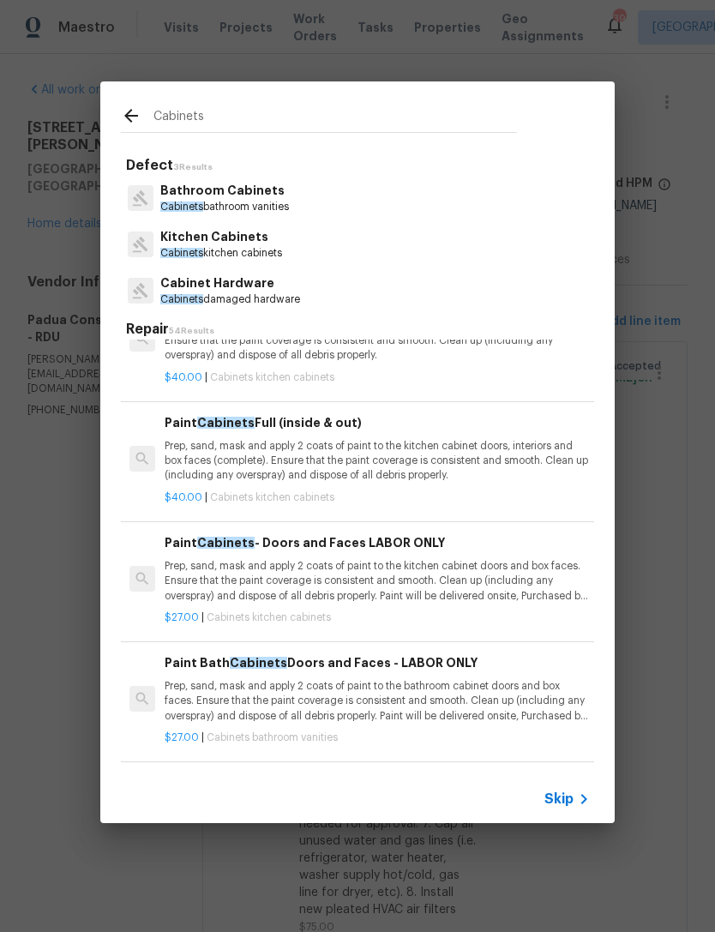
scroll to position [63, 0]
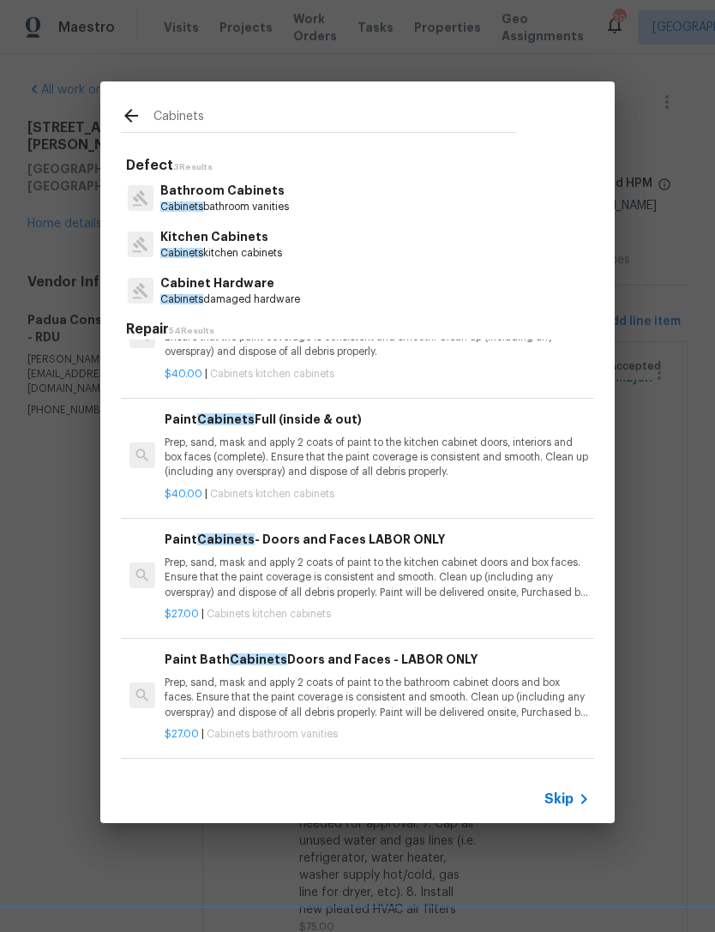
click at [250, 238] on p "Kitchen Cabinets" at bounding box center [221, 237] width 122 height 18
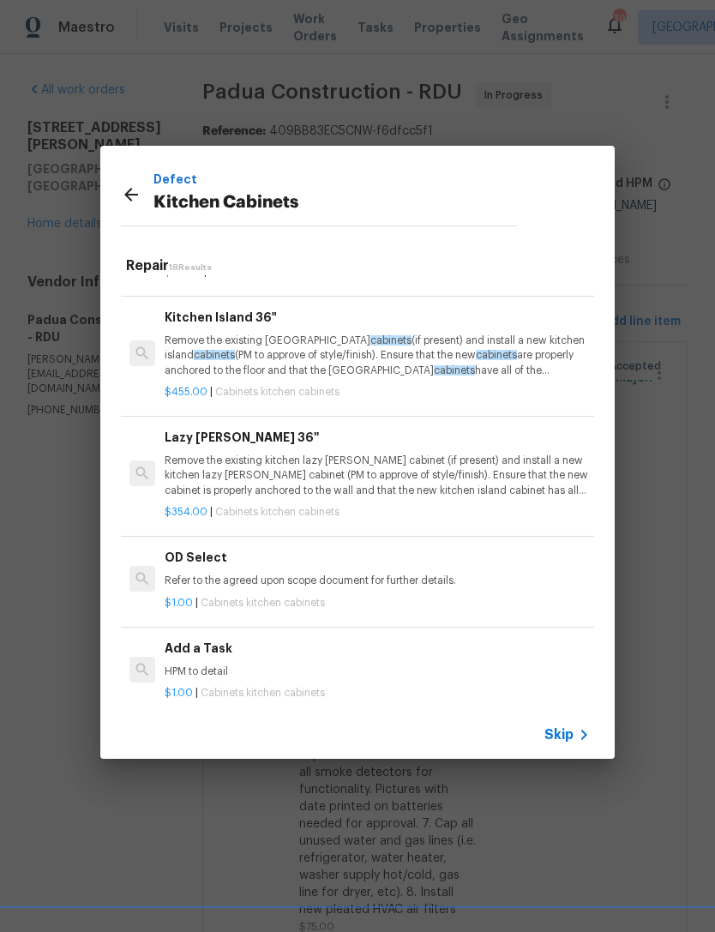
scroll to position [1646, 0]
click at [207, 640] on h6 "Add a Task" at bounding box center [377, 649] width 425 height 19
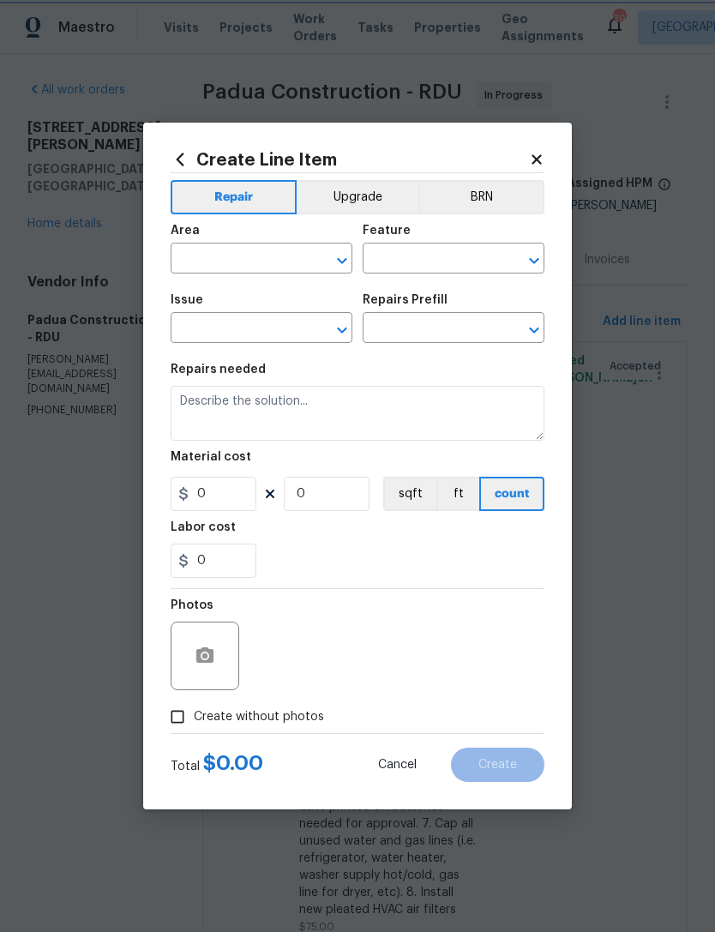
type input "Cabinets"
type input "Kitchen Cabinets"
type input "Add a Task $1.00"
type textarea "HPM to detail"
type input "1"
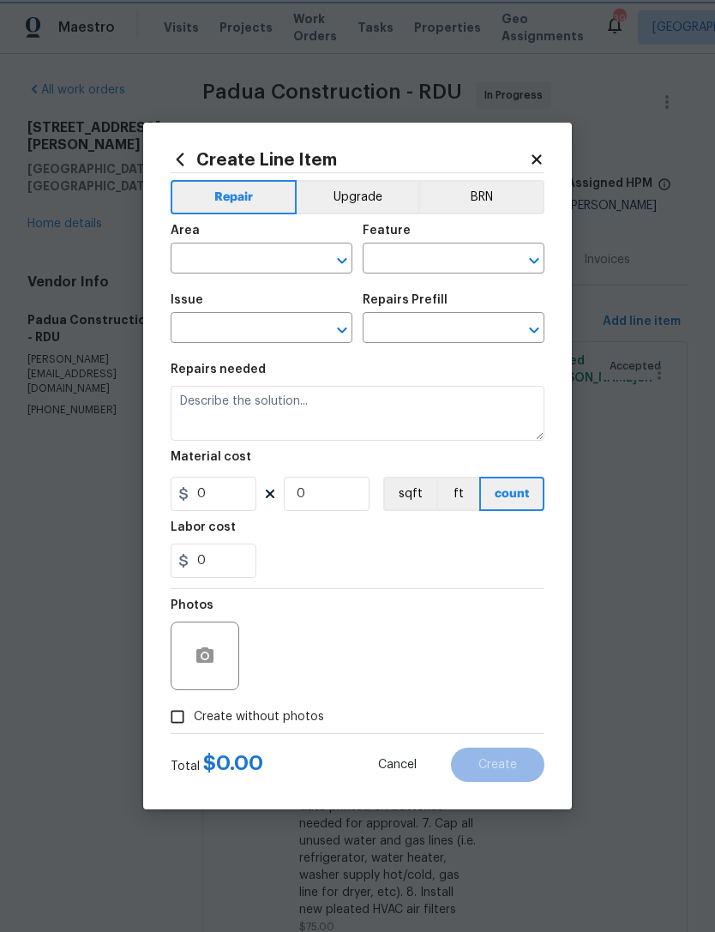
type input "1"
click at [200, 251] on input "text" at bounding box center [238, 260] width 134 height 27
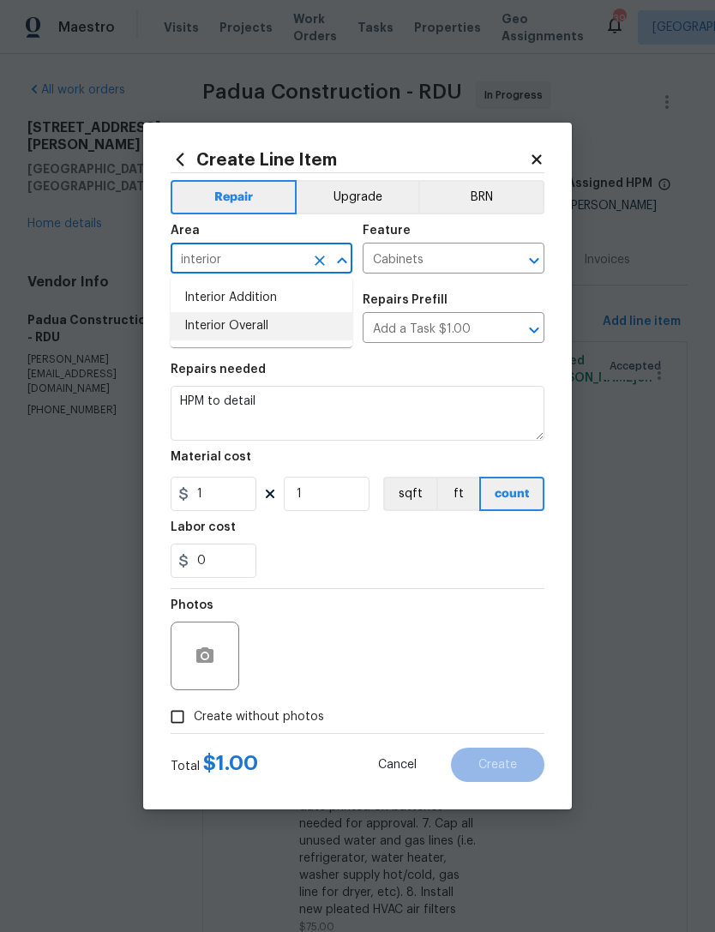
click at [271, 334] on li "Interior Overall" at bounding box center [262, 326] width 182 height 28
type input "Interior Overall"
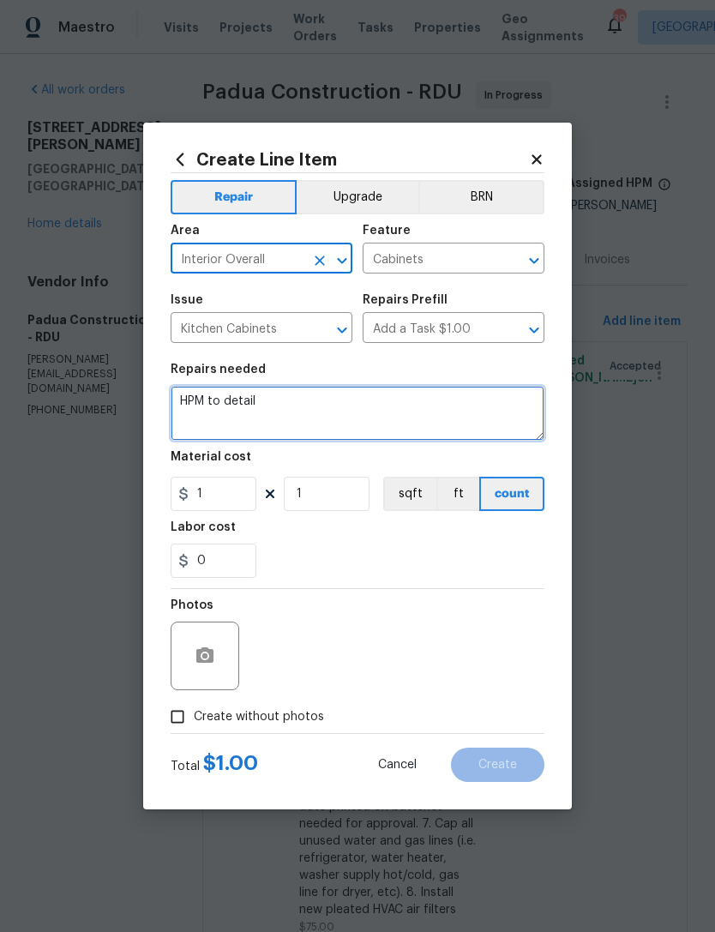
click at [198, 404] on textarea "HPM to detail" at bounding box center [358, 413] width 374 height 55
click at [198, 403] on textarea "HPM to detail" at bounding box center [358, 413] width 374 height 55
click at [208, 410] on textarea "HPM to detail" at bounding box center [358, 413] width 374 height 55
click at [195, 405] on textarea "HPM to detail" at bounding box center [358, 413] width 374 height 55
click at [195, 404] on textarea "HPM to detail" at bounding box center [358, 413] width 374 height 55
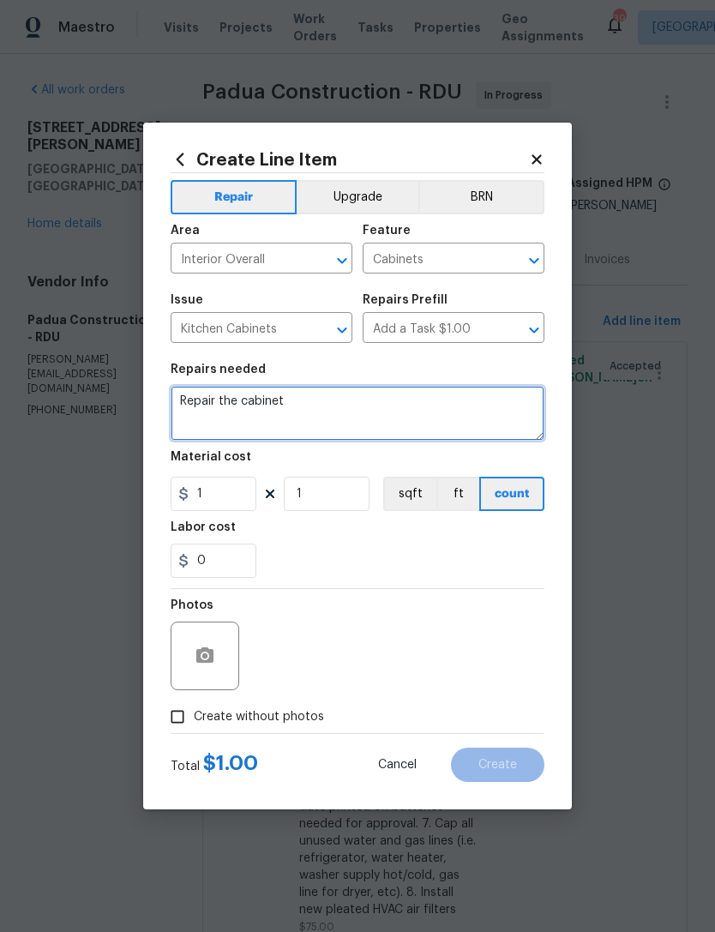
click at [182, 403] on textarea "Repair the cabinet" at bounding box center [358, 413] width 374 height 55
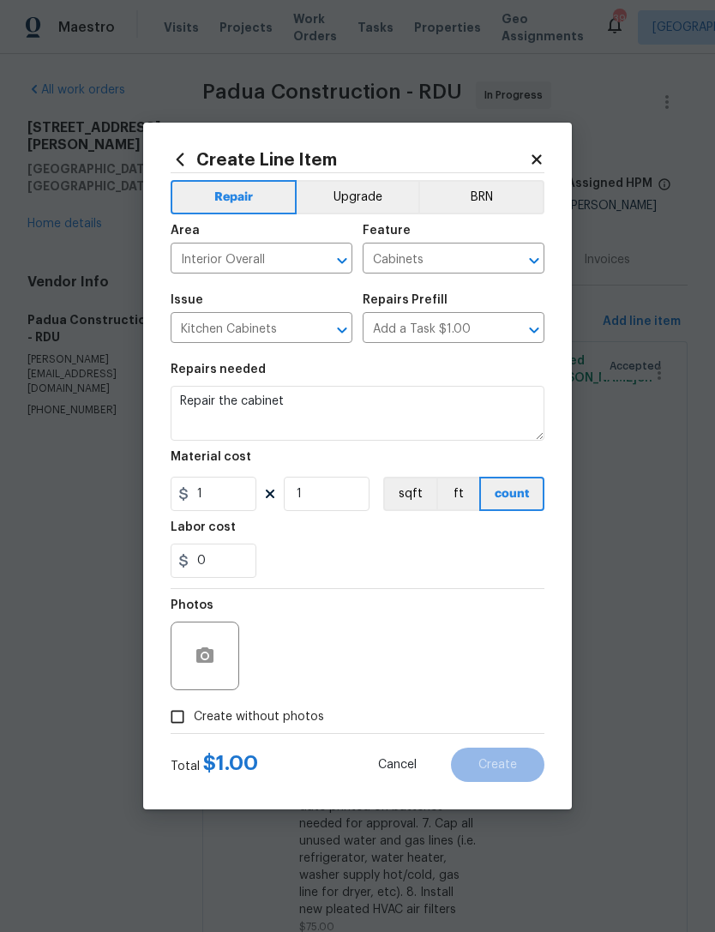
click at [345, 580] on section "Repairs needed Repair the cabinet Material cost 1 1 sqft ft count Labor cost 0" at bounding box center [358, 470] width 374 height 235
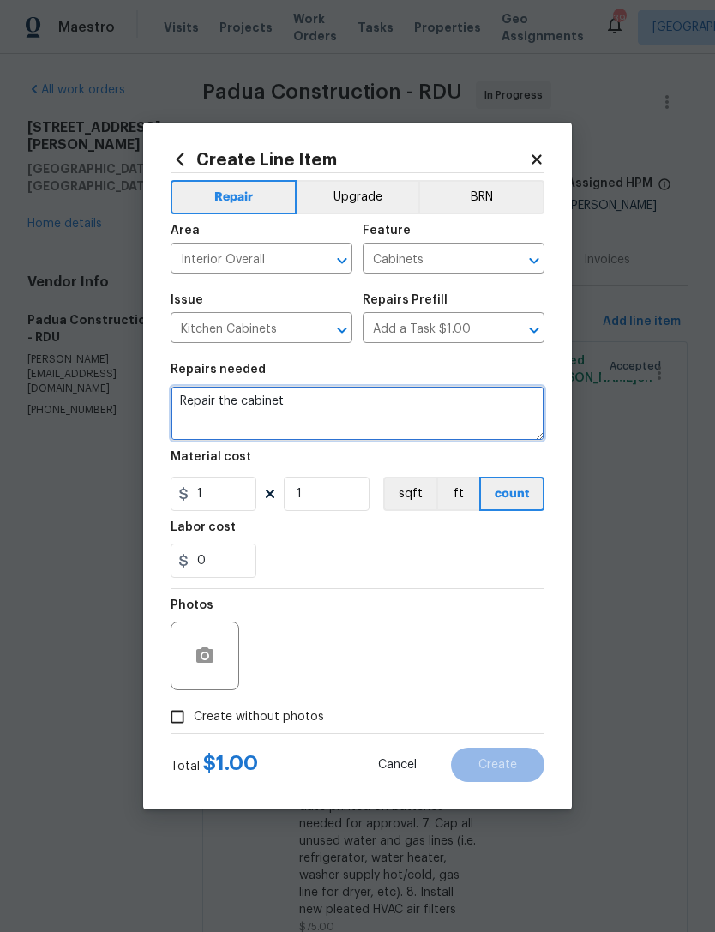
click at [182, 399] on textarea "Repair the cabinet" at bounding box center [358, 413] width 374 height 55
click at [224, 406] on textarea "1. Repair the cabinet" at bounding box center [358, 413] width 374 height 55
click at [184, 427] on textarea "1. Close/cap the vent ductwork above the vent hood cabinet Repair the cabinet" at bounding box center [358, 413] width 374 height 55
click at [316, 416] on textarea "1. Close/cap the vent ductwork above the vent hood cabinet 2. Repair the cabinet" at bounding box center [358, 413] width 374 height 55
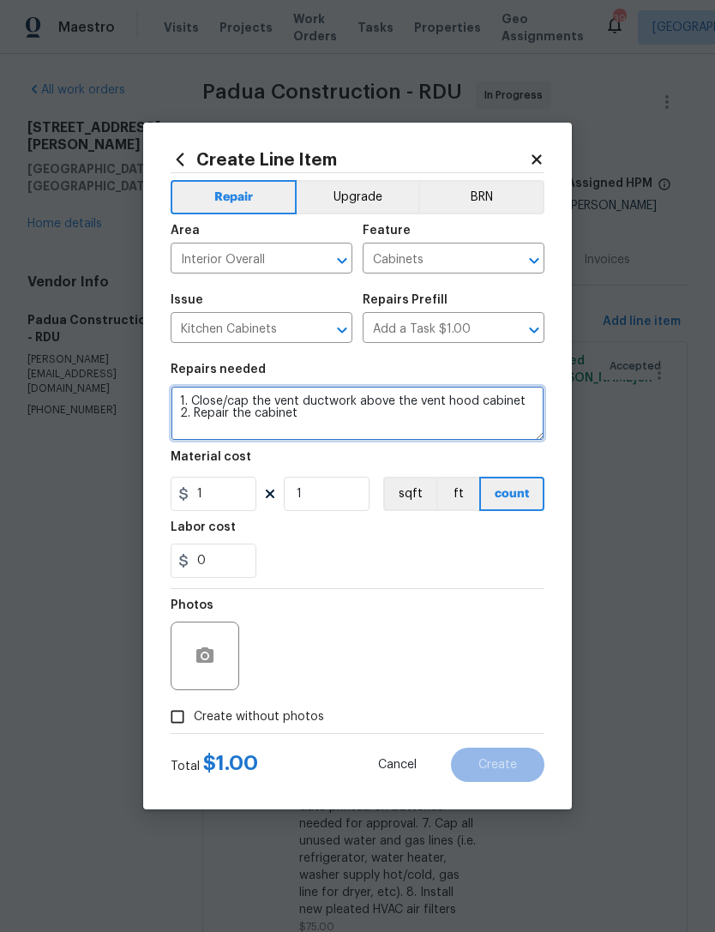
click at [179, 416] on textarea "1. Close/cap the vent ductwork above the vent hood cabinet 2. Repair the cabinet" at bounding box center [358, 413] width 374 height 55
click at [305, 418] on textarea "1. Close/cap the vent ductwork above the vent hood cabinet 2. Repair the cabinet" at bounding box center [358, 413] width 374 height 55
type textarea "1. Close/cap the vent ductwork above the vent hood cabinet 2. Repair the cabine…"
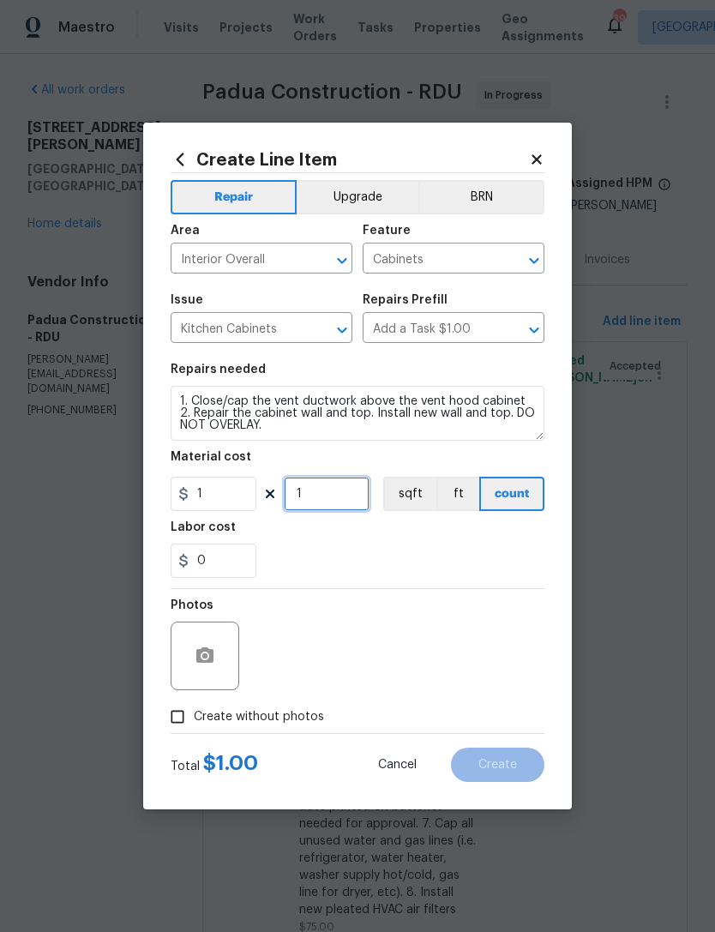
click at [339, 496] on input "1" at bounding box center [327, 494] width 86 height 34
type input "150"
click at [388, 539] on div "Labor cost" at bounding box center [358, 532] width 374 height 22
click at [244, 718] on span "Create without photos" at bounding box center [259, 717] width 130 height 18
click at [194, 718] on input "Create without photos" at bounding box center [177, 717] width 33 height 33
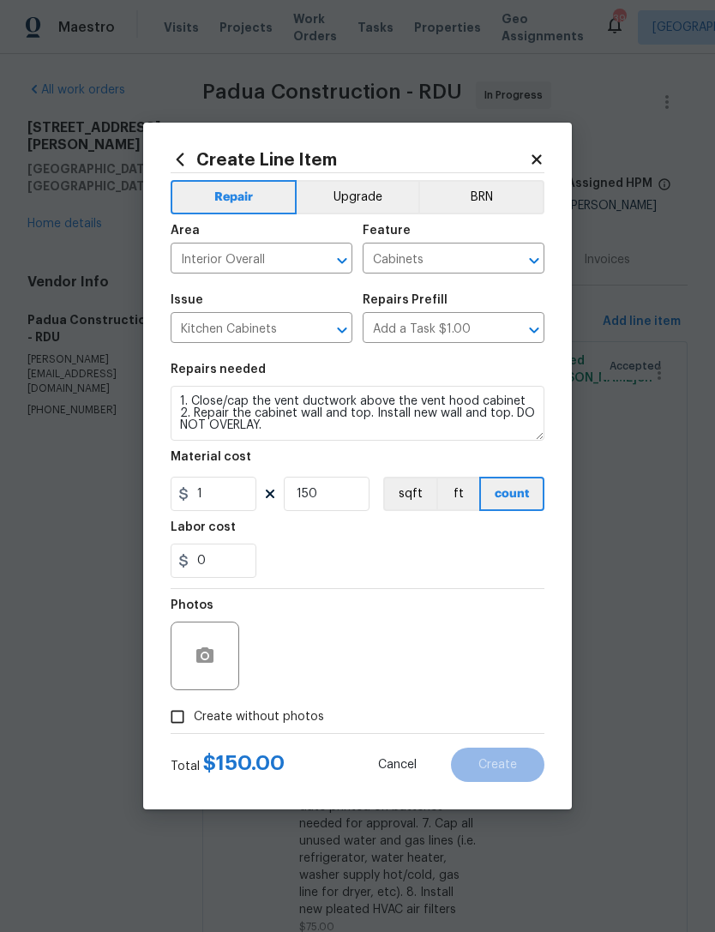
checkbox input "true"
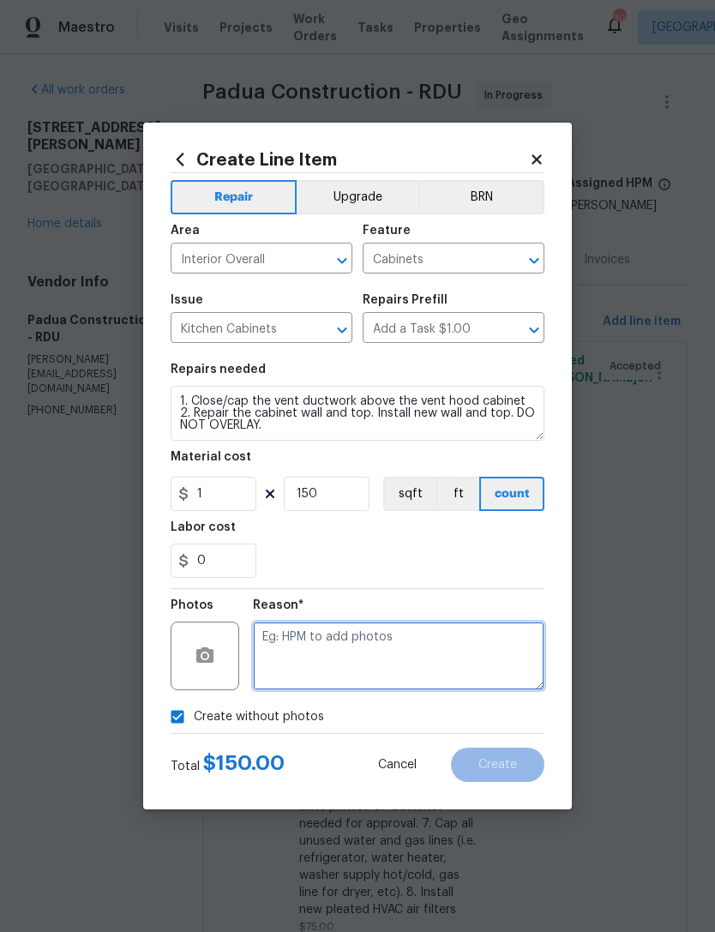
click at [355, 644] on textarea at bounding box center [399, 656] width 292 height 69
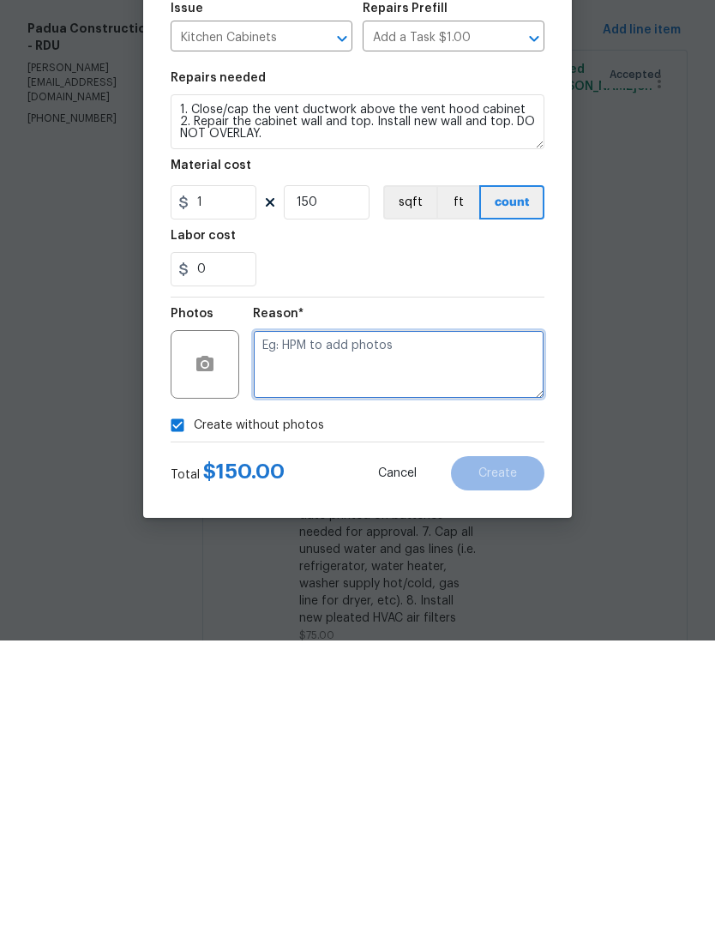
scroll to position [55, 0]
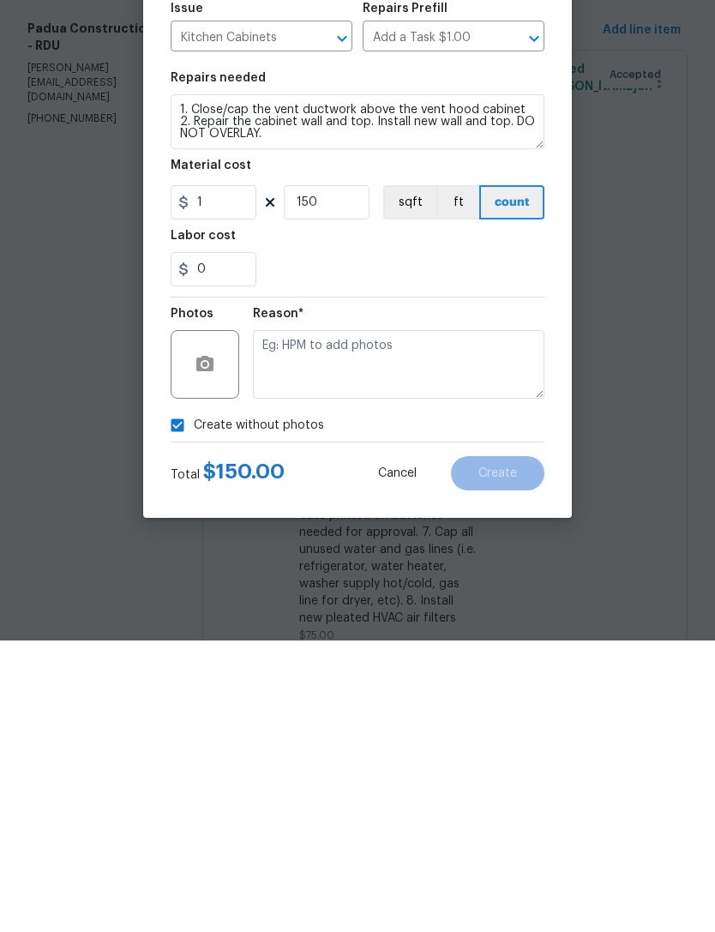
click at [432, 544] on div "0" at bounding box center [358, 561] width 374 height 34
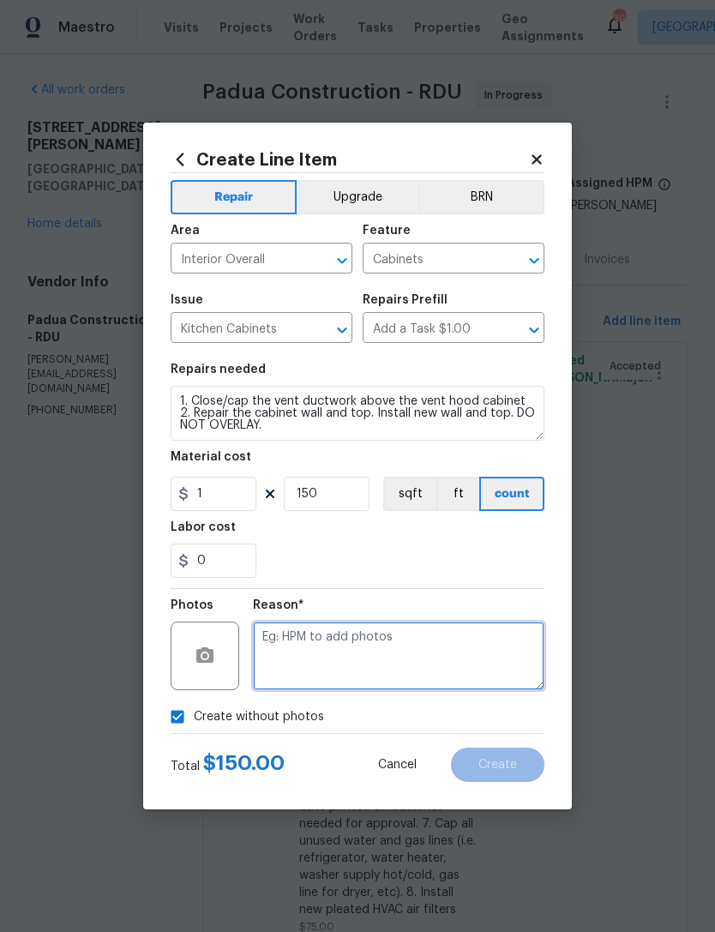
click at [376, 653] on textarea at bounding box center [399, 656] width 292 height 69
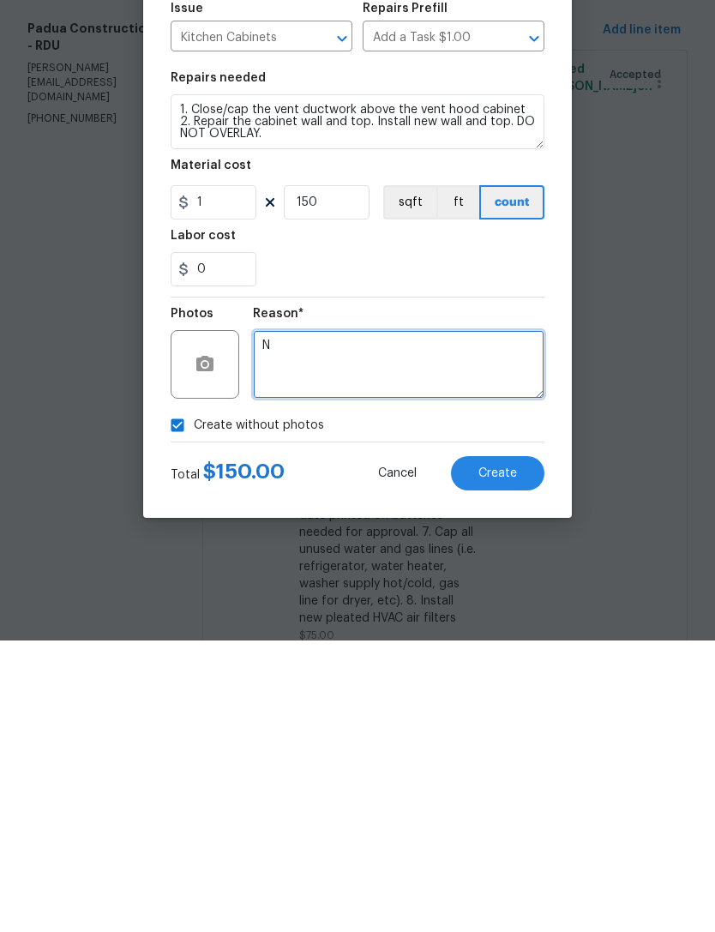
type textarea "N"
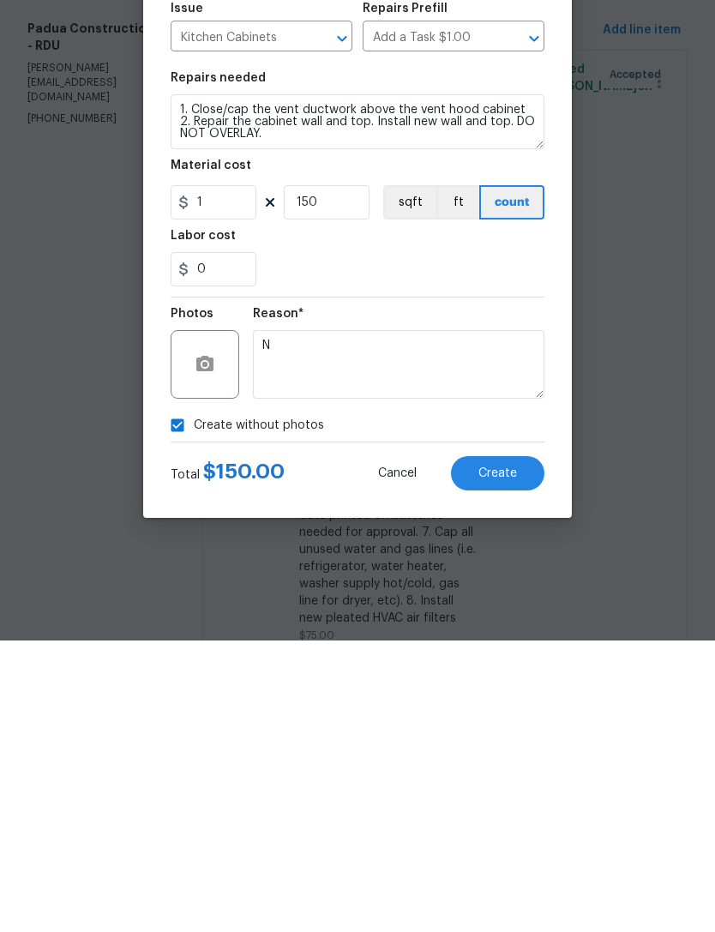
click at [498, 759] on span "Create" at bounding box center [497, 765] width 39 height 13
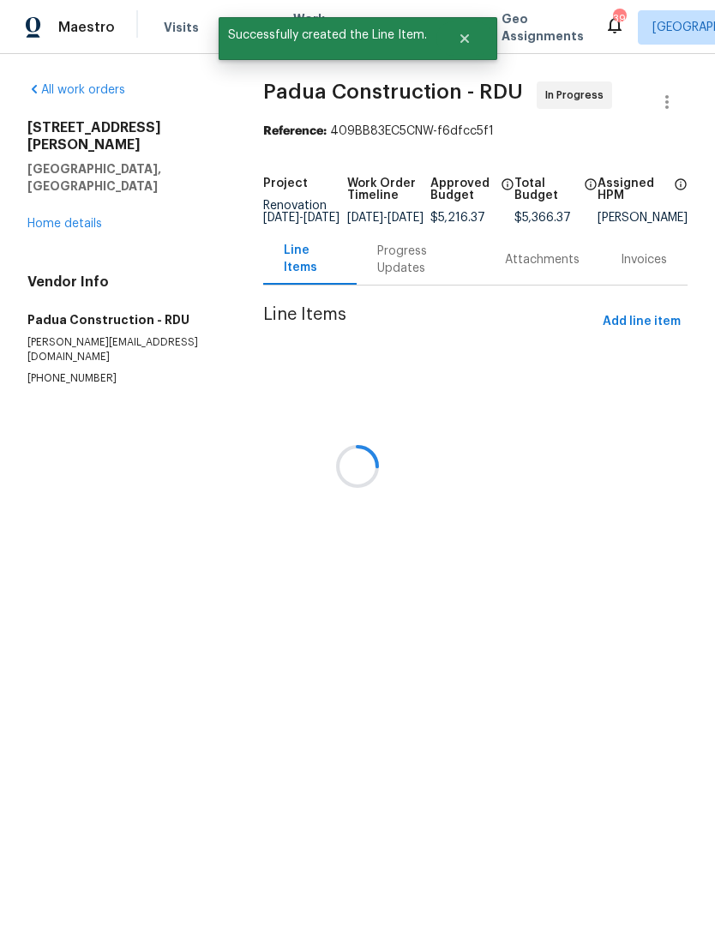
scroll to position [0, 0]
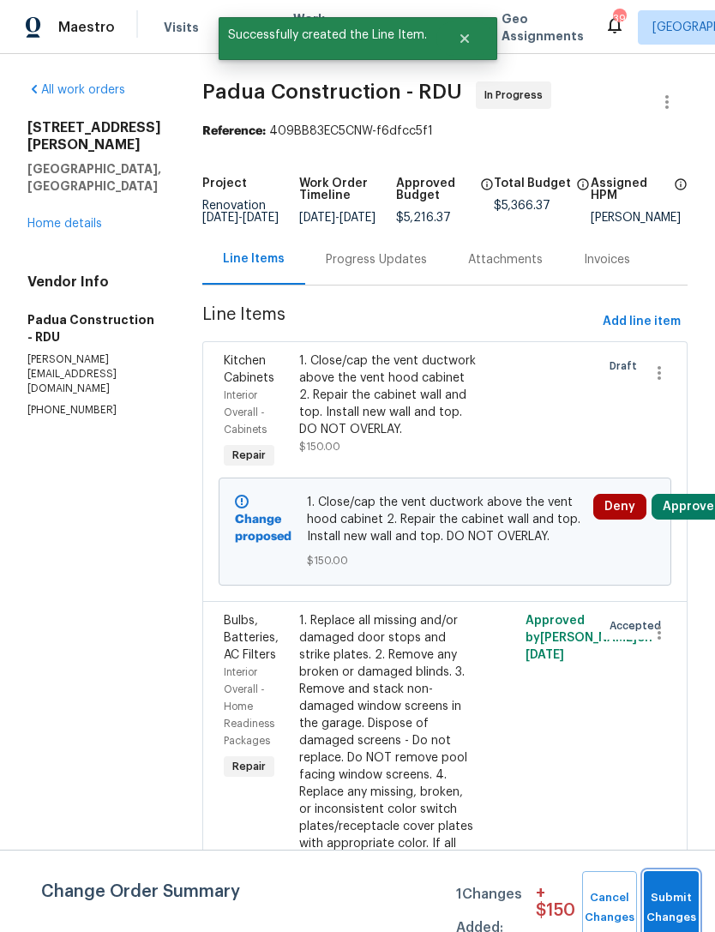
click at [683, 899] on button "Submit Changes" at bounding box center [671, 908] width 55 height 74
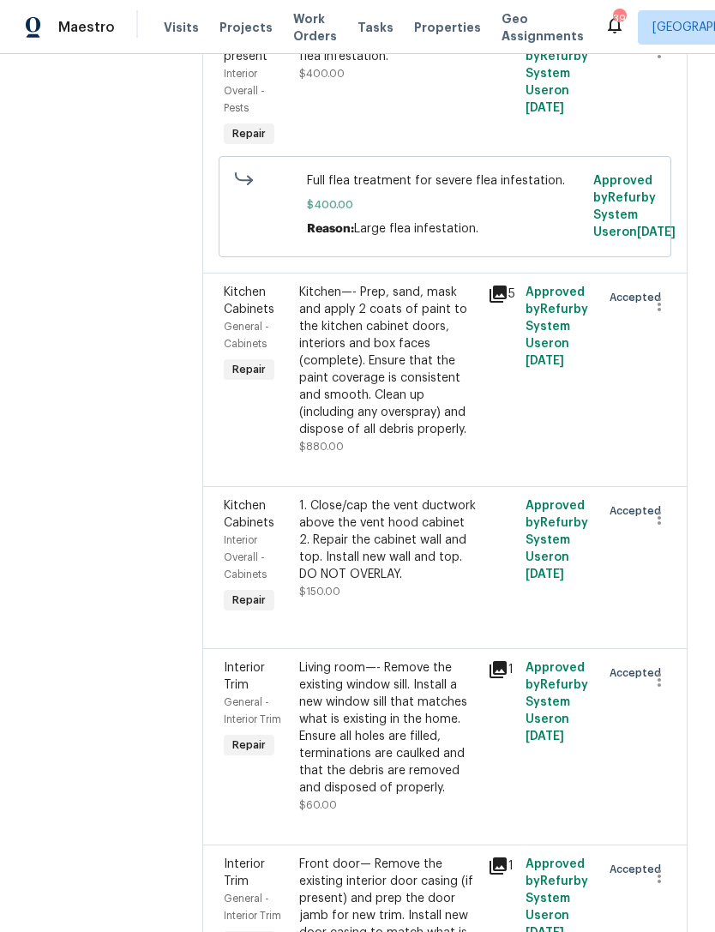
scroll to position [1451, 0]
click at [424, 496] on div "1. Close/cap the vent ductwork above the vent hood cabinet 2. Repair the cabine…" at bounding box center [388, 539] width 178 height 86
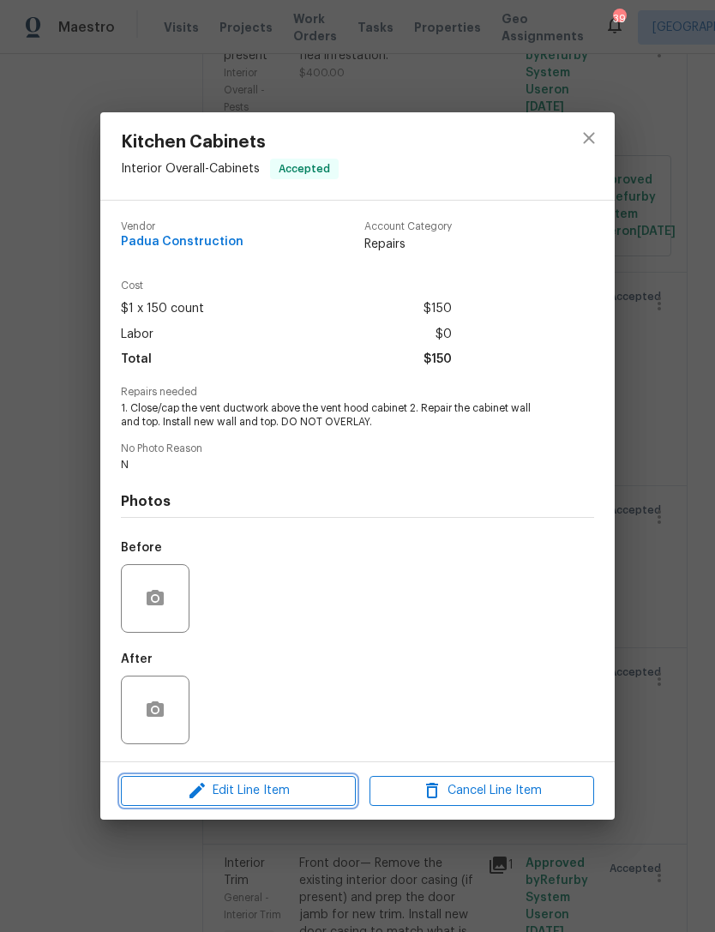
click at [316, 793] on span "Edit Line Item" at bounding box center [238, 790] width 225 height 21
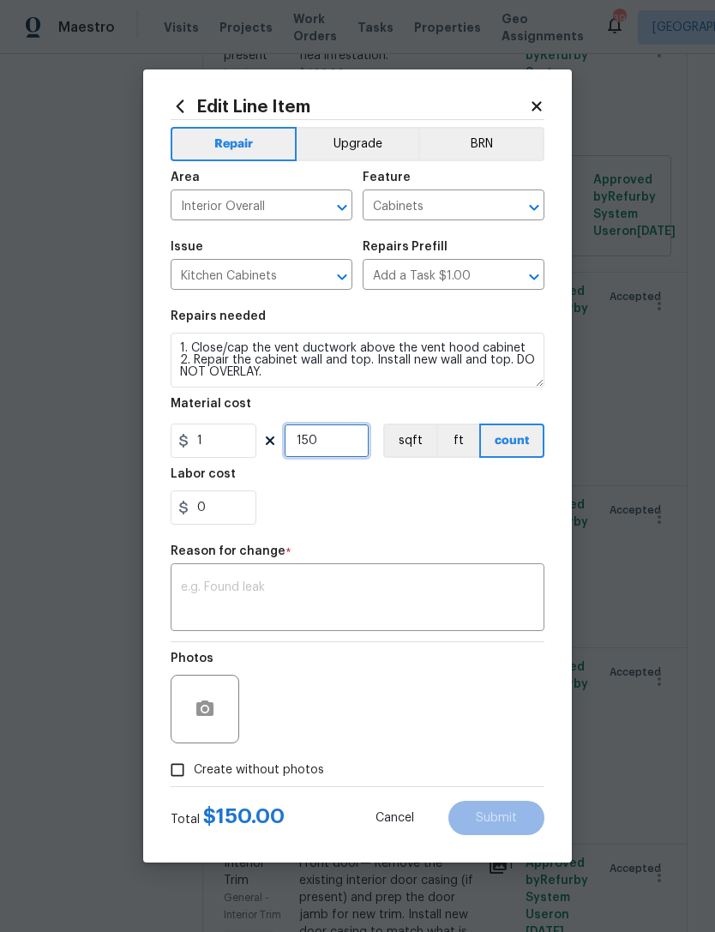
click at [344, 442] on input "150" at bounding box center [327, 441] width 86 height 34
type input "200"
click at [413, 486] on div "Labor cost" at bounding box center [358, 479] width 374 height 22
click at [262, 770] on span "Create without photos" at bounding box center [259, 770] width 130 height 18
click at [194, 770] on input "Create without photos" at bounding box center [177, 770] width 33 height 33
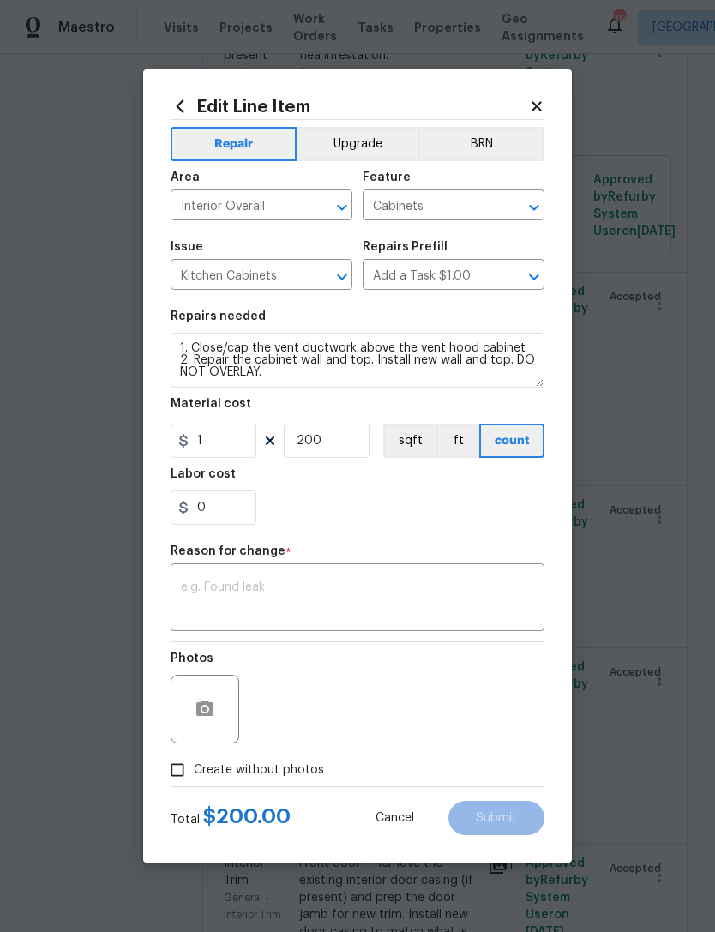
checkbox input "true"
click at [351, 597] on textarea at bounding box center [357, 599] width 353 height 36
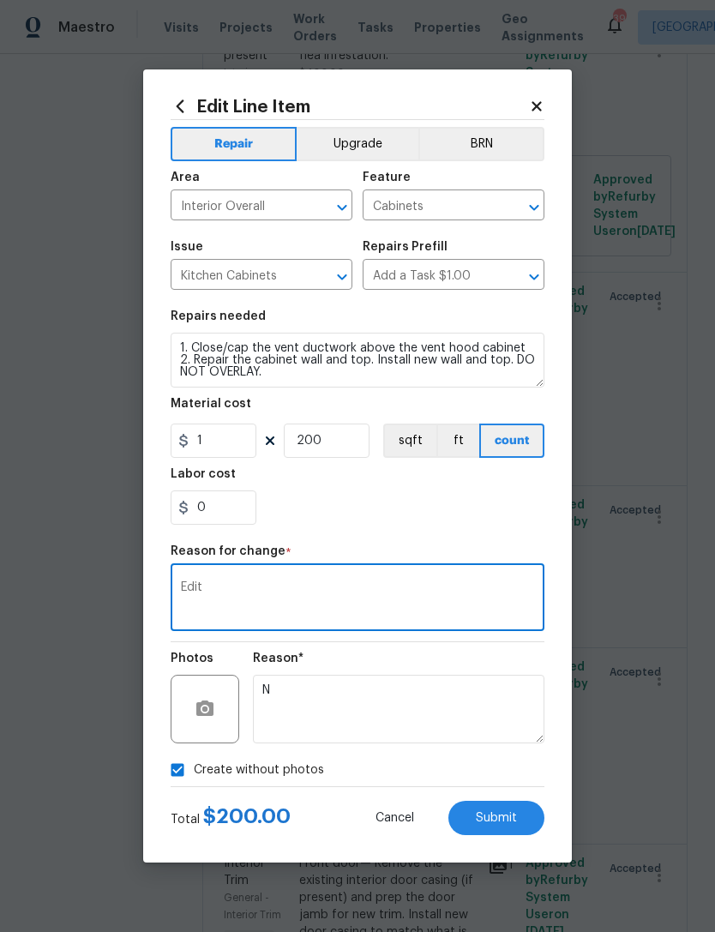
type textarea "Edit"
click at [392, 499] on div "0" at bounding box center [358, 507] width 374 height 34
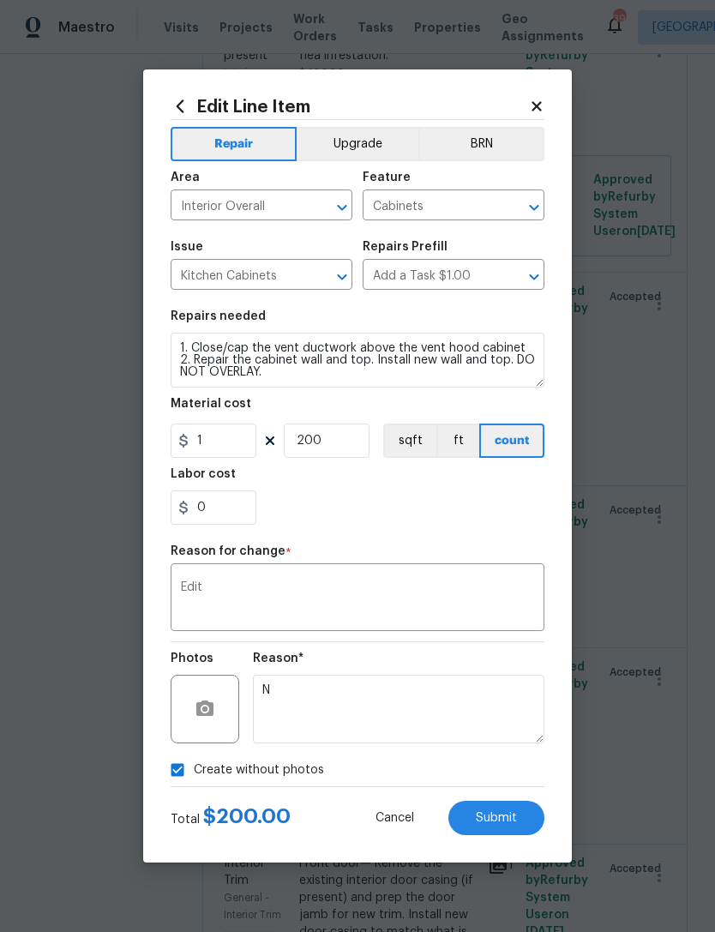
click at [503, 824] on span "Submit" at bounding box center [496, 818] width 41 height 13
type input "150"
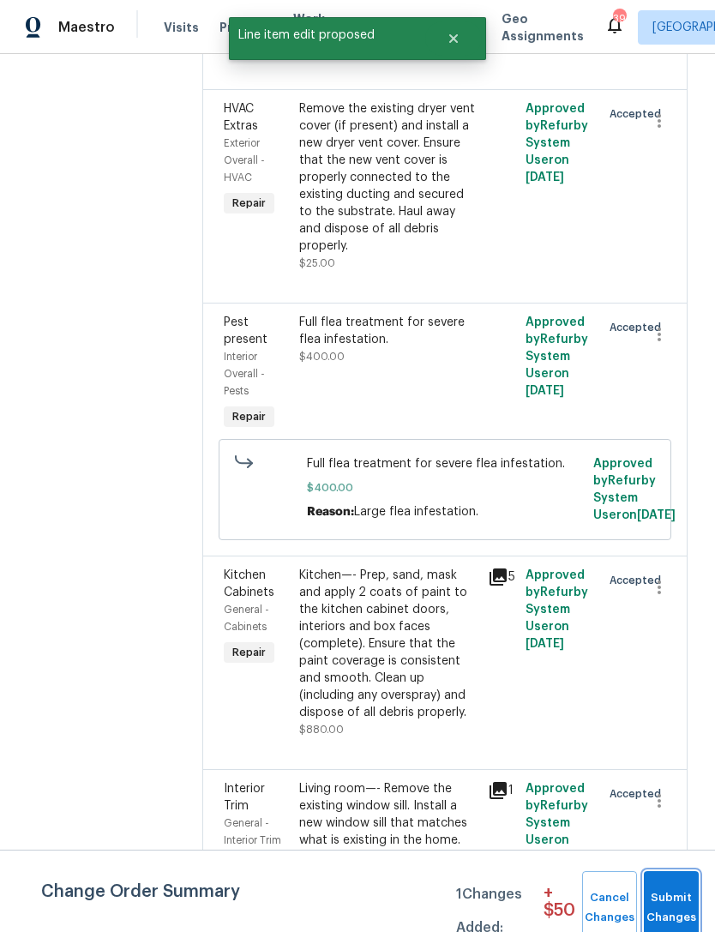
click at [654, 891] on span "Submit Changes" at bounding box center [671, 907] width 38 height 39
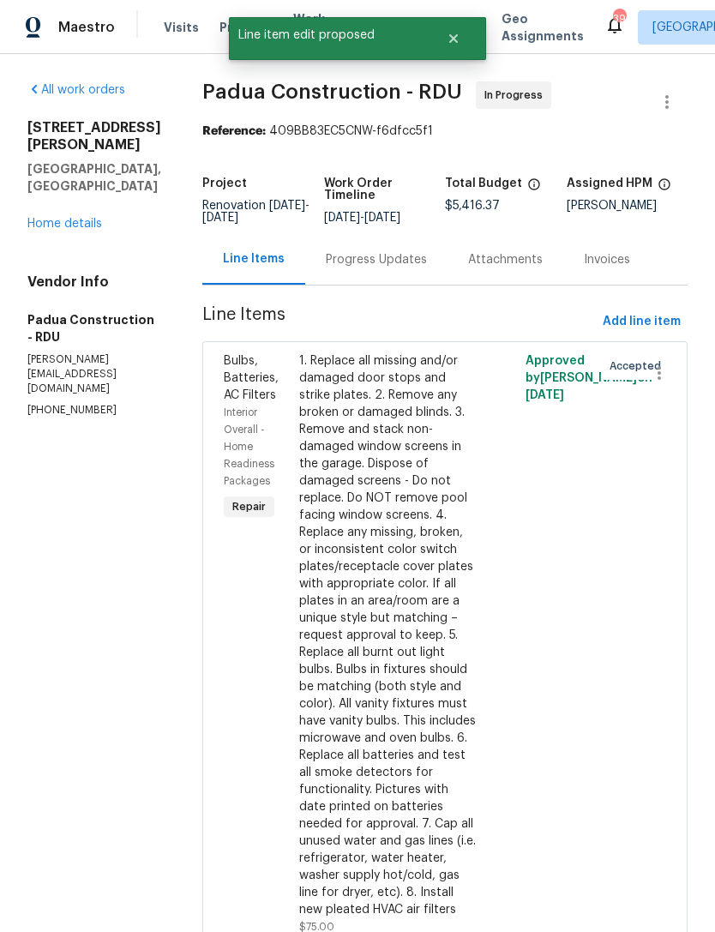
scroll to position [-1, 0]
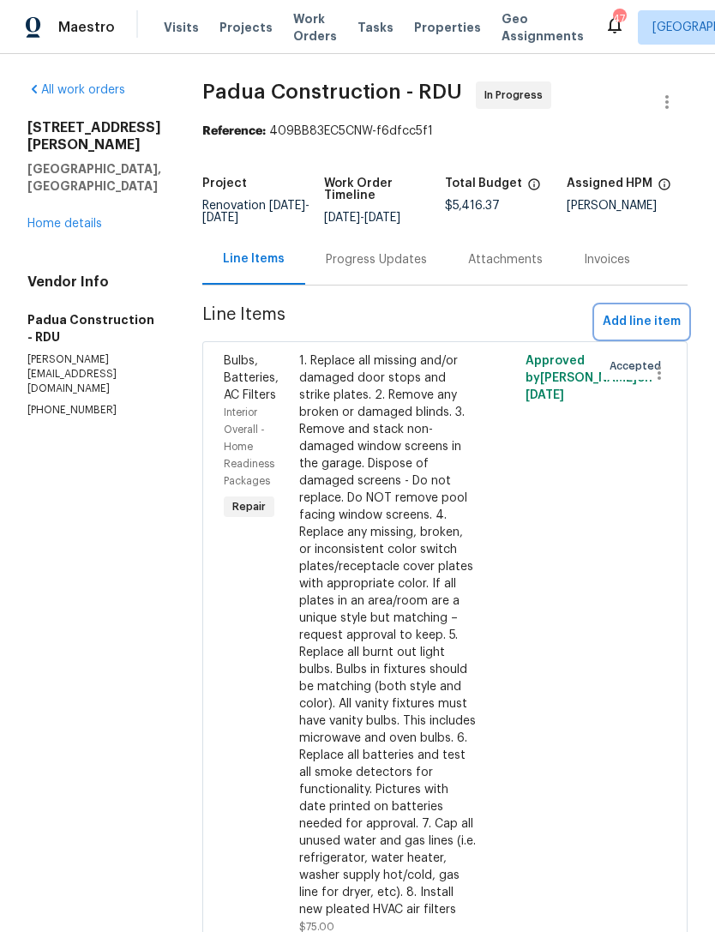
click at [650, 325] on span "Add line item" at bounding box center [642, 321] width 78 height 21
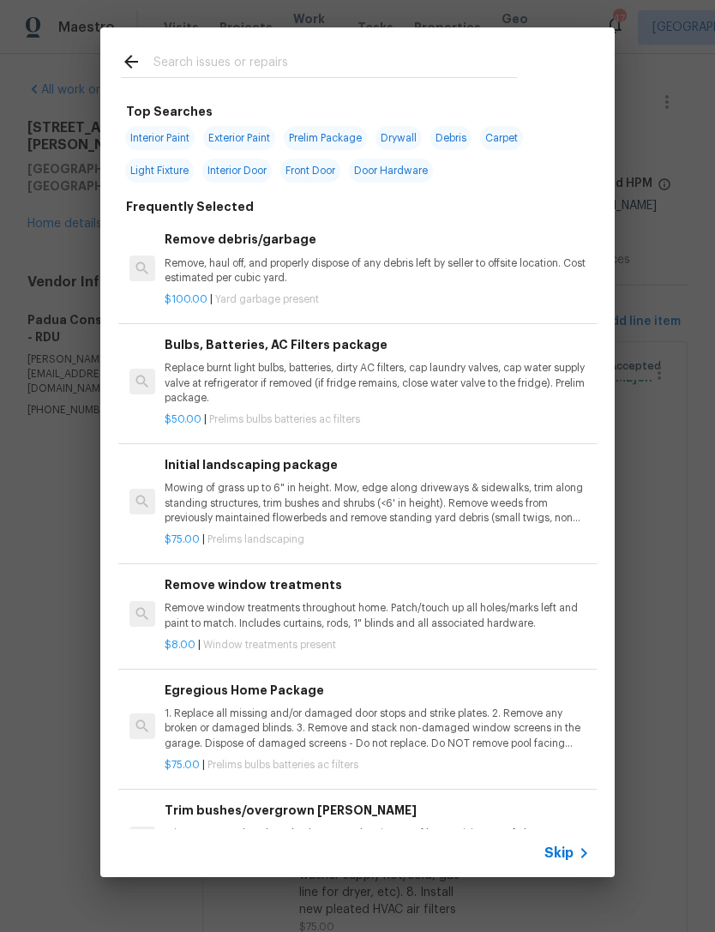
click at [213, 59] on input "text" at bounding box center [335, 64] width 364 height 26
click at [649, 426] on div "Top Searches Interior Paint Exterior Paint Prelim Package Drywall Debris Carpet…" at bounding box center [357, 452] width 715 height 905
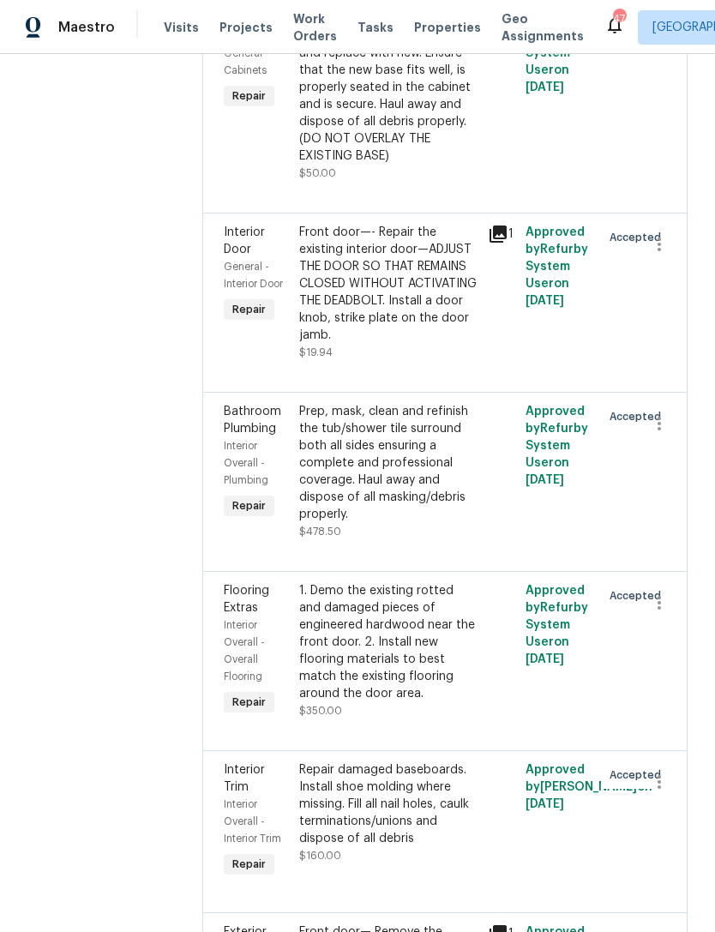
scroll to position [2991, 0]
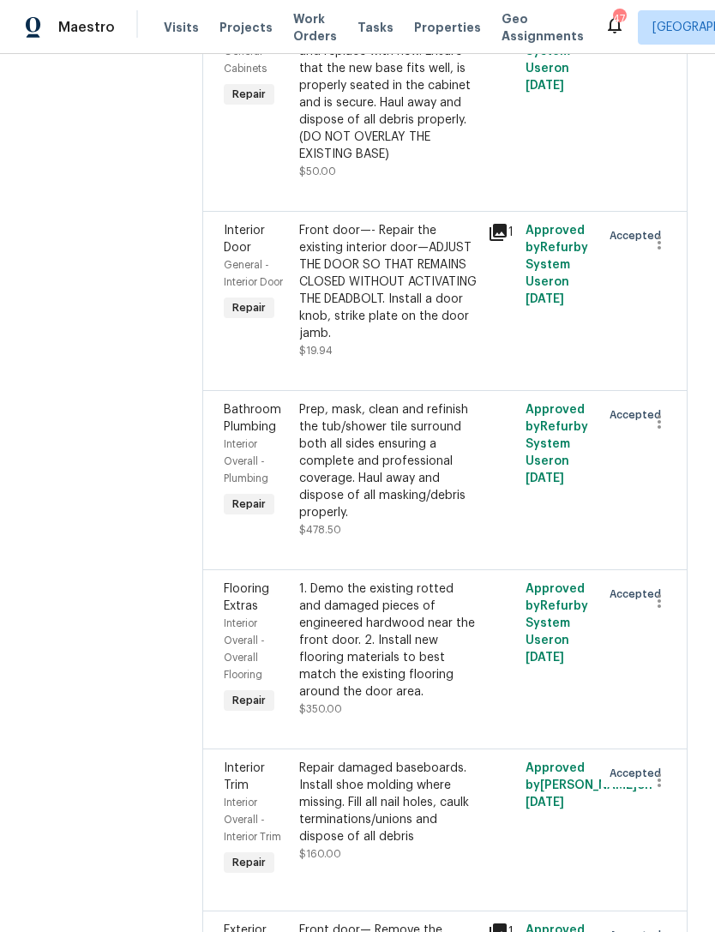
click at [398, 401] on div "Prep, mask, clean and refinish the tub/shower tile surround both all sides ensu…" at bounding box center [388, 461] width 178 height 120
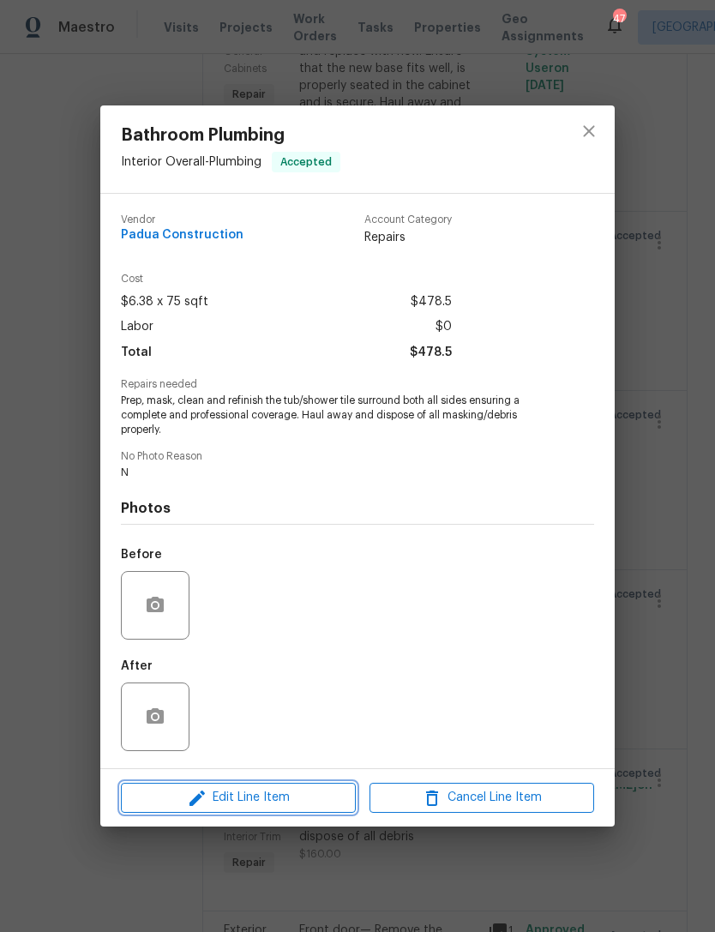
click at [288, 799] on span "Edit Line Item" at bounding box center [238, 797] width 225 height 21
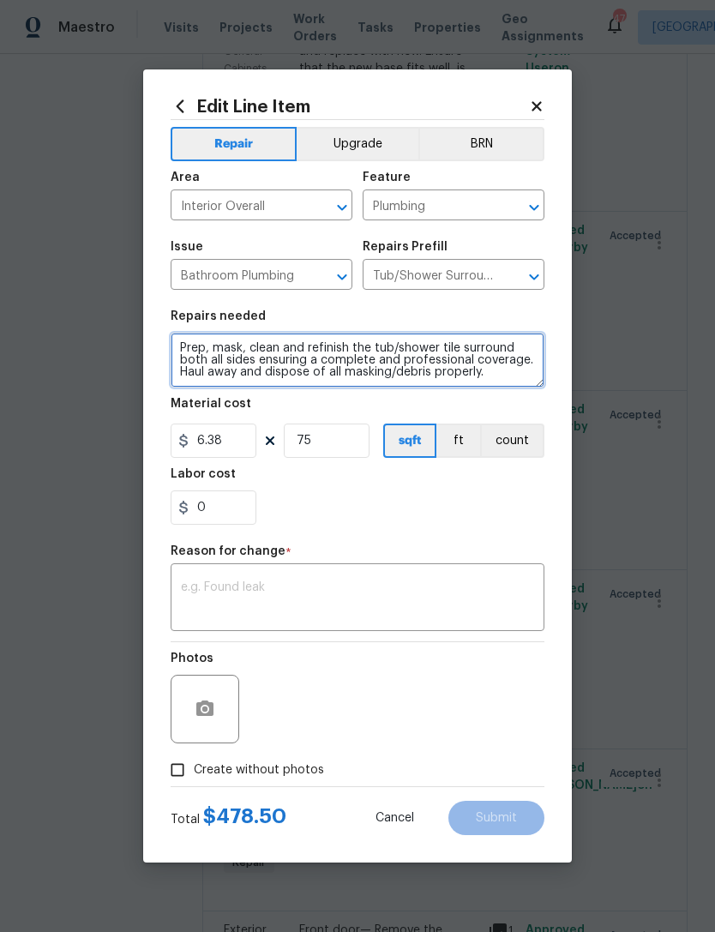
click at [499, 370] on textarea "Prep, mask, clean and refinish the tub/shower tile surround both all sides ensu…" at bounding box center [358, 360] width 374 height 55
click at [486, 361] on textarea "Prep, mask, clean and refinish the tub/shower tile surround both all sides ensu…" at bounding box center [358, 360] width 374 height 55
click at [487, 363] on textarea "Prep, mask, clean and refinish the tub/shower tile surround both all sides ensu…" at bounding box center [358, 360] width 374 height 55
click at [496, 370] on textarea "Prep, mask, clean and refinish the tub/shower tile surround both all sides ensu…" at bounding box center [358, 360] width 374 height 55
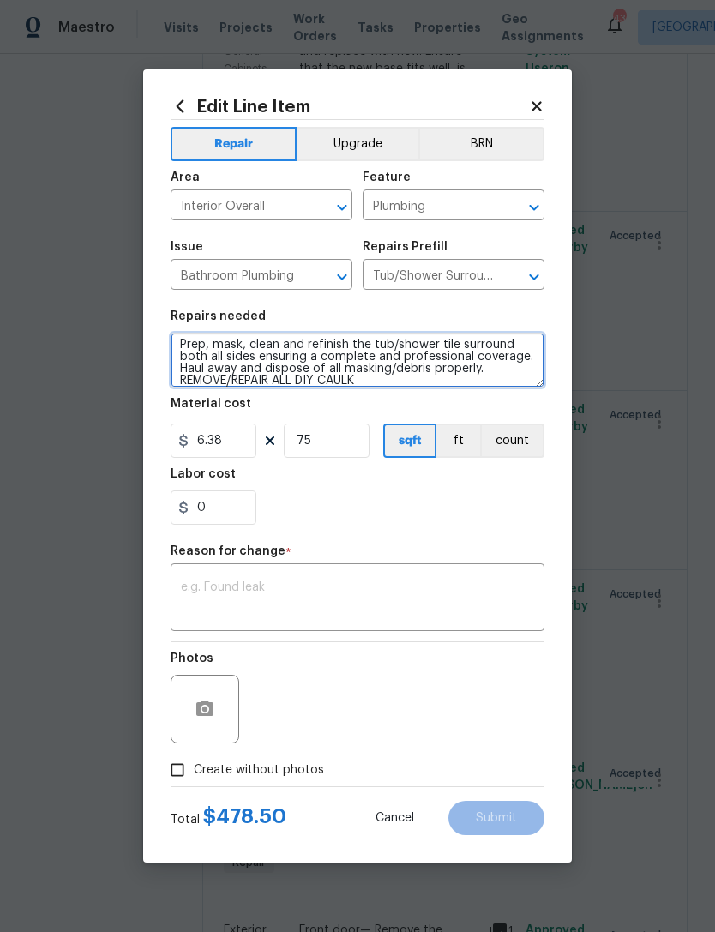
click at [393, 377] on textarea "Prep, mask, clean and refinish the tub/shower tile surround both all sides ensu…" at bounding box center [358, 360] width 374 height 55
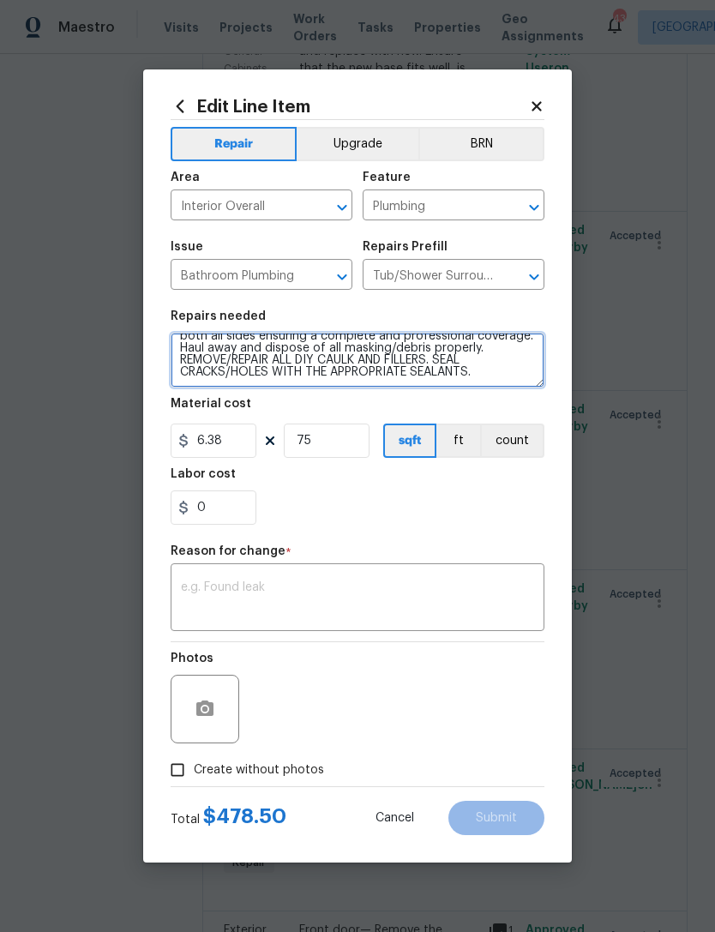
type textarea "Prep, mask, clean and refinish the tub/shower tile surround both all sides ensu…"
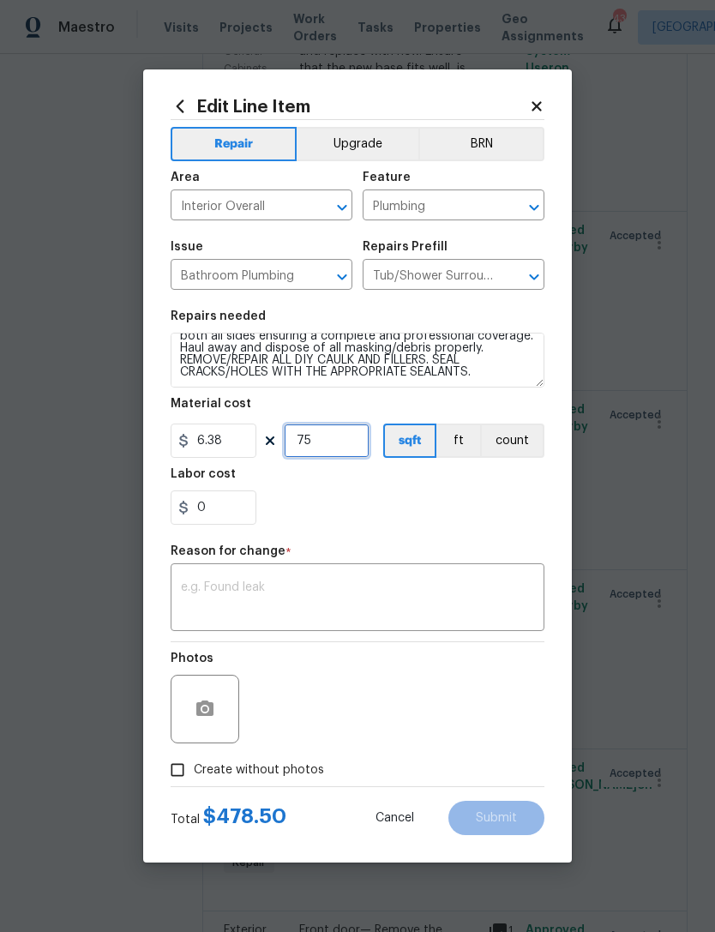
click at [330, 444] on input "75" at bounding box center [327, 441] width 86 height 34
click at [340, 446] on input "75" at bounding box center [327, 441] width 86 height 34
click at [384, 501] on div "0" at bounding box center [358, 507] width 374 height 34
click at [345, 441] on input "125" at bounding box center [327, 441] width 86 height 34
click at [402, 502] on div "0" at bounding box center [358, 507] width 374 height 34
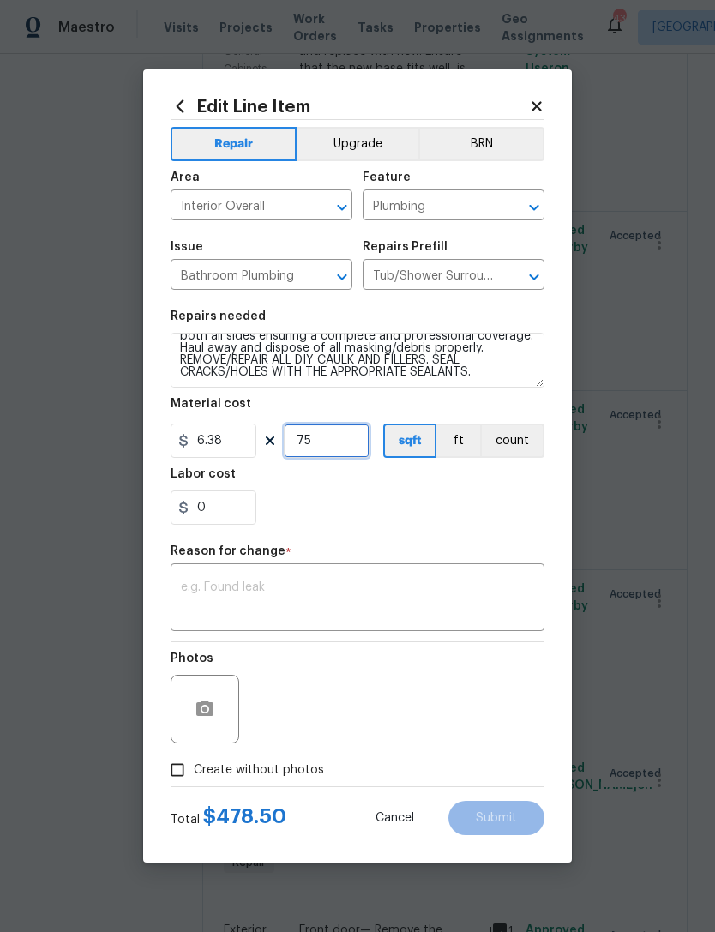
click at [334, 447] on input "75" at bounding box center [327, 441] width 86 height 34
click at [409, 496] on div "0" at bounding box center [358, 507] width 374 height 34
click at [339, 446] on input "100" at bounding box center [327, 441] width 86 height 34
click at [423, 508] on div "0" at bounding box center [358, 507] width 374 height 34
click at [338, 444] on input "225" at bounding box center [327, 441] width 86 height 34
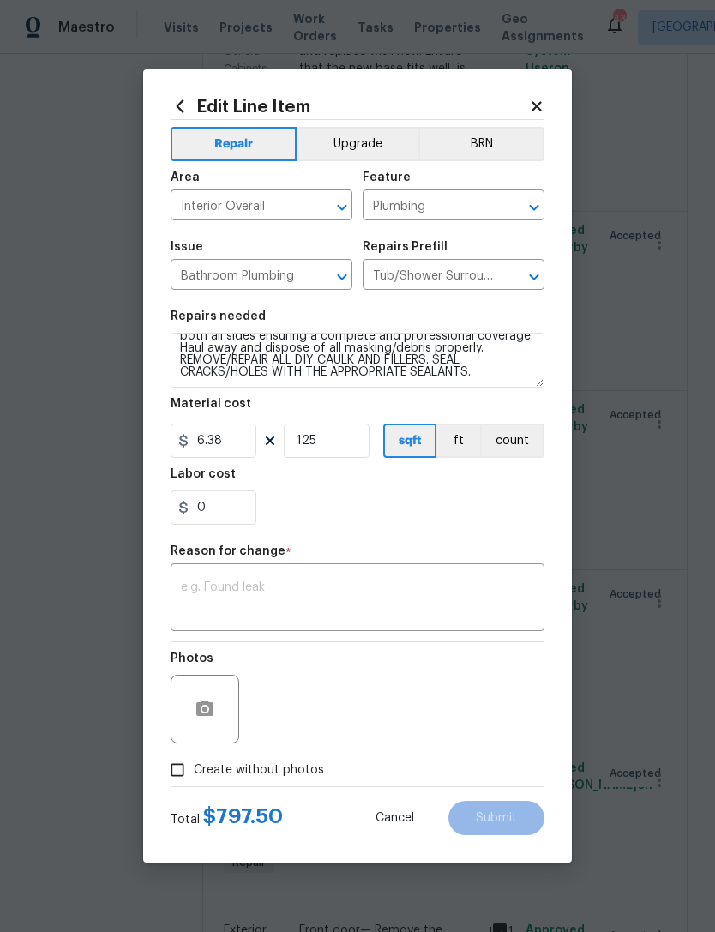
click at [344, 502] on div "0" at bounding box center [358, 507] width 374 height 34
click at [334, 442] on input "125" at bounding box center [327, 441] width 86 height 34
type input "140"
click at [378, 497] on div "0" at bounding box center [358, 507] width 374 height 34
click at [188, 770] on input "Create without photos" at bounding box center [177, 770] width 33 height 33
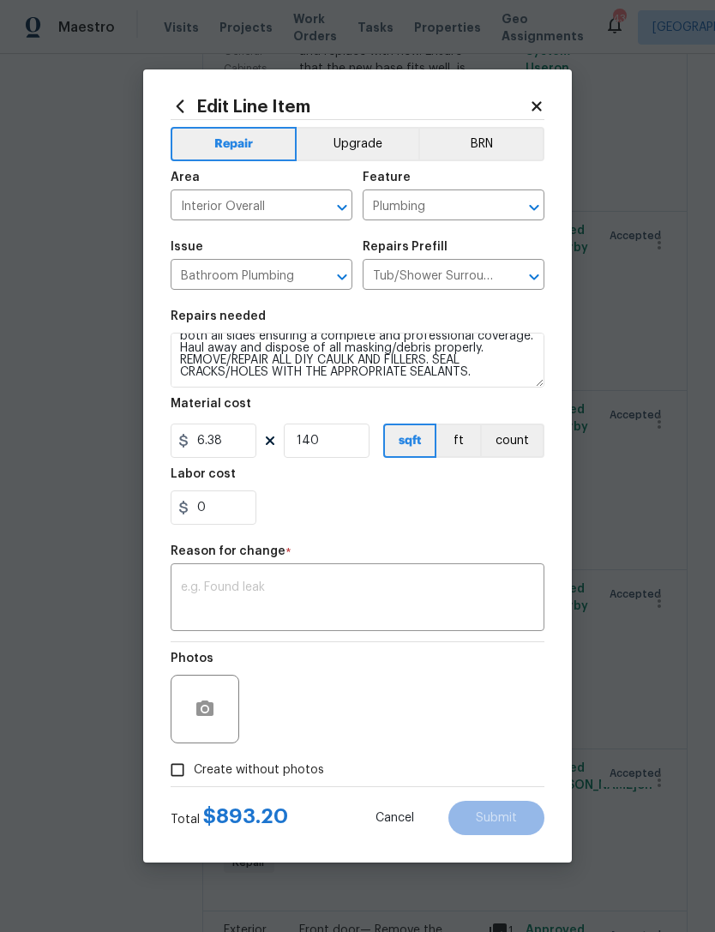
checkbox input "true"
click at [292, 590] on textarea at bounding box center [357, 599] width 353 height 36
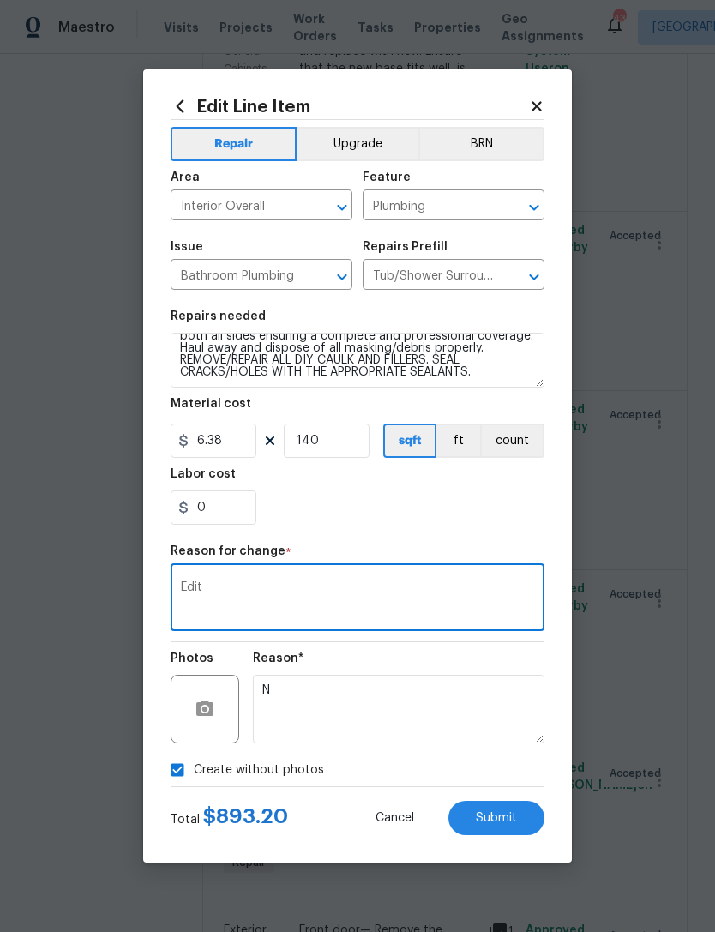
type textarea "Edit"
click at [368, 485] on div "Labor cost" at bounding box center [358, 479] width 374 height 22
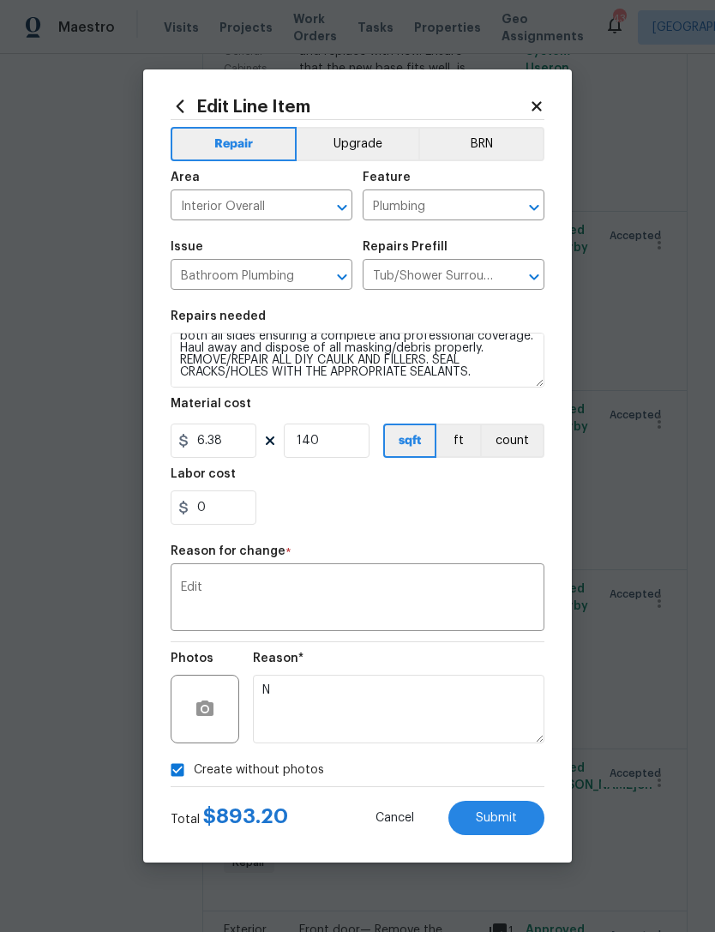
click at [496, 813] on span "Submit" at bounding box center [496, 818] width 41 height 13
type textarea "Prep, mask, clean and refinish the tub/shower tile surround both all sides ensu…"
type input "75"
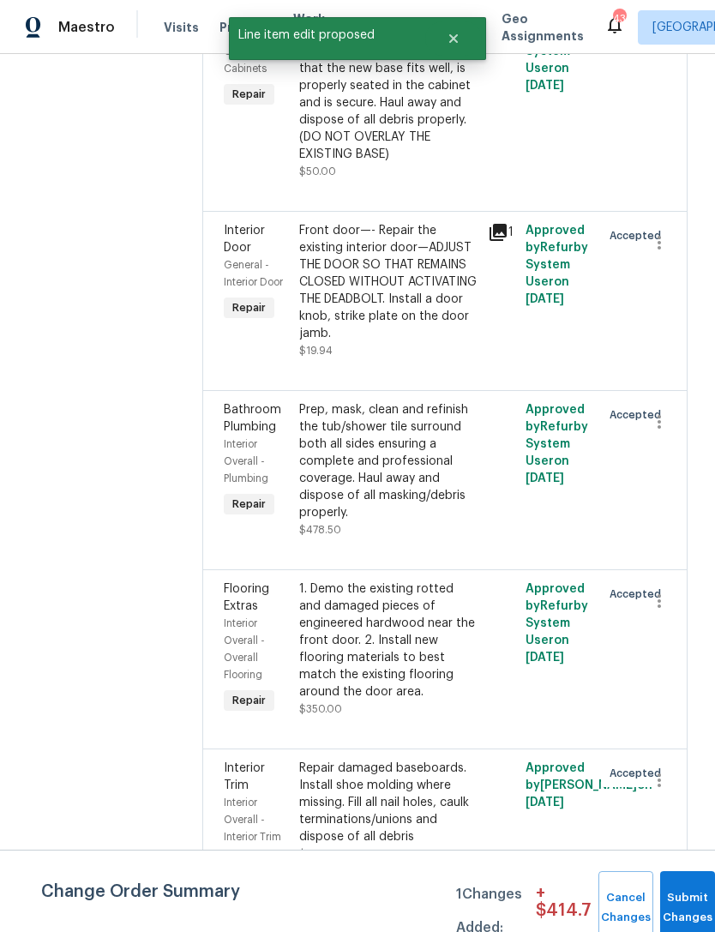
scroll to position [0, 0]
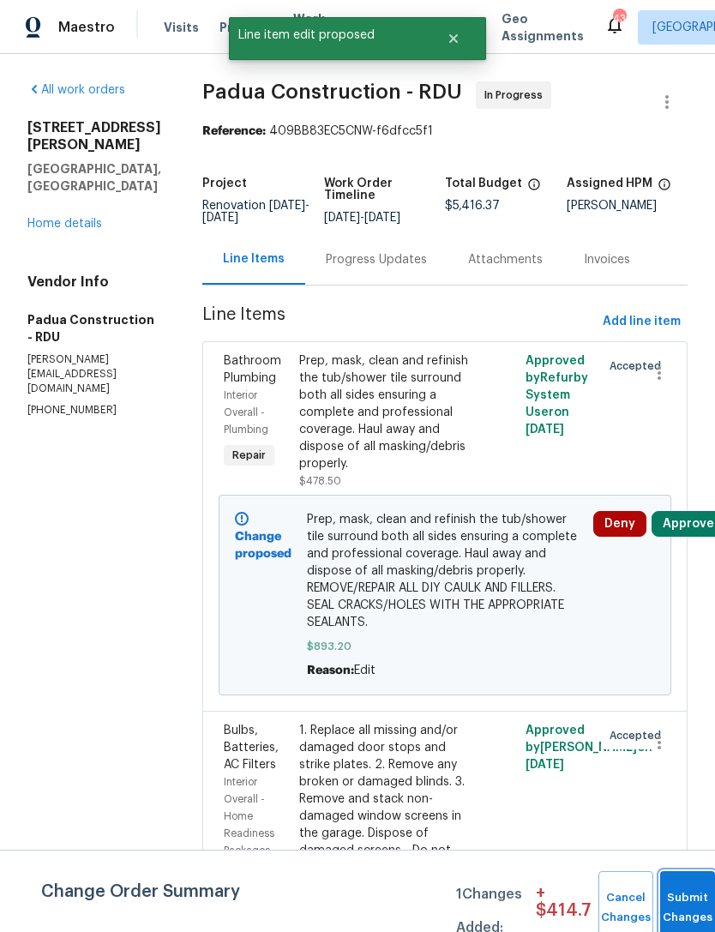
click at [687, 892] on button "Submit Changes" at bounding box center [687, 908] width 55 height 74
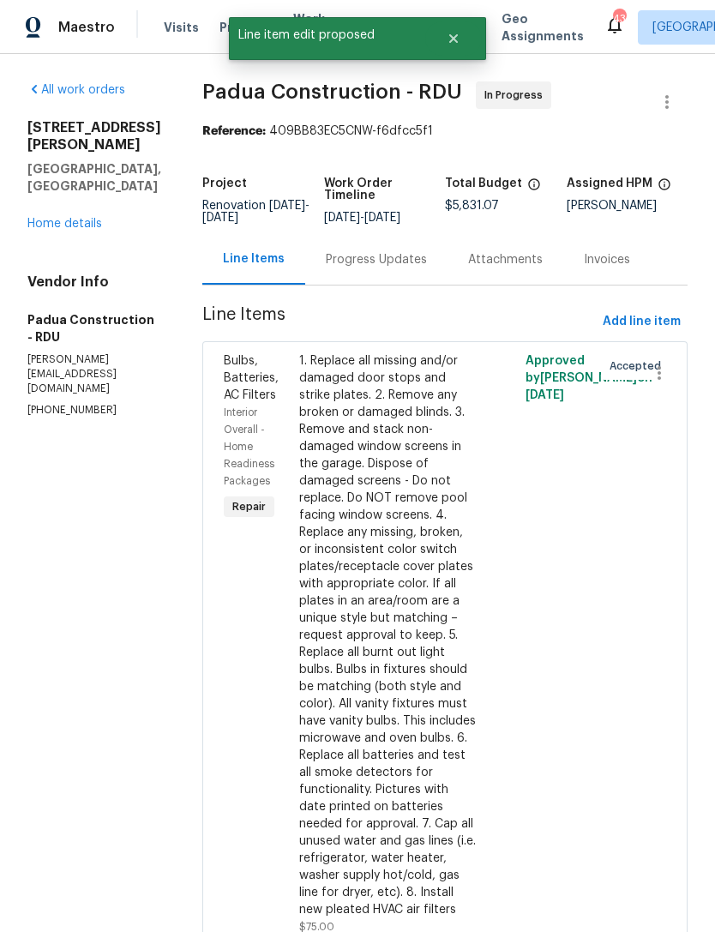
click at [57, 230] on link "Home details" at bounding box center [64, 224] width 75 height 12
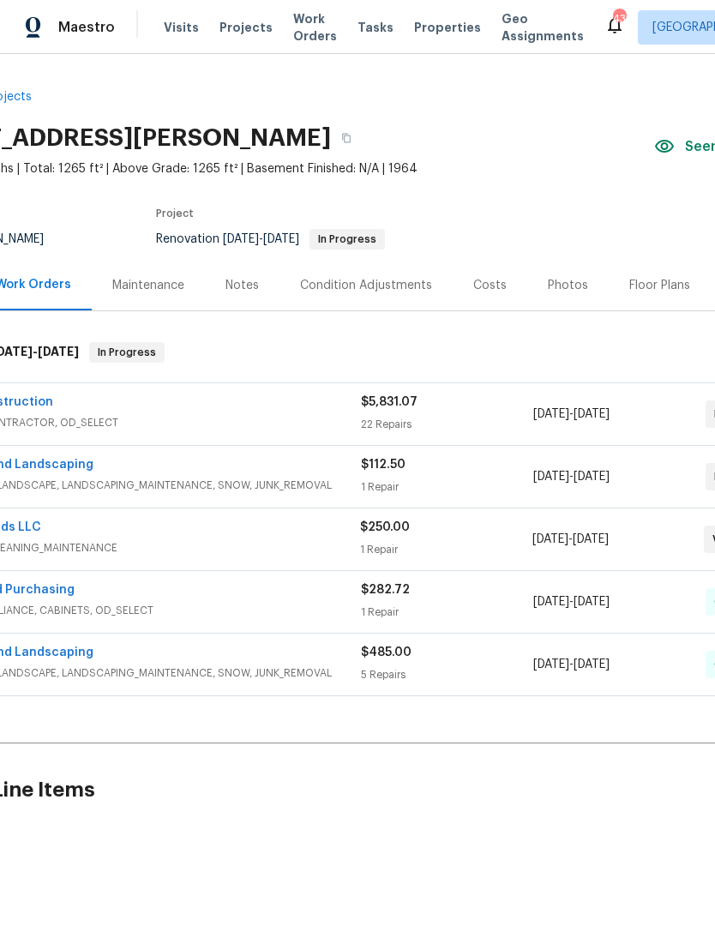
scroll to position [0, 117]
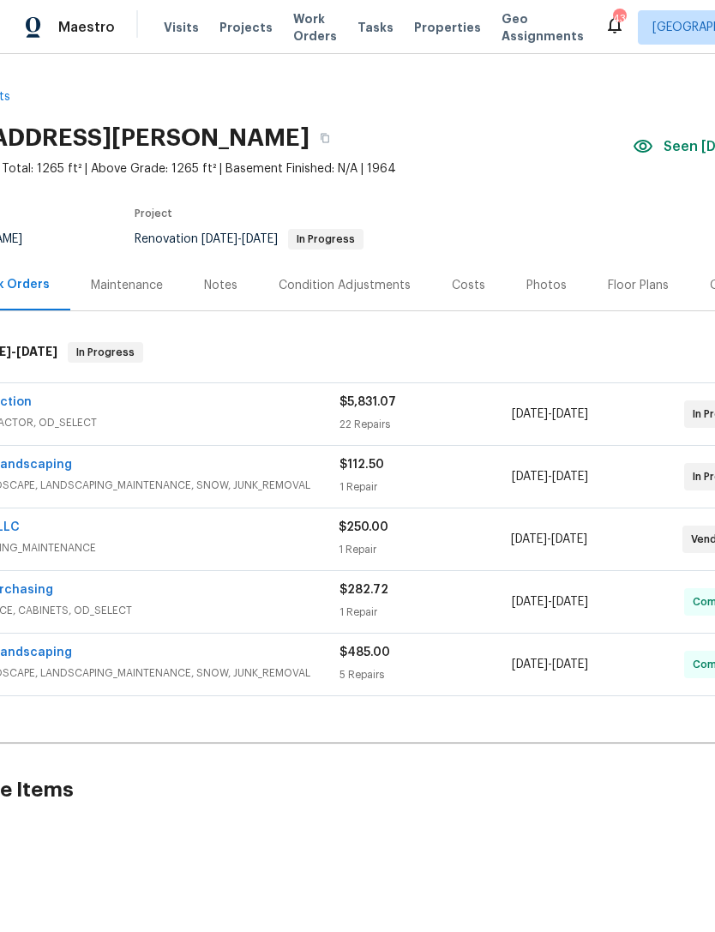
click at [463, 284] on div "Costs" at bounding box center [468, 285] width 33 height 17
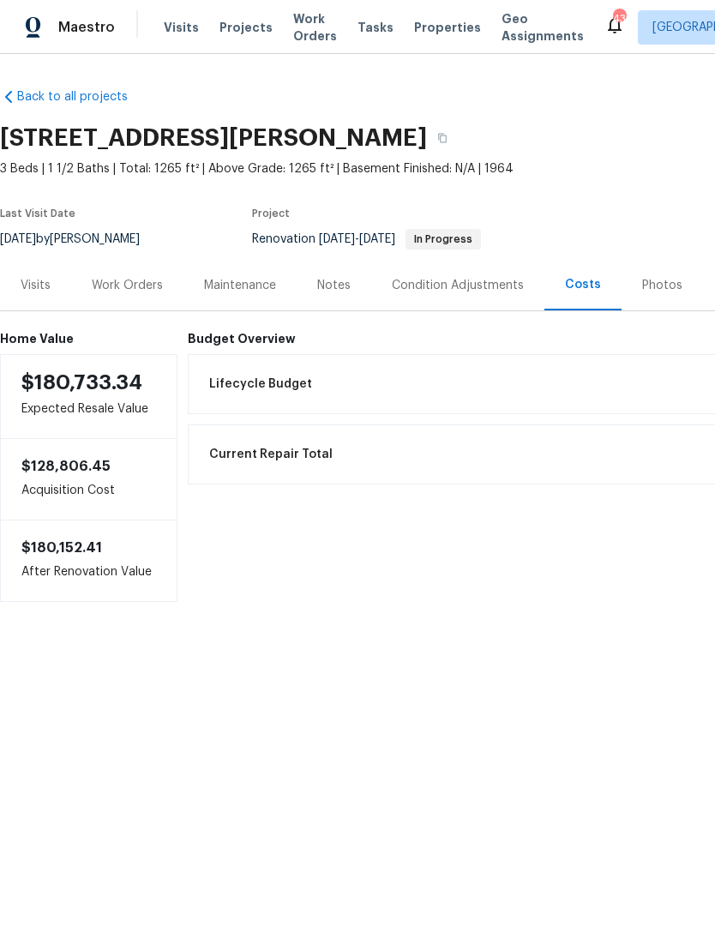
click at [127, 286] on div "Work Orders" at bounding box center [127, 285] width 71 height 17
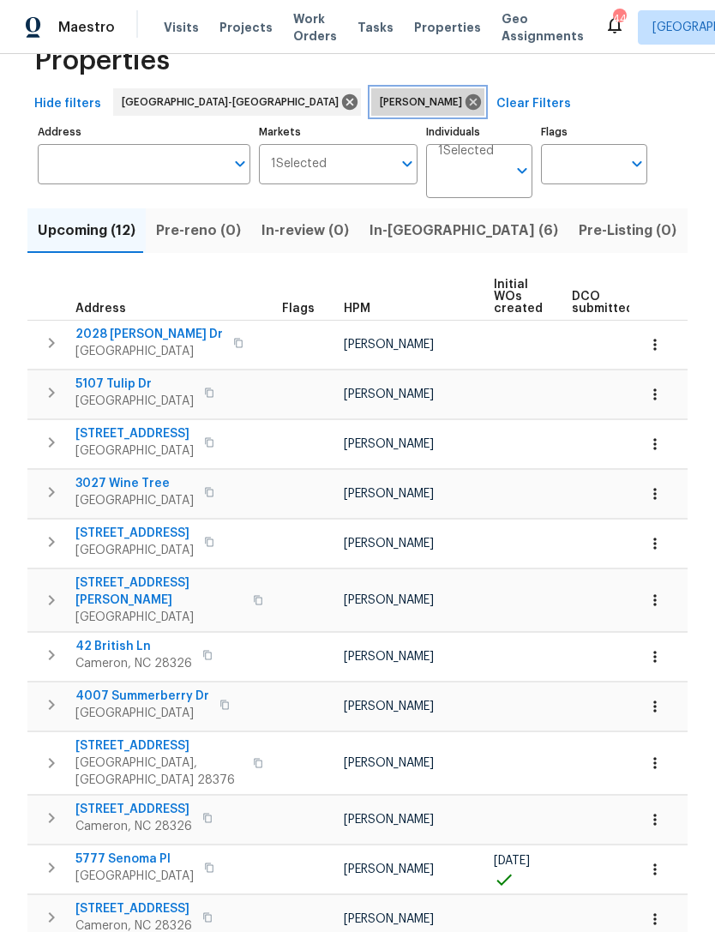
click at [466, 104] on icon at bounding box center [473, 101] width 15 height 15
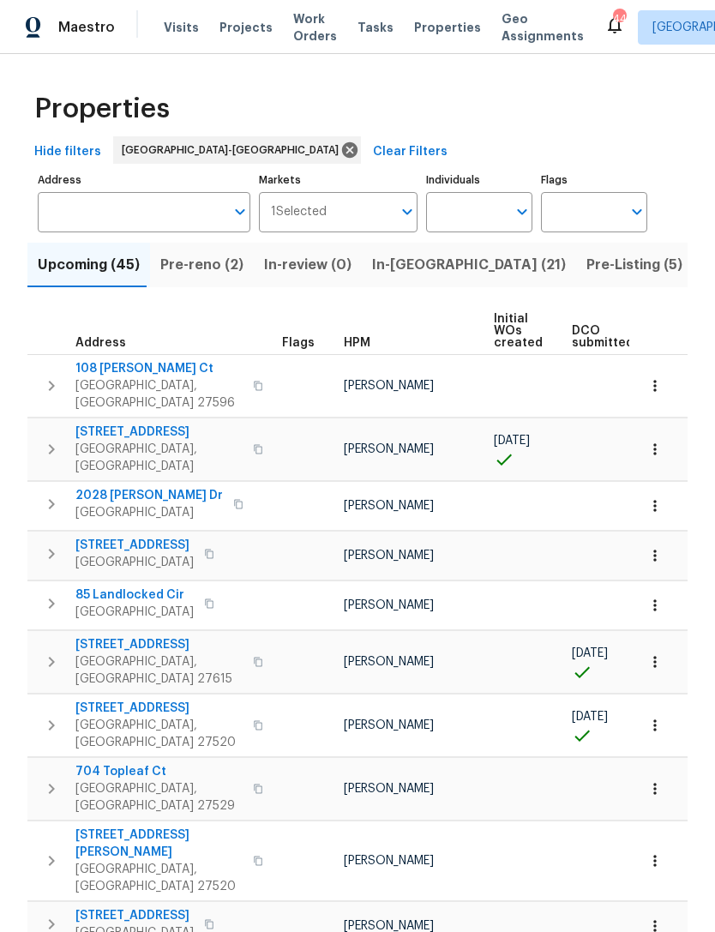
click at [203, 259] on span "Pre-reno (2)" at bounding box center [201, 265] width 83 height 24
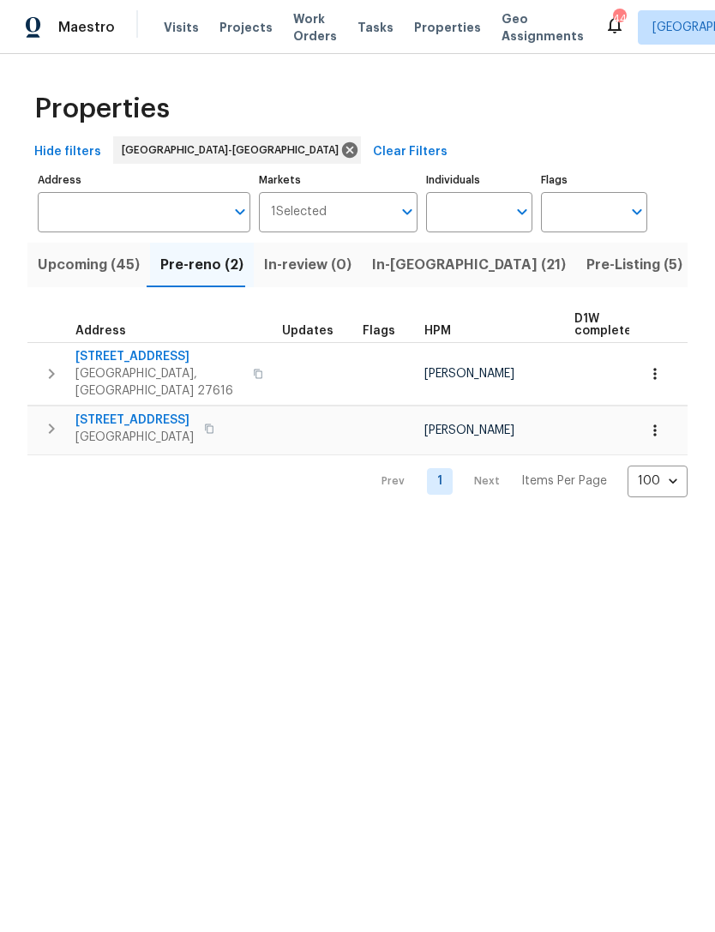
click at [378, 269] on span "In-reno (21)" at bounding box center [469, 265] width 194 height 24
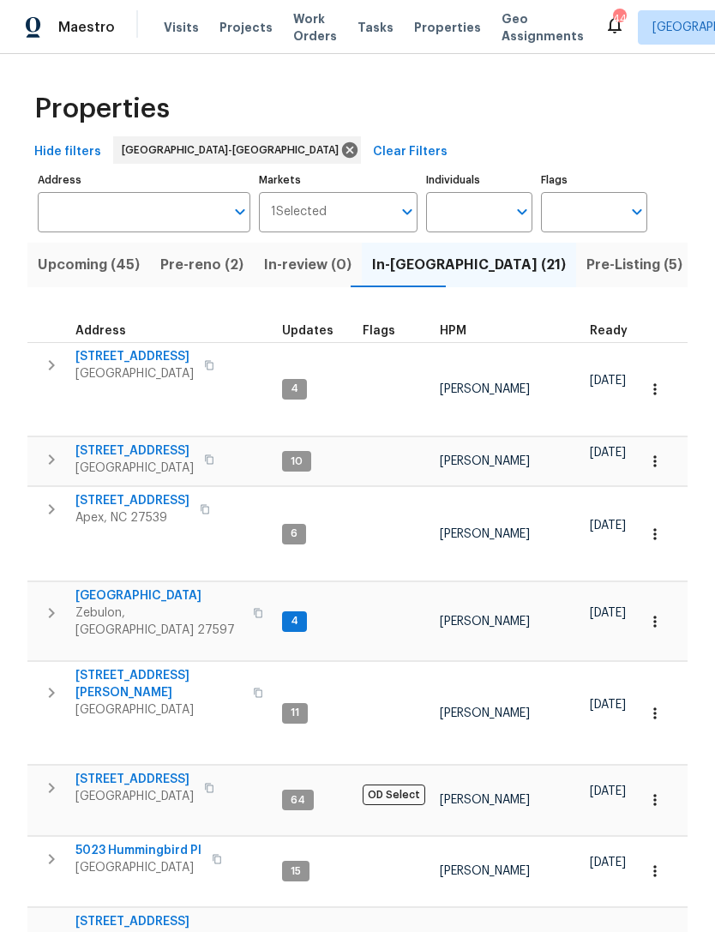
click at [109, 274] on span "Upcoming (45)" at bounding box center [89, 265] width 102 height 24
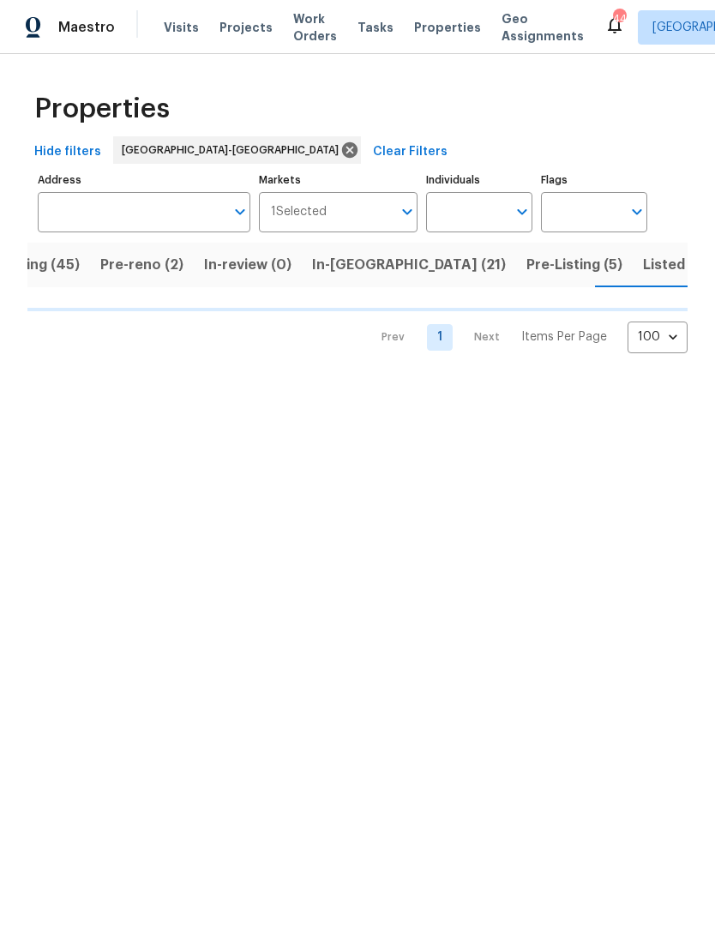
scroll to position [0, 61]
click at [632, 252] on button "Listed (129)" at bounding box center [682, 265] width 100 height 45
click at [55, 277] on span "Upcoming (45)" at bounding box center [28, 265] width 102 height 24
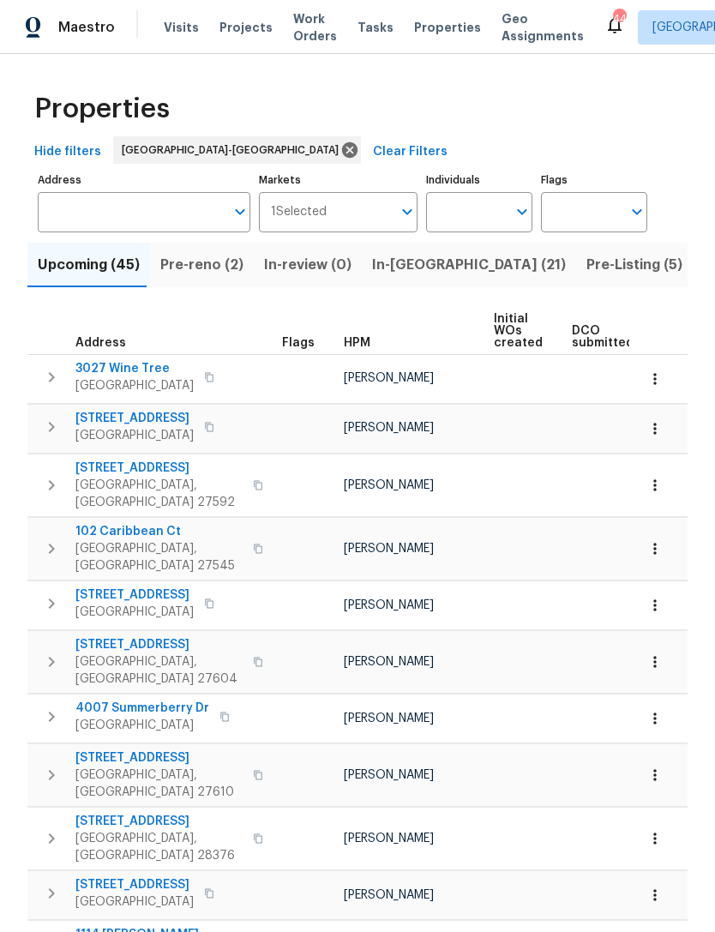
click at [466, 219] on input "Individuals" at bounding box center [466, 212] width 81 height 40
type input "Amanda horton"
click at [504, 269] on li "Amanda Horton" at bounding box center [479, 267] width 79 height 36
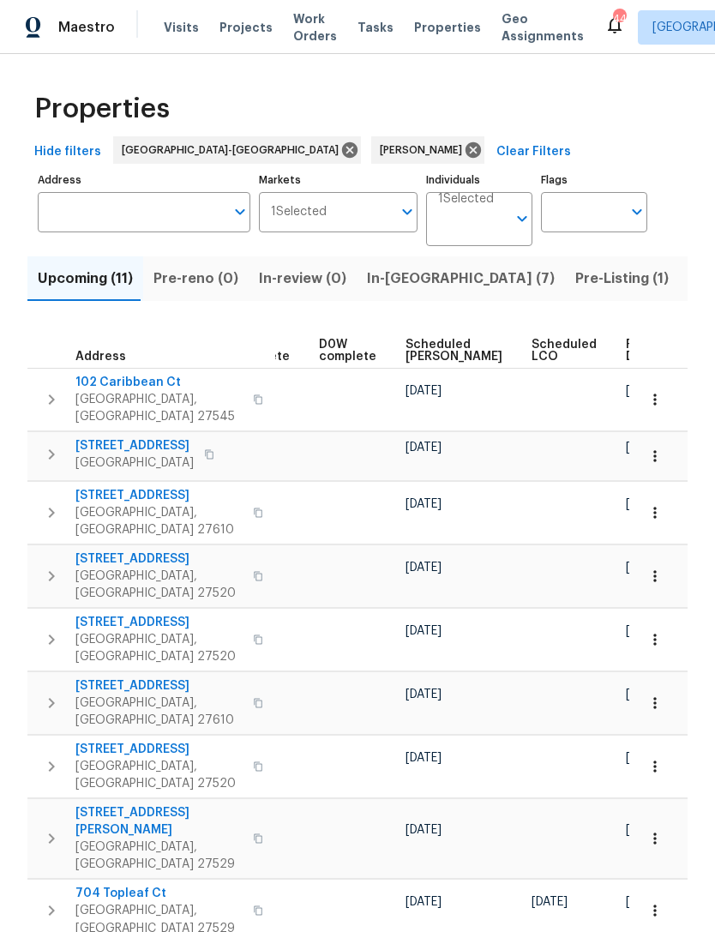
scroll to position [0, 430]
click at [419, 352] on span "Scheduled COE" at bounding box center [454, 351] width 97 height 24
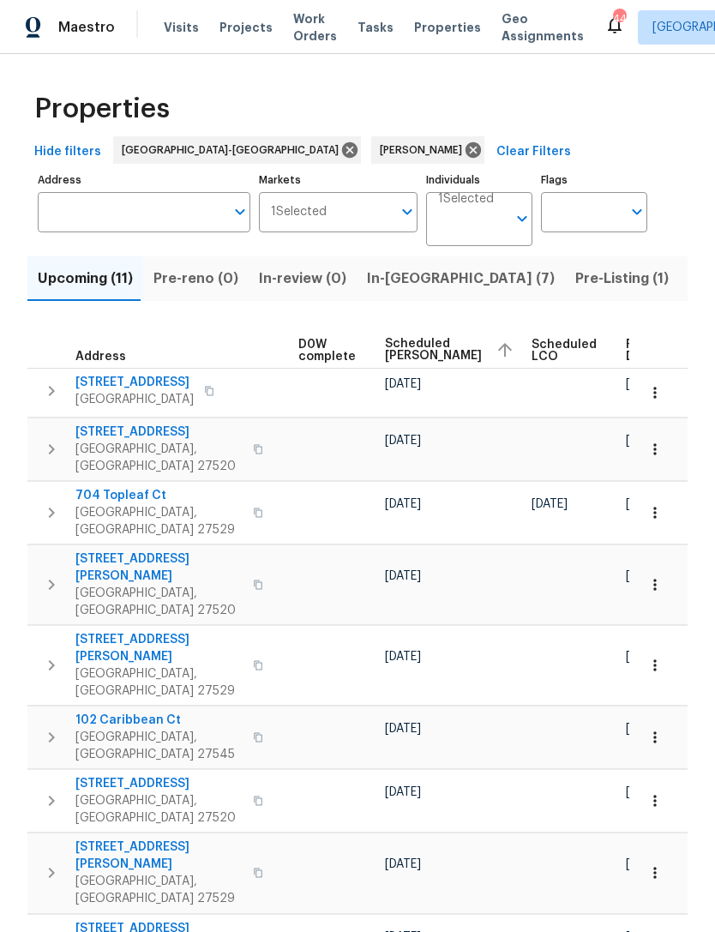
scroll to position [0, 450]
click at [466, 147] on icon at bounding box center [473, 149] width 15 height 15
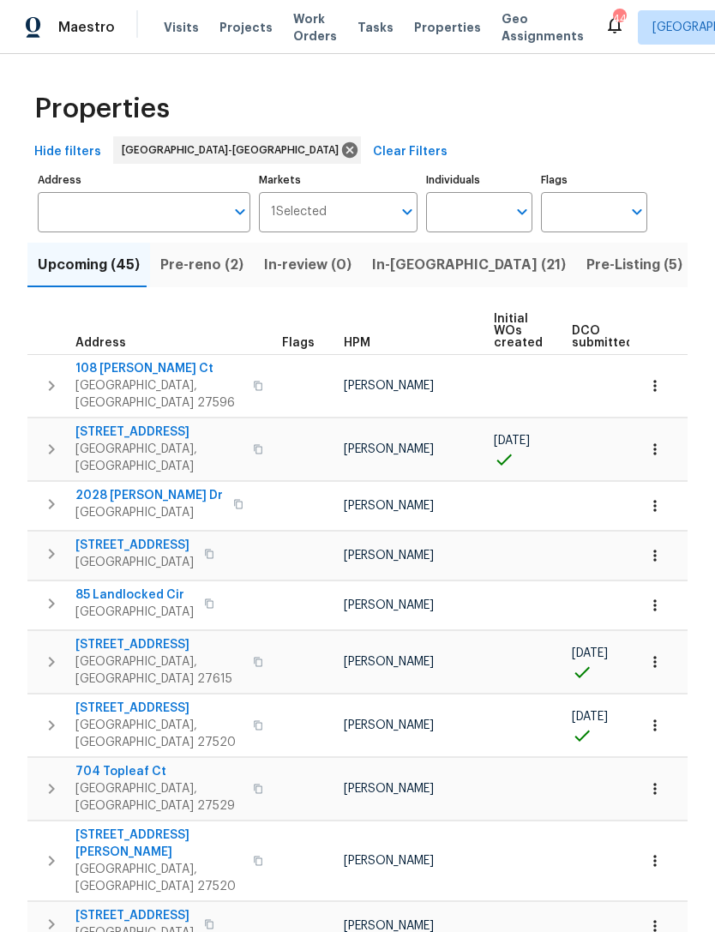
click at [470, 218] on input "Individuals" at bounding box center [466, 212] width 81 height 40
type input "Preston"
click at [475, 269] on input "checkbox" at bounding box center [458, 267] width 36 height 36
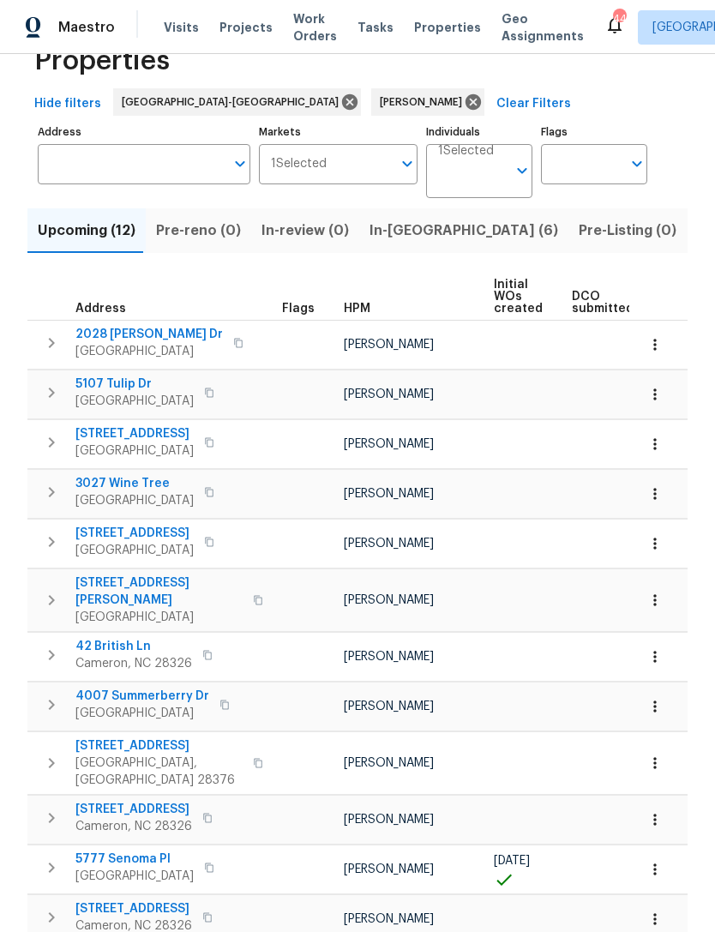
click at [121, 900] on span "225 Pineridge Dr" at bounding box center [133, 908] width 117 height 17
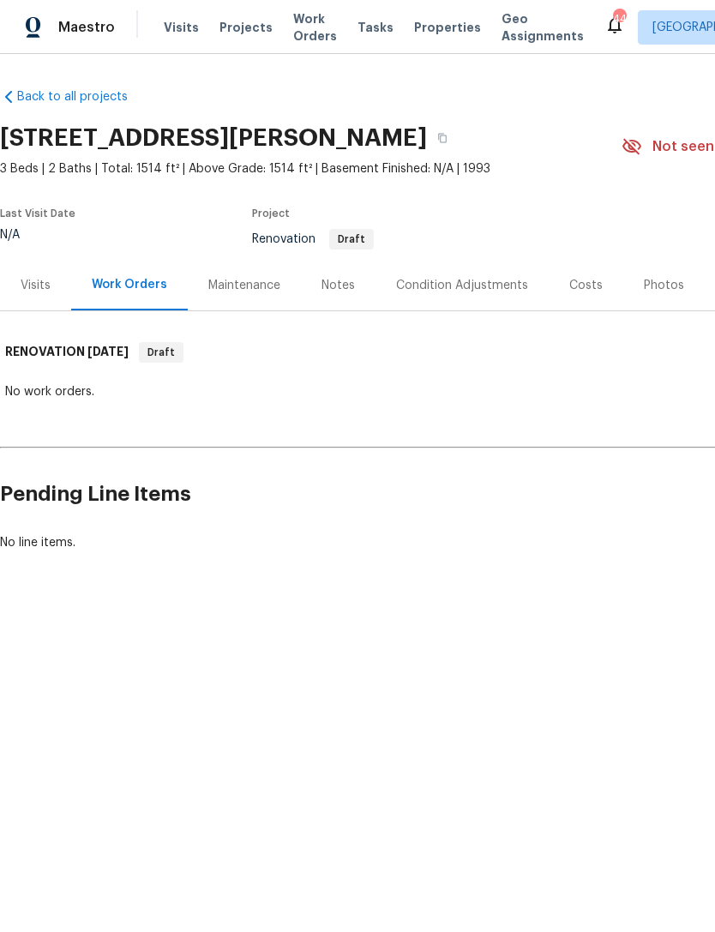
click at [48, 299] on div "Visits" at bounding box center [35, 285] width 71 height 51
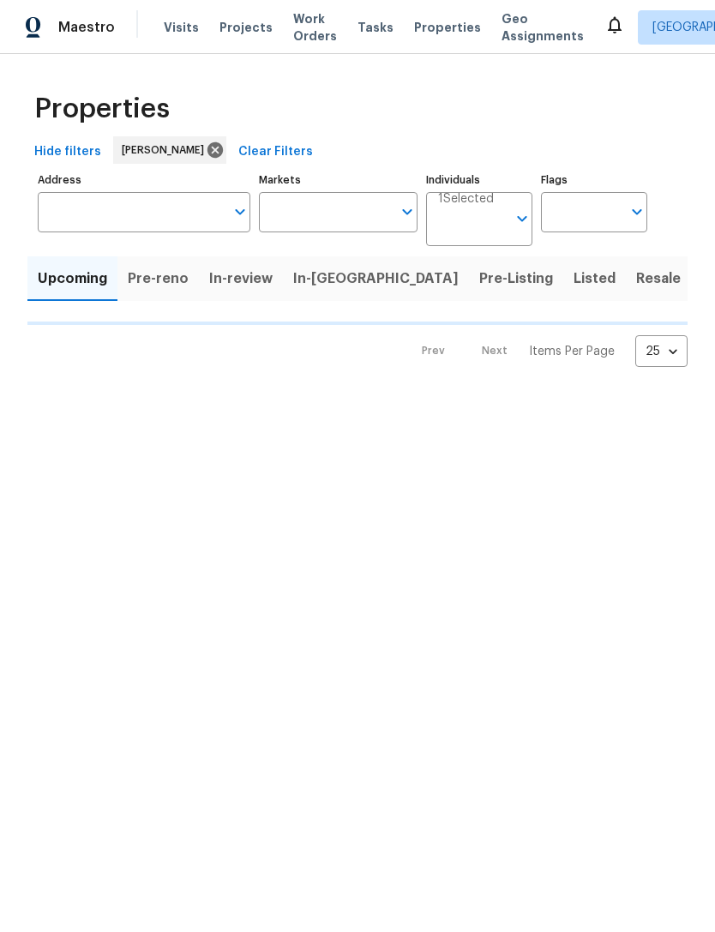
type input "100"
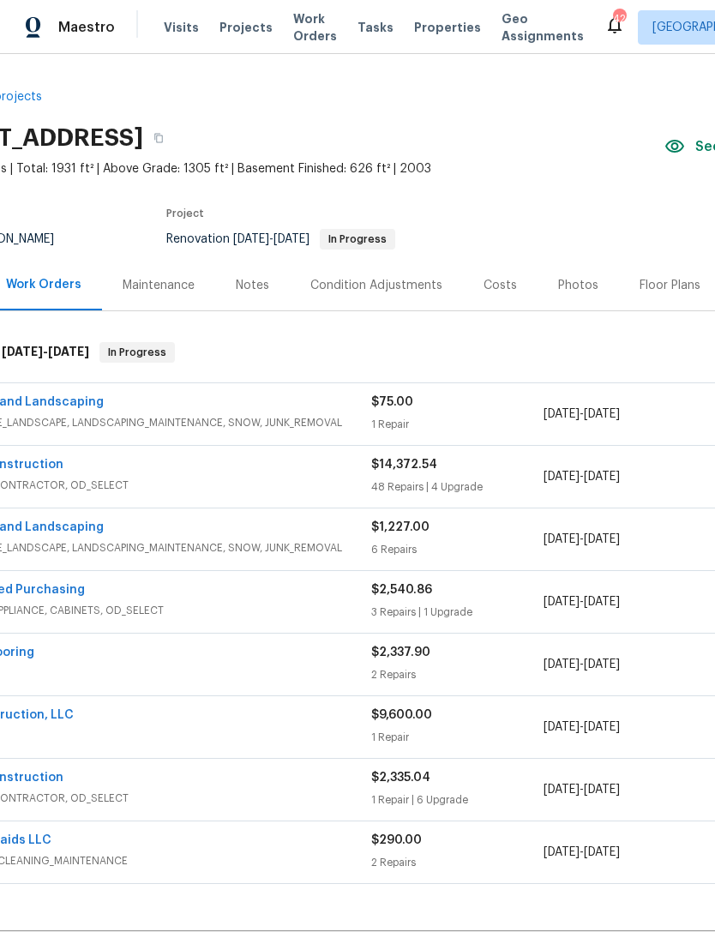
scroll to position [0, 90]
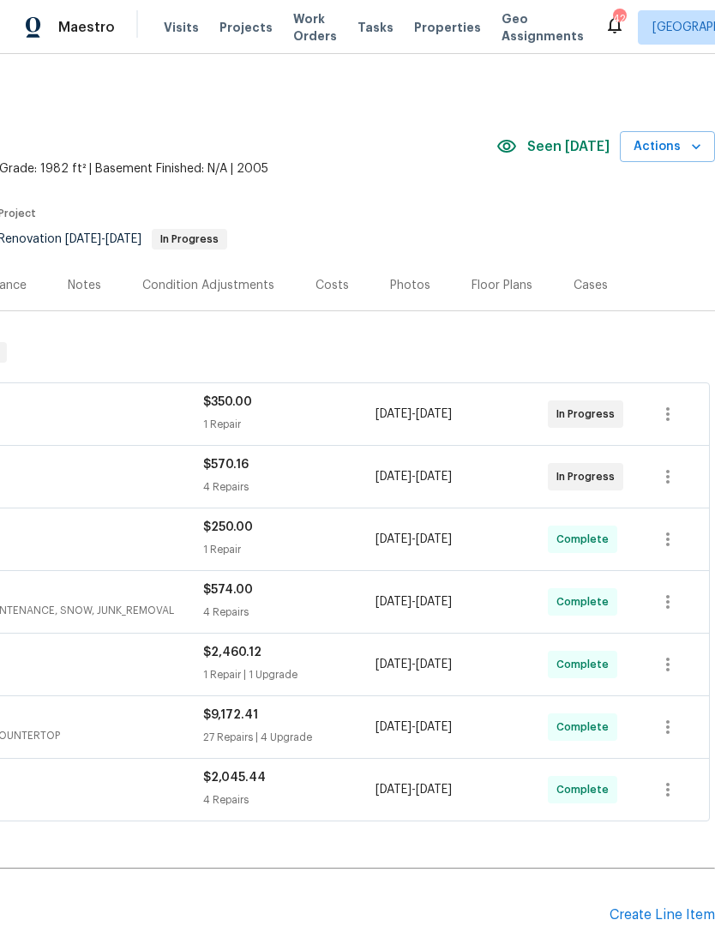
scroll to position [0, 254]
click at [340, 296] on div "Costs" at bounding box center [332, 285] width 75 height 51
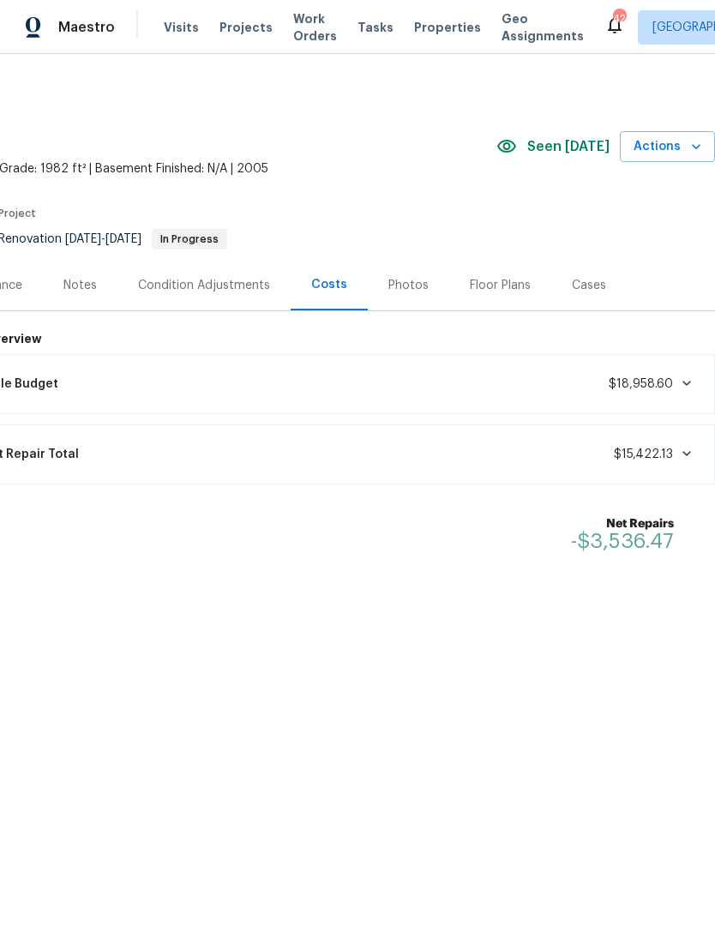
click at [415, 281] on div "Photos" at bounding box center [408, 285] width 40 height 17
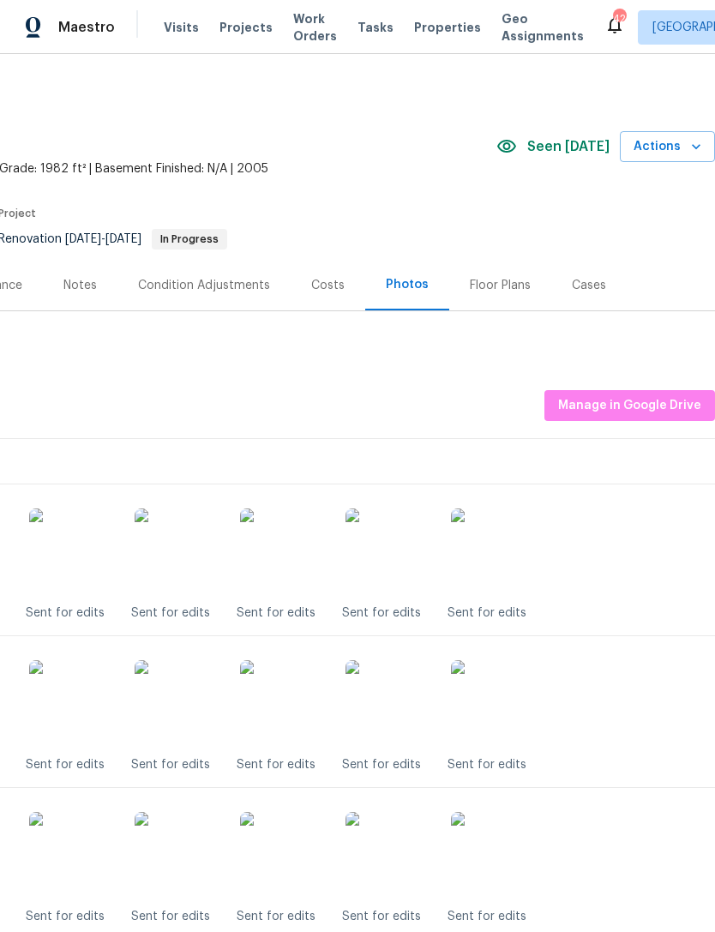
click at [172, 558] on img at bounding box center [178, 551] width 86 height 86
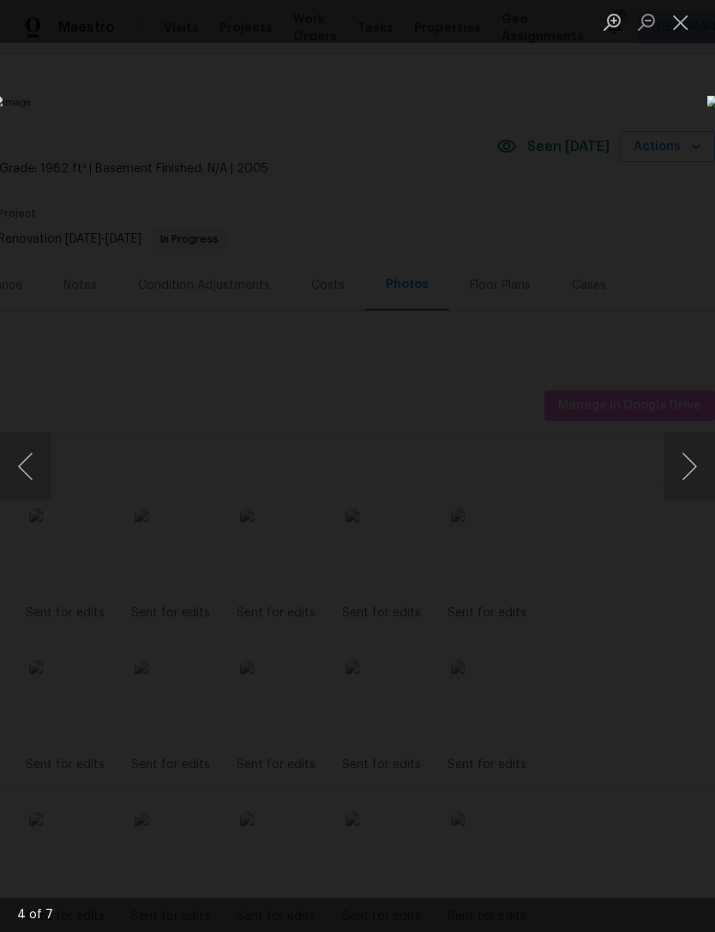
click at [691, 459] on button "Next image" at bounding box center [689, 466] width 51 height 69
click at [697, 462] on button "Next image" at bounding box center [689, 466] width 51 height 69
click at [695, 466] on button "Next image" at bounding box center [689, 466] width 51 height 69
click at [694, 466] on button "Next image" at bounding box center [689, 466] width 51 height 69
click at [695, 469] on button "Next image" at bounding box center [689, 466] width 51 height 69
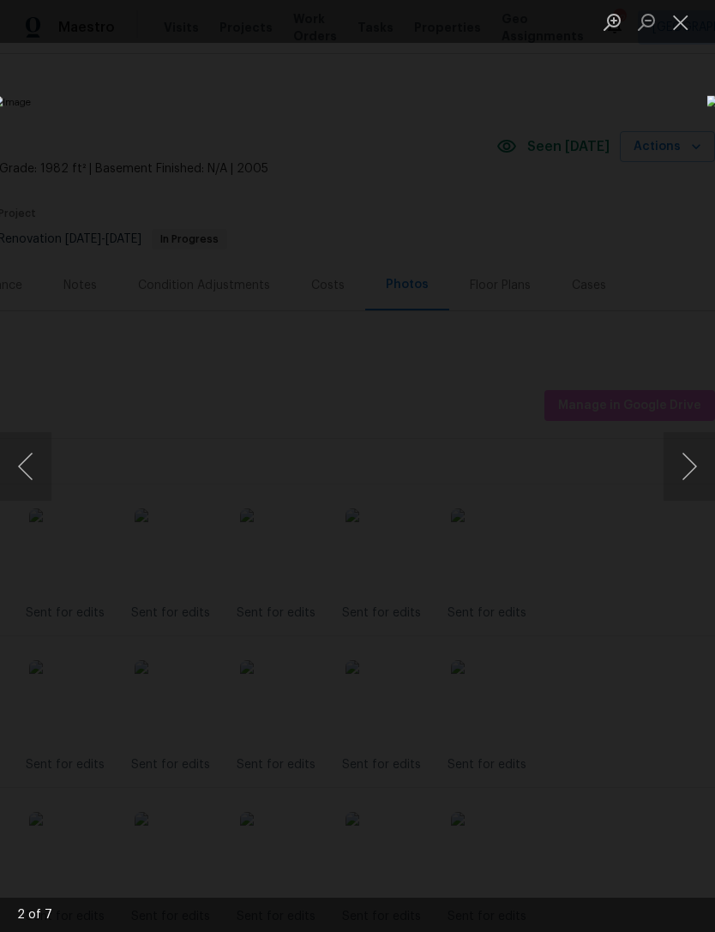
click at [694, 470] on button "Next image" at bounding box center [689, 466] width 51 height 69
click at [693, 471] on button "Next image" at bounding box center [689, 466] width 51 height 69
click at [682, 36] on button "Close lightbox" at bounding box center [681, 22] width 34 height 30
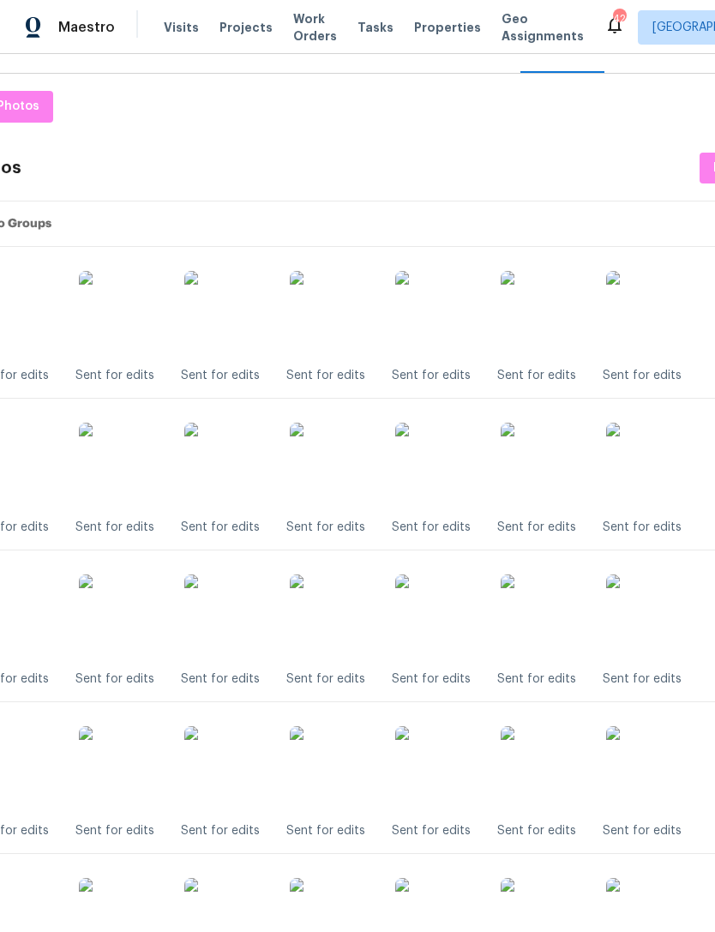
scroll to position [238, 98]
click at [333, 472] on img at bounding box center [334, 465] width 86 height 86
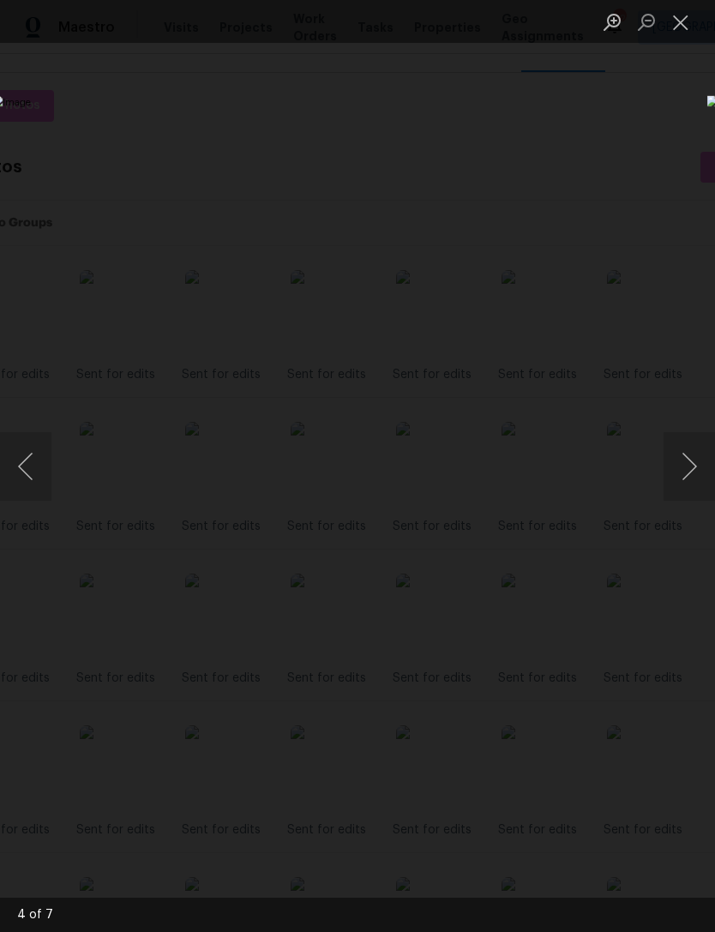
click at [684, 26] on button "Close lightbox" at bounding box center [681, 22] width 34 height 30
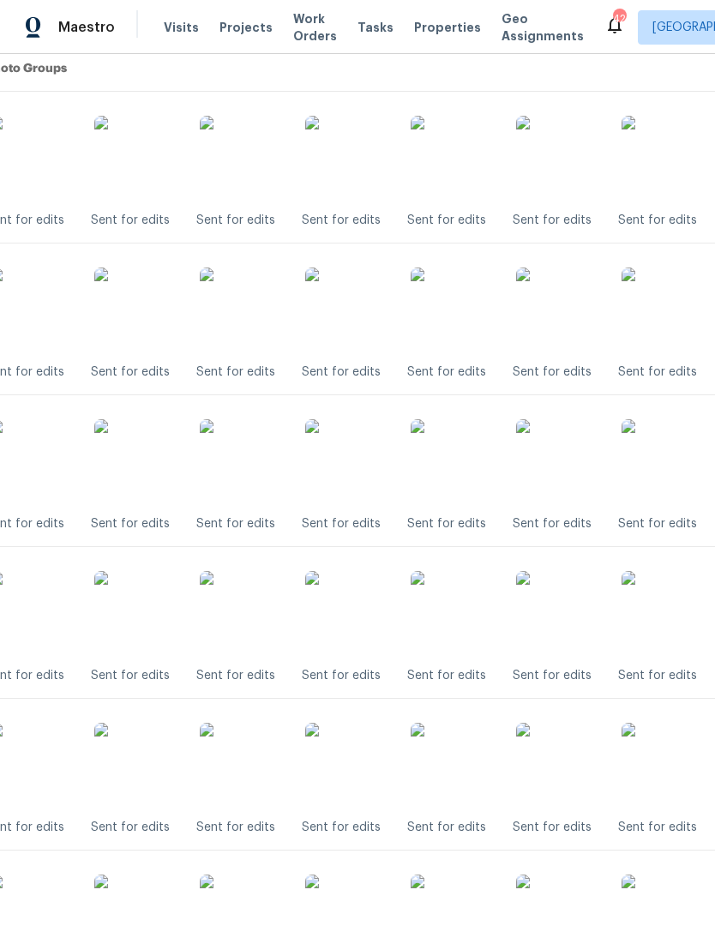
scroll to position [432, 81]
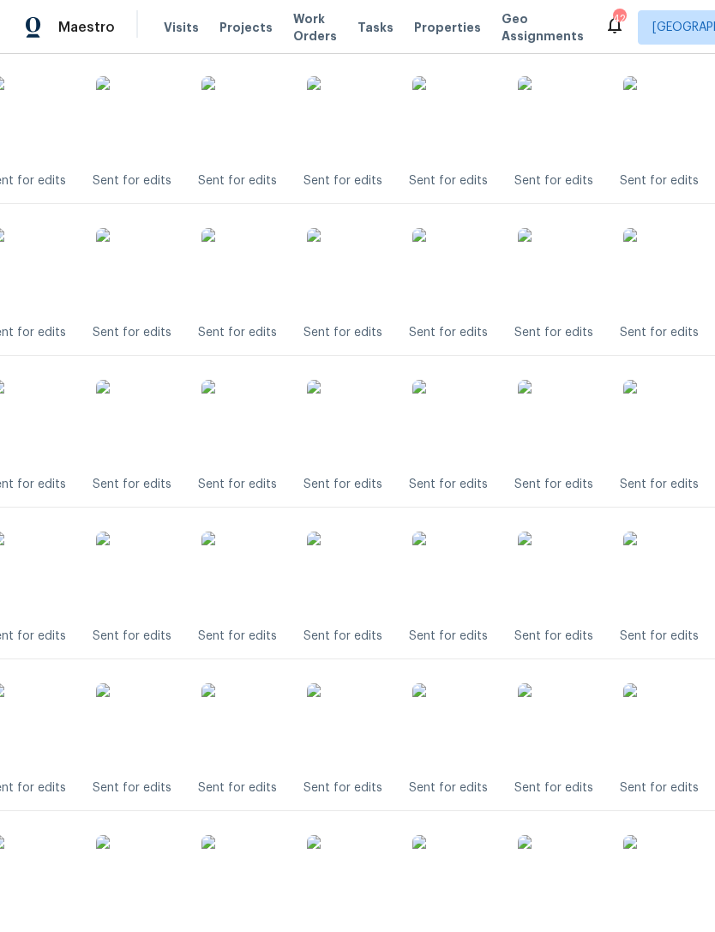
click at [353, 419] on img at bounding box center [350, 423] width 86 height 86
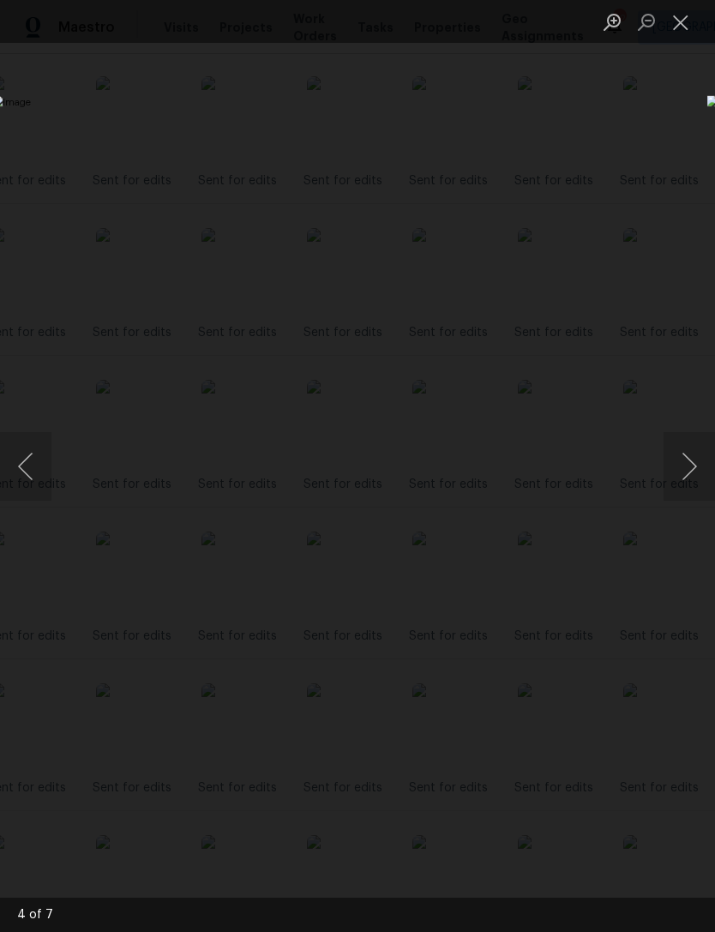
click at [686, 21] on button "Close lightbox" at bounding box center [681, 22] width 34 height 30
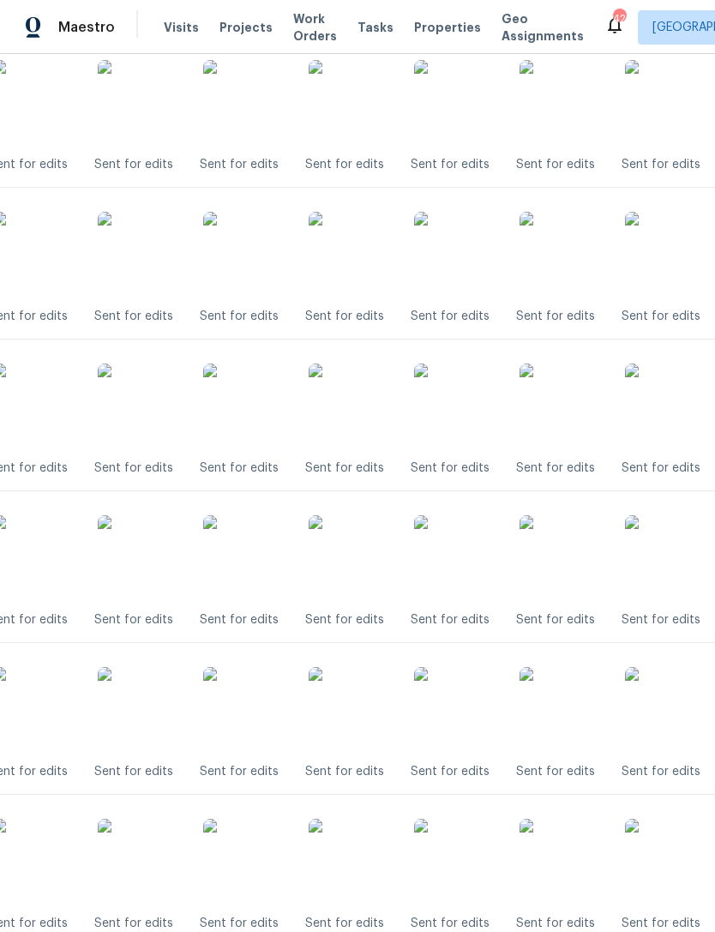
scroll to position [621, 81]
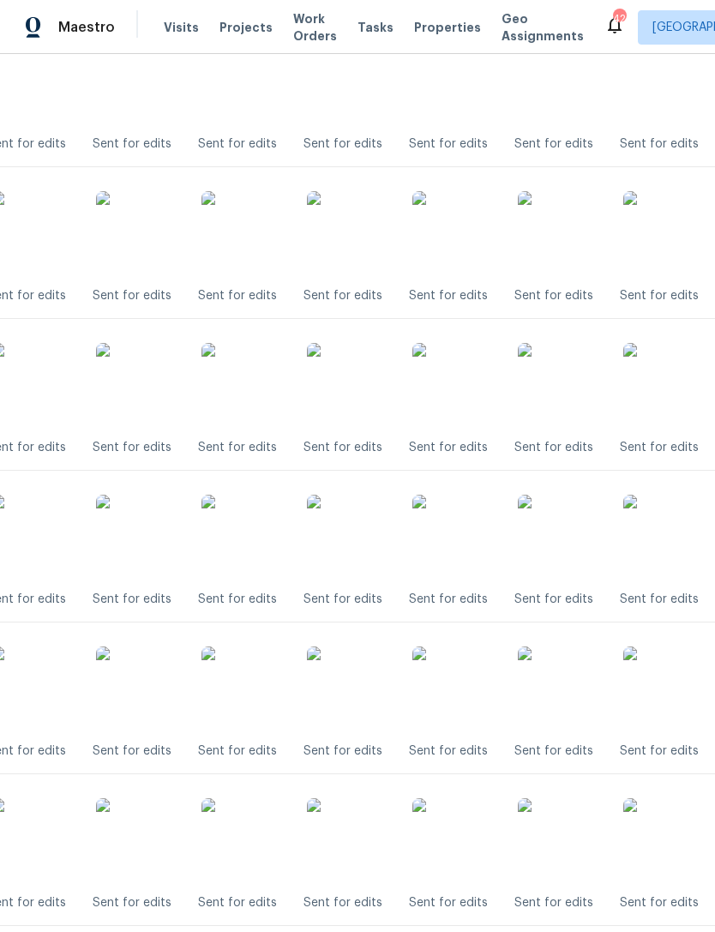
click at [358, 385] on img at bounding box center [350, 386] width 86 height 86
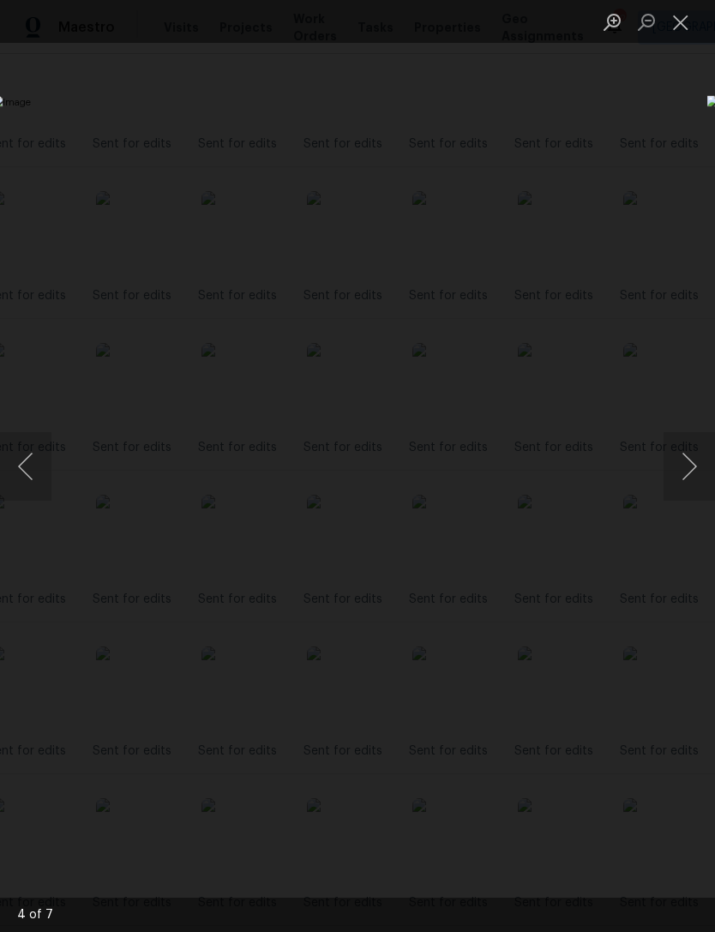
click at [688, 27] on button "Close lightbox" at bounding box center [681, 22] width 34 height 30
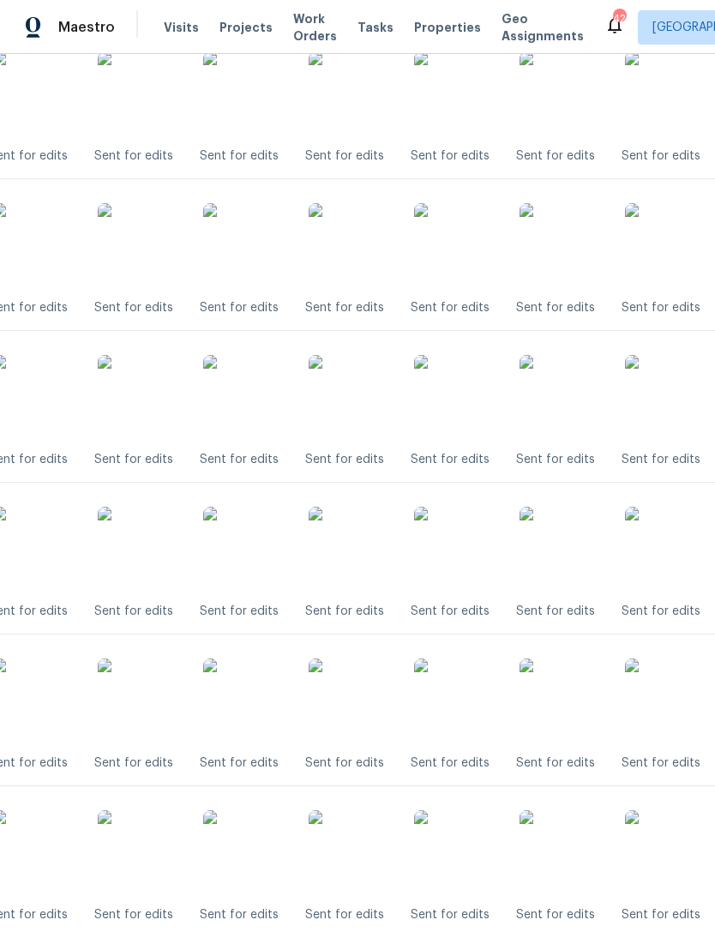
scroll to position [767, 80]
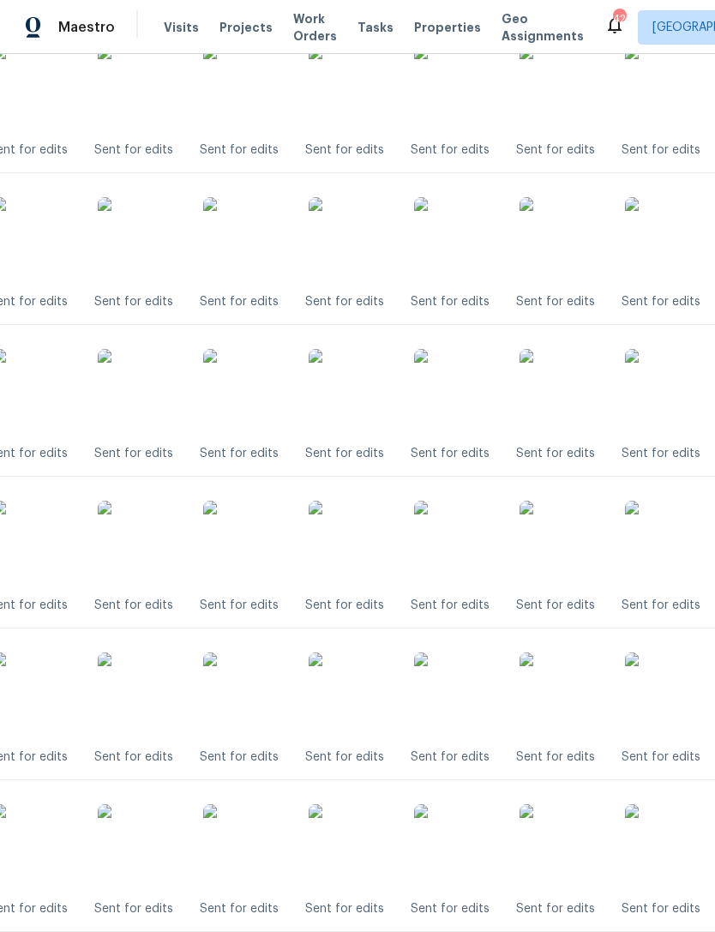
click at [355, 400] on img at bounding box center [352, 392] width 86 height 86
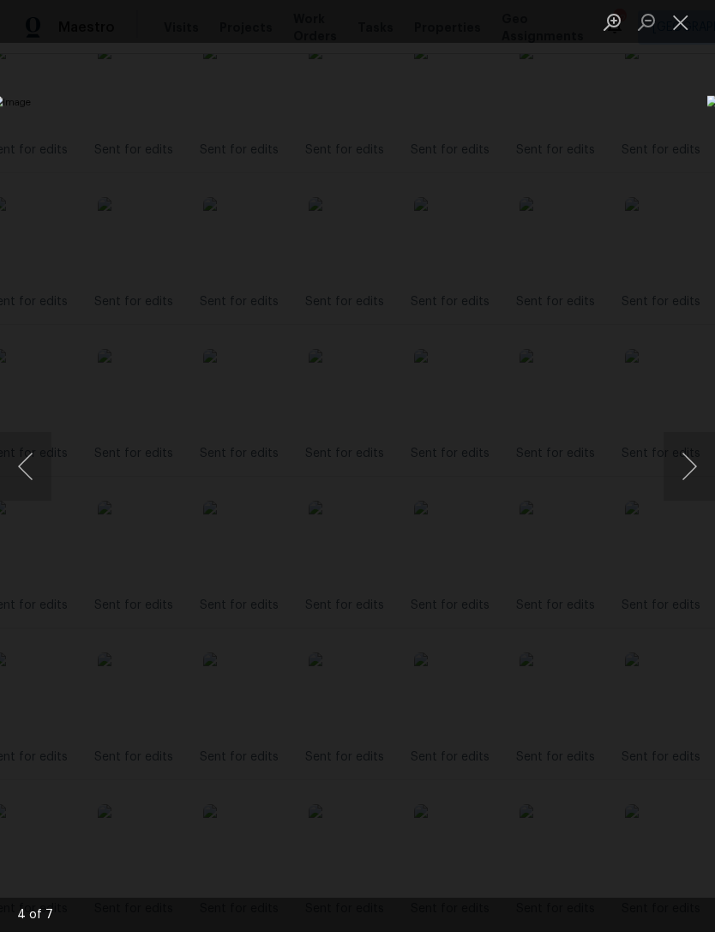
click at [691, 22] on button "Close lightbox" at bounding box center [681, 22] width 34 height 30
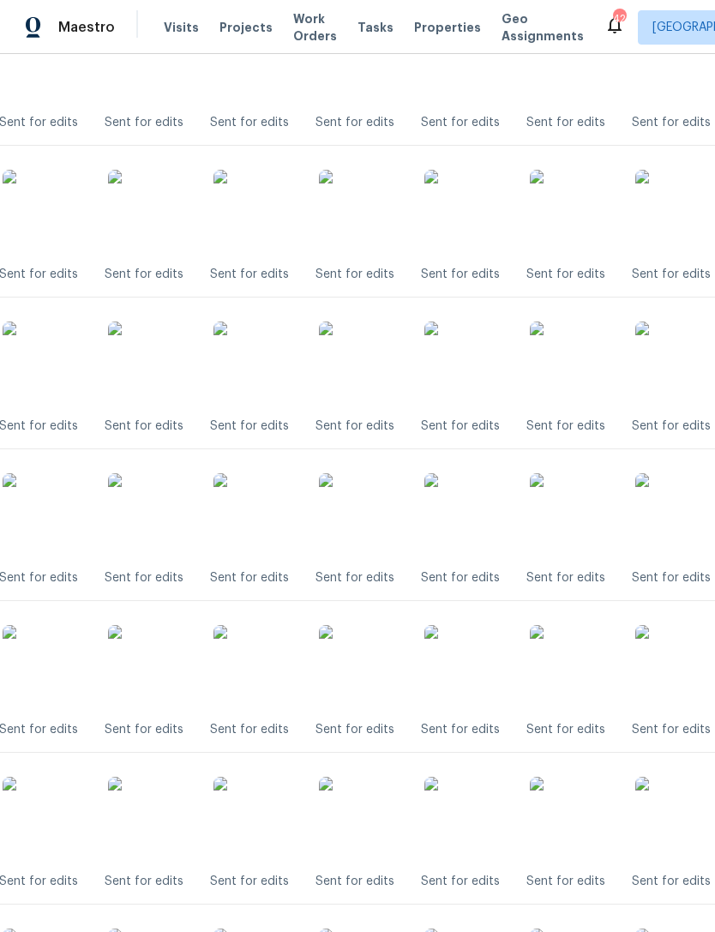
scroll to position [962, 72]
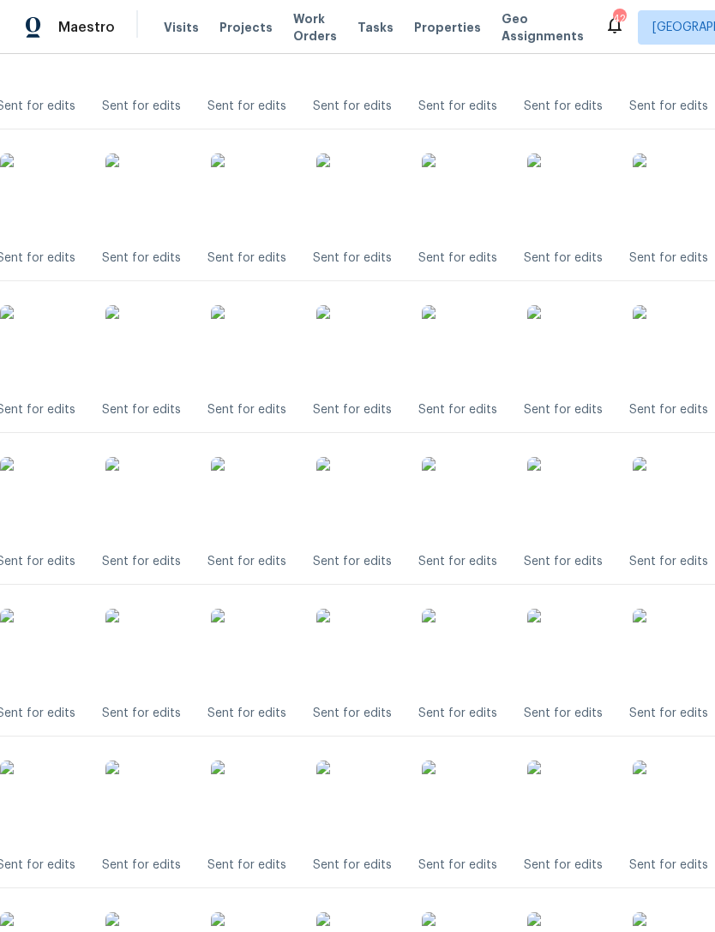
click at [373, 353] on img at bounding box center [359, 348] width 86 height 86
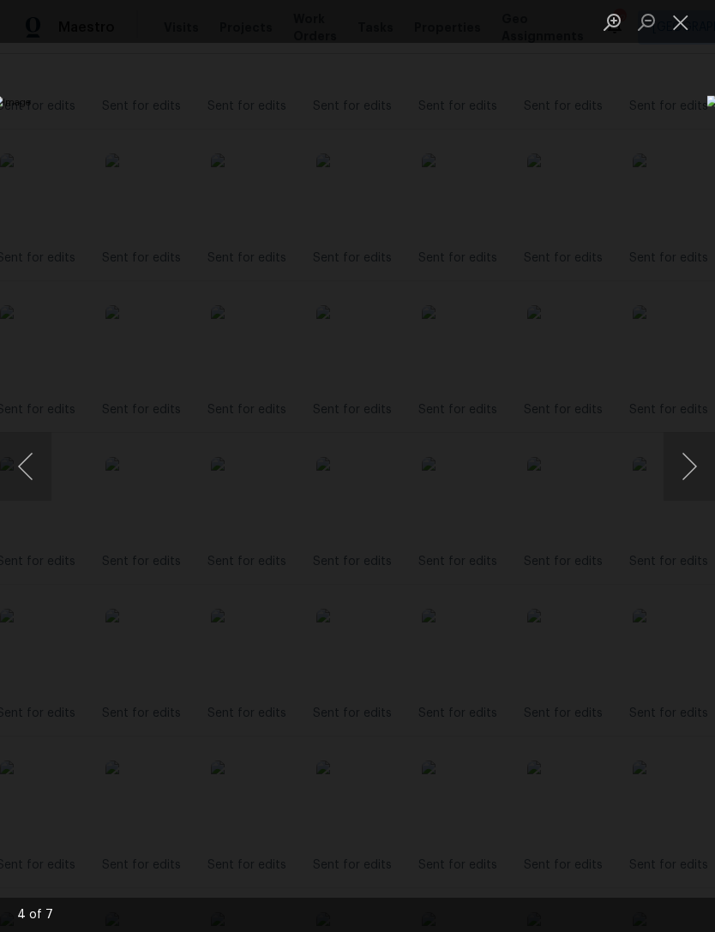
click at [682, 21] on button "Close lightbox" at bounding box center [681, 22] width 34 height 30
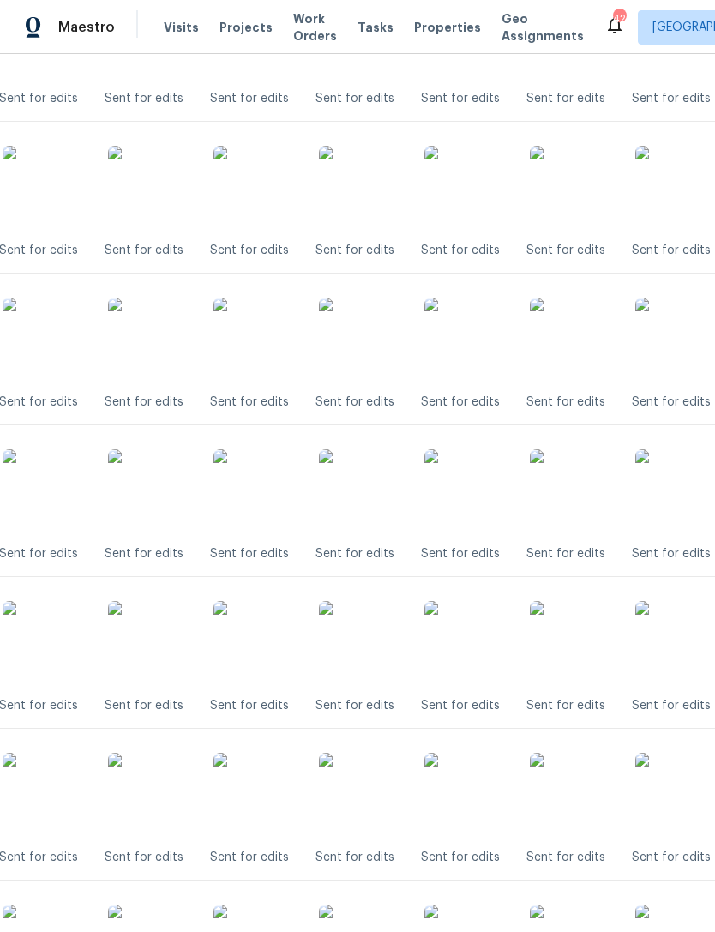
scroll to position [1121, 70]
click at [377, 337] on img at bounding box center [361, 341] width 86 height 86
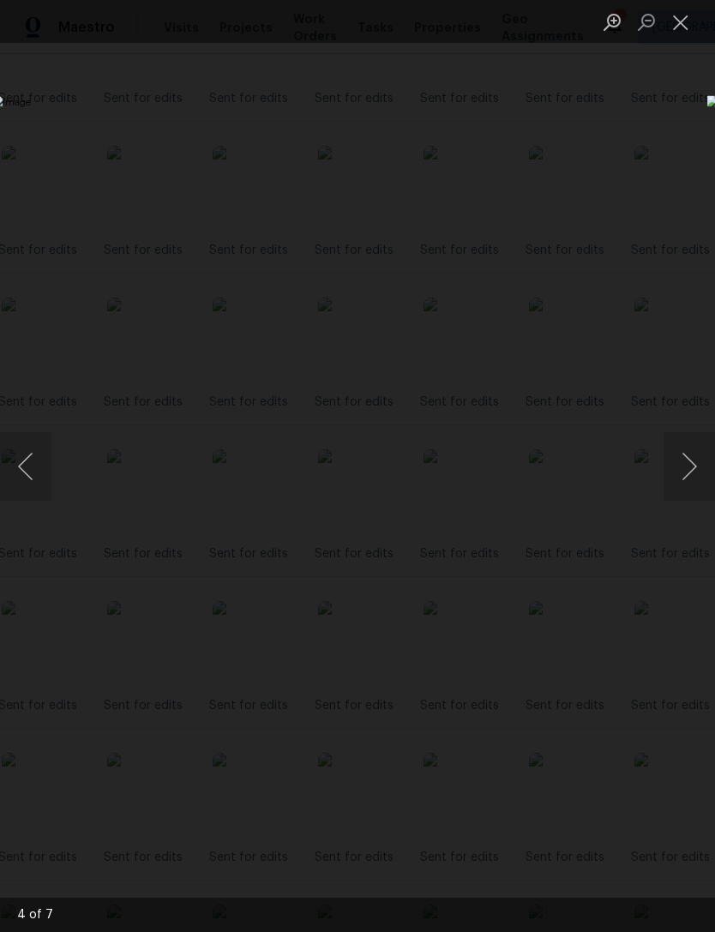
click at [682, 24] on button "Close lightbox" at bounding box center [681, 22] width 34 height 30
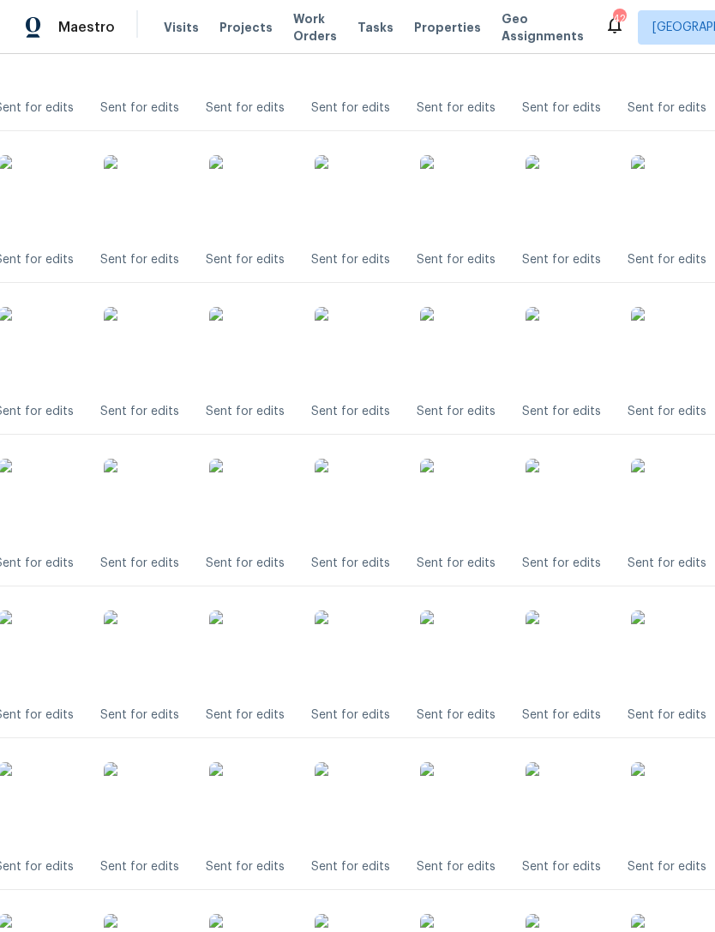
scroll to position [1266, 74]
click at [364, 353] on img at bounding box center [358, 348] width 86 height 86
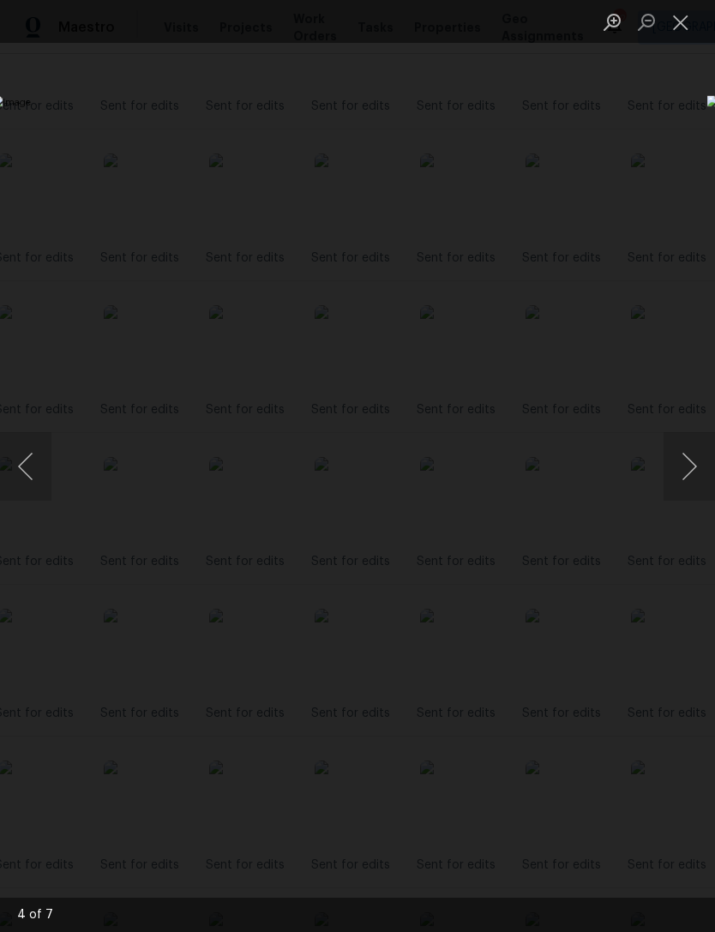
click at [695, 23] on button "Close lightbox" at bounding box center [681, 22] width 34 height 30
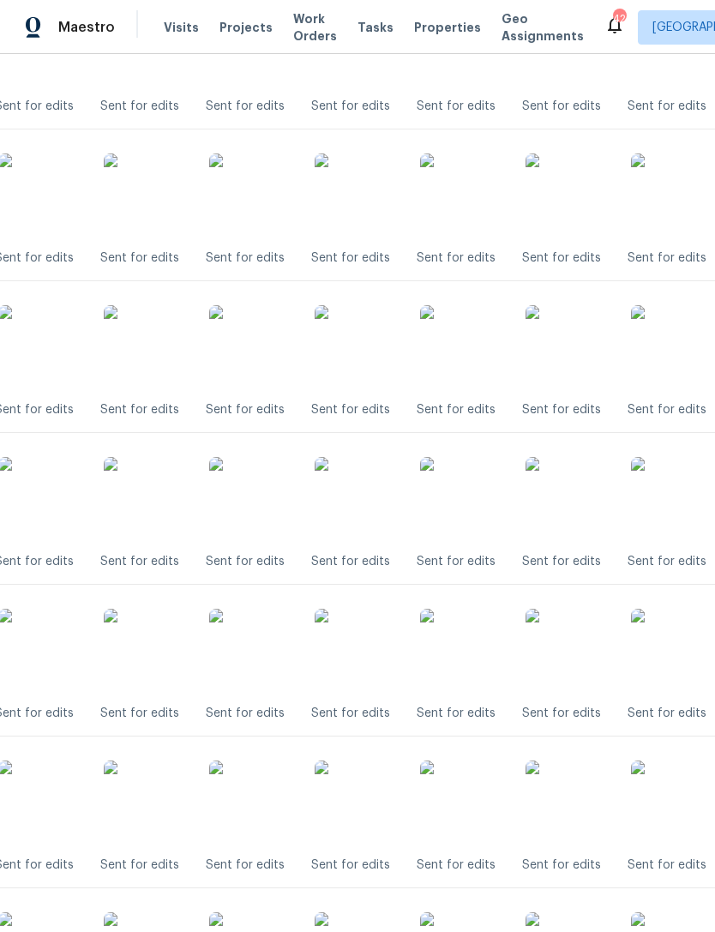
click at [362, 496] on img at bounding box center [358, 500] width 86 height 86
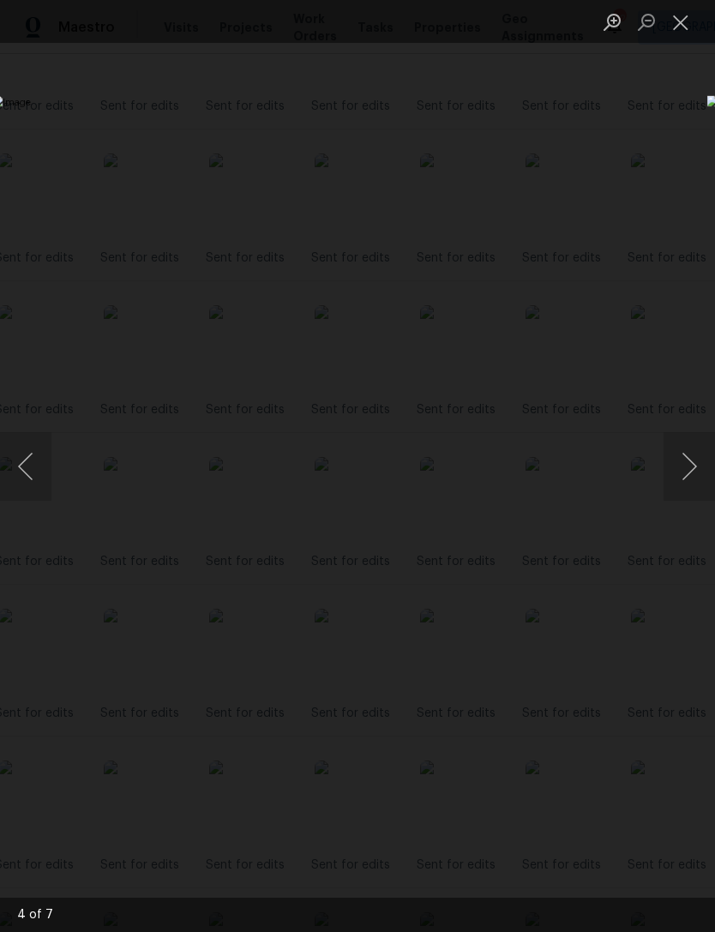
click at [685, 21] on button "Close lightbox" at bounding box center [681, 22] width 34 height 30
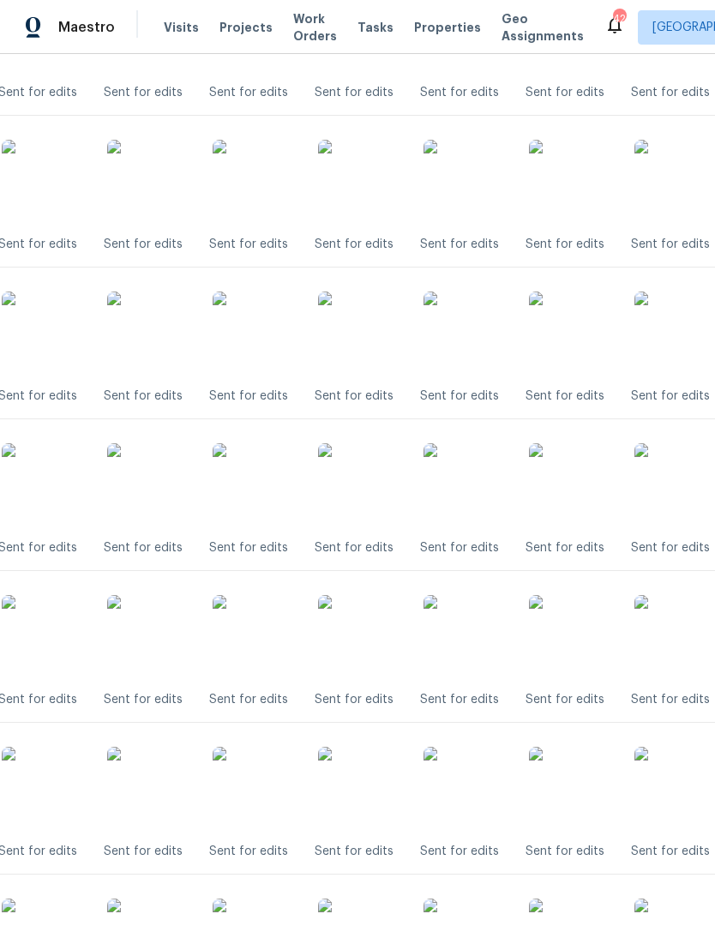
scroll to position [1431, 72]
click at [375, 483] on img at bounding box center [359, 486] width 86 height 86
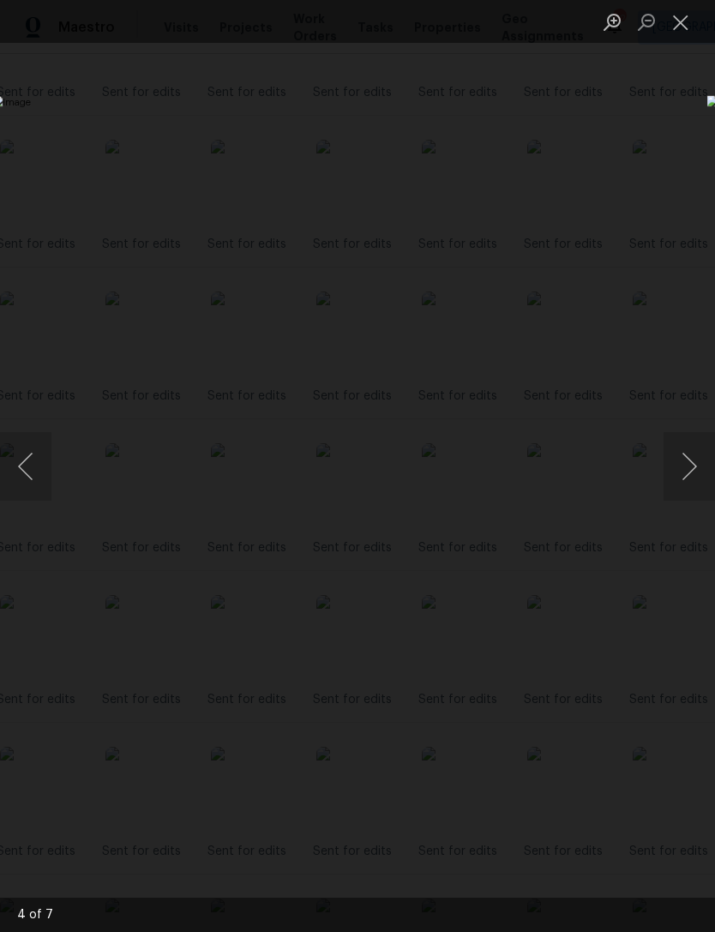
click at [685, 24] on button "Close lightbox" at bounding box center [681, 22] width 34 height 30
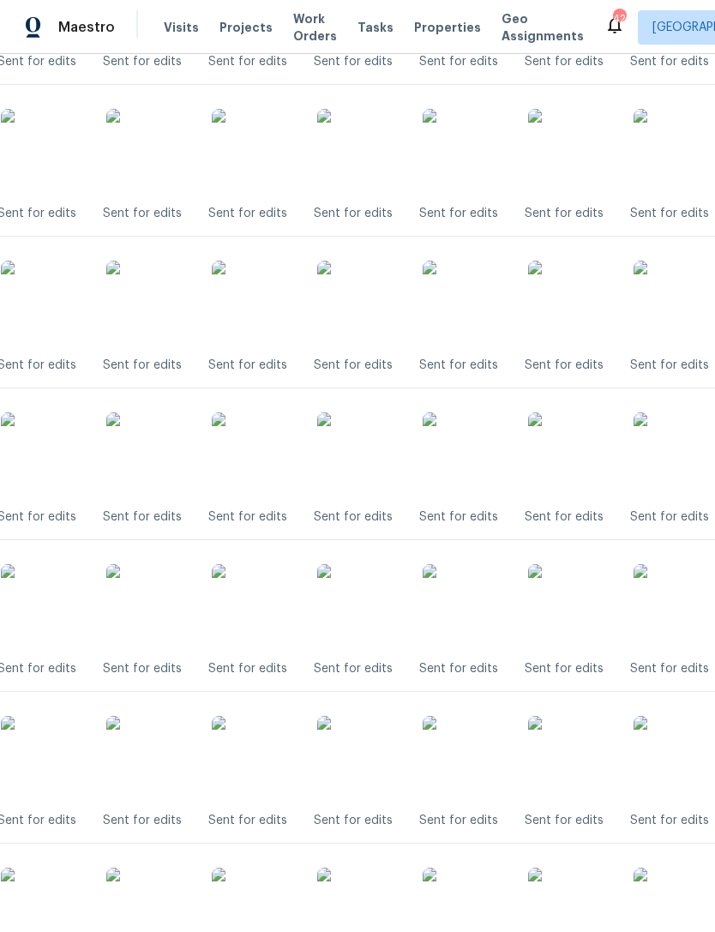
scroll to position [1614, 73]
click at [374, 453] on img at bounding box center [359, 455] width 86 height 86
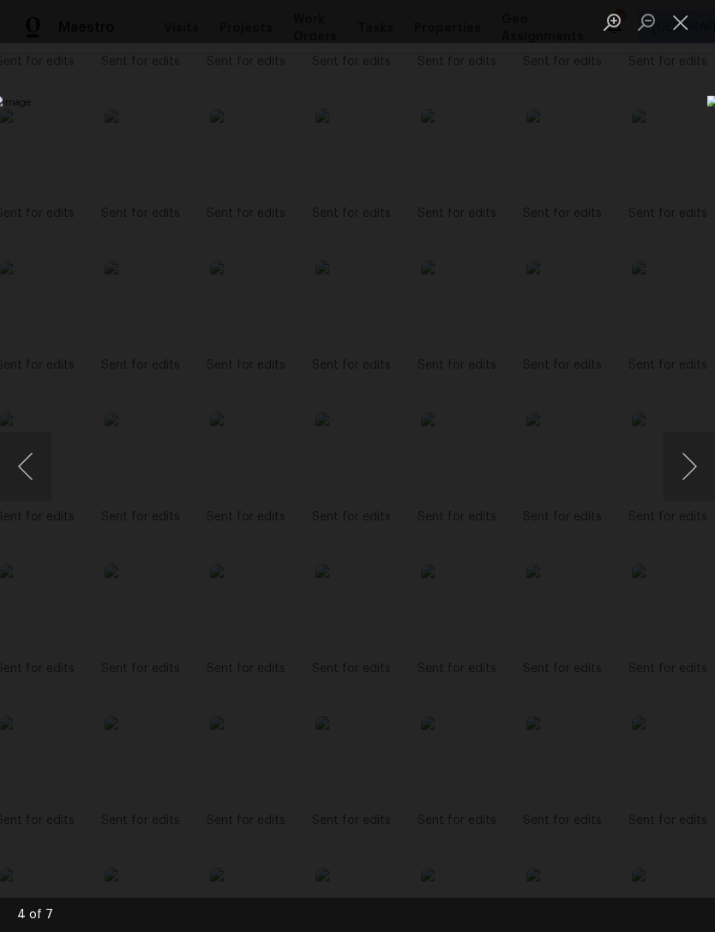
click at [687, 27] on button "Close lightbox" at bounding box center [681, 22] width 34 height 30
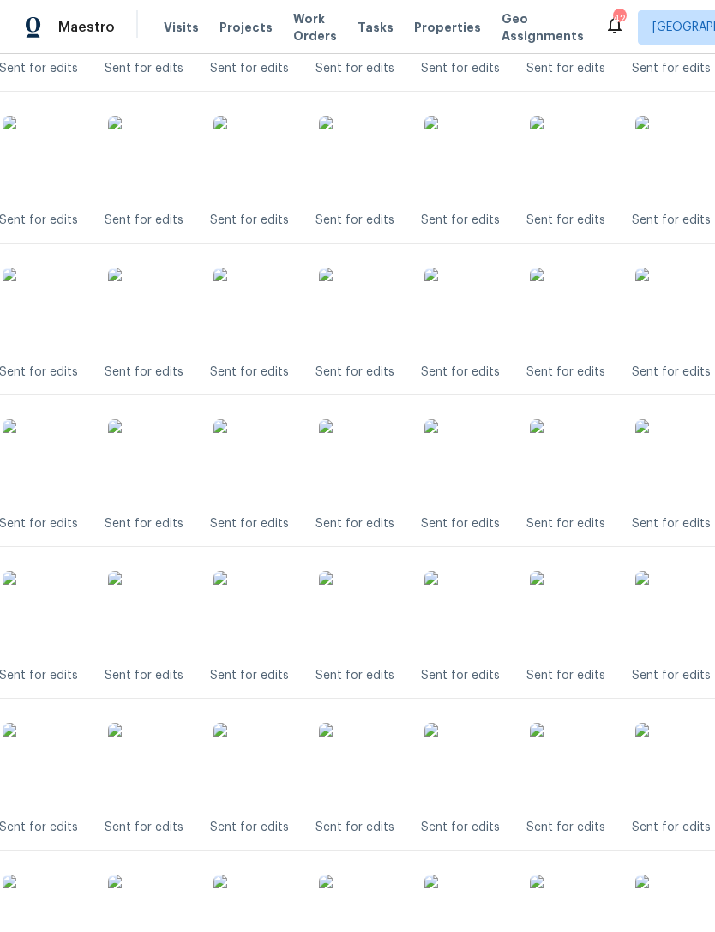
scroll to position [1768, 69]
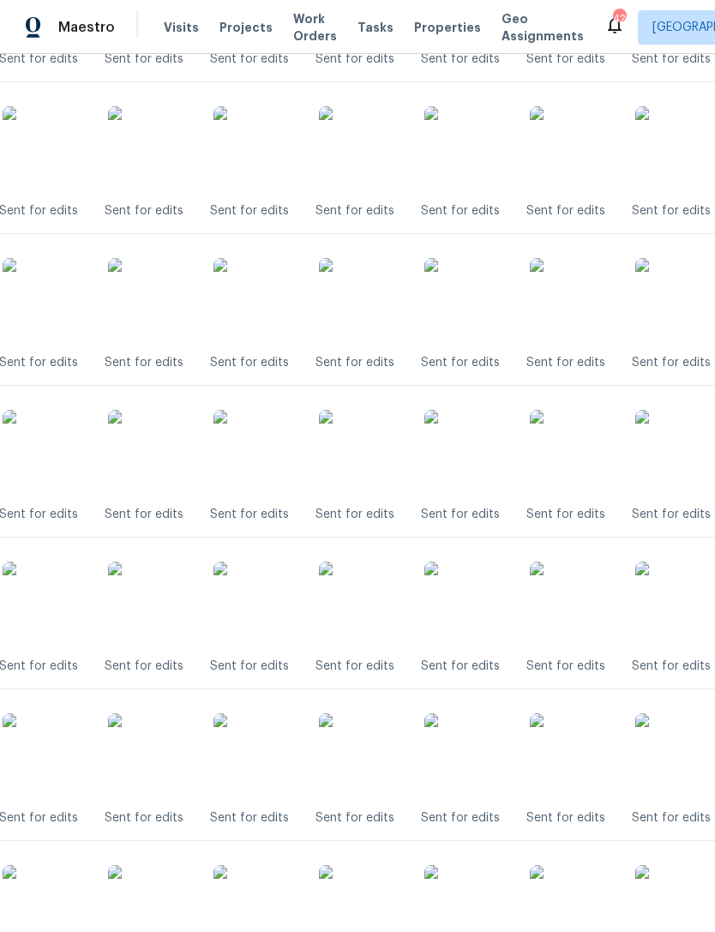
click at [382, 456] on img at bounding box center [362, 453] width 86 height 86
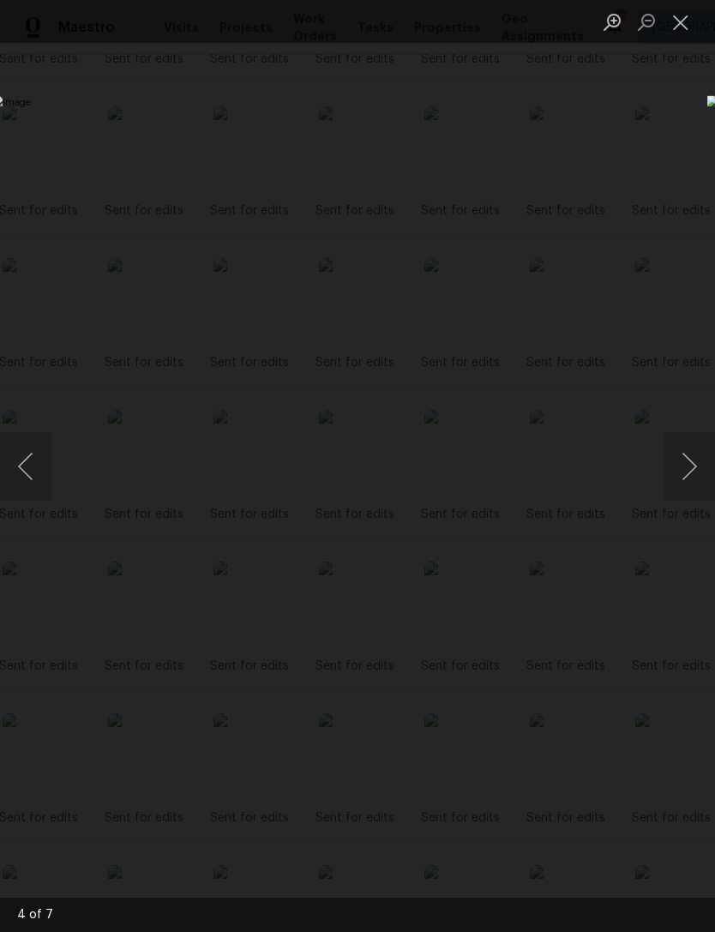
click at [680, 22] on button "Close lightbox" at bounding box center [681, 22] width 34 height 30
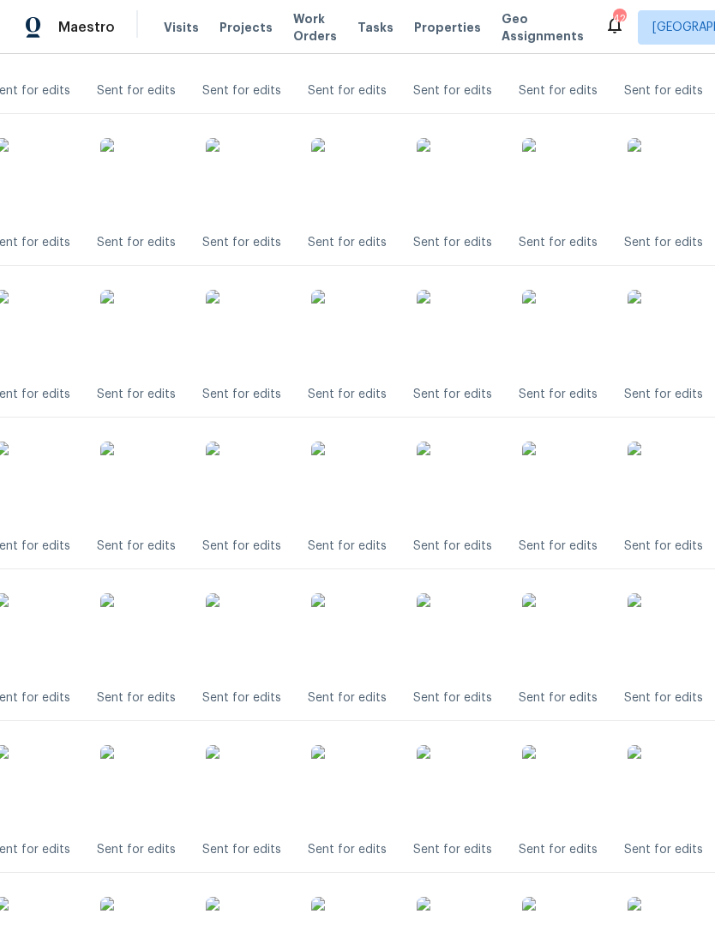
scroll to position [1888, 79]
click at [366, 485] on img at bounding box center [353, 485] width 86 height 86
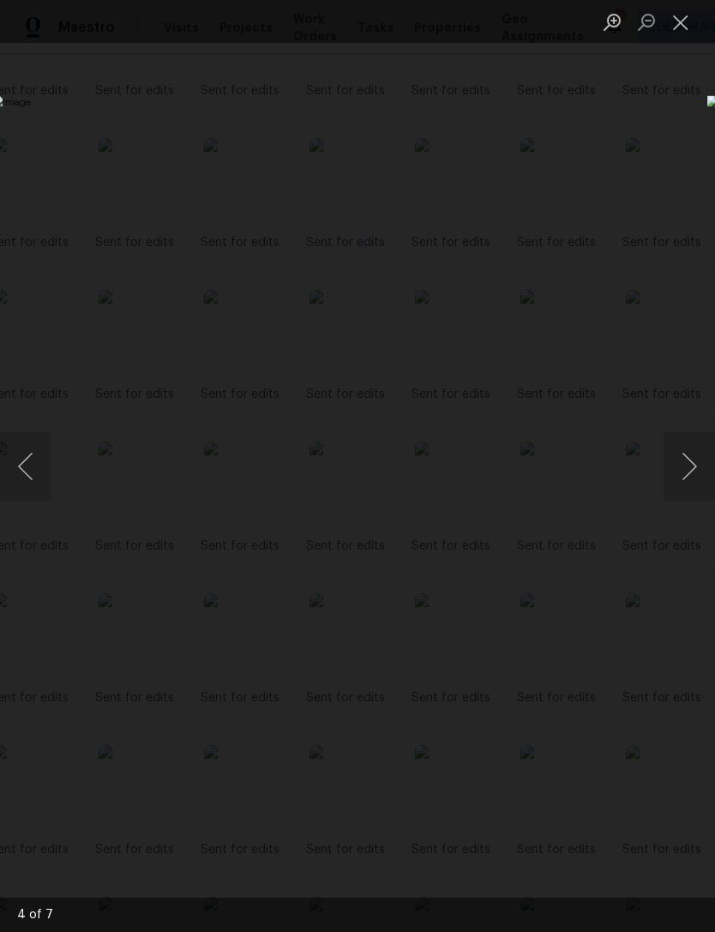
click at [684, 20] on button "Close lightbox" at bounding box center [681, 22] width 34 height 30
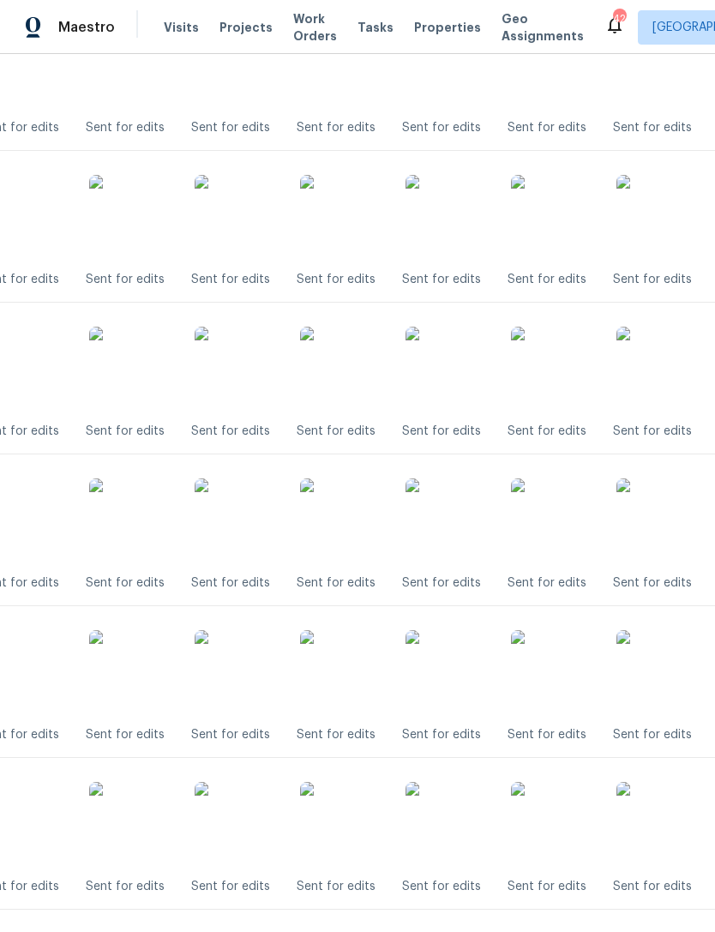
scroll to position [2045, 99]
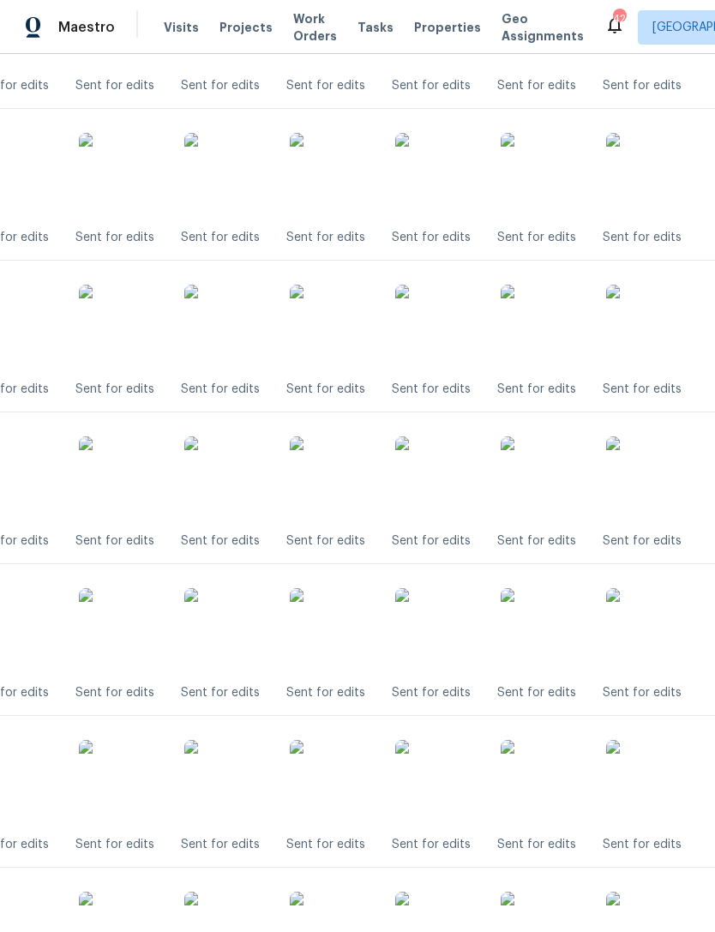
click at [341, 476] on img at bounding box center [333, 479] width 86 height 86
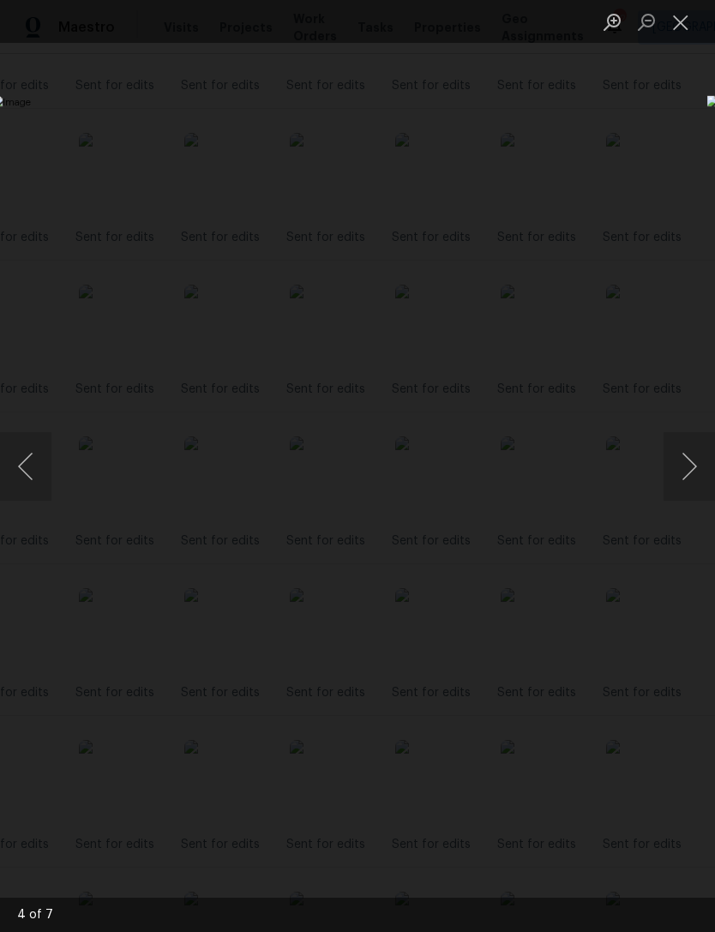
click at [685, 22] on button "Close lightbox" at bounding box center [681, 22] width 34 height 30
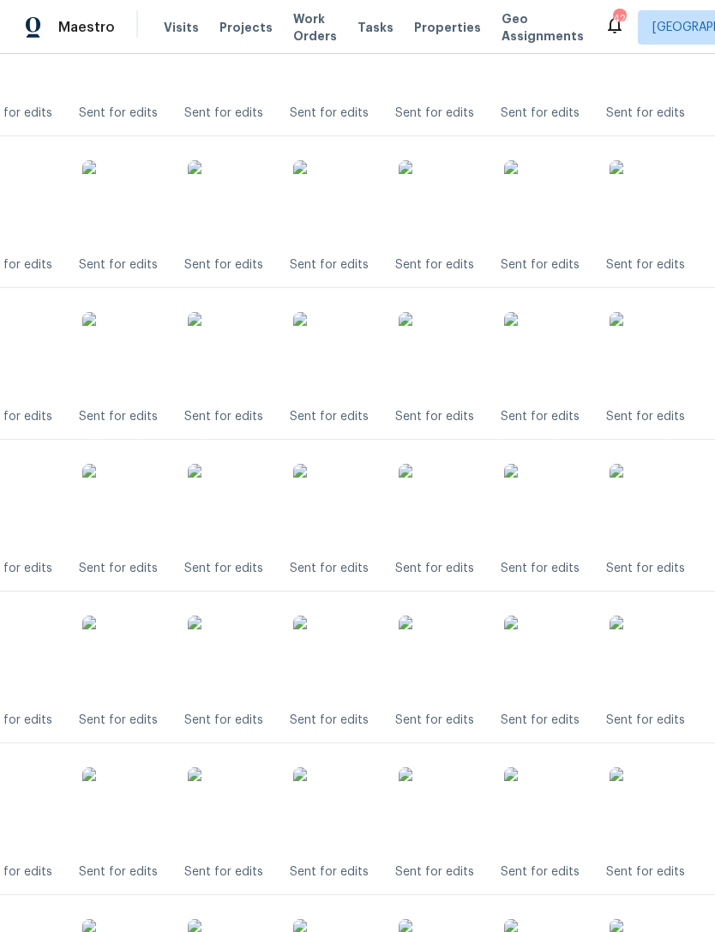
scroll to position [2196, 99]
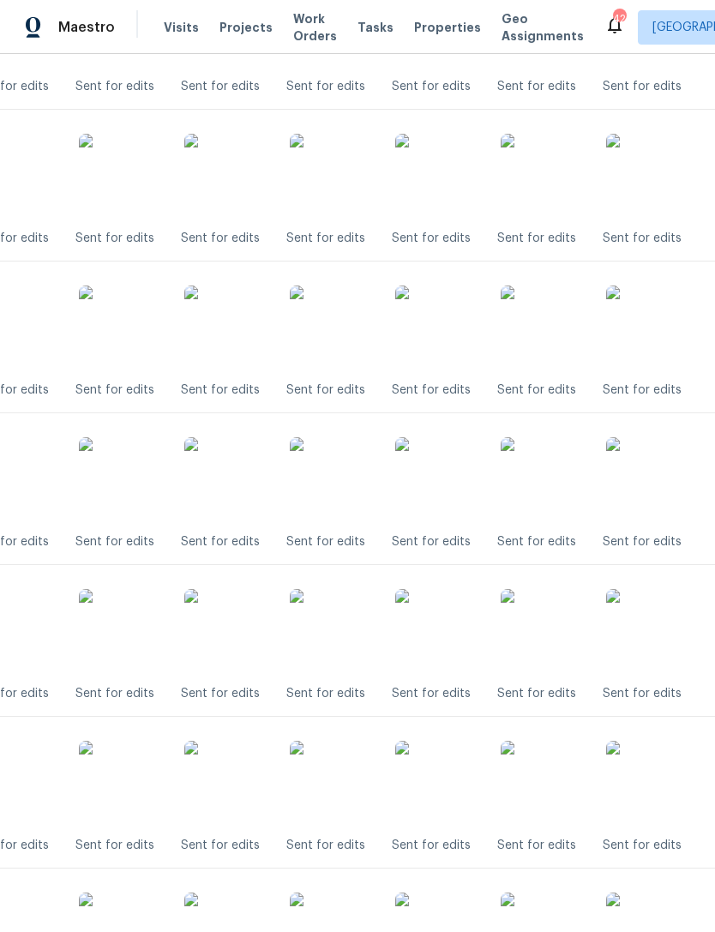
click at [346, 477] on img at bounding box center [333, 480] width 86 height 86
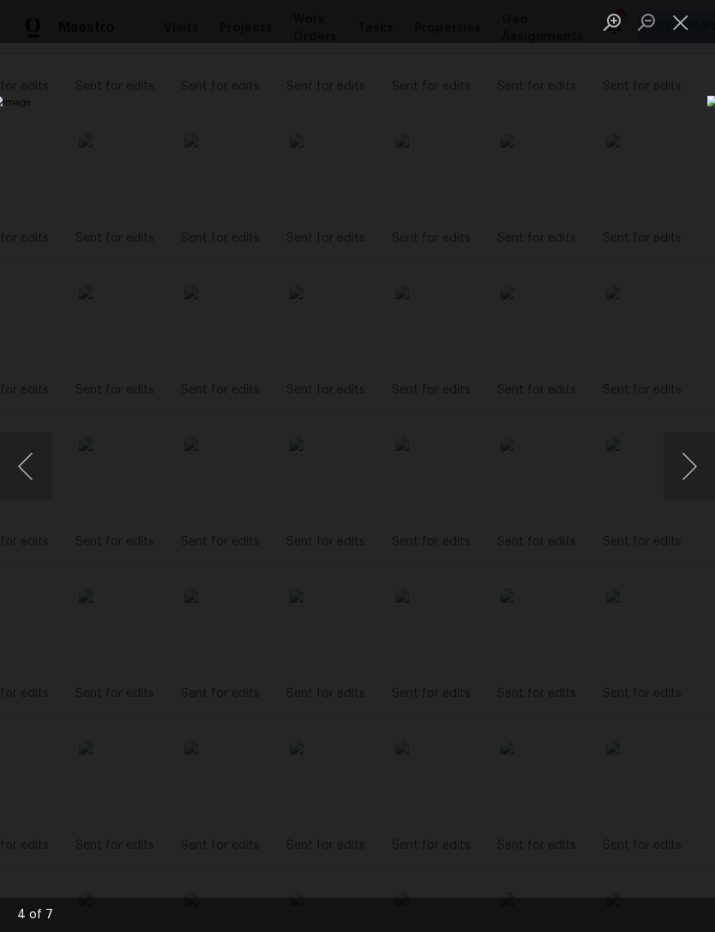
click at [685, 20] on button "Close lightbox" at bounding box center [681, 22] width 34 height 30
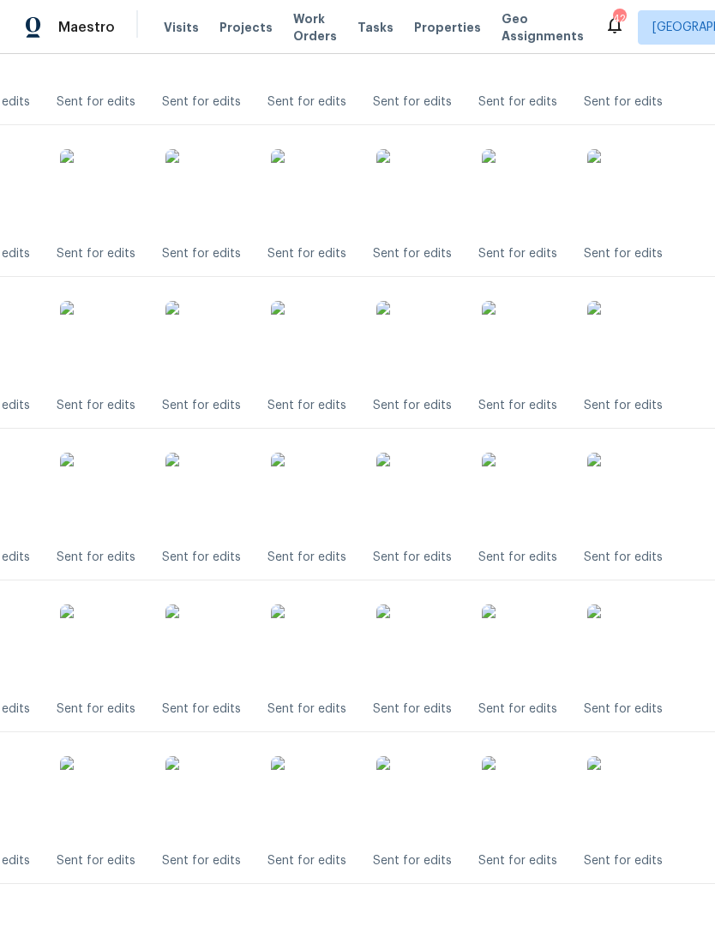
scroll to position [2331, 119]
click at [326, 503] on img at bounding box center [312, 497] width 86 height 86
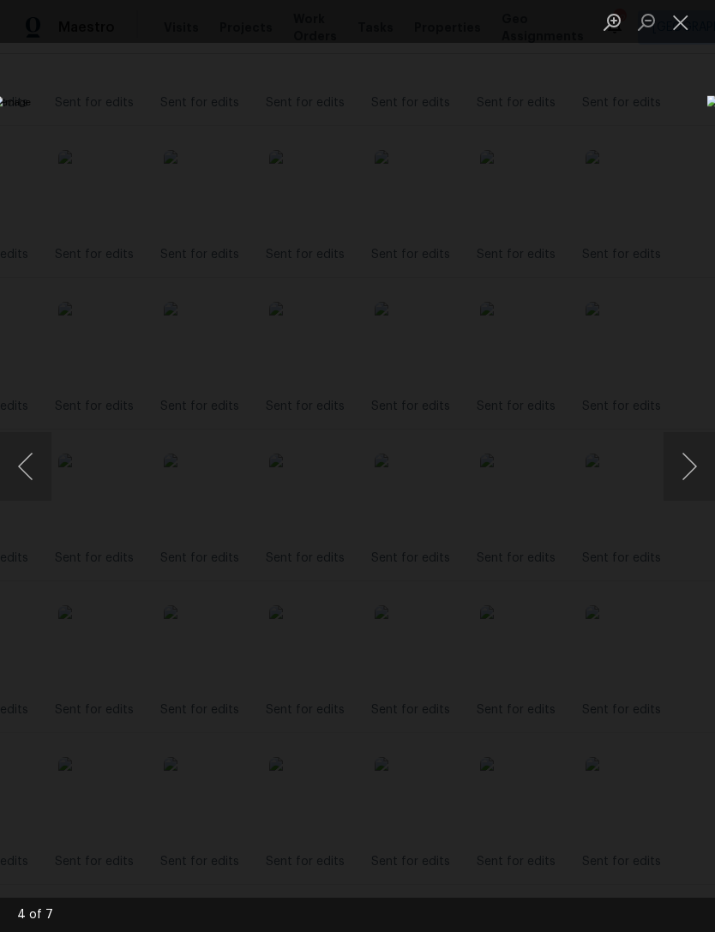
click at [690, 26] on button "Close lightbox" at bounding box center [681, 22] width 34 height 30
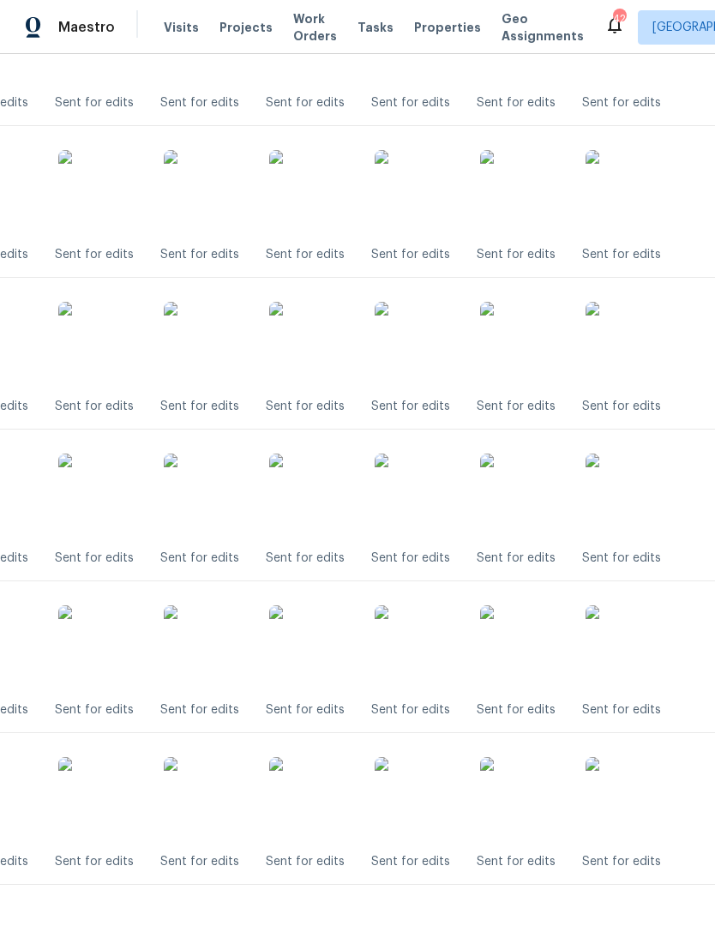
click at [317, 645] on img at bounding box center [312, 648] width 86 height 86
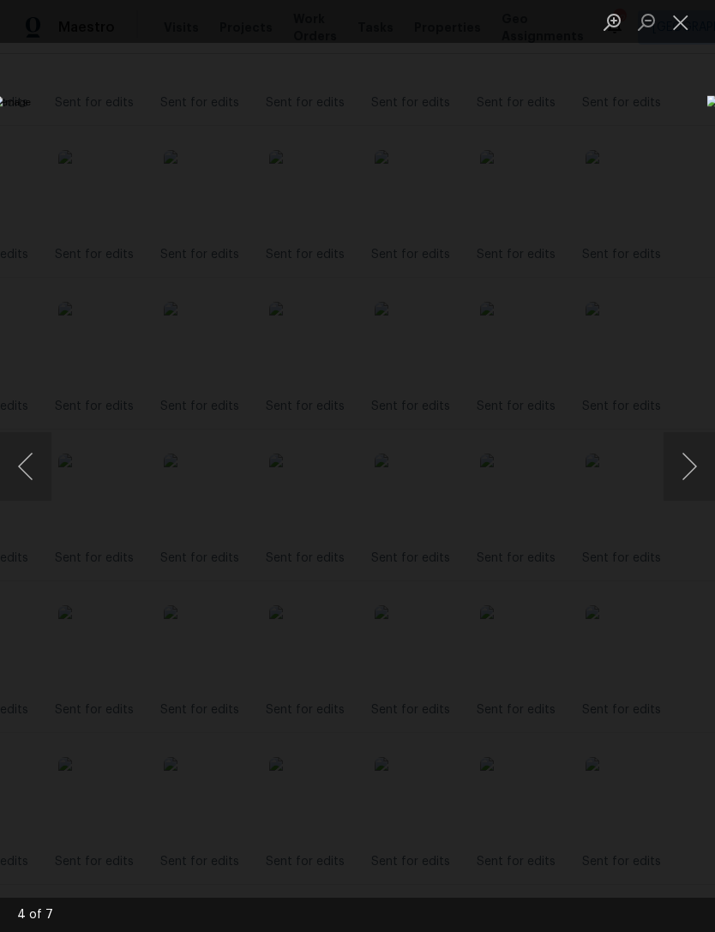
click at [693, 20] on button "Close lightbox" at bounding box center [681, 22] width 34 height 30
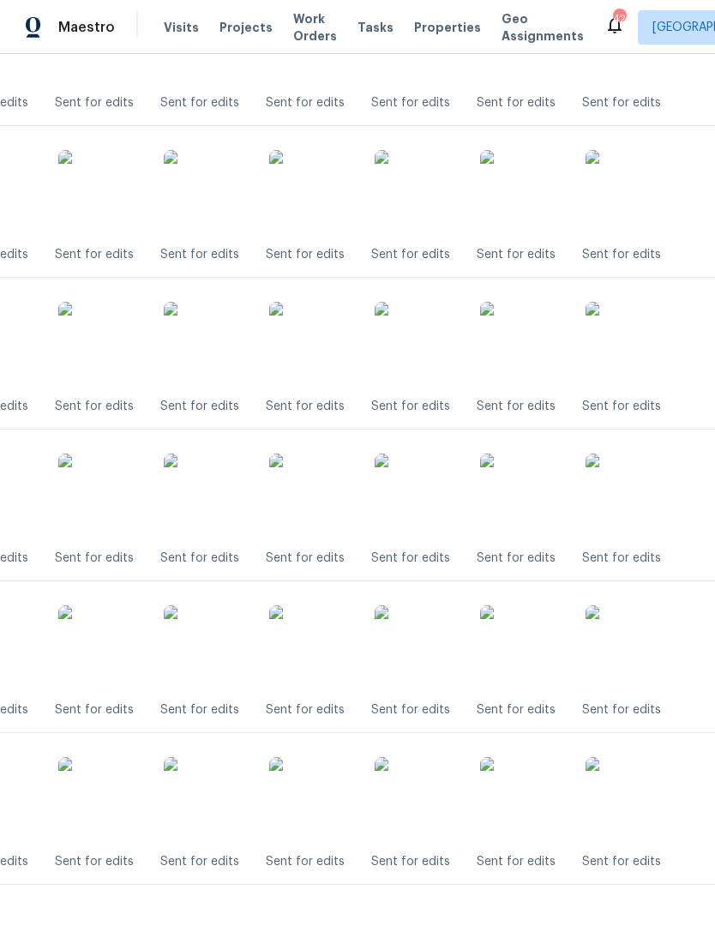
click at [322, 653] on img at bounding box center [312, 648] width 86 height 86
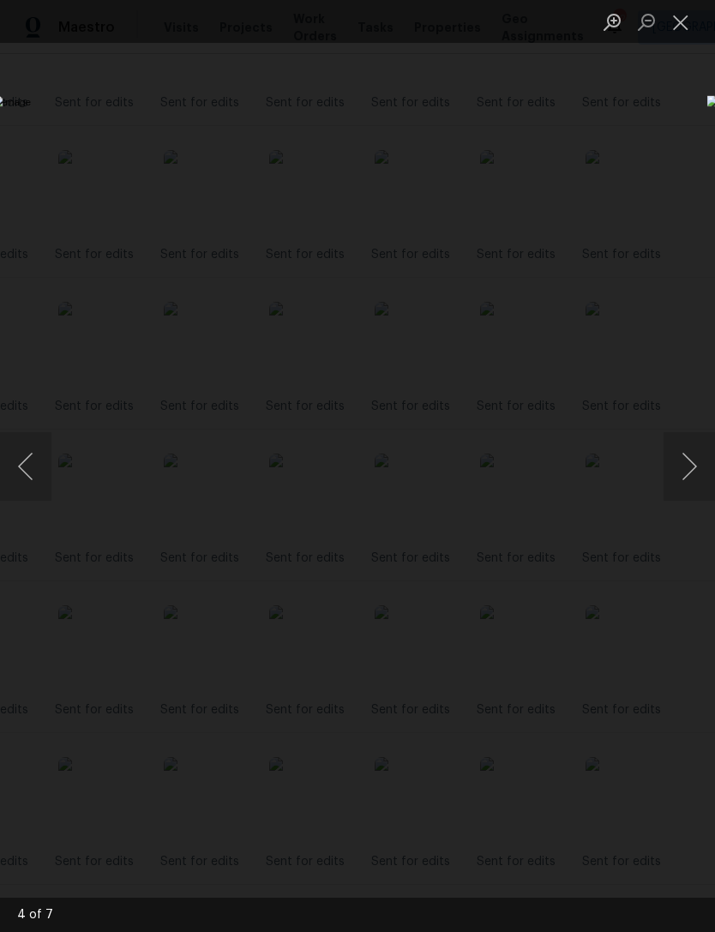
click at [693, 21] on button "Close lightbox" at bounding box center [681, 22] width 34 height 30
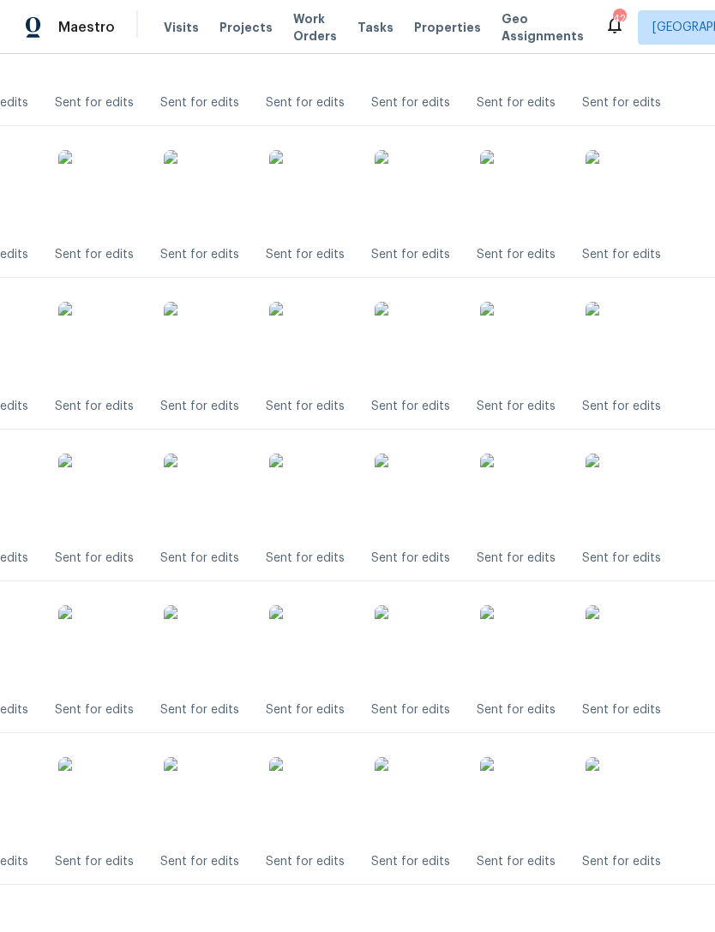
click at [322, 795] on img at bounding box center [312, 800] width 86 height 86
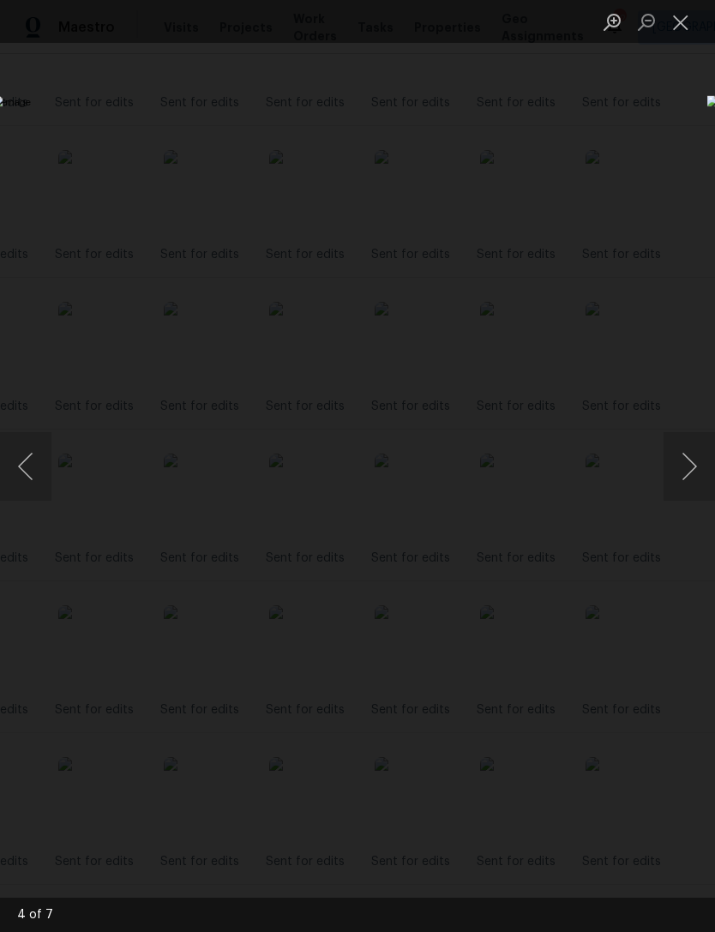
click at [680, 26] on button "Close lightbox" at bounding box center [681, 22] width 34 height 30
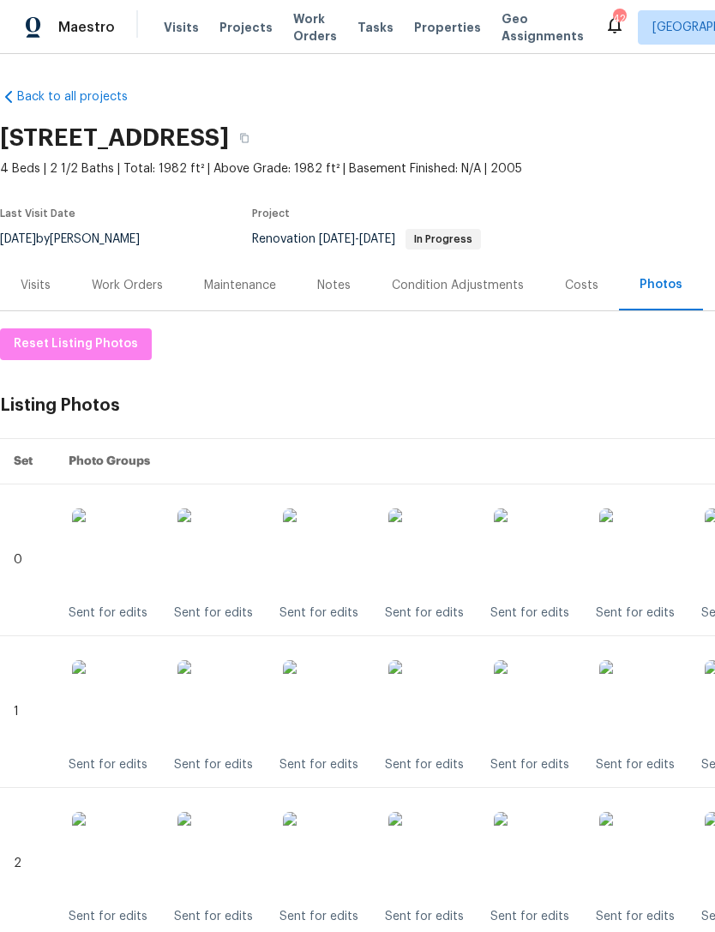
scroll to position [0, 0]
click at [433, 550] on img at bounding box center [431, 551] width 86 height 86
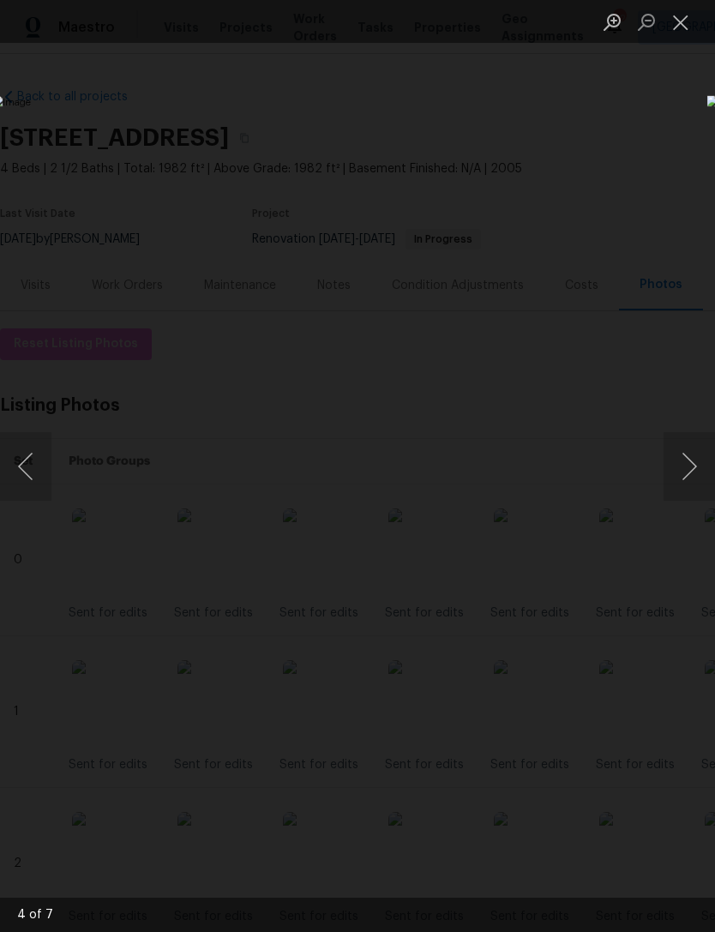
click at [682, 27] on button "Close lightbox" at bounding box center [681, 22] width 34 height 30
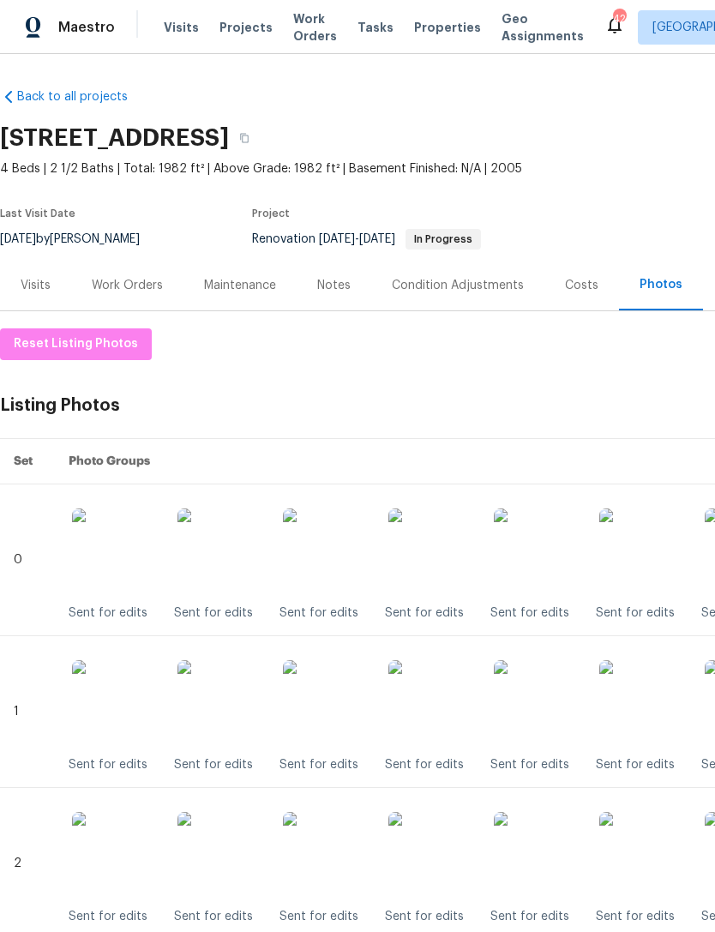
click at [134, 286] on div "Work Orders" at bounding box center [127, 285] width 71 height 17
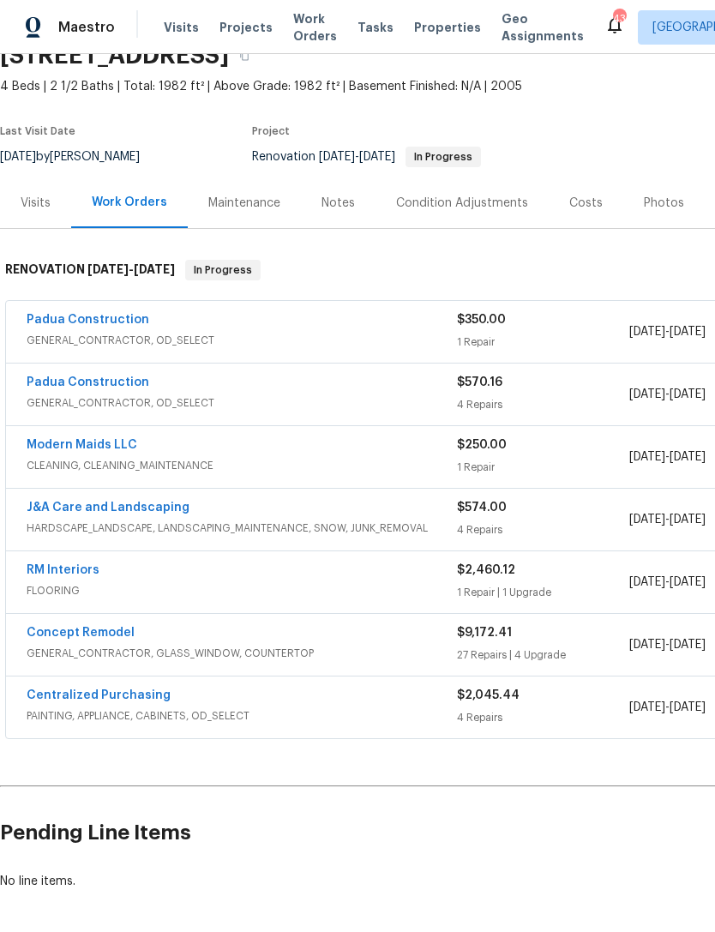
scroll to position [83, 0]
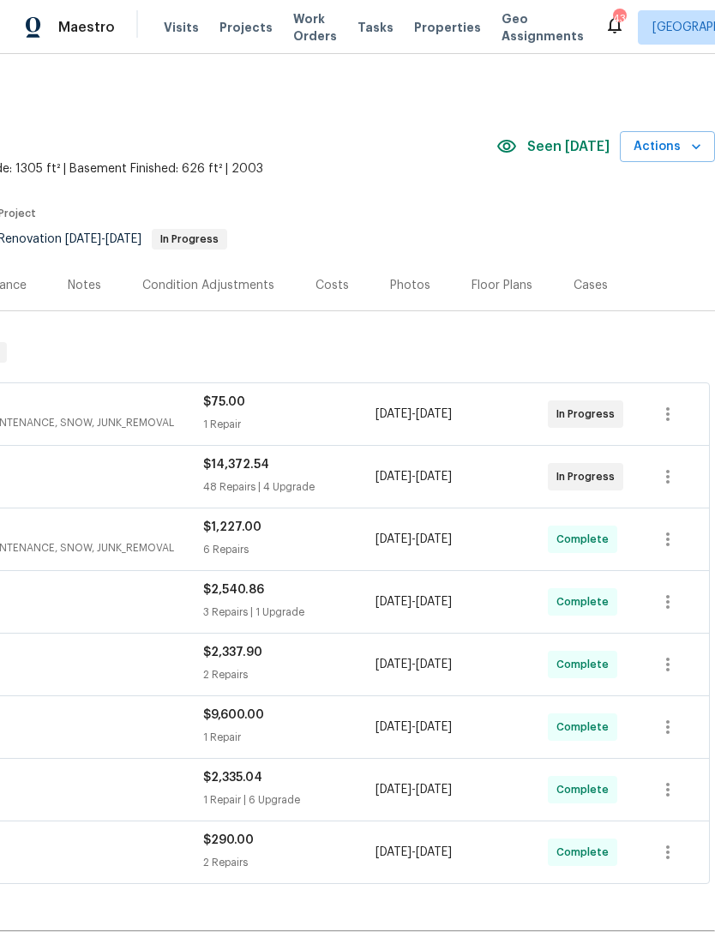
scroll to position [0, 254]
click at [320, 465] on div "$14,372.54" at bounding box center [289, 464] width 172 height 17
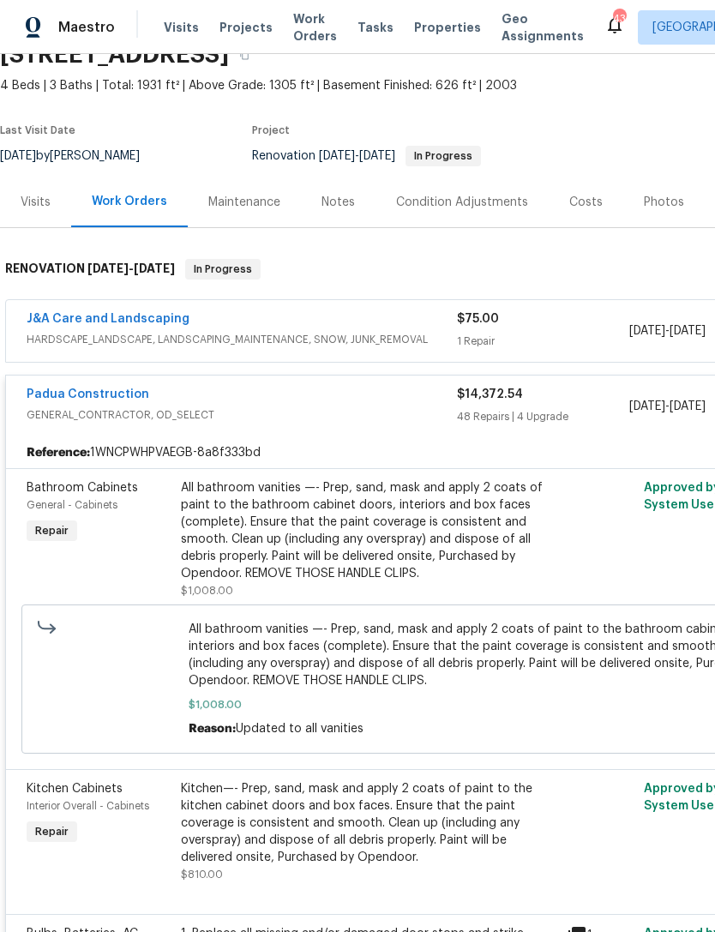
scroll to position [84, 0]
click at [99, 390] on link "Padua Construction" at bounding box center [88, 394] width 123 height 12
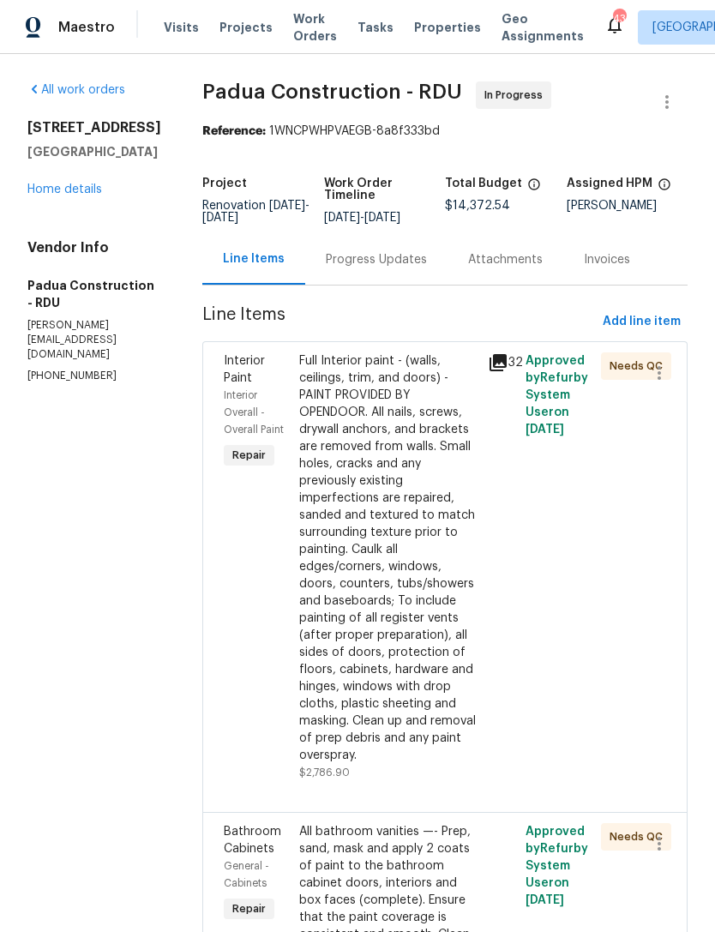
click at [76, 195] on link "Home details" at bounding box center [64, 189] width 75 height 12
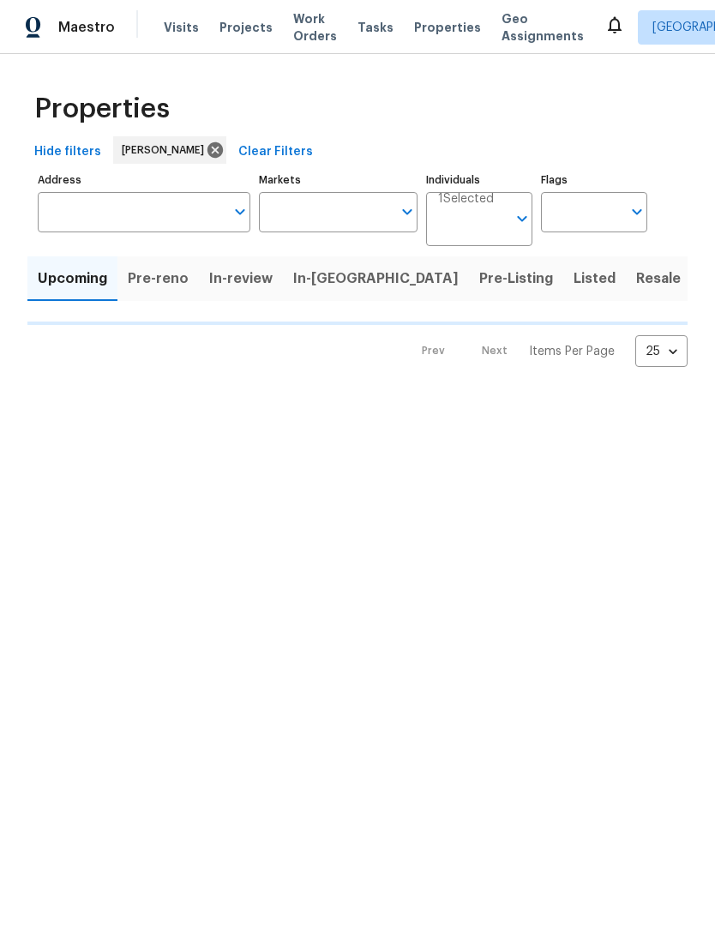
type input "100"
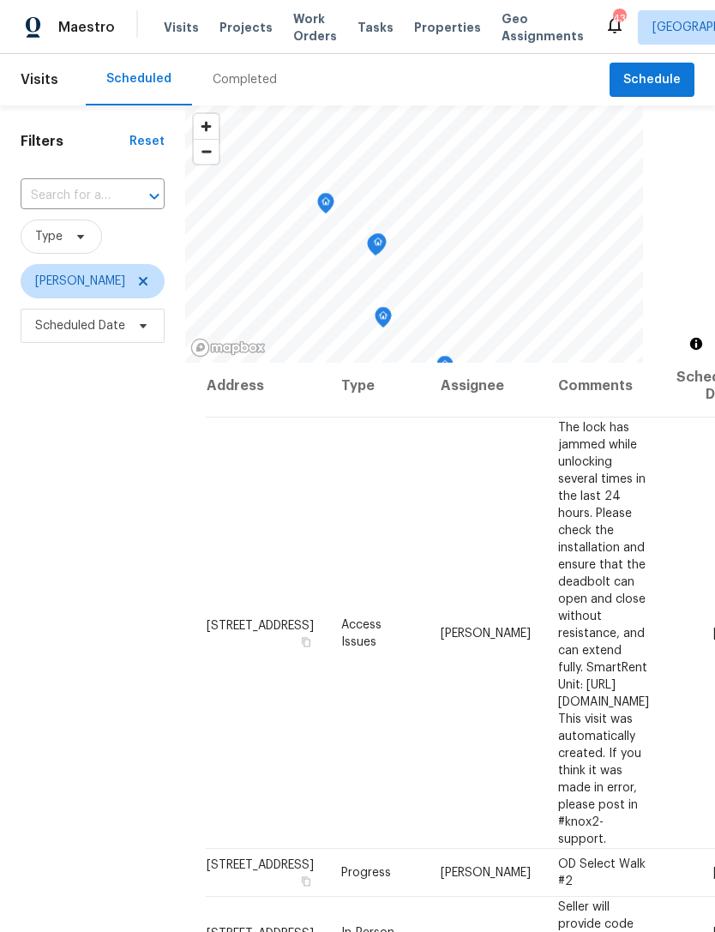
scroll to position [8, 0]
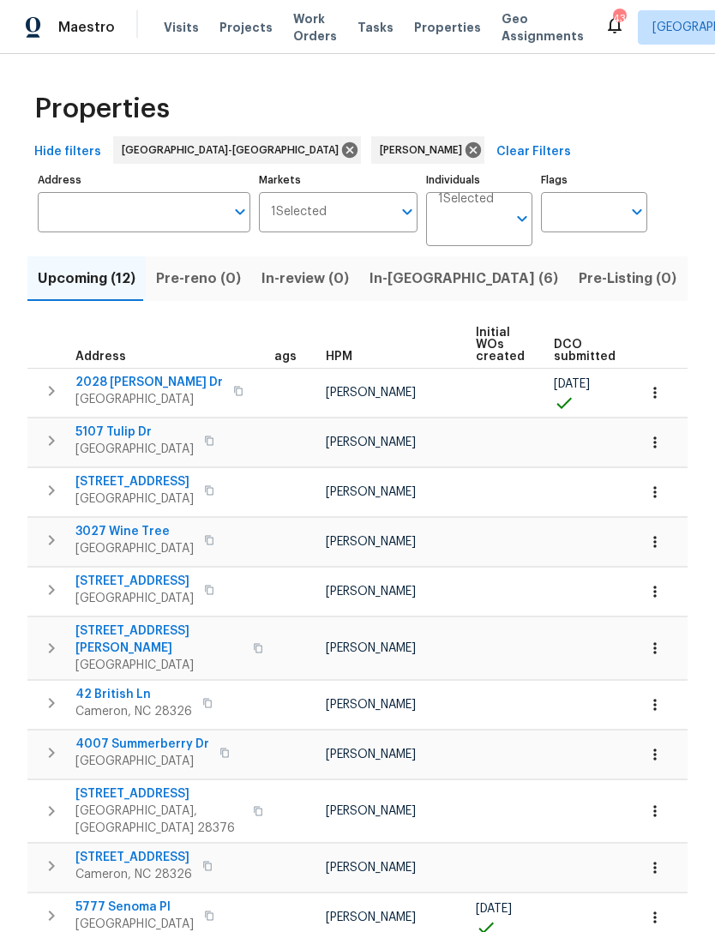
scroll to position [0, 16]
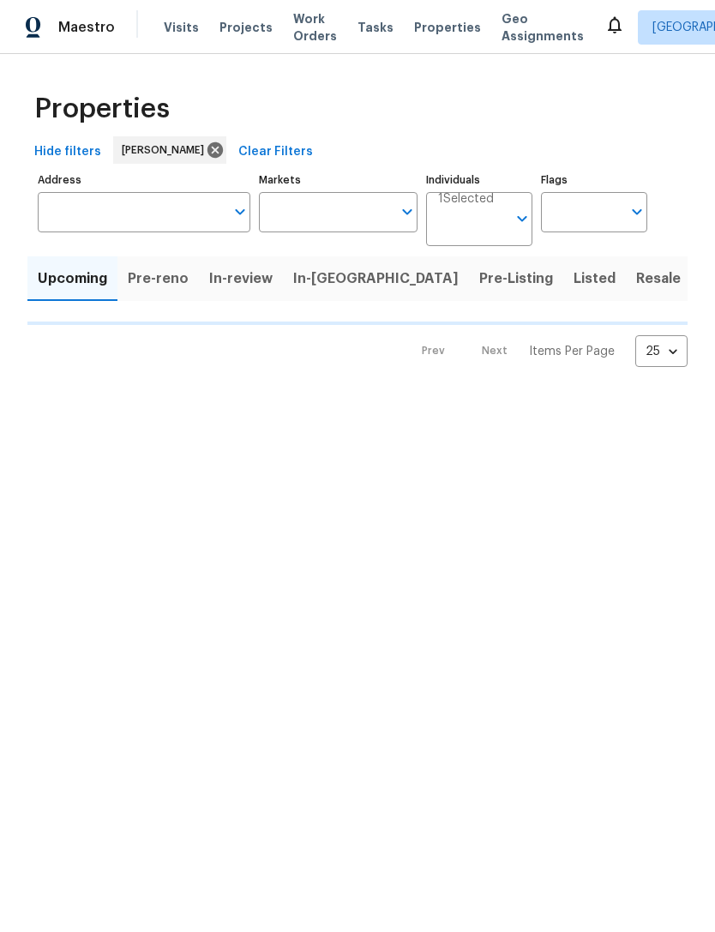
type input "100"
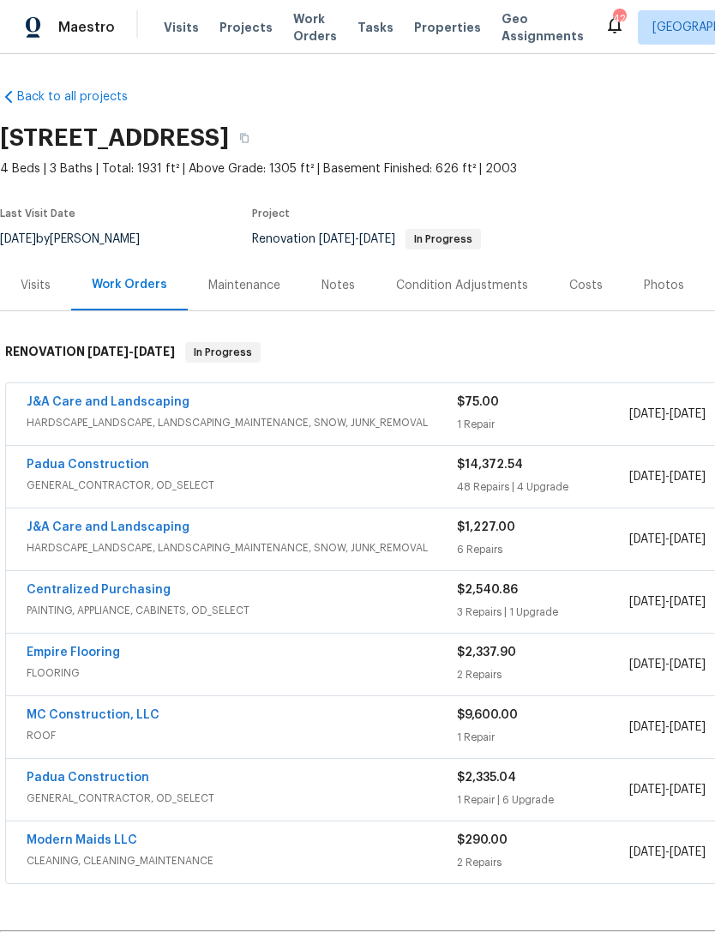
click at [241, 403] on div "J&A Care and Landscaping" at bounding box center [242, 404] width 430 height 21
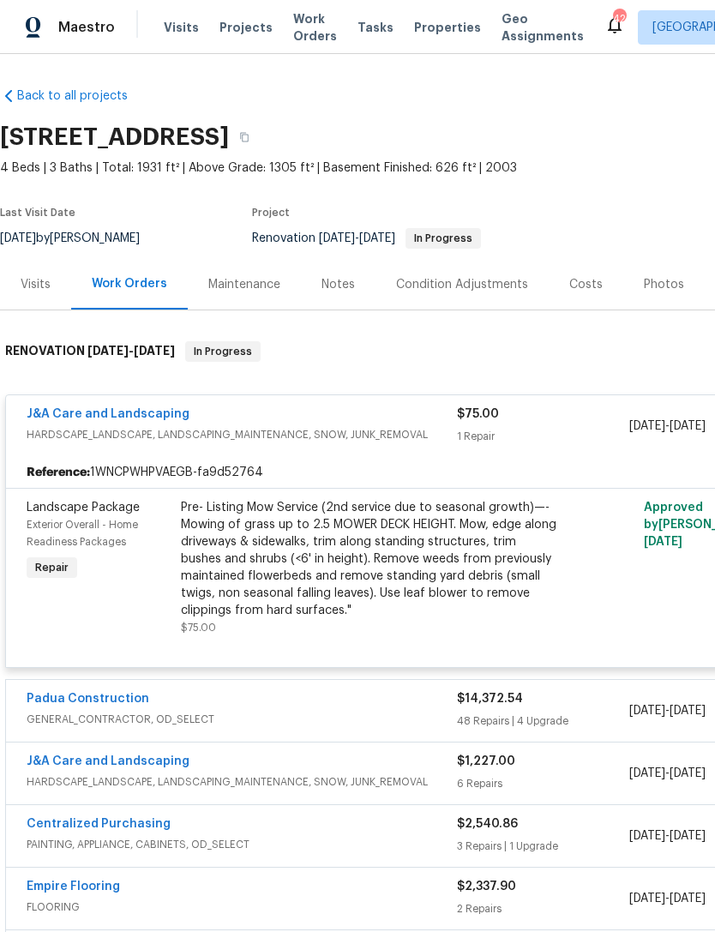
scroll to position [1, 0]
click at [273, 430] on span "HARDSCAPE_LANDSCAPE, LANDSCAPING_MAINTENANCE, SNOW, JUNK_REMOVAL" at bounding box center [242, 434] width 430 height 17
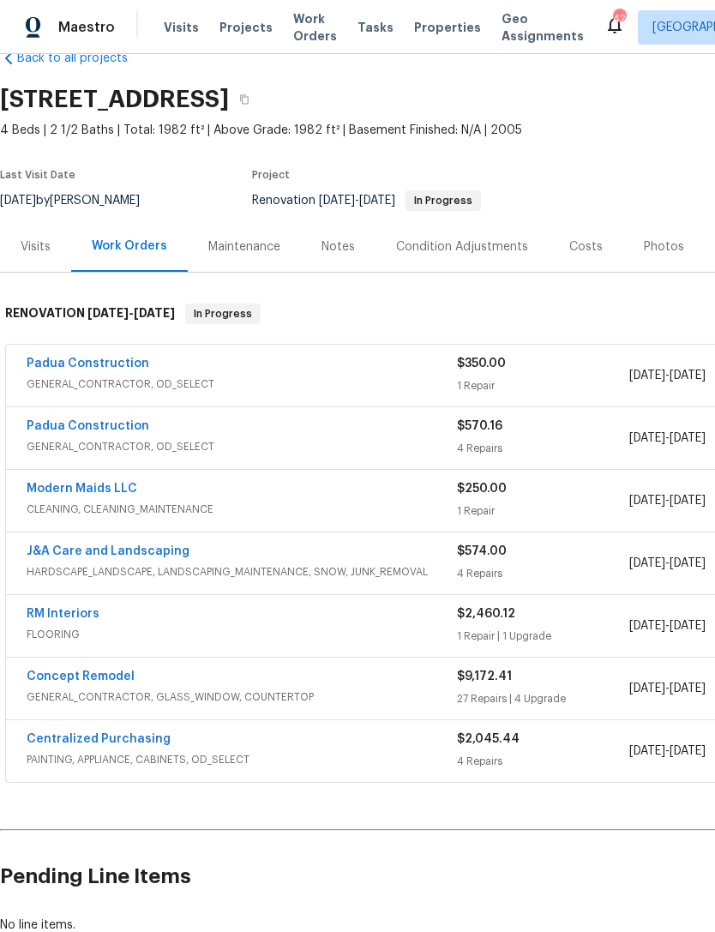
scroll to position [39, 0]
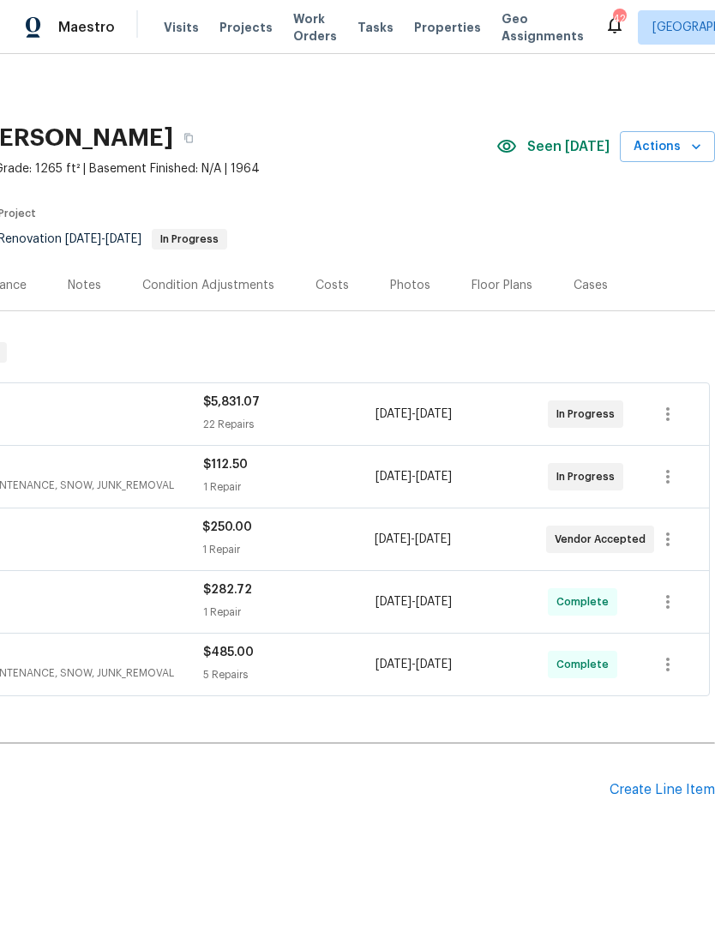
scroll to position [0, 254]
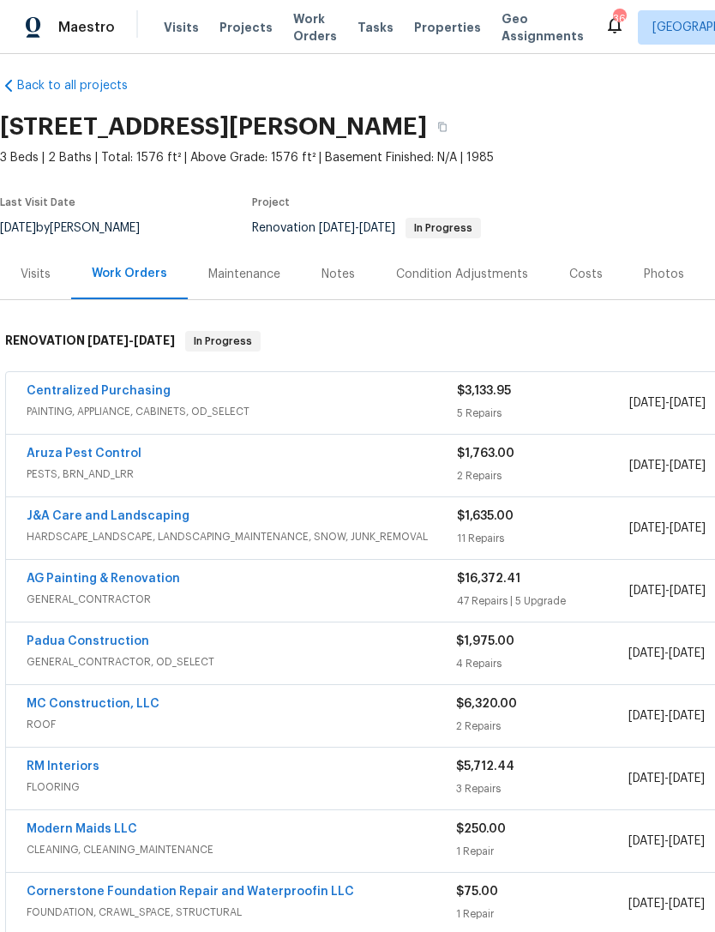
scroll to position [13, 0]
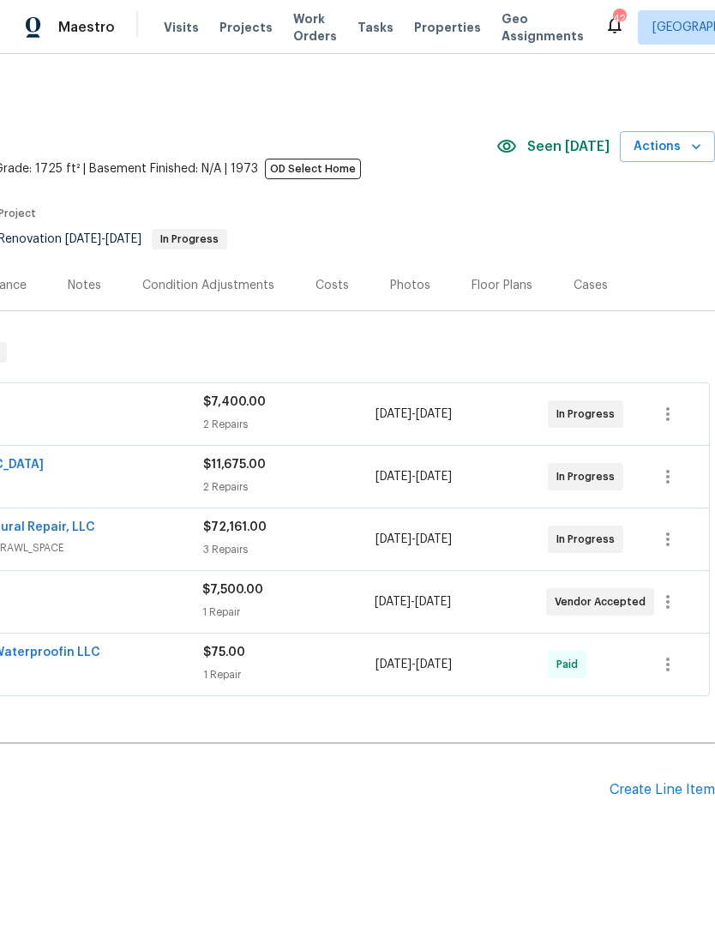
scroll to position [0, 254]
click at [398, 2] on div "Maestro Visits Projects Work Orders Tasks Properties Geo Assignments 42 Raleigh…" at bounding box center [357, 27] width 715 height 54
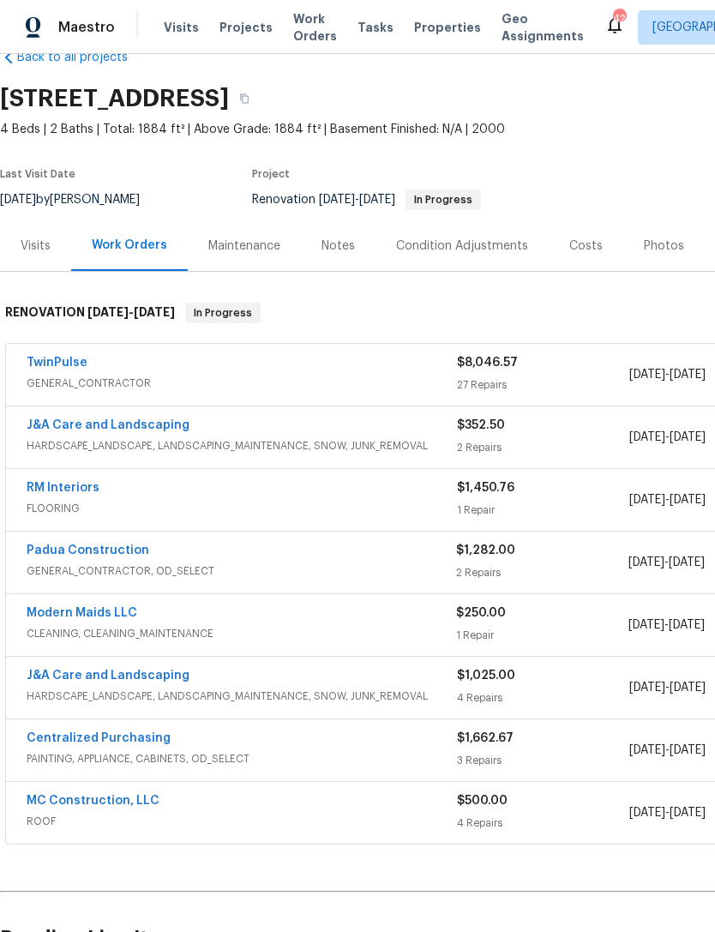
scroll to position [39, 0]
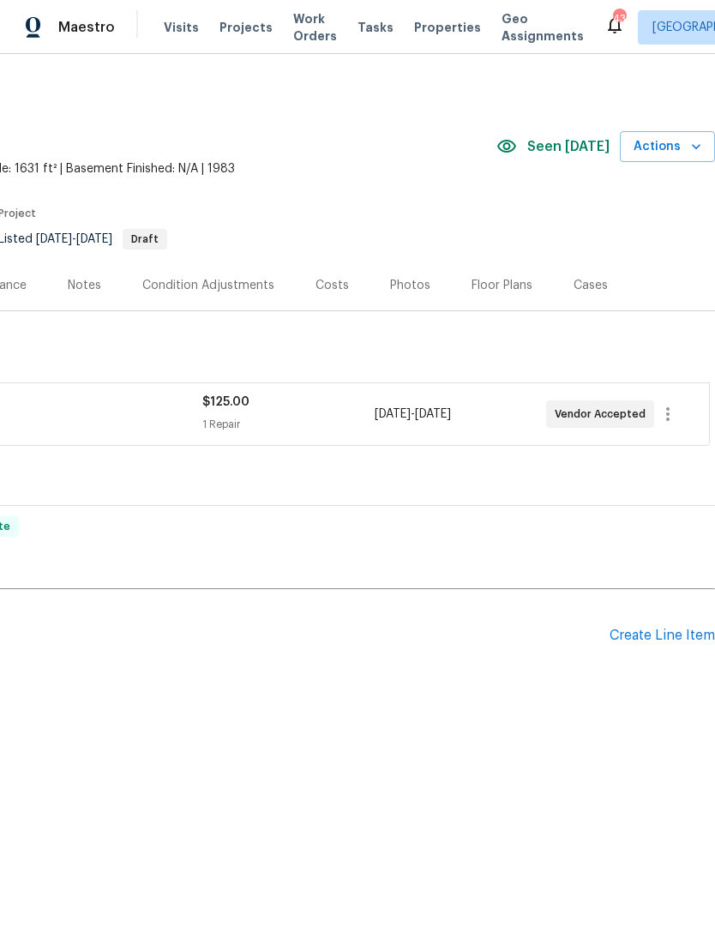
scroll to position [0, 254]
click at [423, 1] on div "Maestro Visits Projects Work Orders Tasks Properties Geo Assignments 43 Raleigh…" at bounding box center [357, 27] width 715 height 54
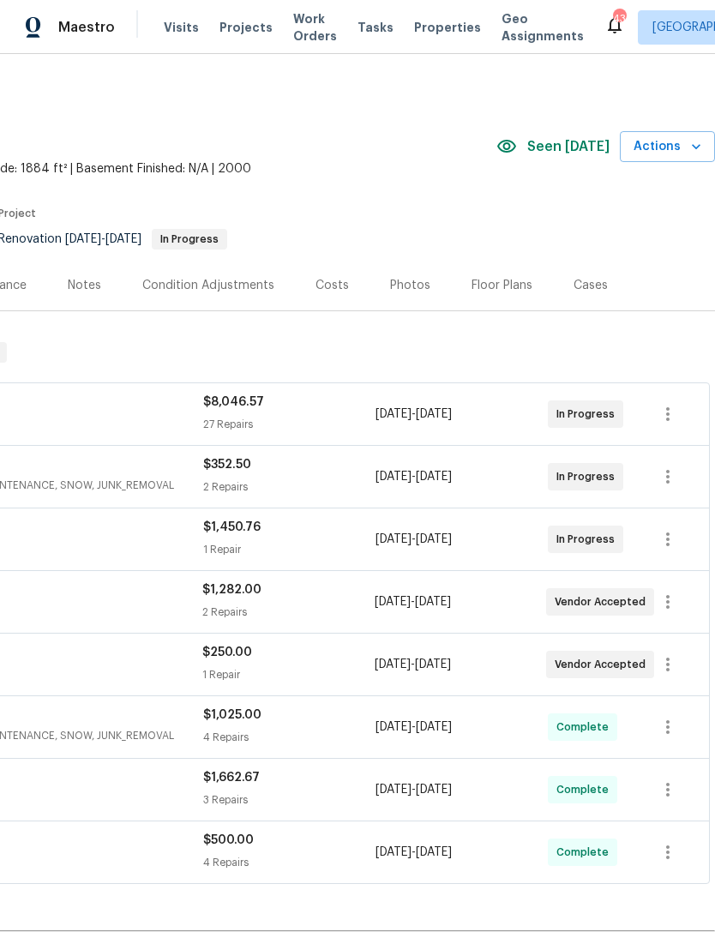
scroll to position [0, 254]
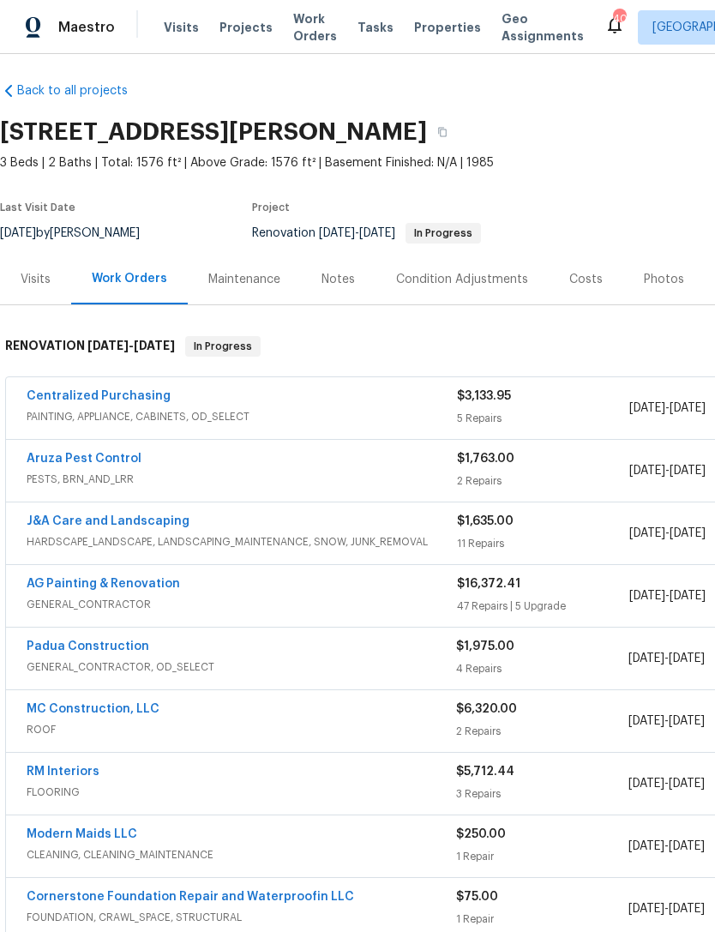
scroll to position [6, 0]
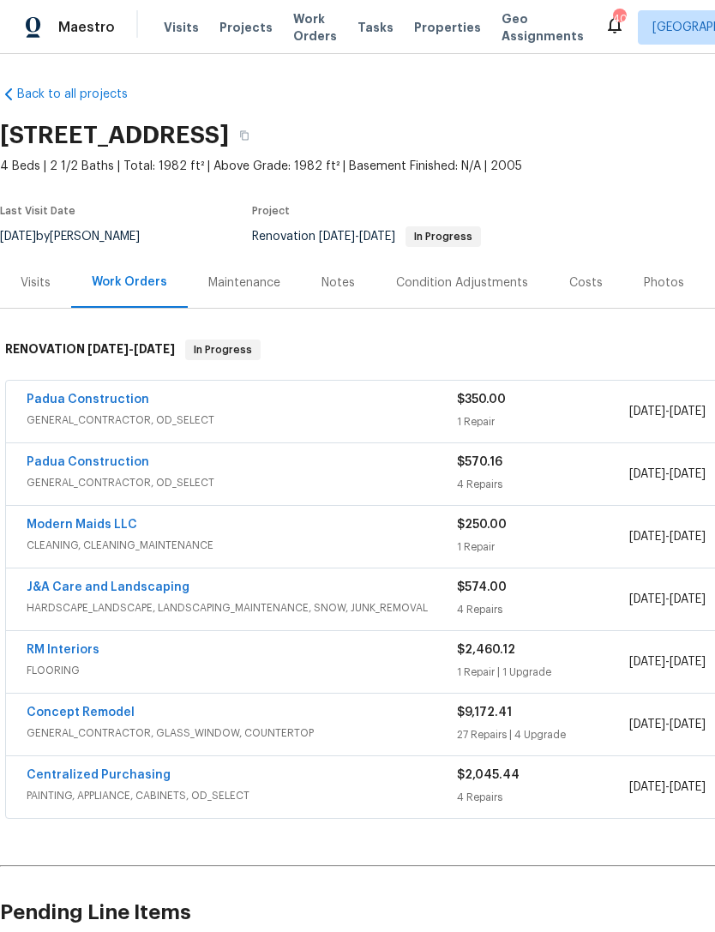
scroll to position [2, 0]
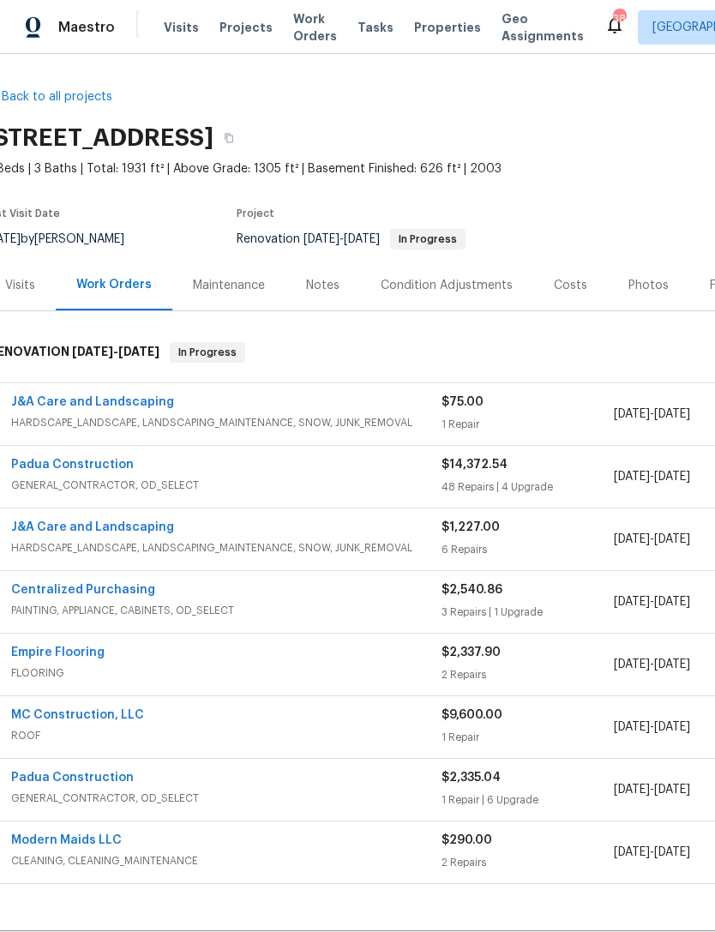
scroll to position [0, 15]
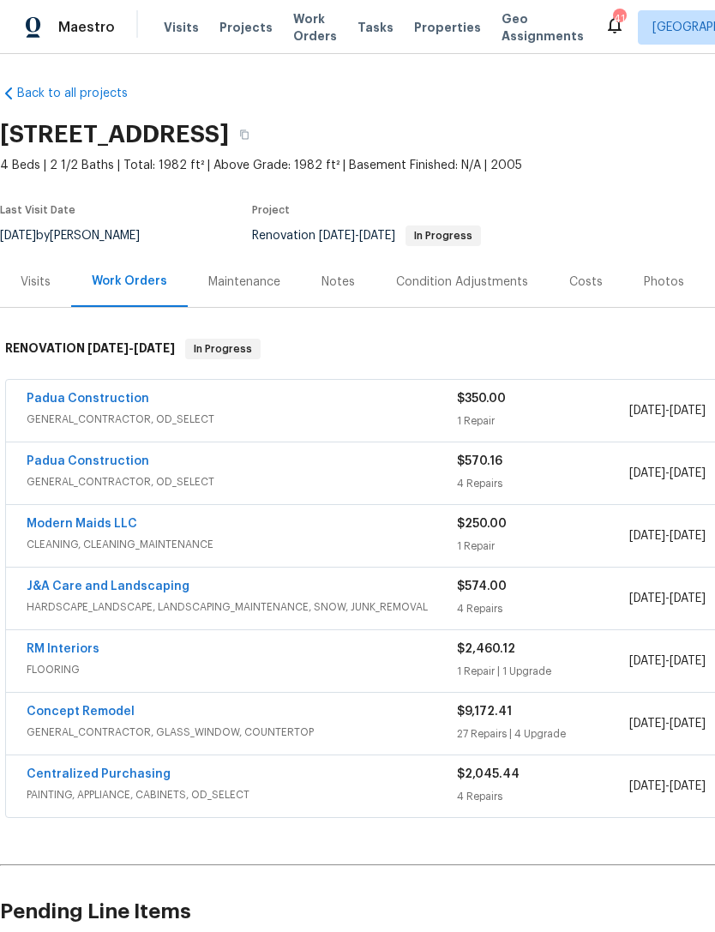
scroll to position [3, 0]
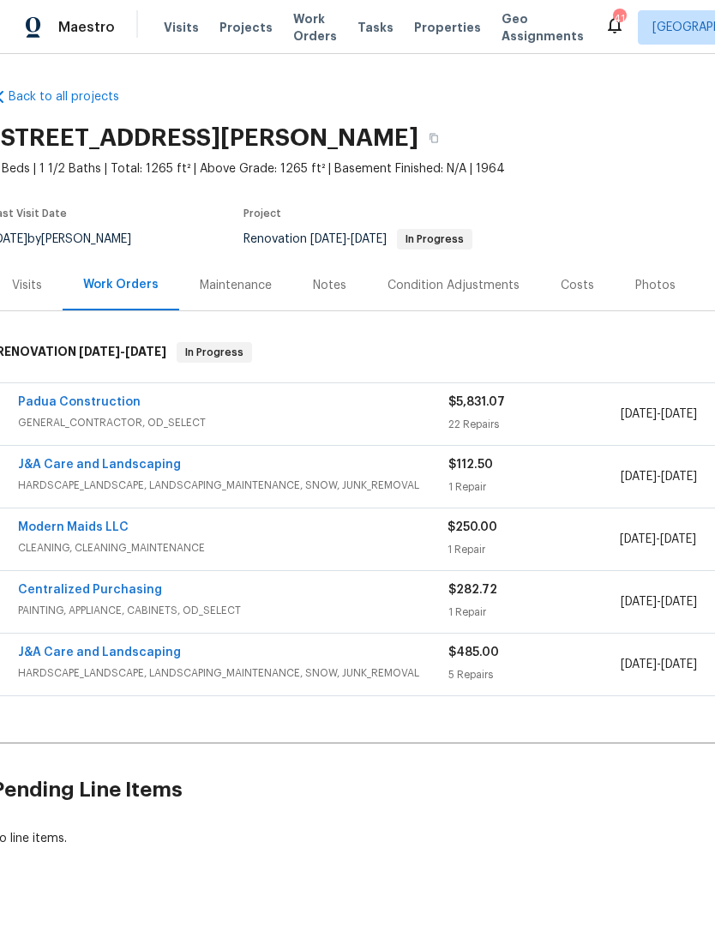
scroll to position [0, 20]
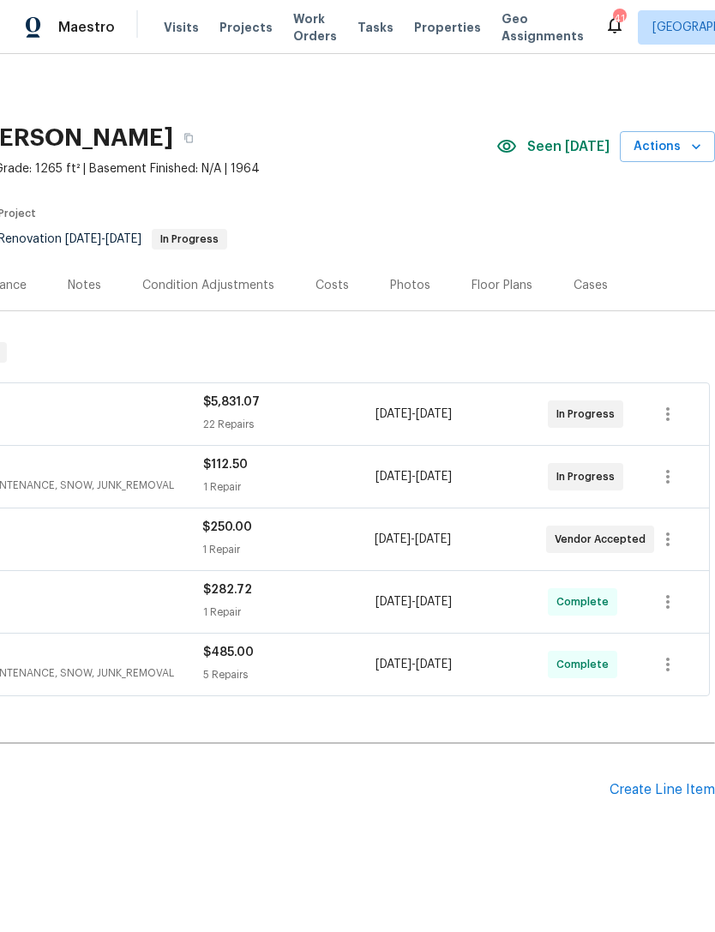
scroll to position [0, 254]
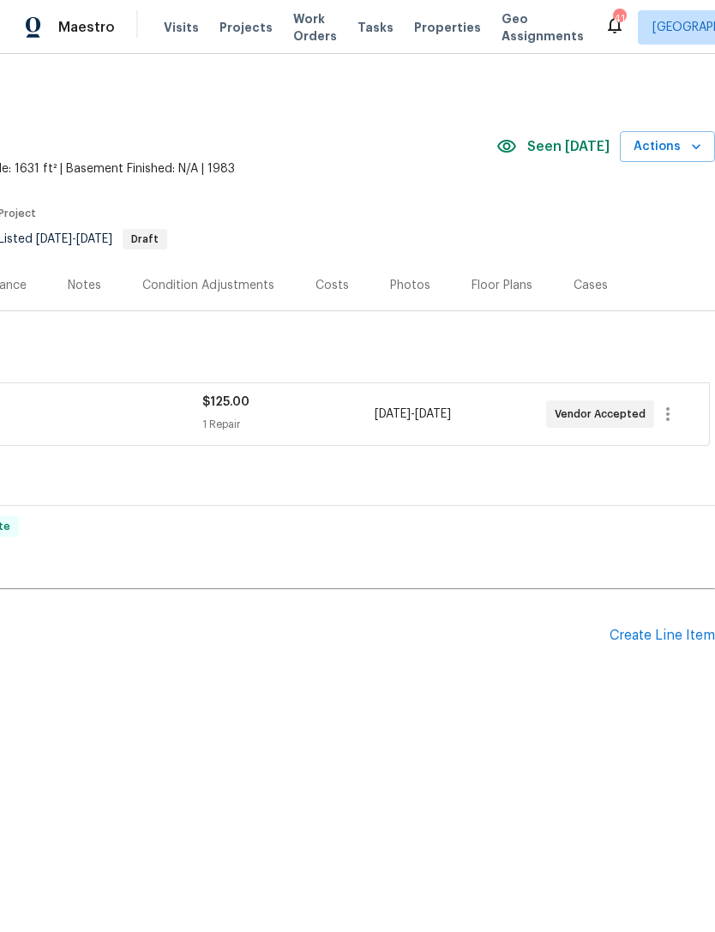
scroll to position [0, 254]
